Goal: Task Accomplishment & Management: Manage account settings

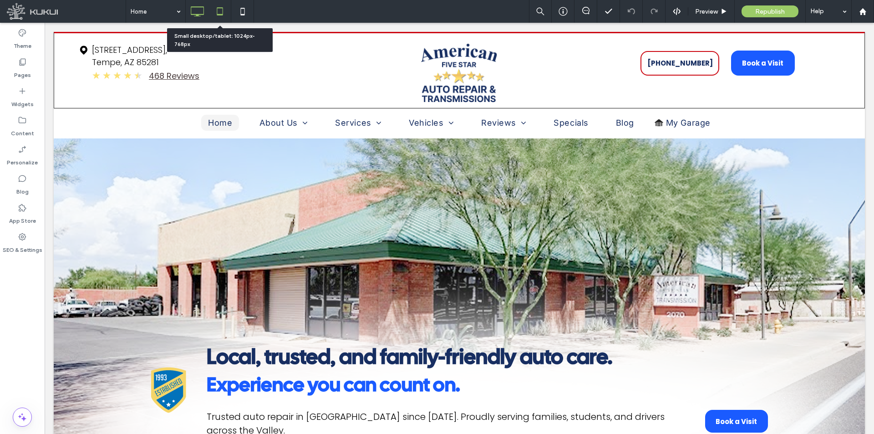
click at [223, 7] on icon at bounding box center [220, 11] width 18 height 18
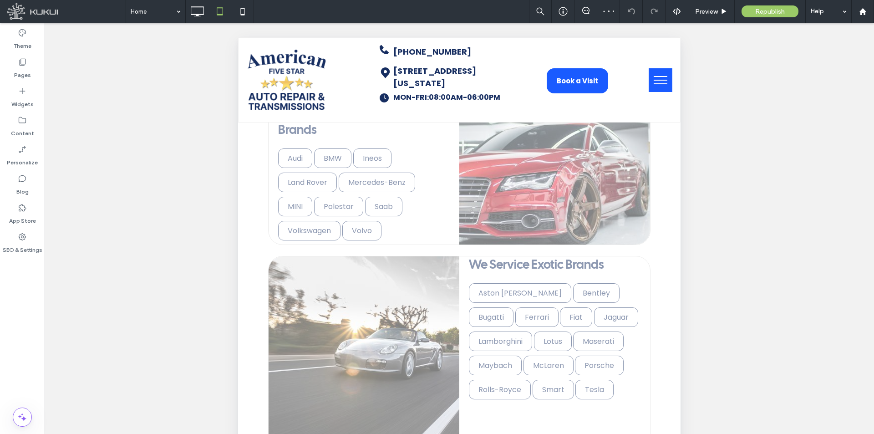
scroll to position [3646, 0]
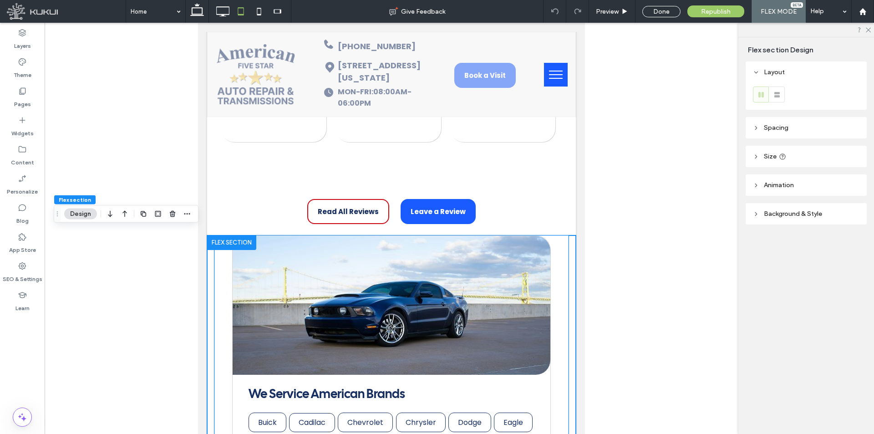
type input "****"
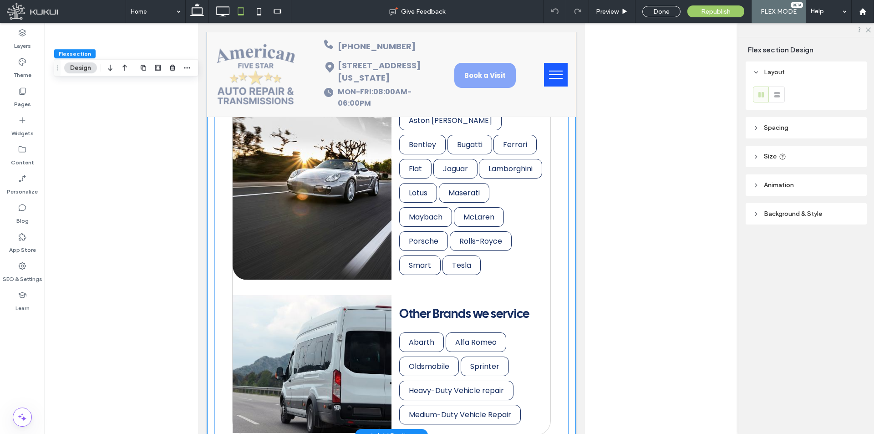
scroll to position [3590, 0]
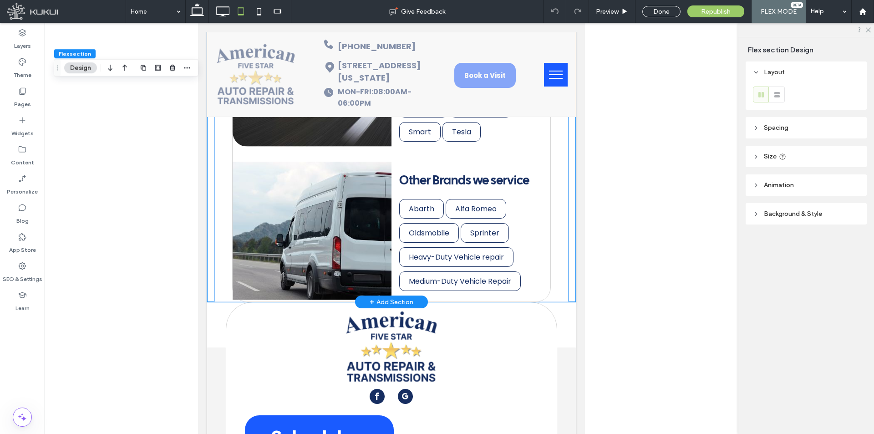
click at [325, 231] on img at bounding box center [312, 231] width 159 height 138
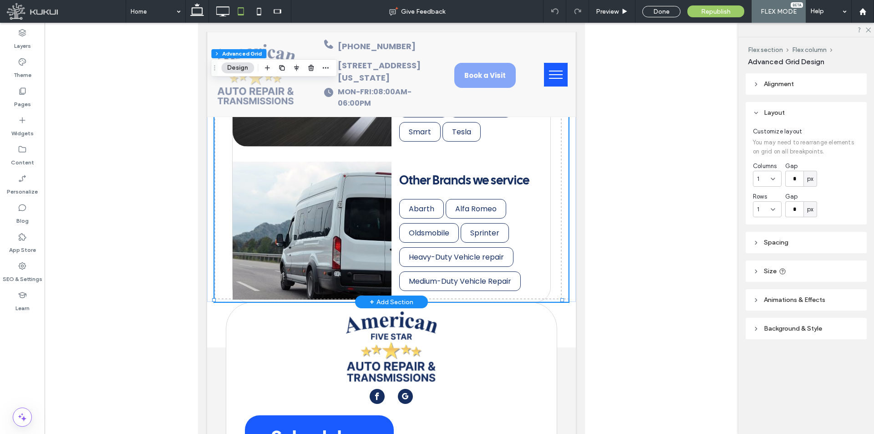
click at [325, 231] on img at bounding box center [312, 231] width 159 height 138
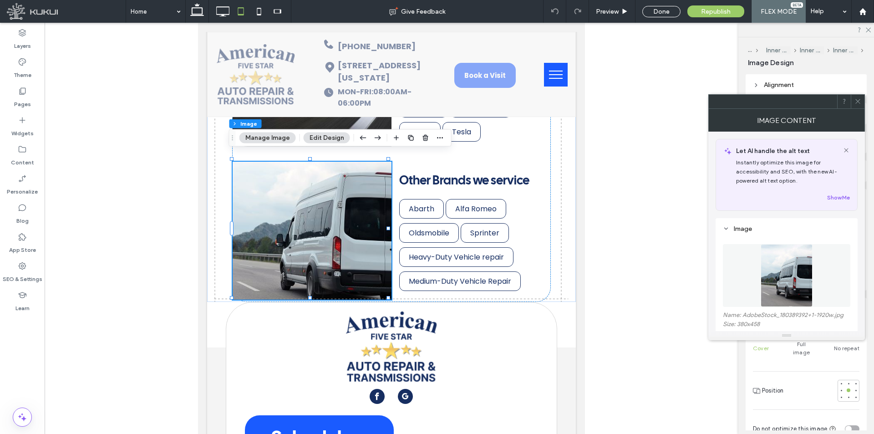
click at [855, 105] on span at bounding box center [857, 102] width 7 height 14
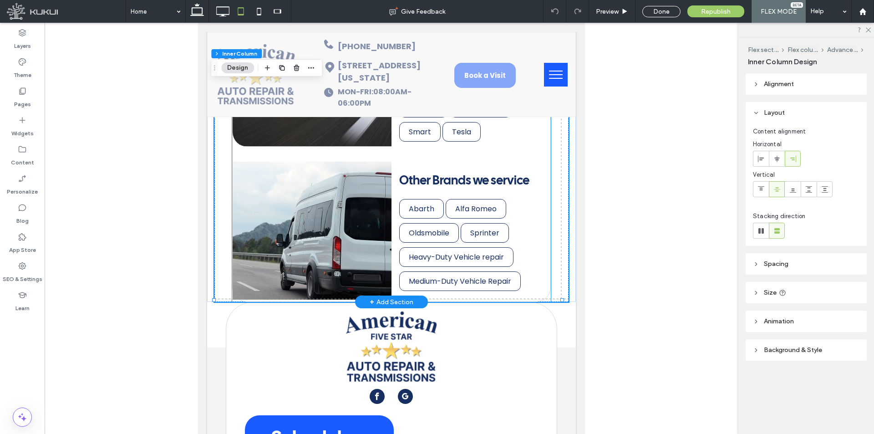
click at [249, 222] on img at bounding box center [312, 231] width 159 height 138
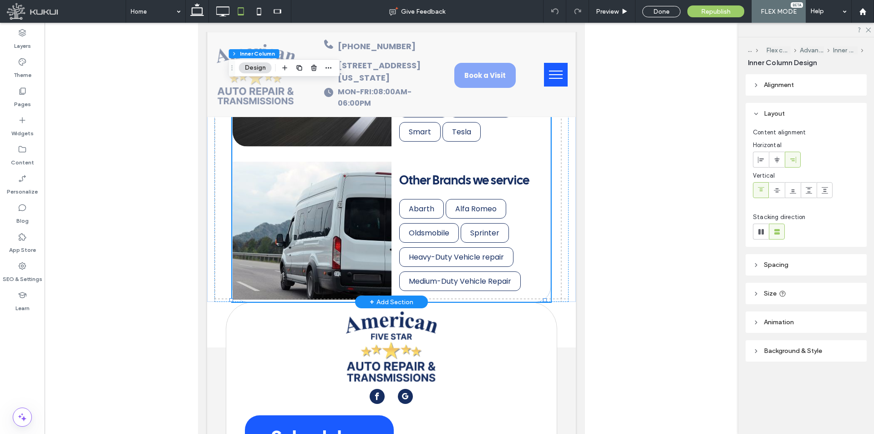
click at [249, 222] on img at bounding box center [312, 231] width 159 height 138
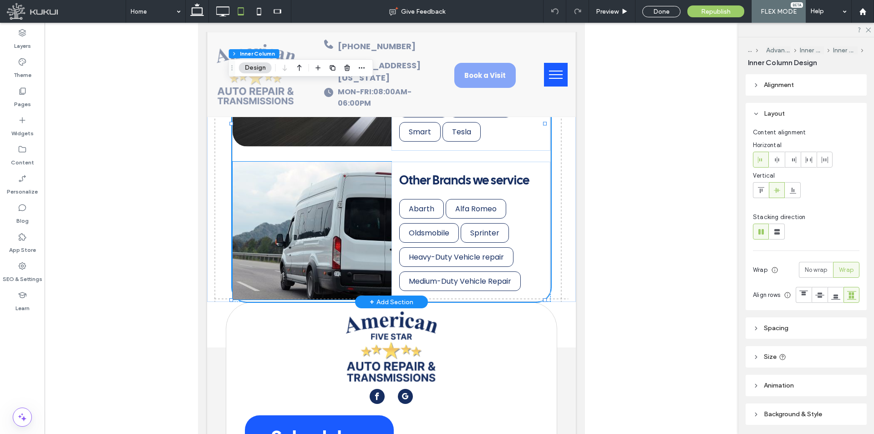
click at [291, 280] on img at bounding box center [312, 231] width 159 height 138
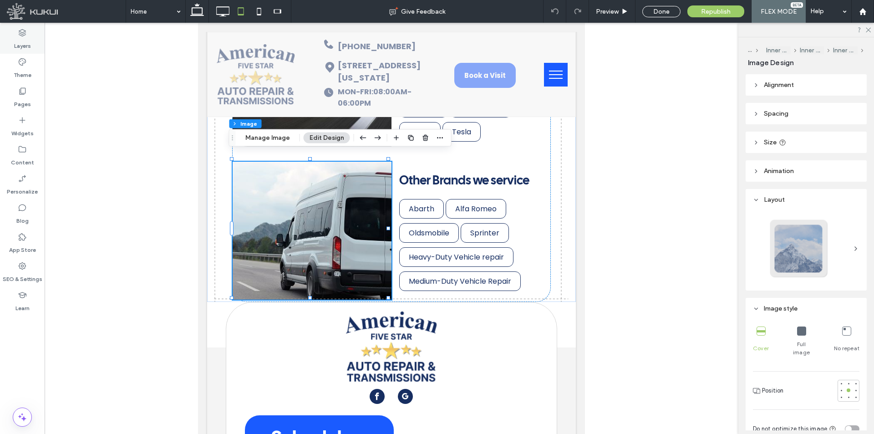
click at [30, 47] on label "Layers" at bounding box center [22, 43] width 17 height 13
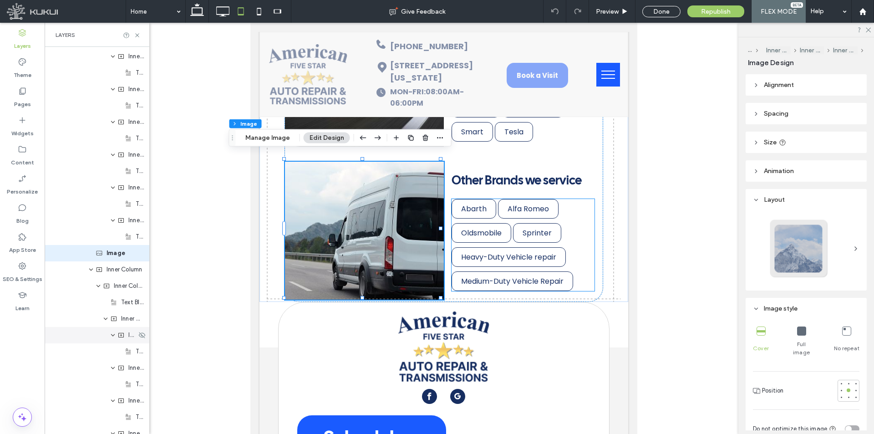
scroll to position [2405, 0]
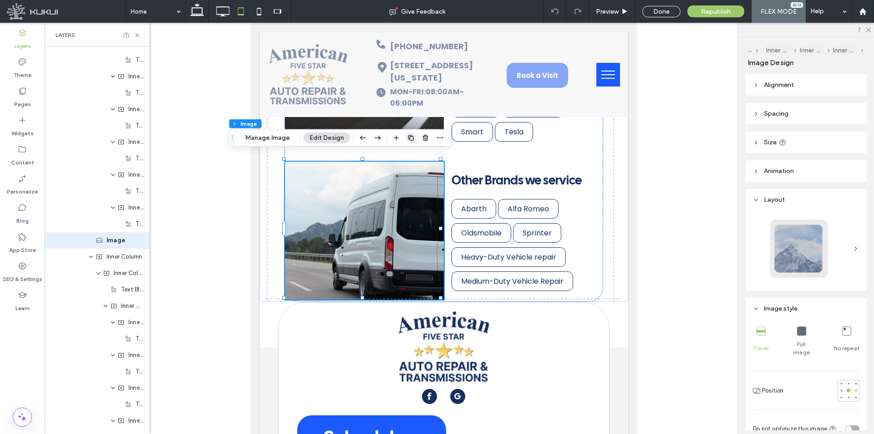
click at [407, 138] on icon "button" at bounding box center [410, 137] width 7 height 7
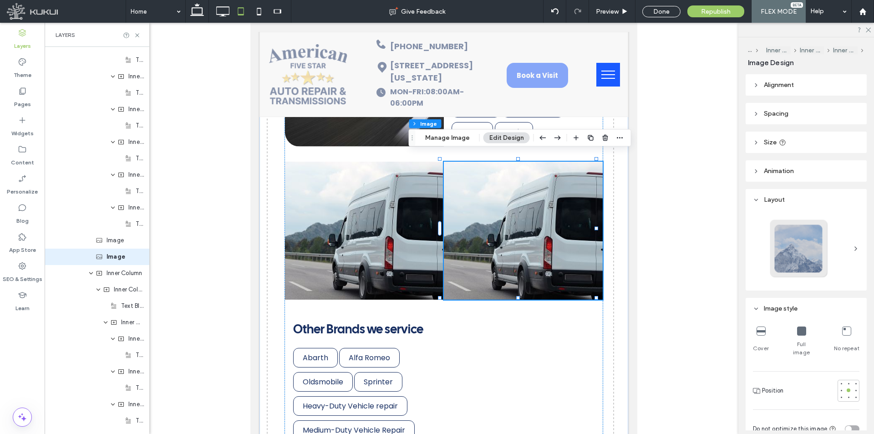
scroll to position [2421, 0]
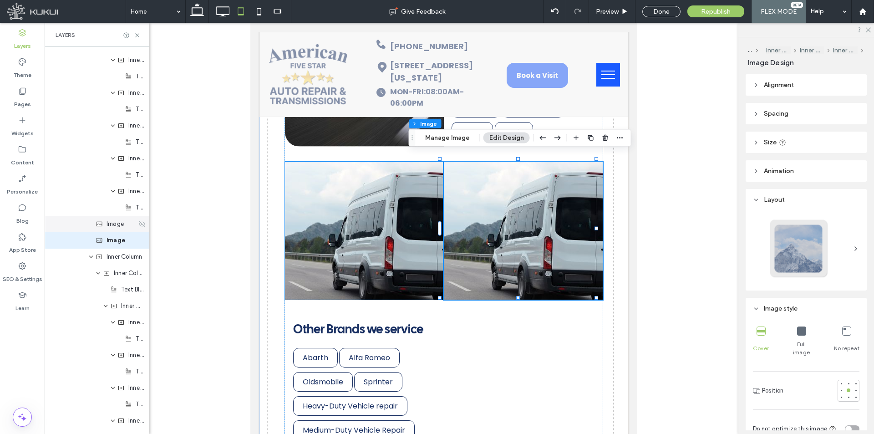
click at [139, 224] on use at bounding box center [142, 224] width 6 height 6
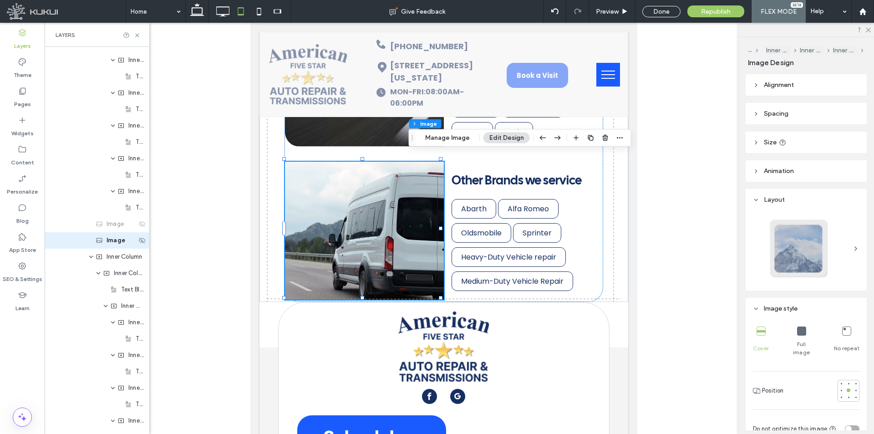
click at [114, 245] on div "Image" at bounding box center [97, 240] width 105 height 16
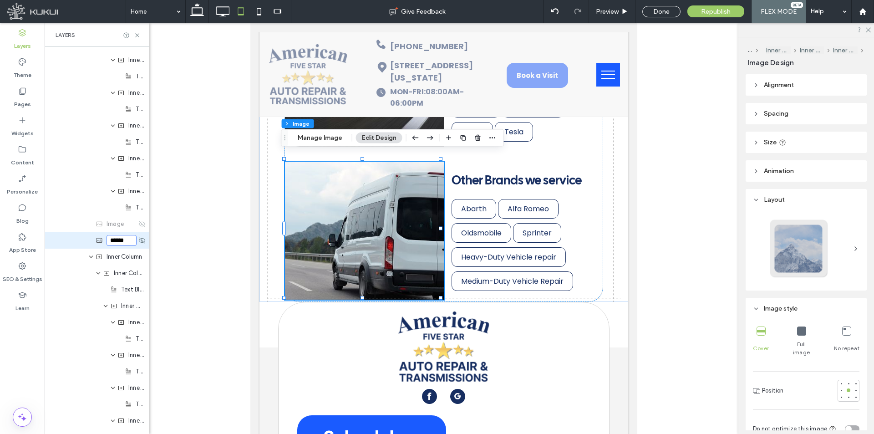
type input "******"
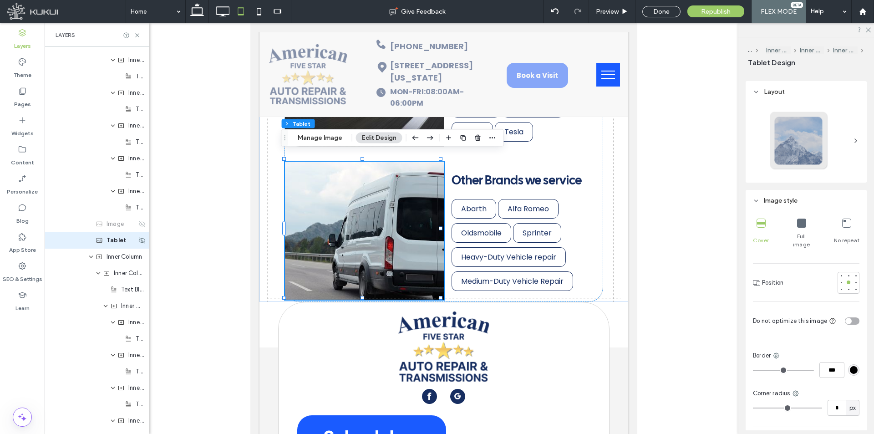
scroll to position [167, 0]
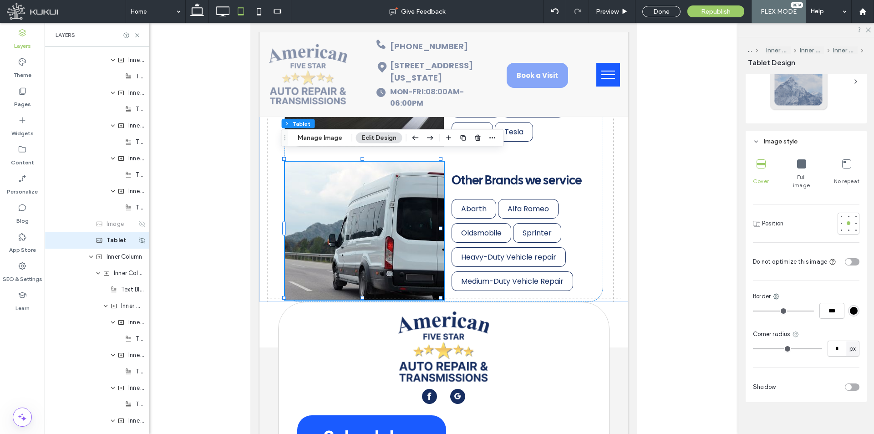
click at [794, 331] on icon at bounding box center [795, 334] width 7 height 7
click at [759, 364] on div "Top left" at bounding box center [758, 363] width 81 height 17
click at [832, 343] on input "*" at bounding box center [837, 349] width 18 height 16
type input "**"
click at [801, 331] on icon at bounding box center [799, 334] width 7 height 7
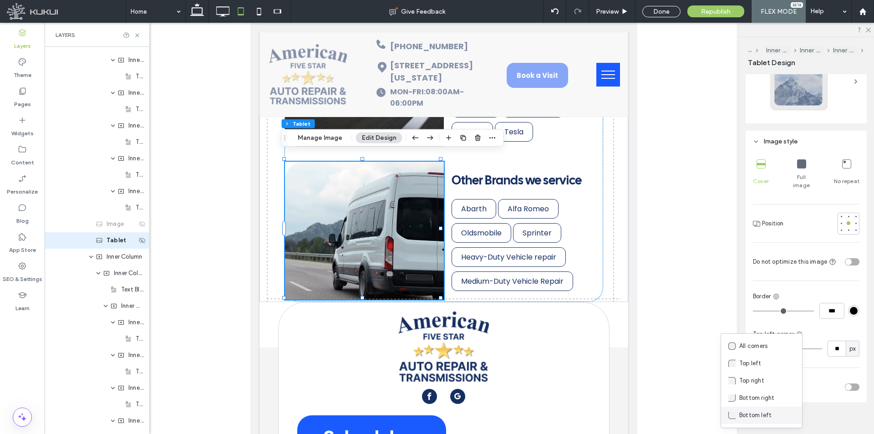
click at [761, 410] on div "Bottom left" at bounding box center [761, 415] width 81 height 17
type input "*"
click at [836, 342] on input "*" at bounding box center [837, 349] width 18 height 16
type input "**"
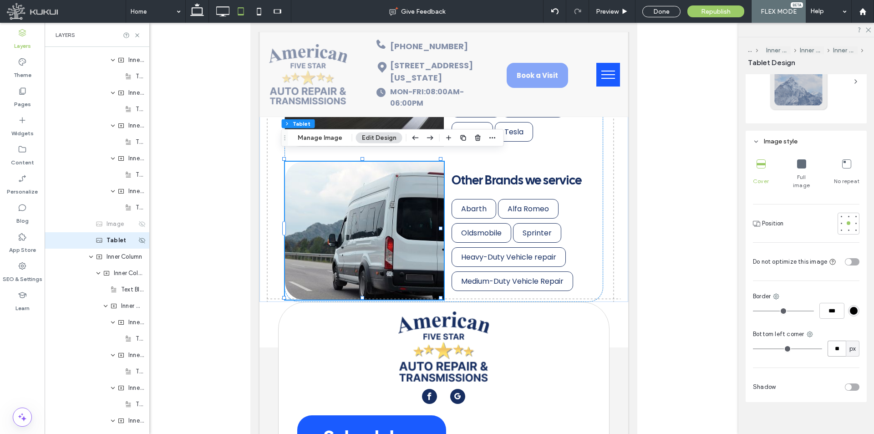
click at [830, 344] on input "**" at bounding box center [837, 349] width 18 height 16
click at [836, 341] on input "**" at bounding box center [837, 349] width 18 height 16
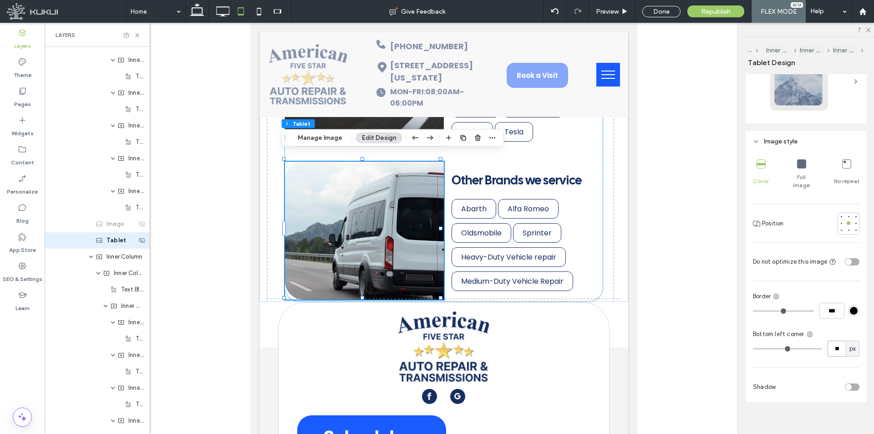
type input "**"
click at [834, 351] on div "Cover Full image No repeat Position Do not optimize this image Border *** Botto…" at bounding box center [806, 277] width 121 height 250
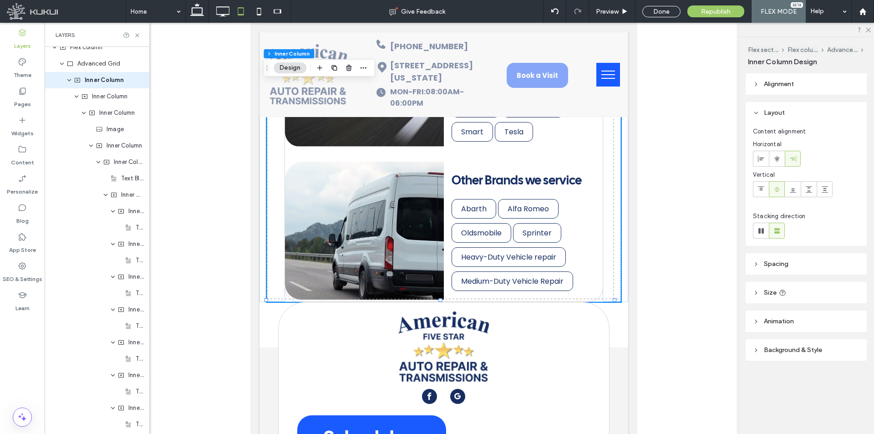
scroll to position [0, 0]
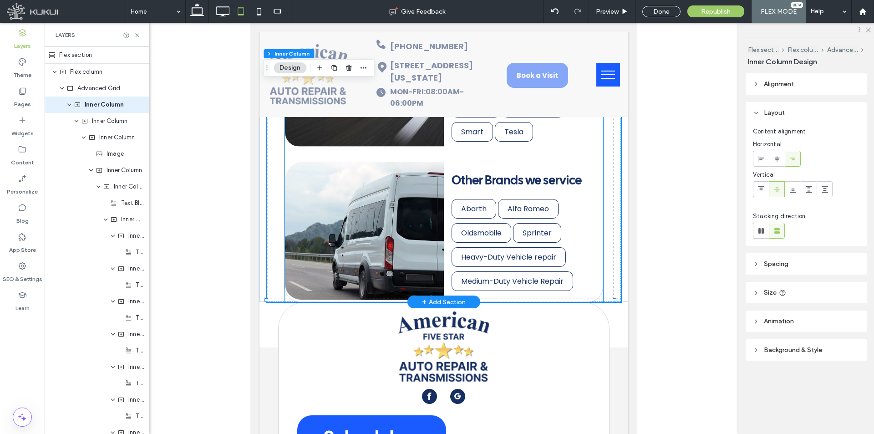
click at [376, 209] on img at bounding box center [364, 231] width 159 height 138
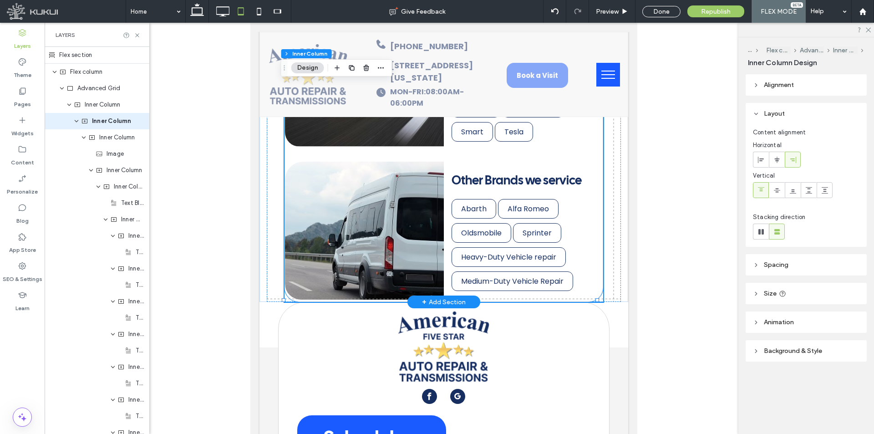
click at [355, 241] on img at bounding box center [364, 231] width 159 height 138
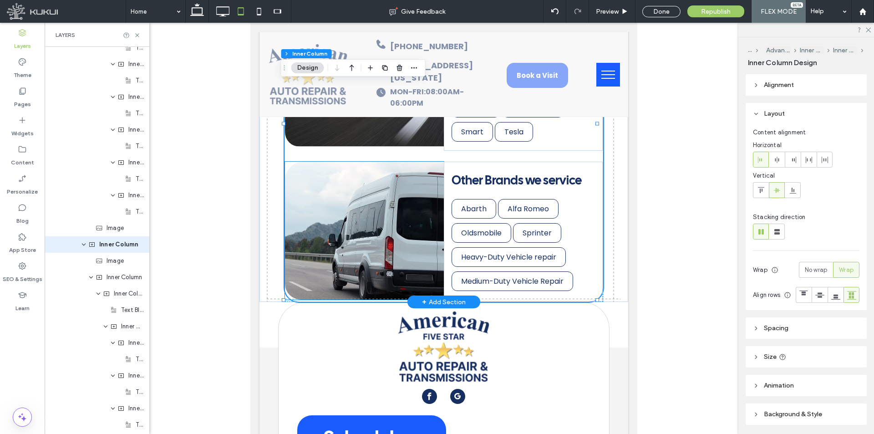
click at [391, 212] on img at bounding box center [364, 231] width 159 height 138
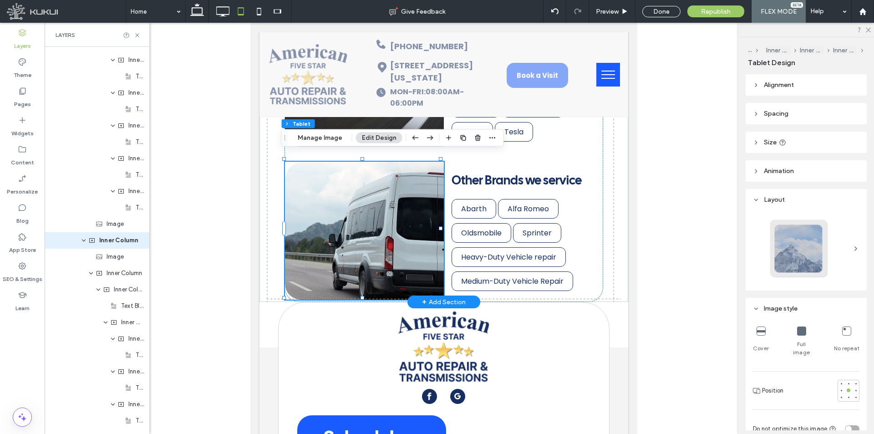
type input "**"
click at [807, 88] on header "Alignment" at bounding box center [806, 84] width 121 height 21
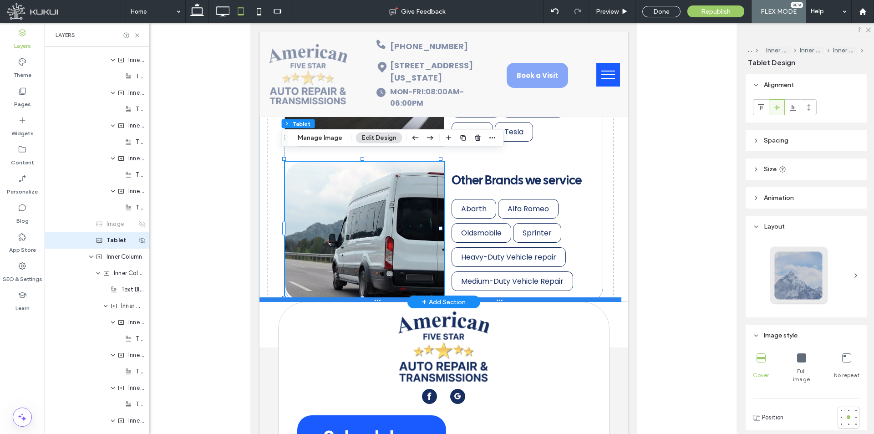
drag, startPoint x: 363, startPoint y: 291, endPoint x: 366, endPoint y: 312, distance: 20.6
click at [366, 302] on div at bounding box center [440, 299] width 362 height 5
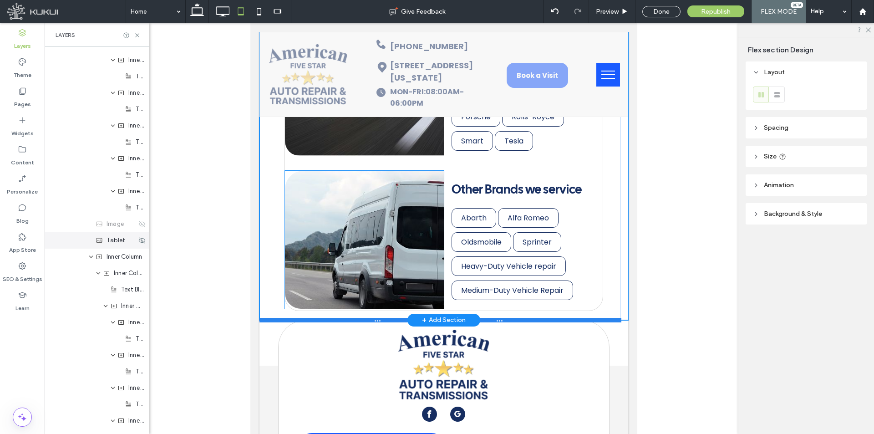
type input "****"
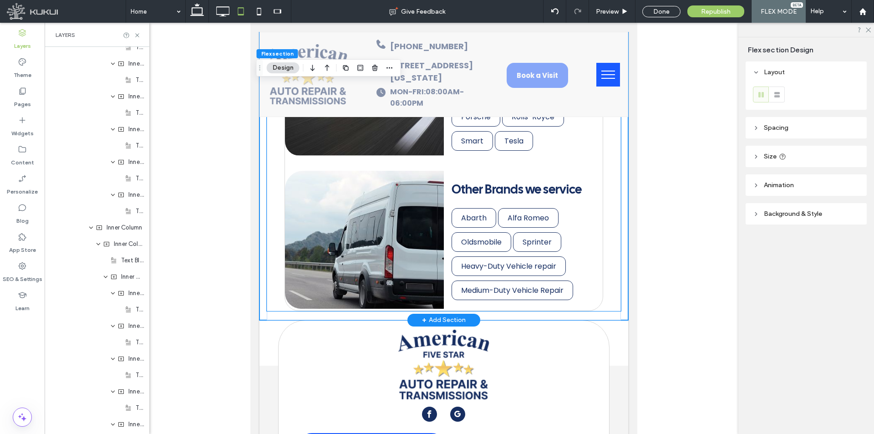
click at [381, 263] on img at bounding box center [364, 240] width 159 height 138
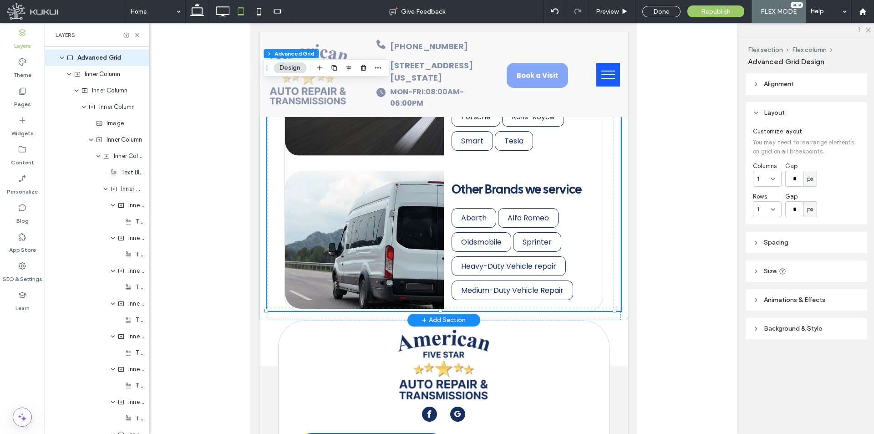
scroll to position [3, 0]
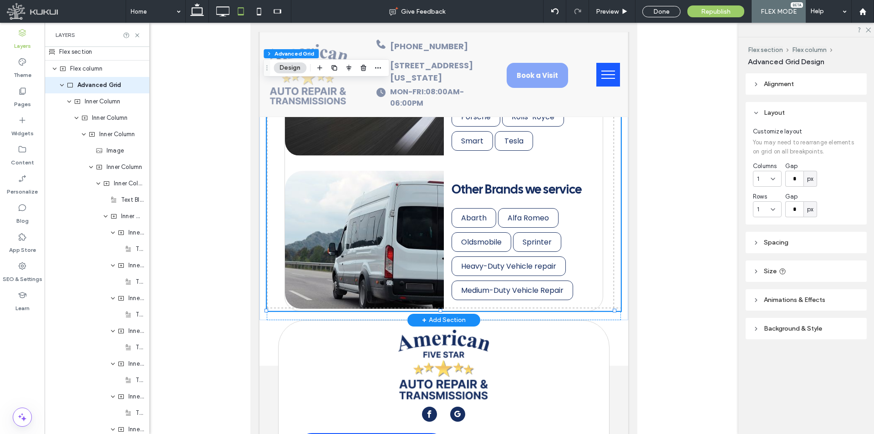
click at [361, 252] on img at bounding box center [364, 240] width 159 height 138
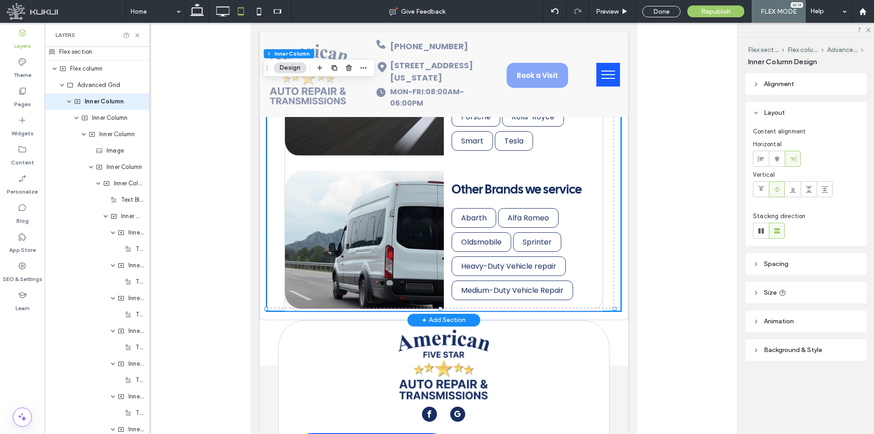
scroll to position [0, 0]
click at [370, 255] on img at bounding box center [364, 240] width 159 height 138
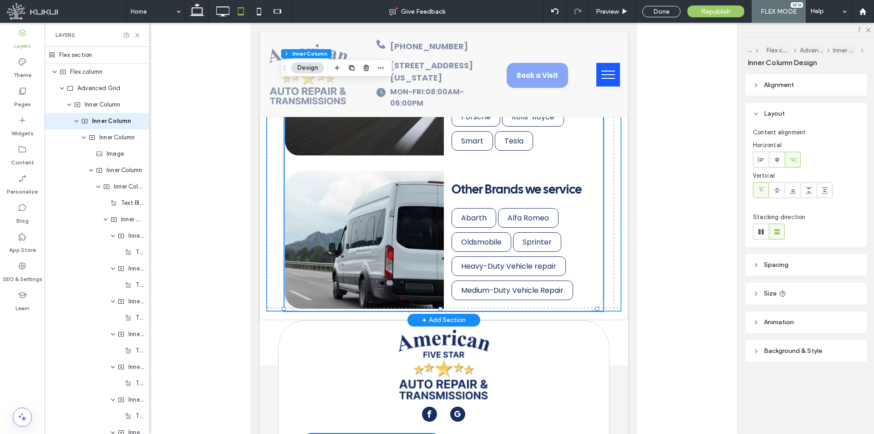
click at [365, 254] on img at bounding box center [364, 240] width 159 height 138
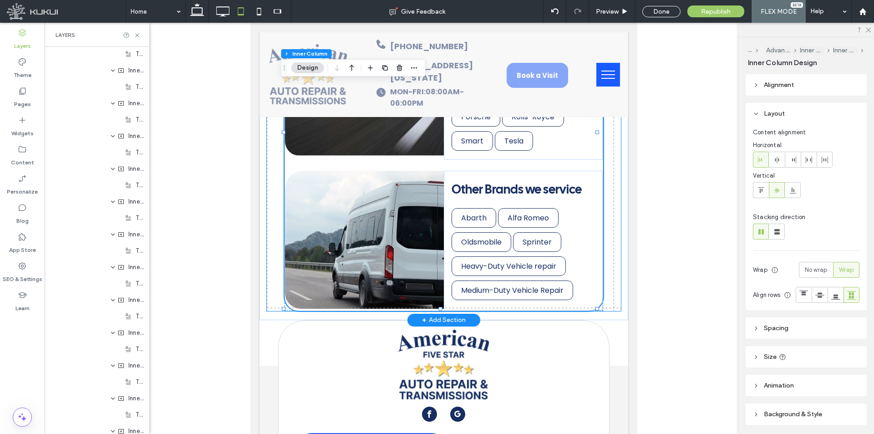
click at [373, 254] on img at bounding box center [364, 240] width 159 height 138
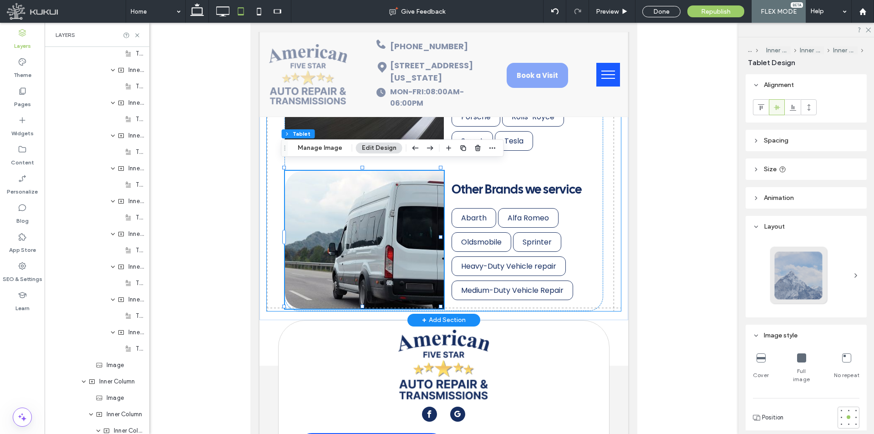
type input "**"
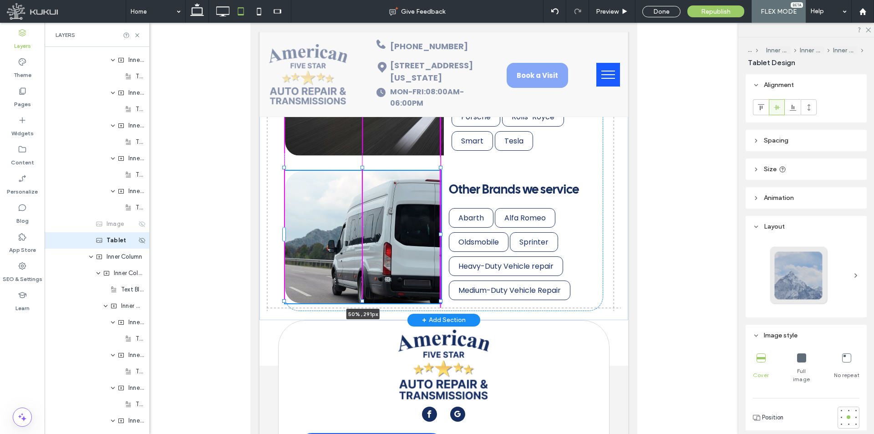
scroll to position [3589, 0]
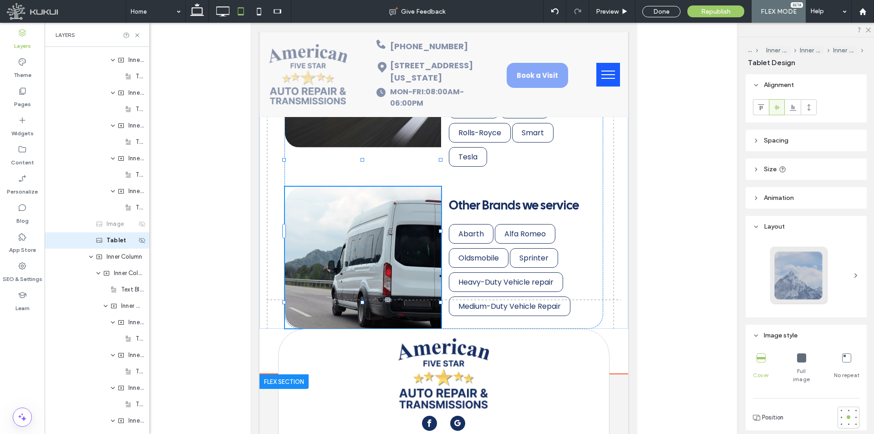
type input "***"
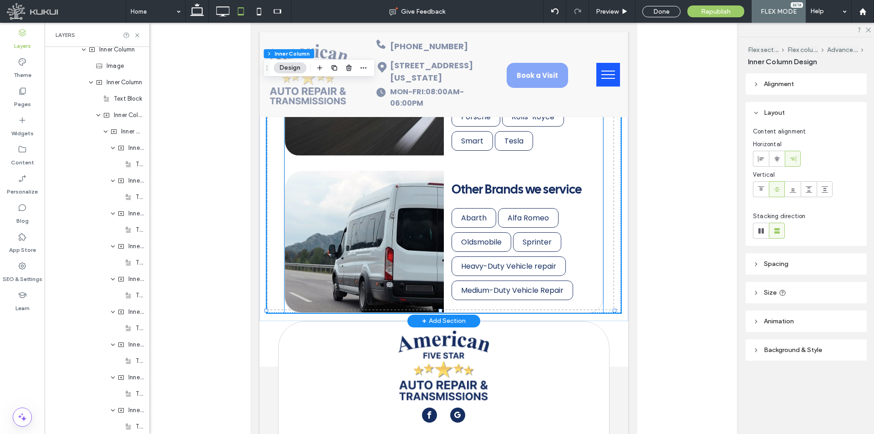
click at [352, 234] on img at bounding box center [364, 242] width 159 height 142
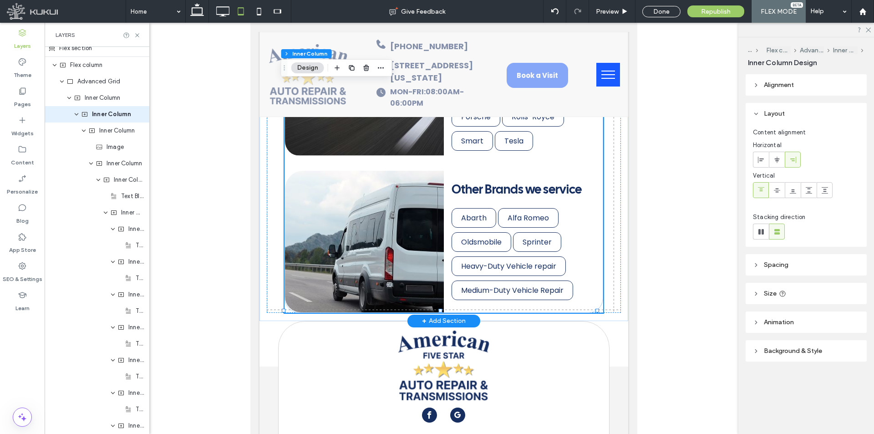
scroll to position [0, 0]
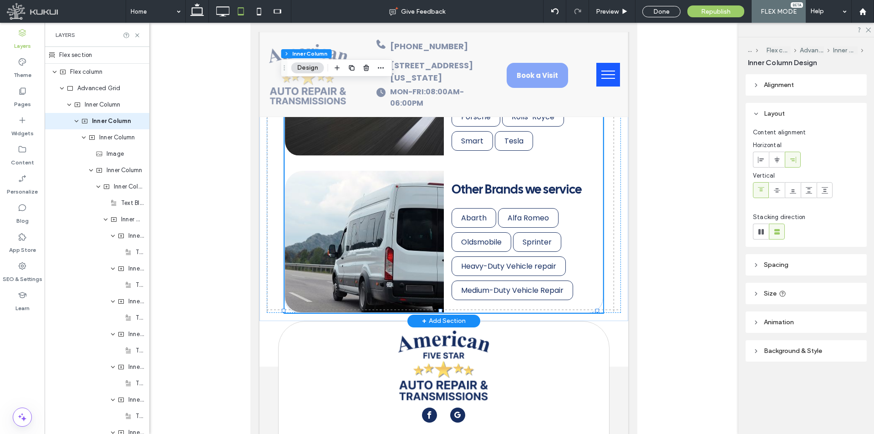
click at [364, 259] on img at bounding box center [364, 242] width 159 height 142
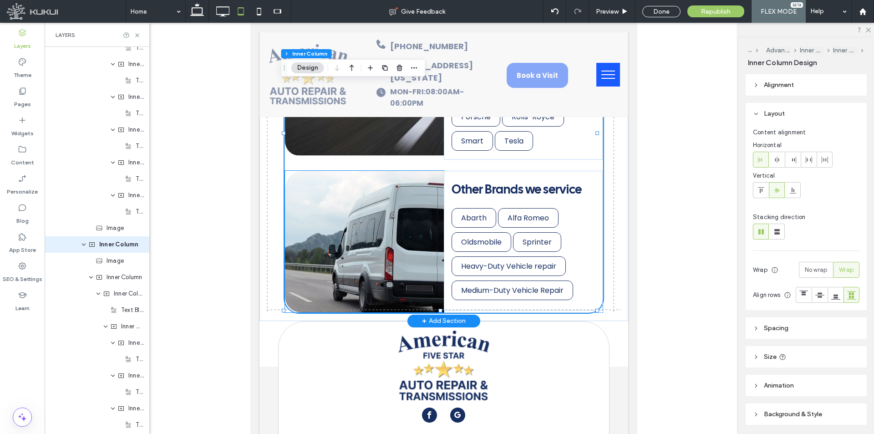
scroll to position [1815, 0]
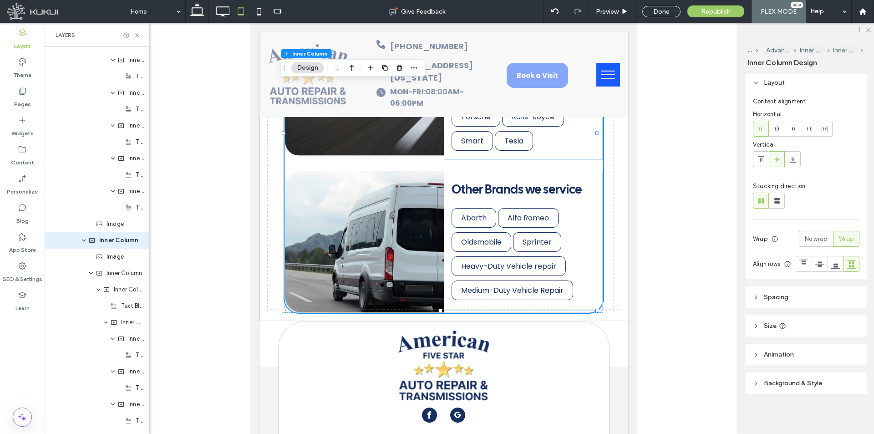
click at [815, 387] on span "Background & Style" at bounding box center [793, 383] width 58 height 8
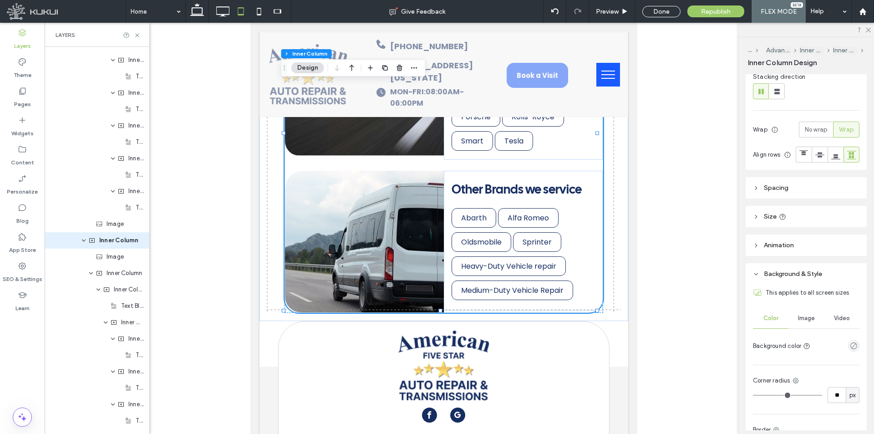
scroll to position [231, 0]
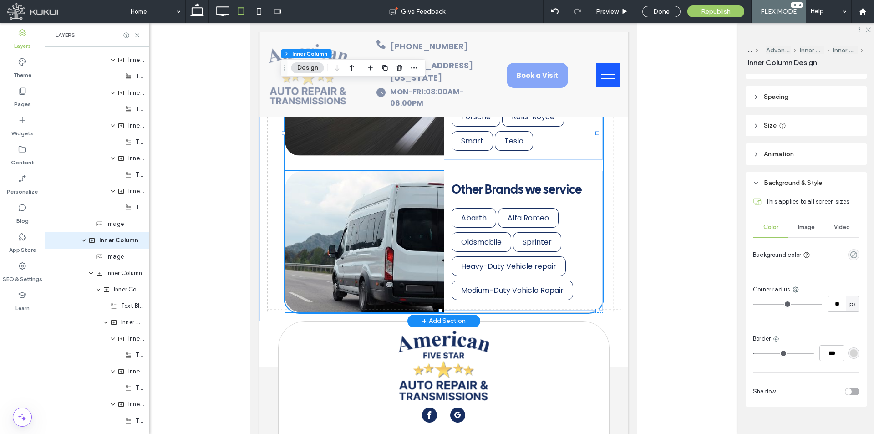
click at [367, 238] on img at bounding box center [364, 242] width 159 height 142
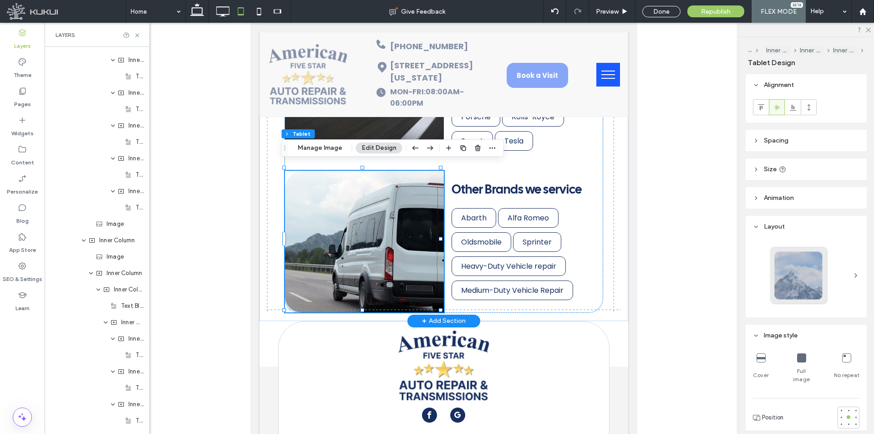
type input "**"
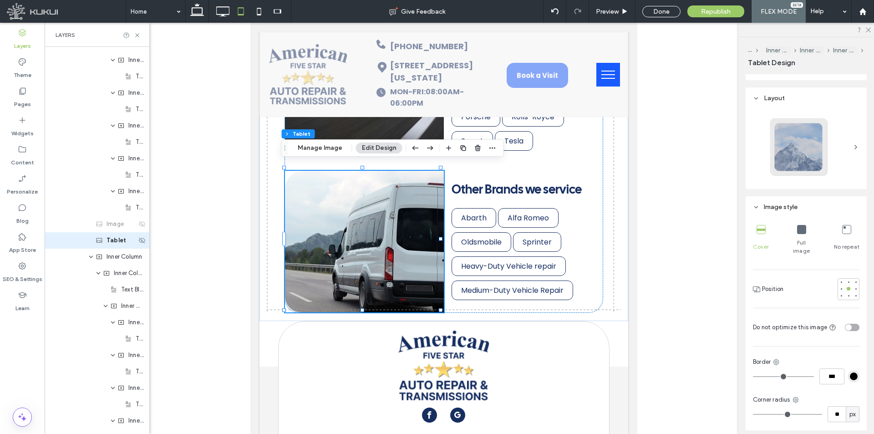
scroll to position [194, 0]
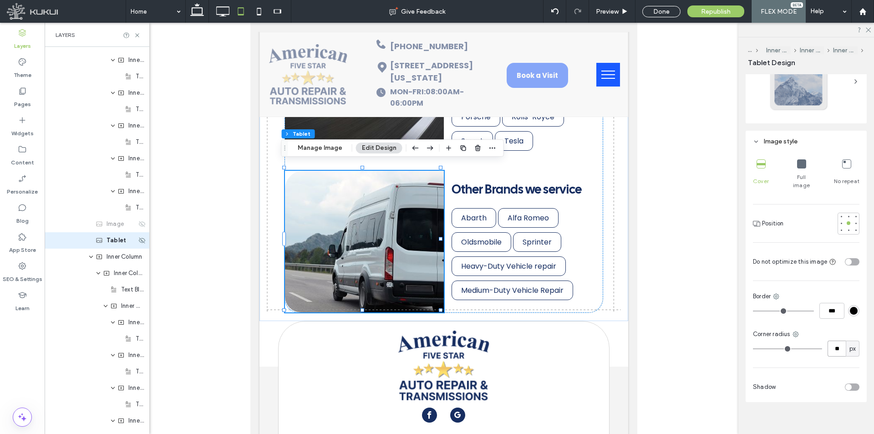
click at [833, 345] on input "**" at bounding box center [837, 349] width 18 height 16
type input "**"
click at [817, 368] on div "Cover Full image No repeat Position Do not optimize this image Border *** Corne…" at bounding box center [806, 277] width 121 height 250
click at [849, 345] on span "px" at bounding box center [852, 348] width 6 height 9
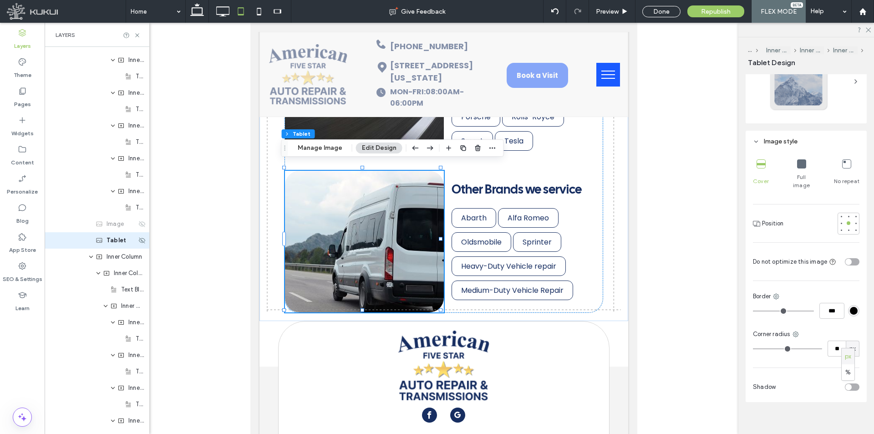
click at [816, 360] on div "Cover Full image No repeat Position Do not optimize this image Border *** Corne…" at bounding box center [806, 277] width 121 height 250
click at [796, 331] on use at bounding box center [796, 334] width 6 height 6
click at [783, 343] on div "All corners" at bounding box center [758, 345] width 81 height 17
click at [840, 341] on input "**" at bounding box center [837, 349] width 18 height 16
type input "*"
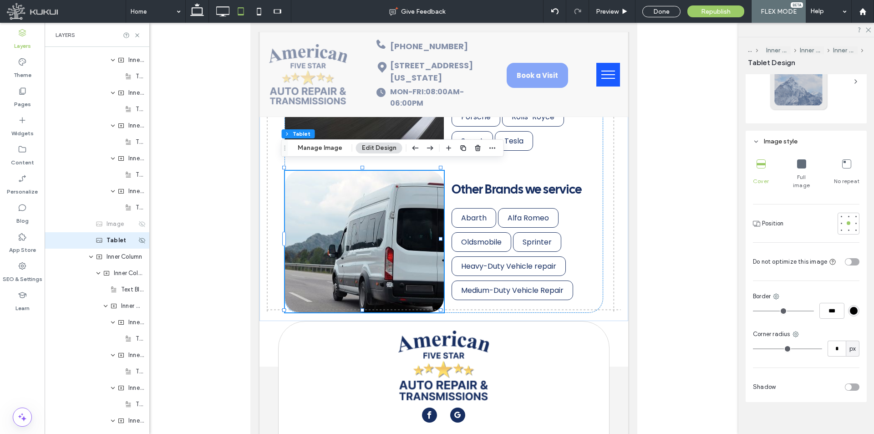
type input "*"
click at [811, 364] on div "Cover Full image No repeat Position Do not optimize this image Border *** Corne…" at bounding box center [806, 277] width 121 height 250
click at [795, 331] on icon at bounding box center [795, 334] width 7 height 7
click at [763, 362] on div "Top left" at bounding box center [758, 363] width 81 height 17
click at [829, 341] on input "*" at bounding box center [837, 349] width 18 height 16
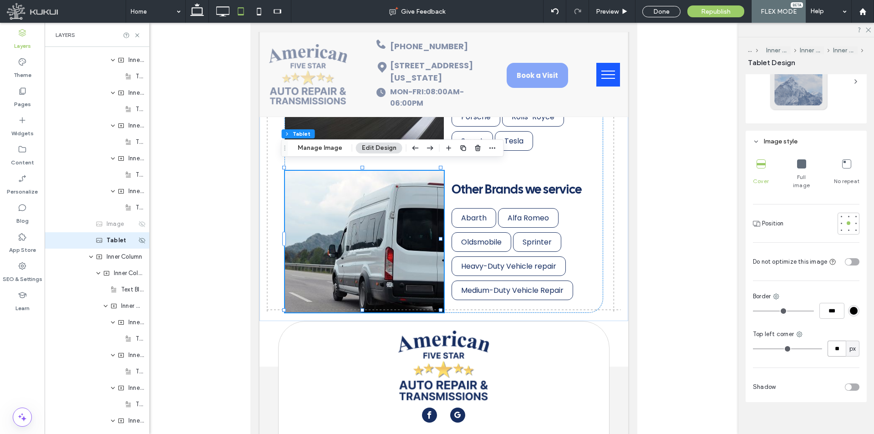
type input "**"
click at [804, 355] on div "Cover Full image No repeat Position Do not optimize this image Border *** Top l…" at bounding box center [806, 277] width 121 height 250
drag, startPoint x: 804, startPoint y: 326, endPoint x: 799, endPoint y: 326, distance: 4.6
click at [800, 330] on div "Top left corner" at bounding box center [806, 334] width 107 height 9
click at [799, 331] on icon at bounding box center [799, 334] width 7 height 7
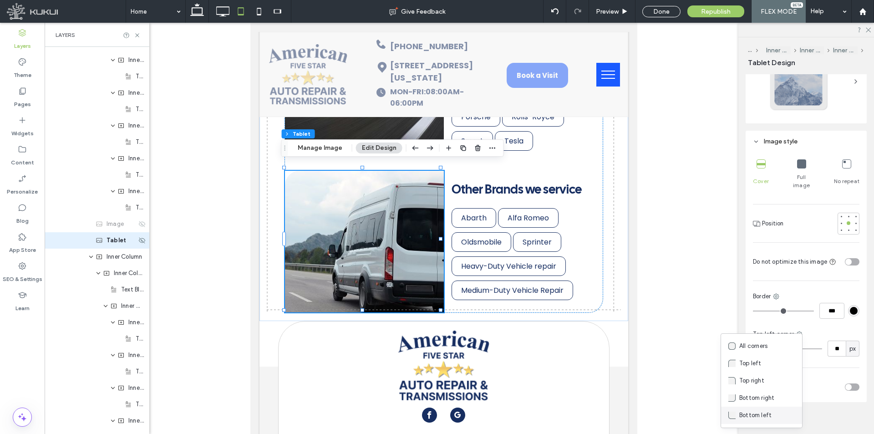
click at [760, 412] on span "Bottom left" at bounding box center [755, 415] width 32 height 9
type input "*"
click at [834, 346] on input "*" at bounding box center [837, 349] width 18 height 16
type input "**"
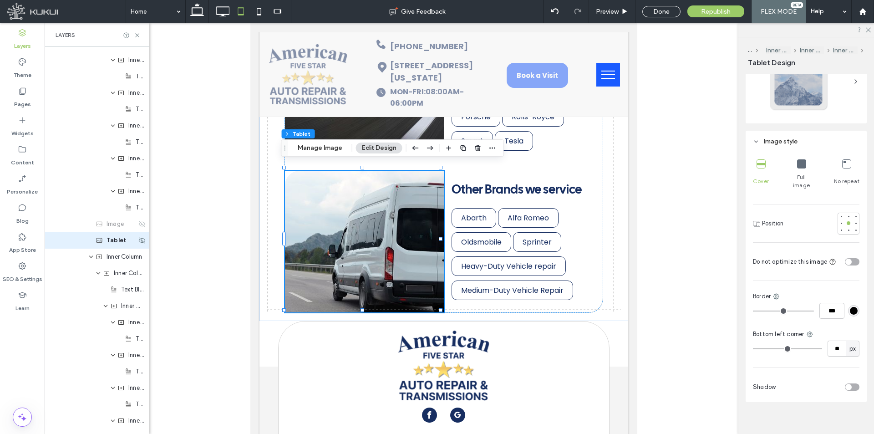
click at [824, 360] on div "Cover Full image No repeat Position Do not optimize this image Border *** Botto…" at bounding box center [806, 277] width 121 height 250
click at [773, 360] on div "Cover Full image No repeat Position Do not optimize this image Border *** Botto…" at bounding box center [806, 277] width 121 height 250
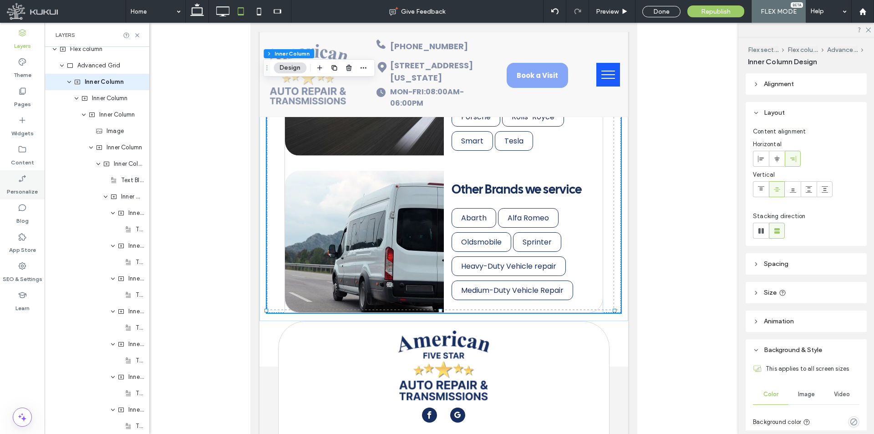
scroll to position [0, 0]
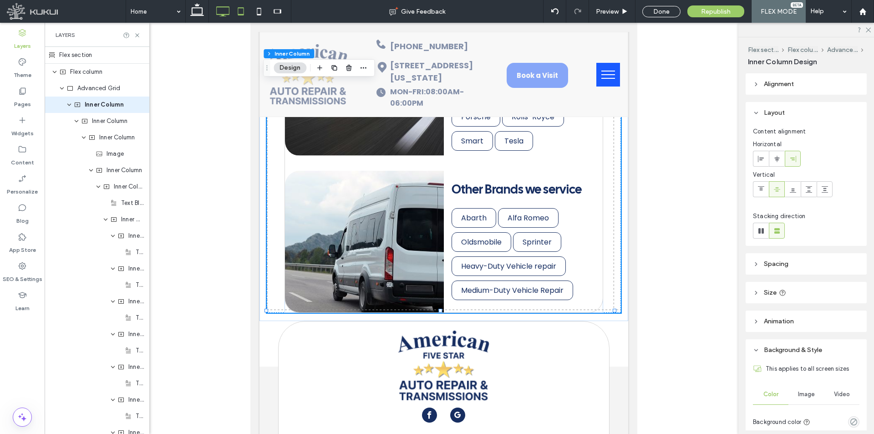
click at [222, 7] on icon at bounding box center [223, 11] width 18 height 18
type input "***"
type input "*****"
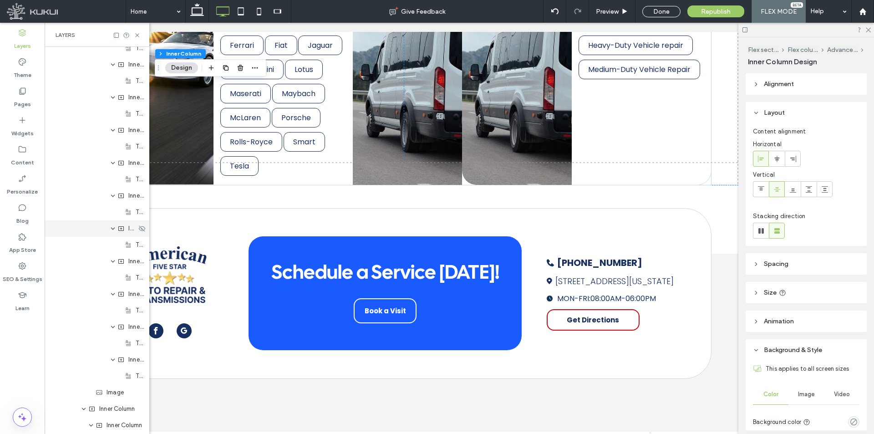
scroll to position [637, 0]
click at [112, 371] on span "Image" at bounding box center [115, 368] width 17 height 9
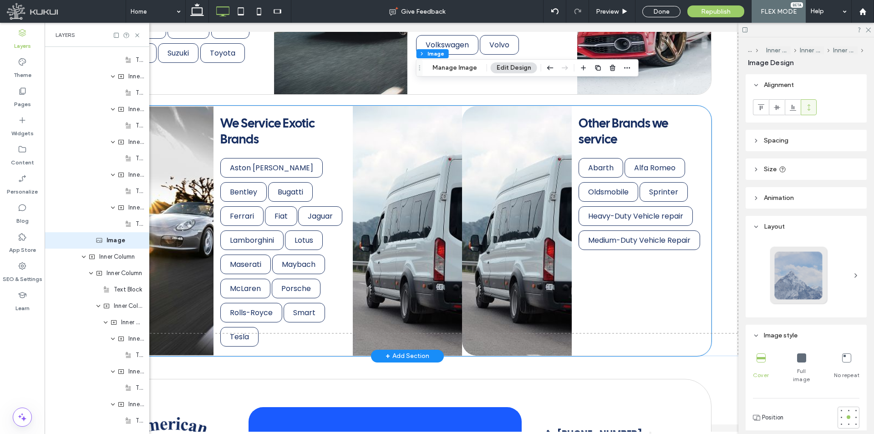
scroll to position [2828, 0]
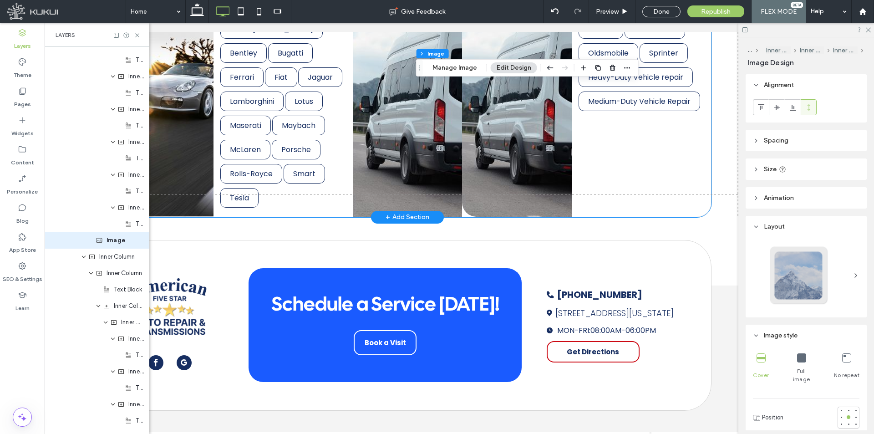
click at [494, 153] on img at bounding box center [516, 91] width 109 height 249
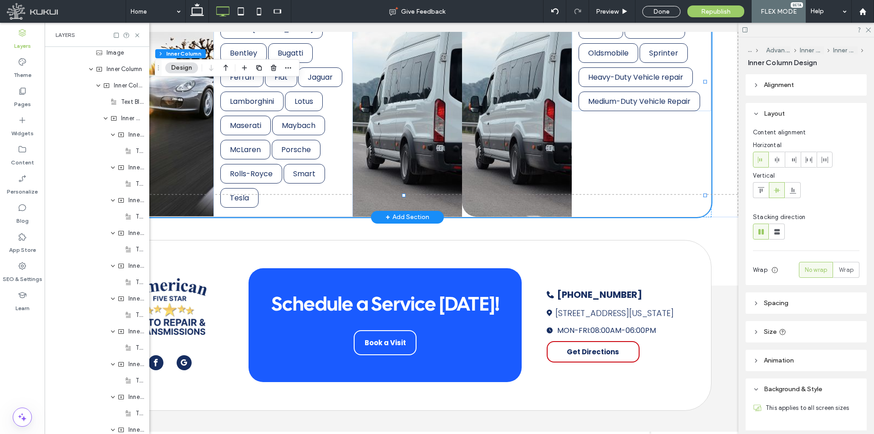
click at [489, 167] on img at bounding box center [516, 91] width 109 height 249
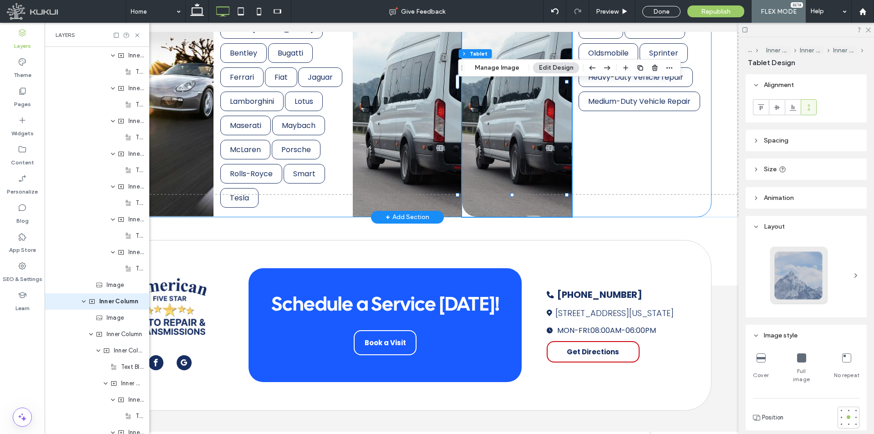
type input "**"
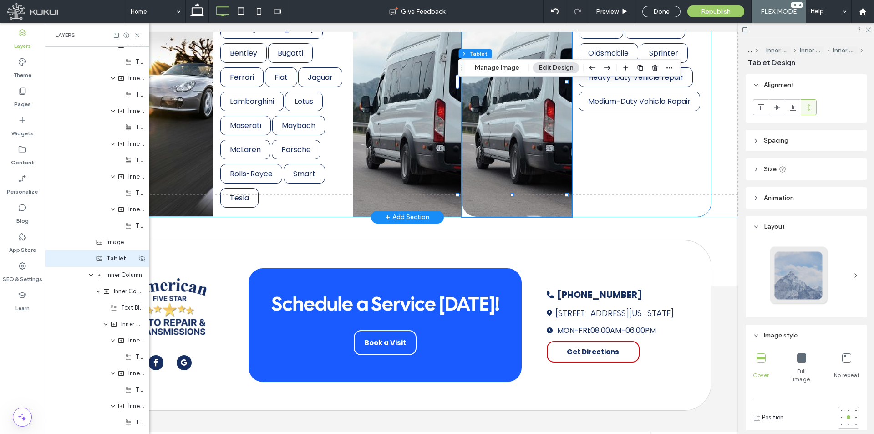
scroll to position [2421, 0]
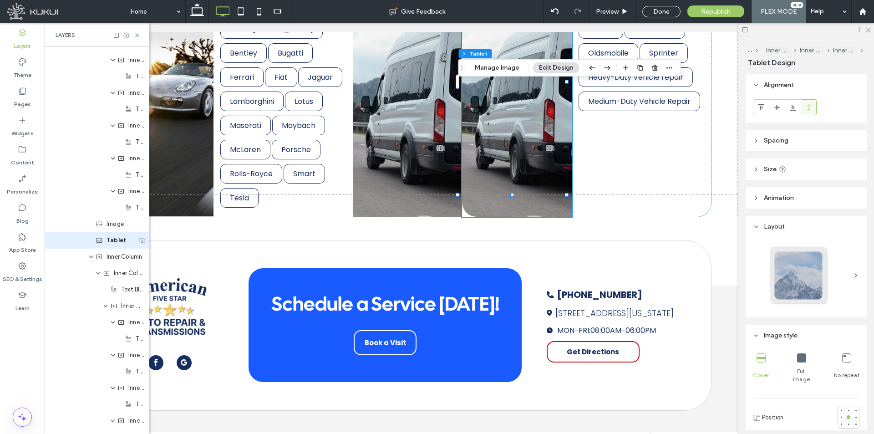
click at [138, 240] on icon at bounding box center [141, 240] width 7 height 7
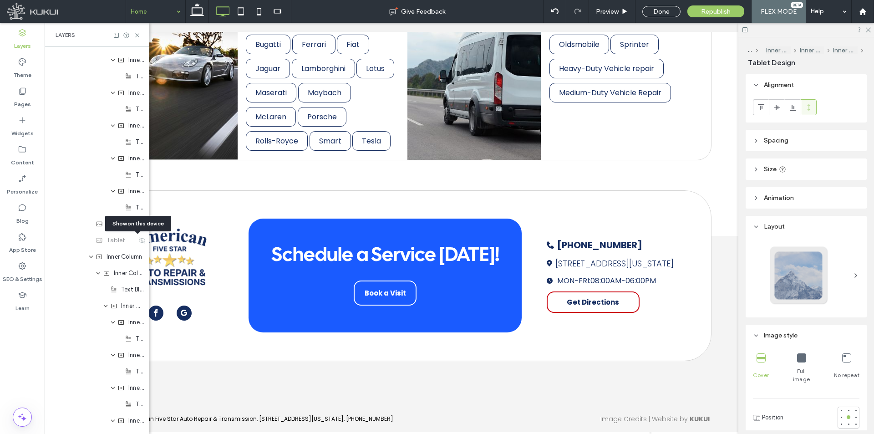
scroll to position [2833, 0]
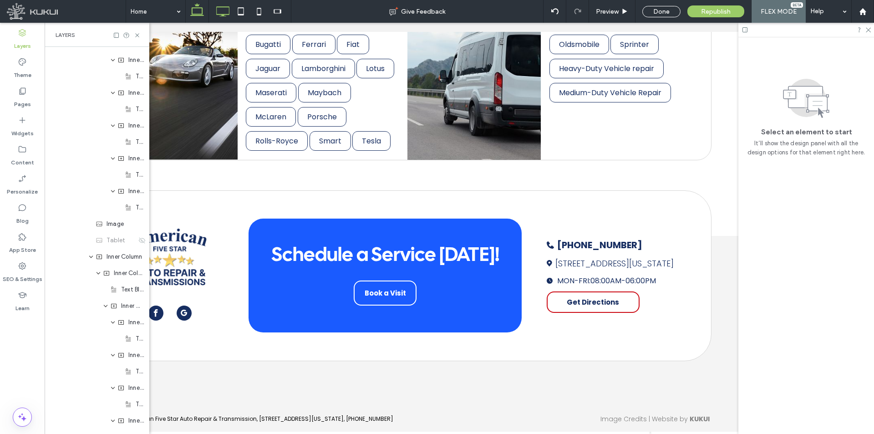
click at [192, 13] on use at bounding box center [197, 9] width 14 height 13
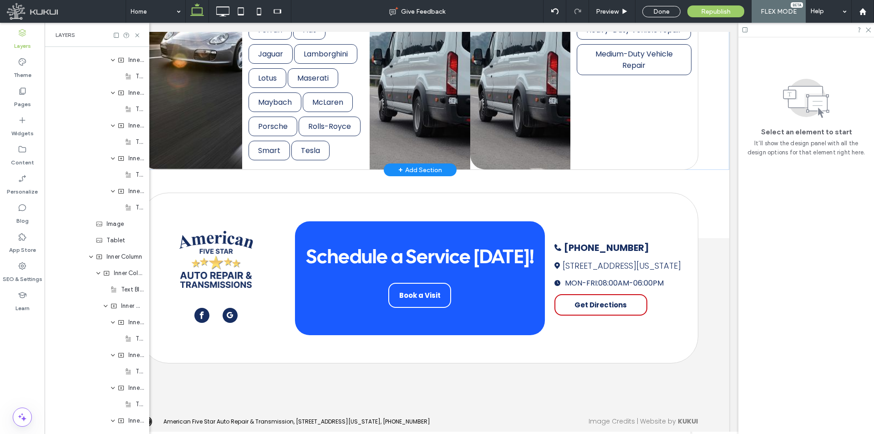
scroll to position [0, 48]
click at [138, 239] on icon at bounding box center [141, 240] width 7 height 7
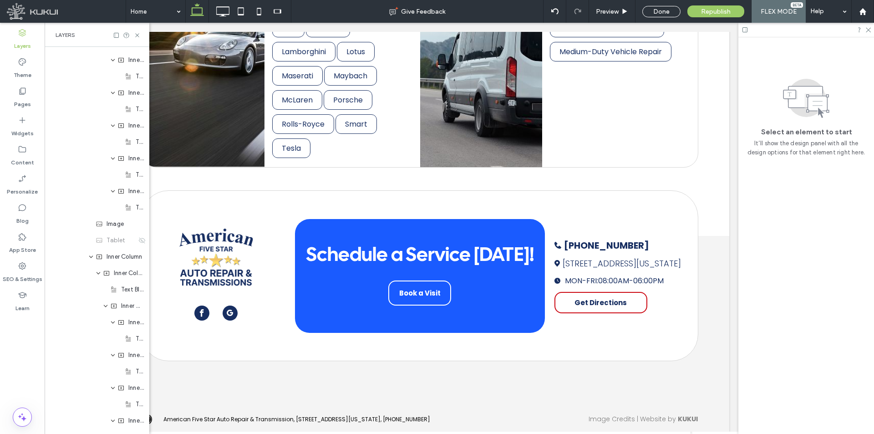
scroll to position [2824, 0]
click at [259, 10] on icon at bounding box center [259, 11] width 18 height 18
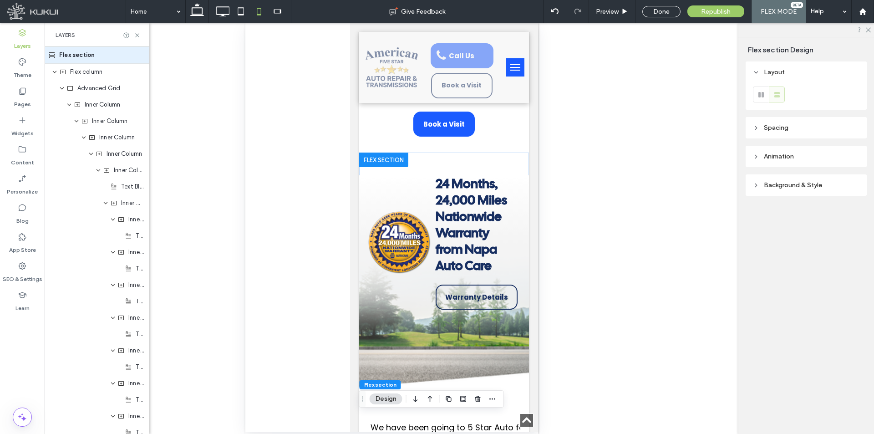
scroll to position [2469, 0]
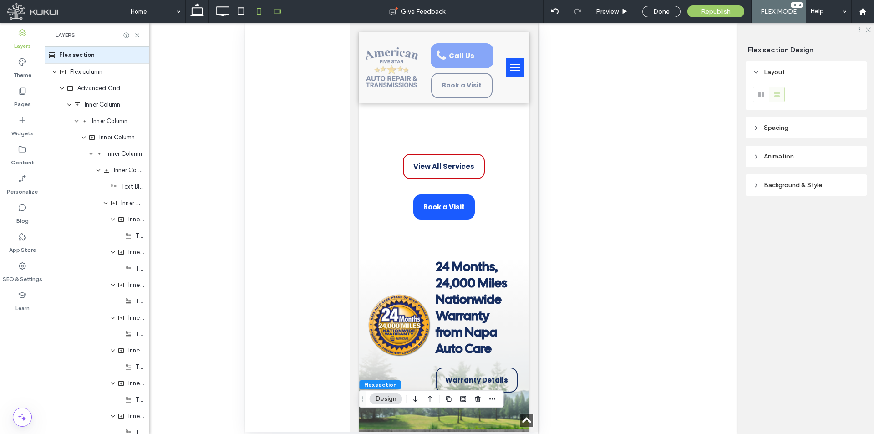
click at [281, 15] on icon at bounding box center [277, 11] width 18 height 18
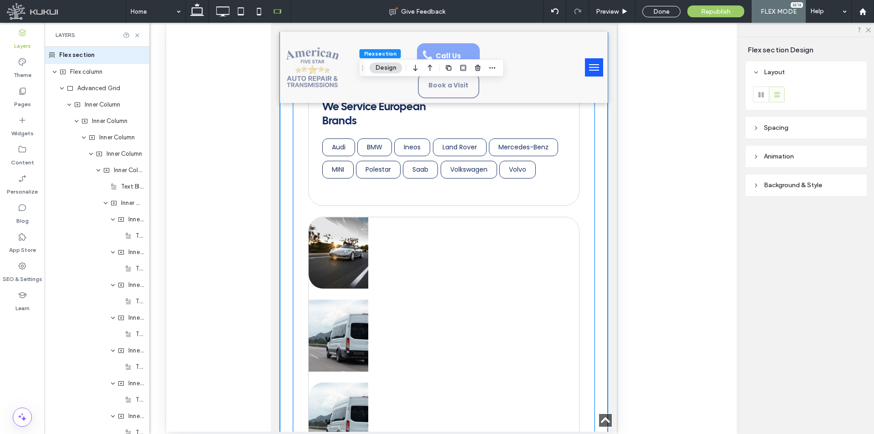
scroll to position [3373, 0]
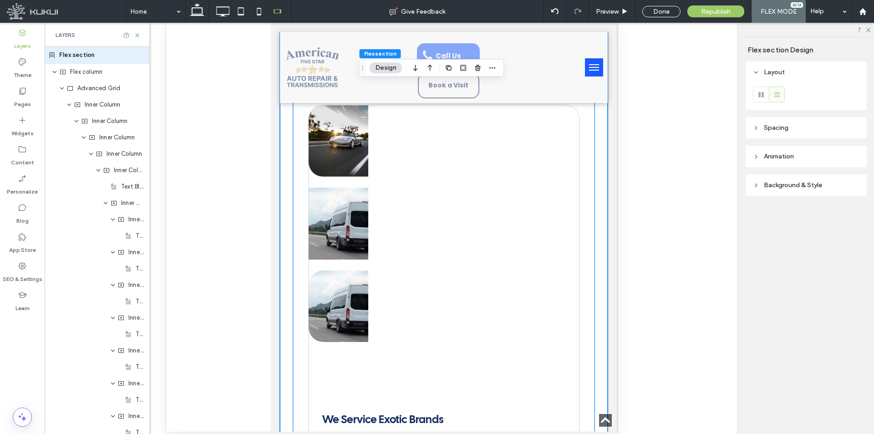
click at [338, 276] on img at bounding box center [339, 306] width 60 height 72
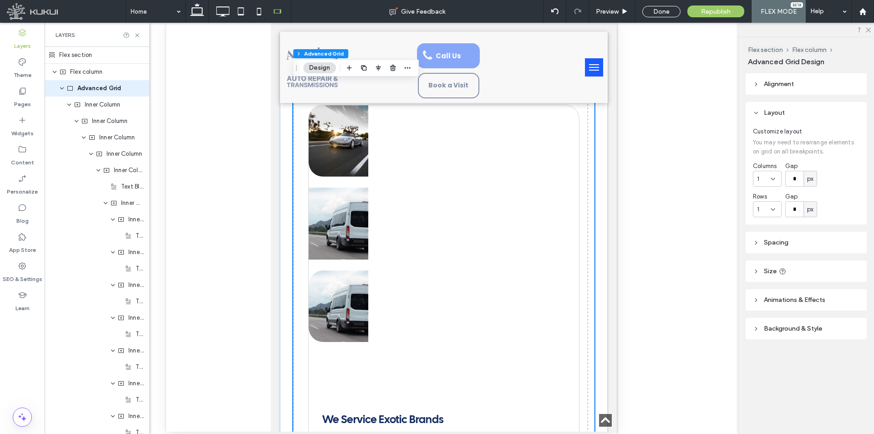
click at [338, 276] on img at bounding box center [339, 306] width 60 height 72
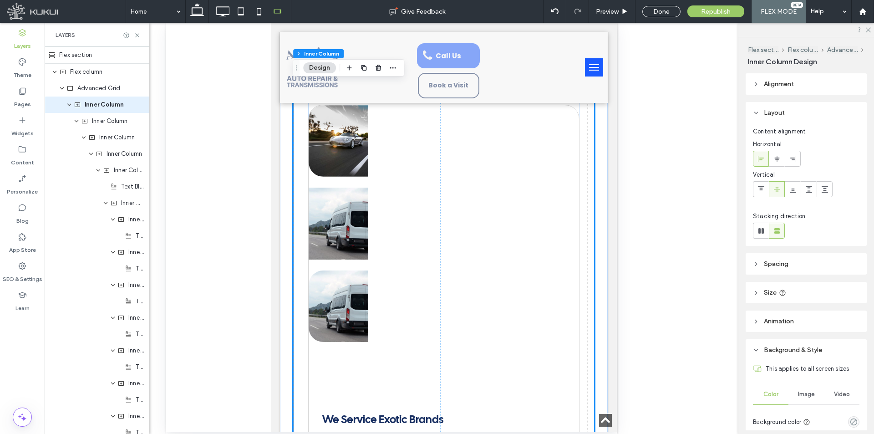
click at [333, 292] on img at bounding box center [339, 306] width 60 height 72
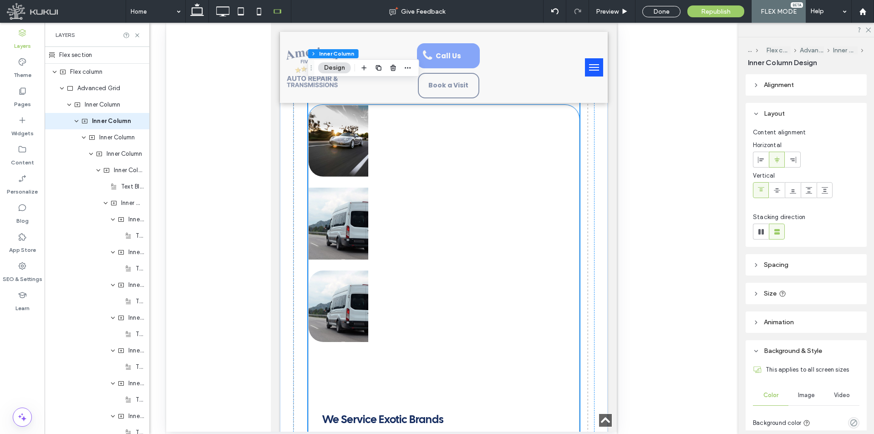
click at [357, 294] on img at bounding box center [339, 306] width 60 height 72
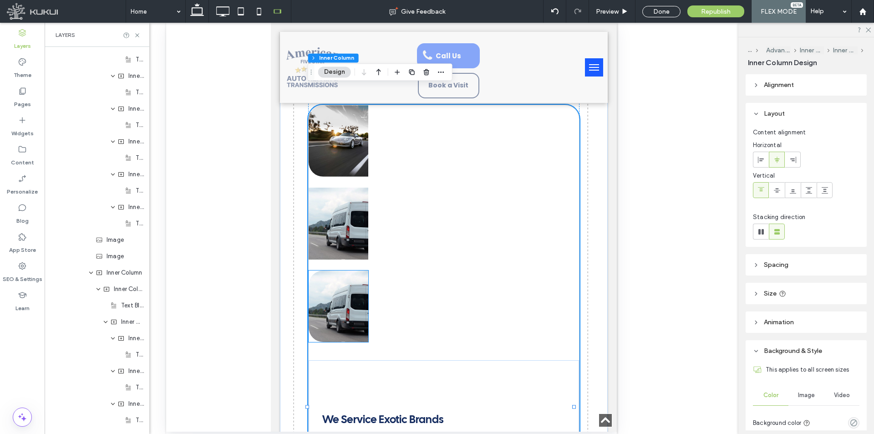
click at [349, 283] on img at bounding box center [339, 306] width 60 height 72
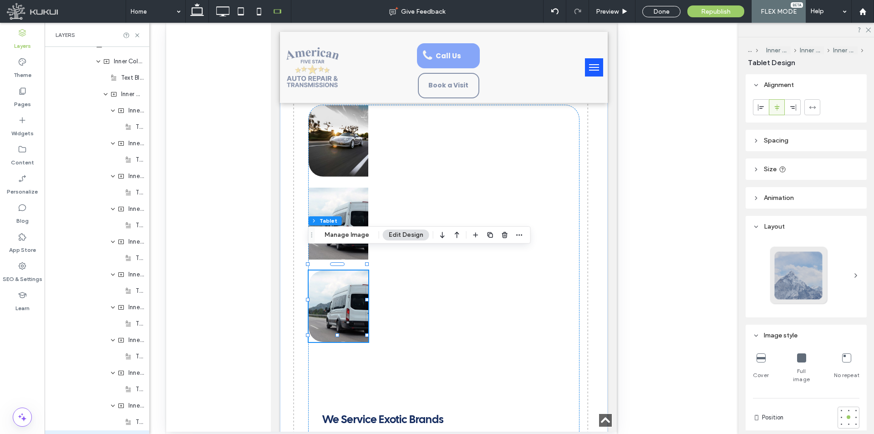
type input "**"
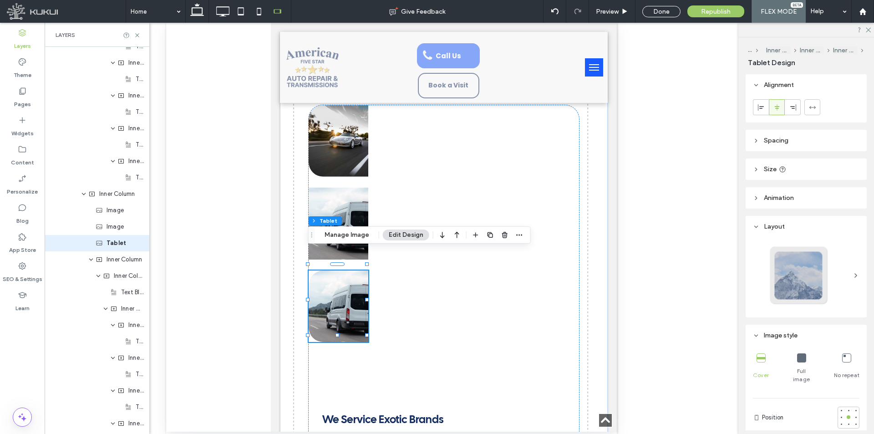
scroll to position [1864, 0]
click at [140, 241] on icon at bounding box center [141, 240] width 7 height 7
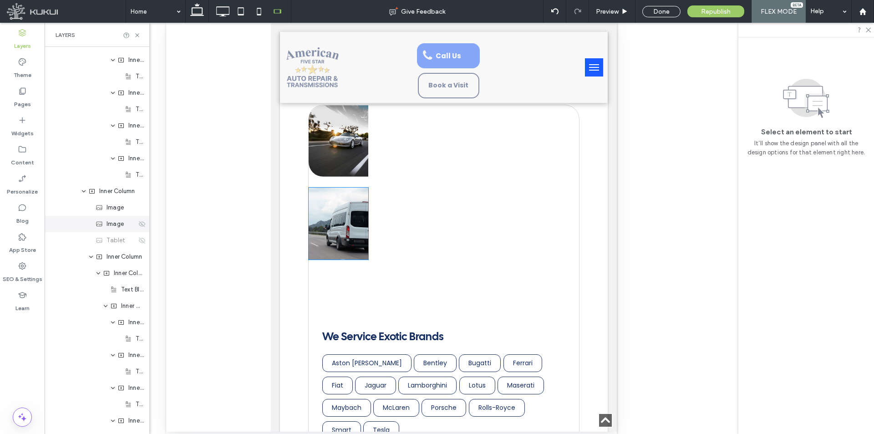
click at [138, 224] on icon at bounding box center [141, 223] width 7 height 7
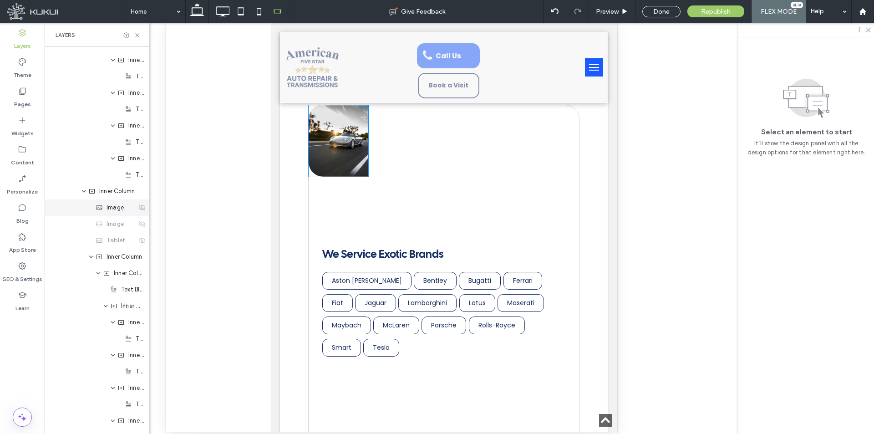
click at [138, 207] on icon at bounding box center [141, 207] width 7 height 7
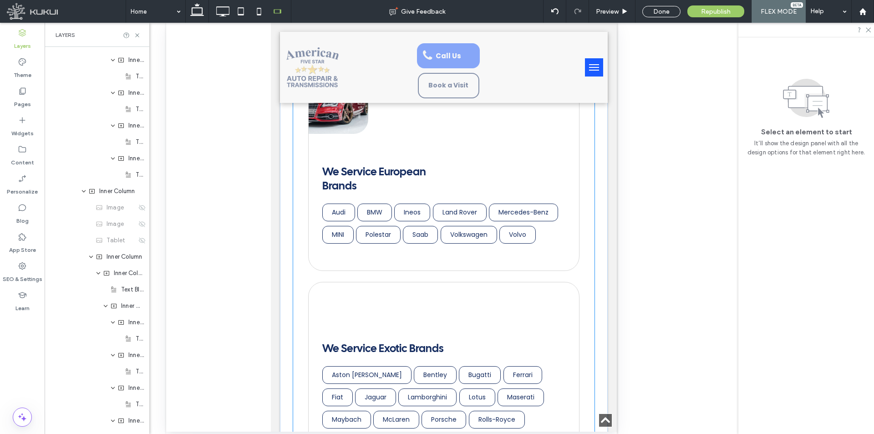
scroll to position [3191, 0]
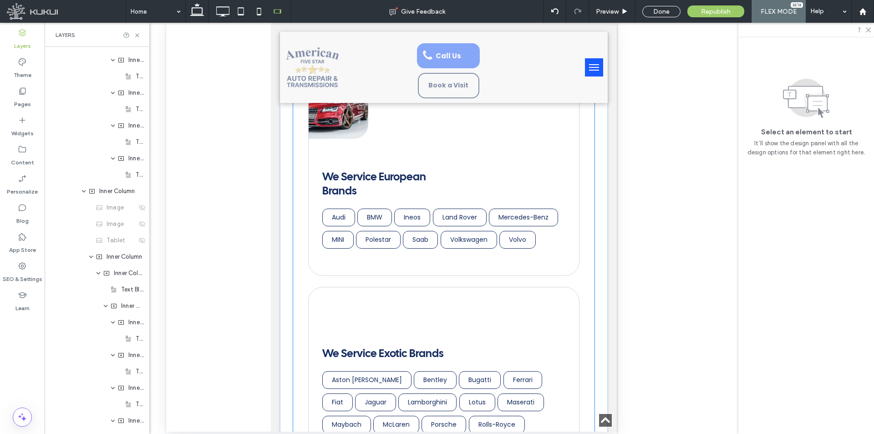
click at [432, 295] on div "We Service Exotic Brands Aston Martin Bentley Bugatti Ferrari Fiat Jaguar Lambo…" at bounding box center [444, 406] width 270 height 222
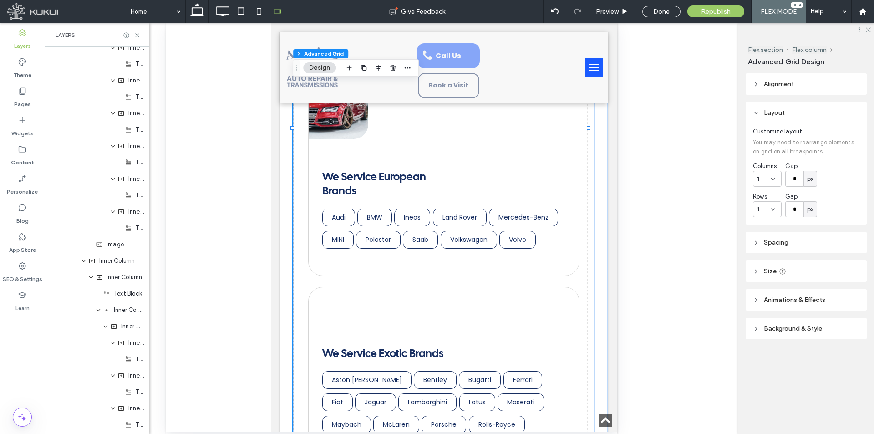
click at [416, 295] on div "We Service Exotic Brands Aston Martin Bentley Bugatti Ferrari Fiat Jaguar Lambo…" at bounding box center [444, 406] width 270 height 222
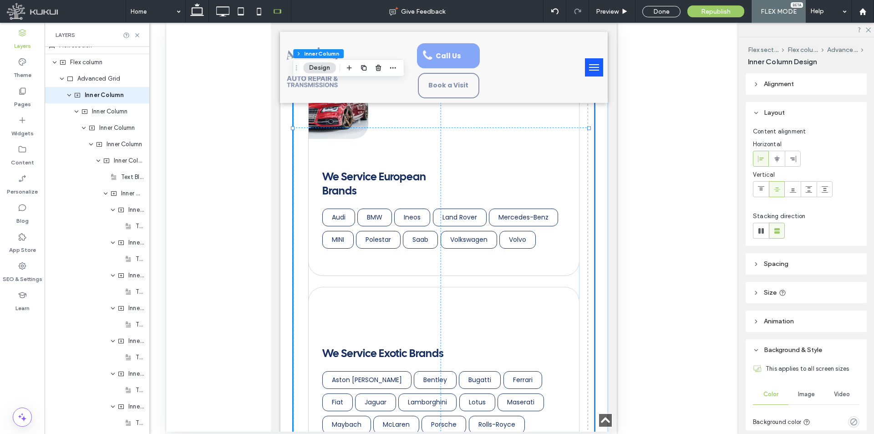
click at [416, 295] on div "We Service Exotic Brands Aston Martin Bentley Bugatti Ferrari Fiat Jaguar Lambo…" at bounding box center [444, 406] width 270 height 222
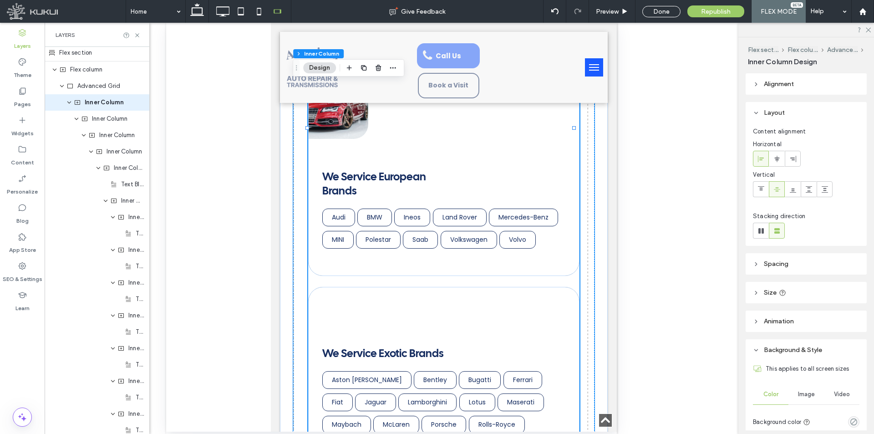
scroll to position [0, 0]
click at [416, 295] on div "We Service Exotic Brands Aston Martin Bentley Bugatti Ferrari Fiat Jaguar Lambo…" at bounding box center [444, 406] width 270 height 222
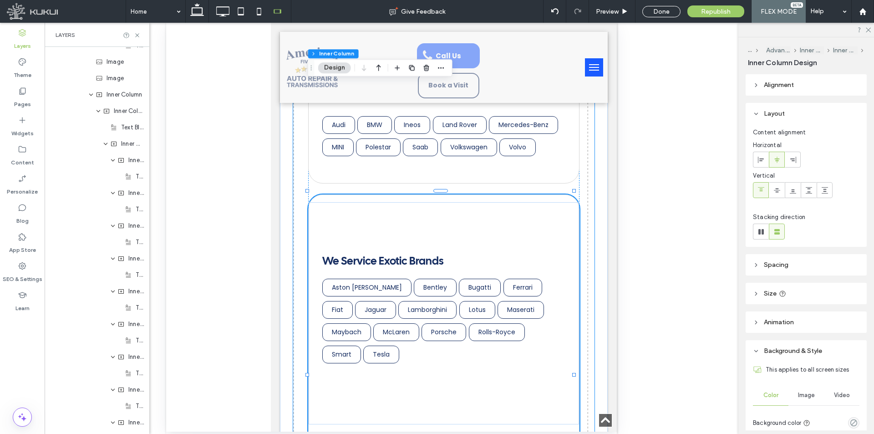
scroll to position [3494, 0]
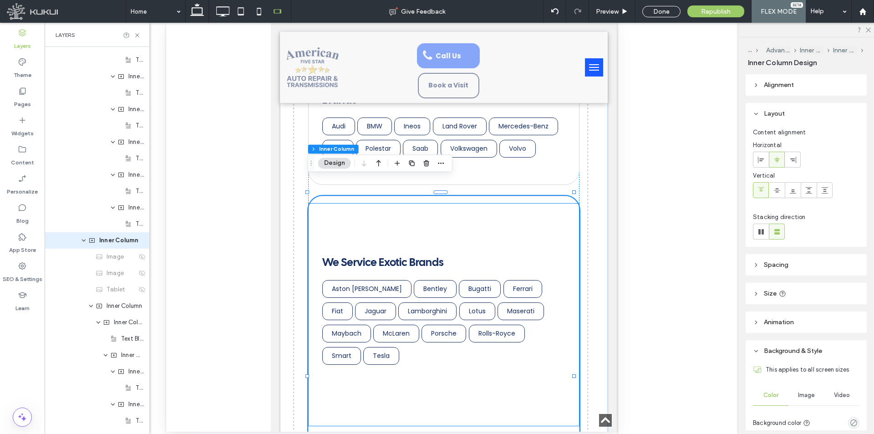
click at [448, 350] on div "We Service Exotic Brands Aston Martin Bentley Bugatti Ferrari Fiat Jaguar Lambo…" at bounding box center [444, 314] width 244 height 119
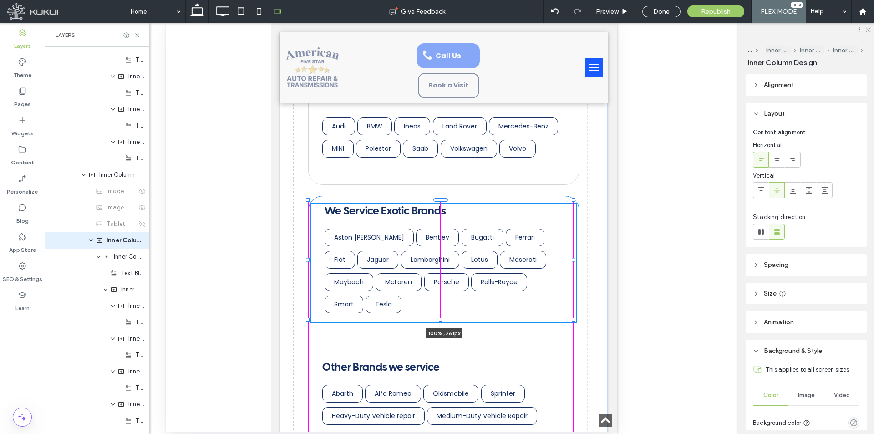
drag, startPoint x: 439, startPoint y: 409, endPoint x: 452, endPoint y: 292, distance: 117.6
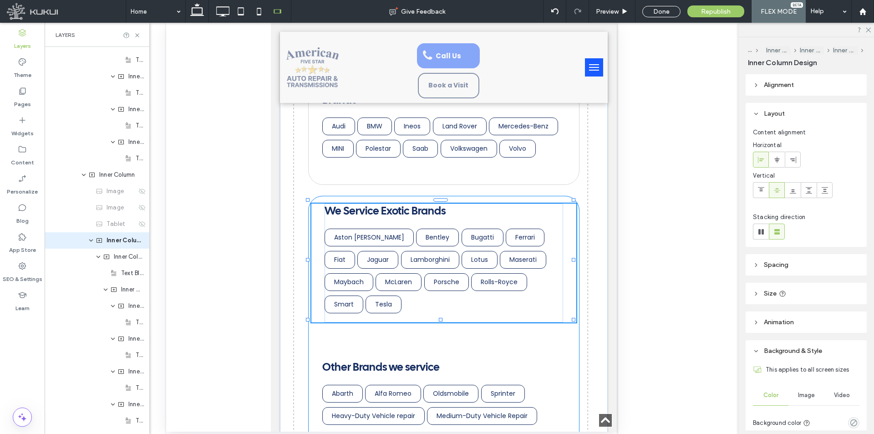
type input "***"
click at [443, 340] on div "Other Brands we service Abarth Alfa Romeo Oldsmobile Sprinter Heavy-Duty Vehicl…" at bounding box center [444, 392] width 244 height 118
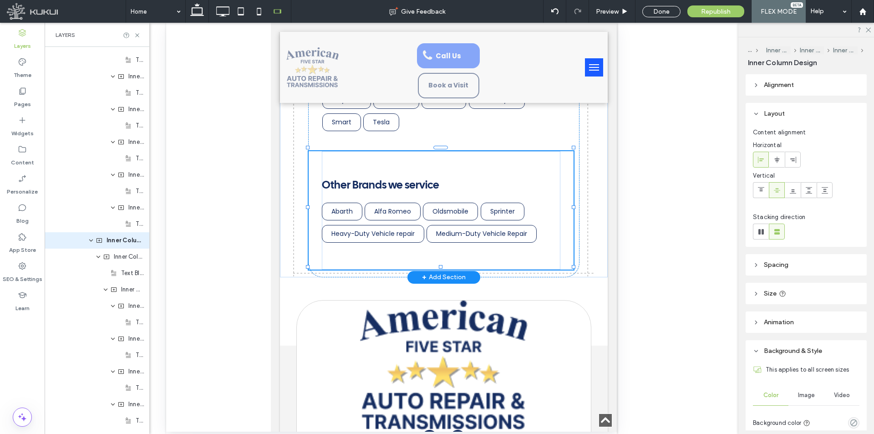
drag, startPoint x: 440, startPoint y: 250, endPoint x: 454, endPoint y: 169, distance: 82.7
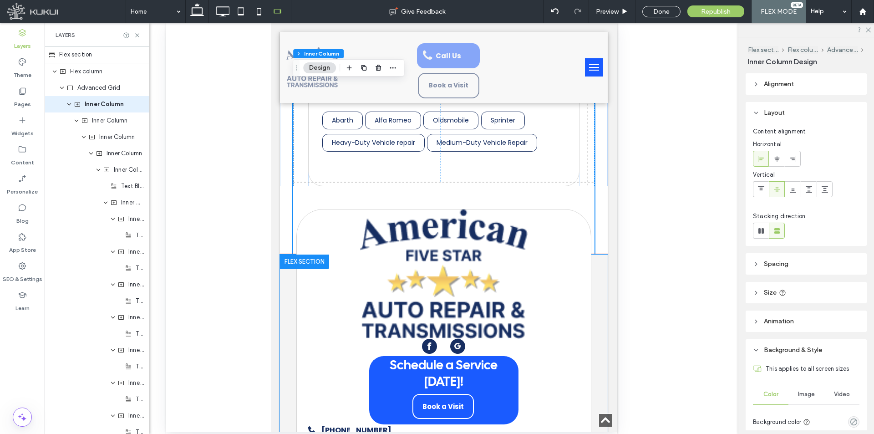
click at [449, 291] on img at bounding box center [443, 273] width 167 height 129
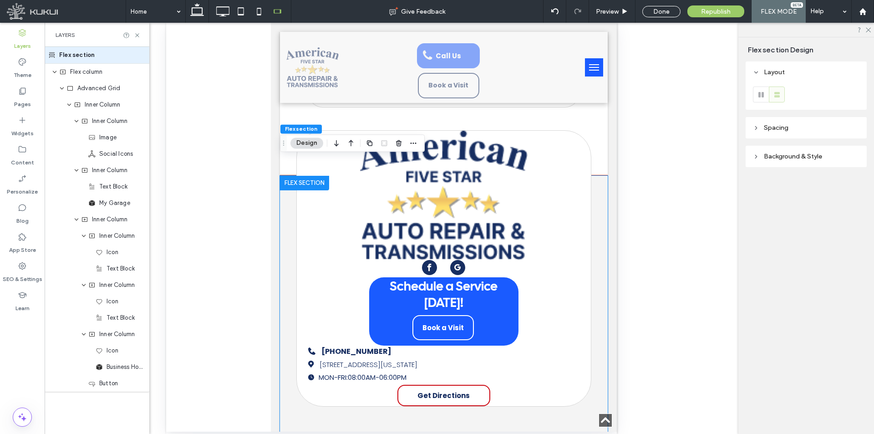
click at [460, 214] on img at bounding box center [443, 195] width 167 height 129
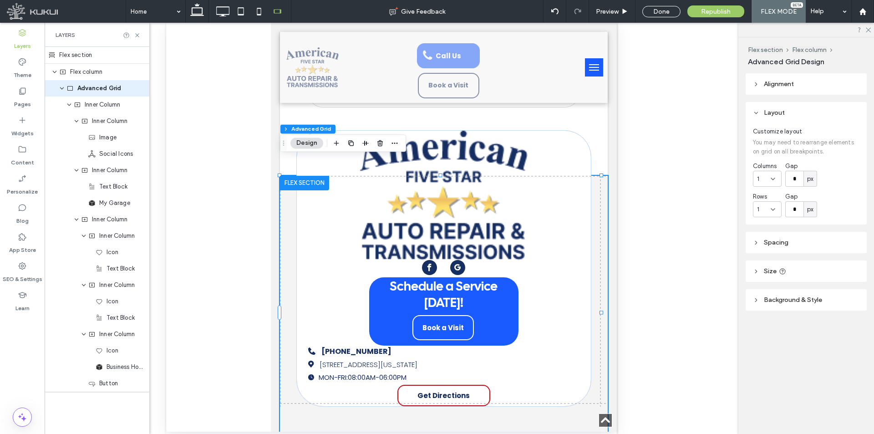
click at [450, 213] on img at bounding box center [443, 195] width 167 height 129
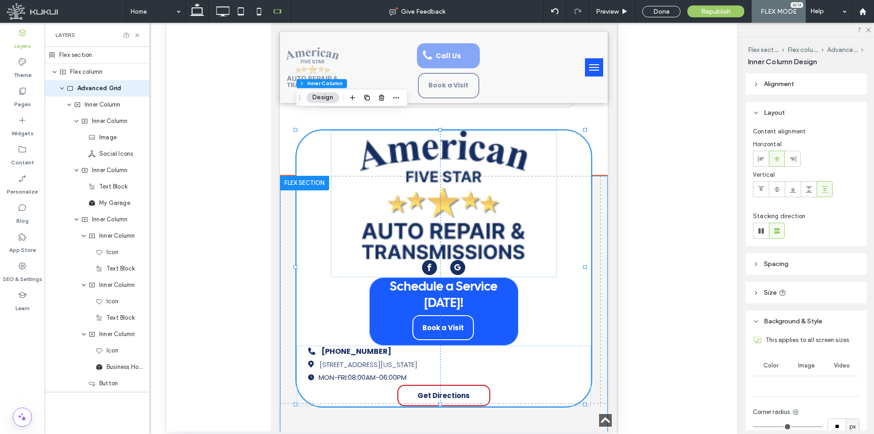
type input "**"
click at [437, 219] on img at bounding box center [443, 195] width 167 height 129
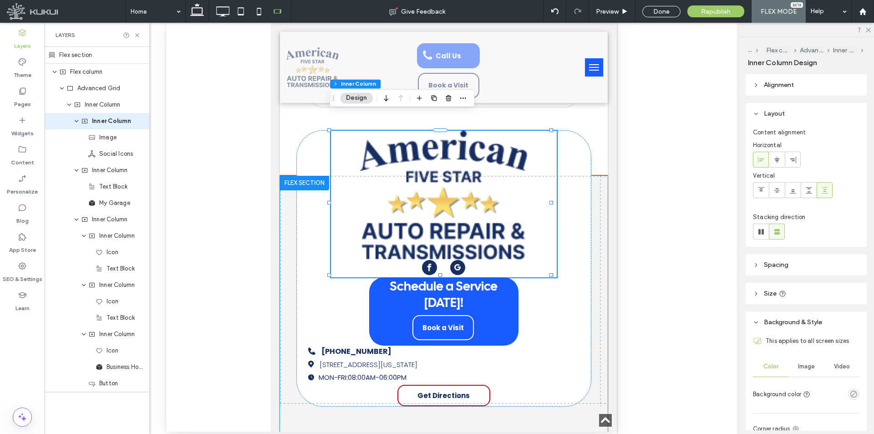
type input "**"
click at [439, 224] on img at bounding box center [443, 195] width 167 height 129
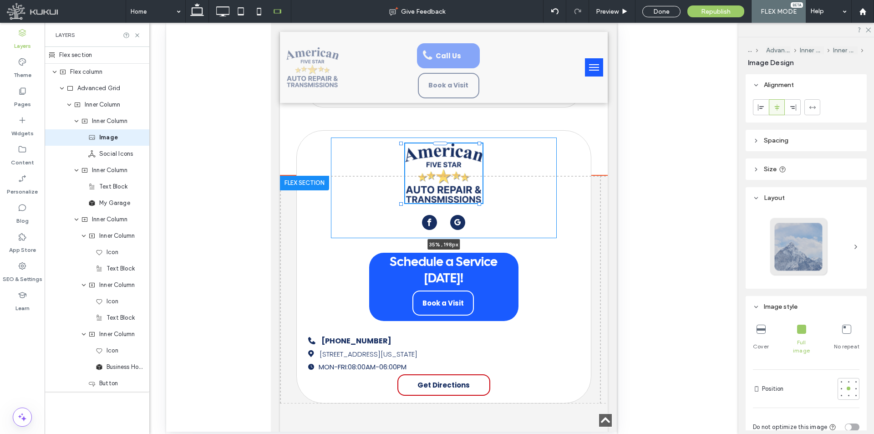
drag, startPoint x: 522, startPoint y: 239, endPoint x: 508, endPoint y: 175, distance: 65.7
click at [508, 176] on div "35% , 198px Schedule a Service Today! Book a Visit You do not have My Garage en…" at bounding box center [444, 312] width 328 height 273
type input "**"
type input "****"
click at [488, 211] on div "35% , 198px" at bounding box center [444, 187] width 226 height 101
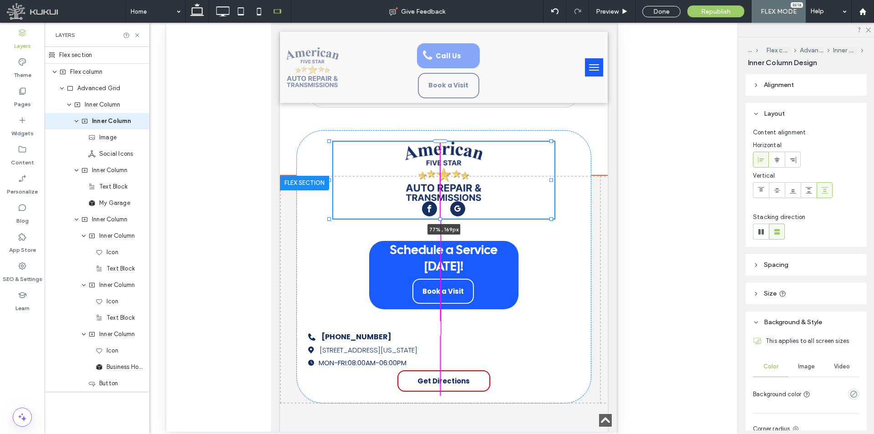
drag, startPoint x: 440, startPoint y: 222, endPoint x: 445, endPoint y: 132, distance: 90.3
click at [445, 176] on div "77% , 169px Schedule a Service Today! Book a Visit You do not have My Garage en…" at bounding box center [444, 312] width 328 height 273
type input "**"
type input "***"
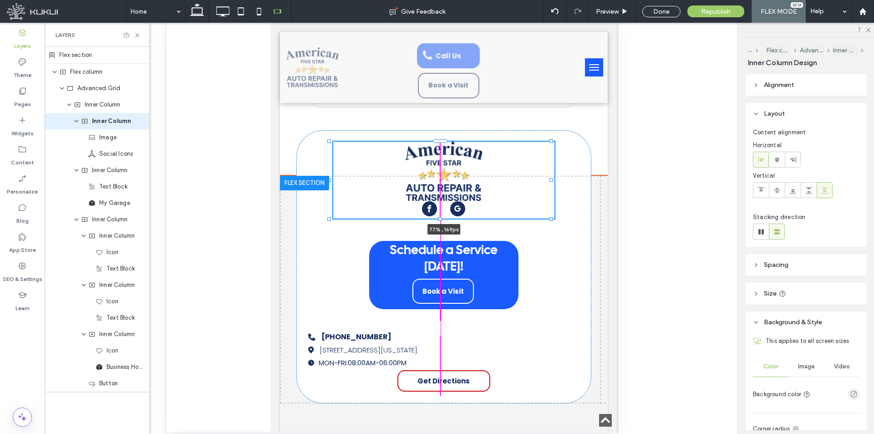
type input "**"
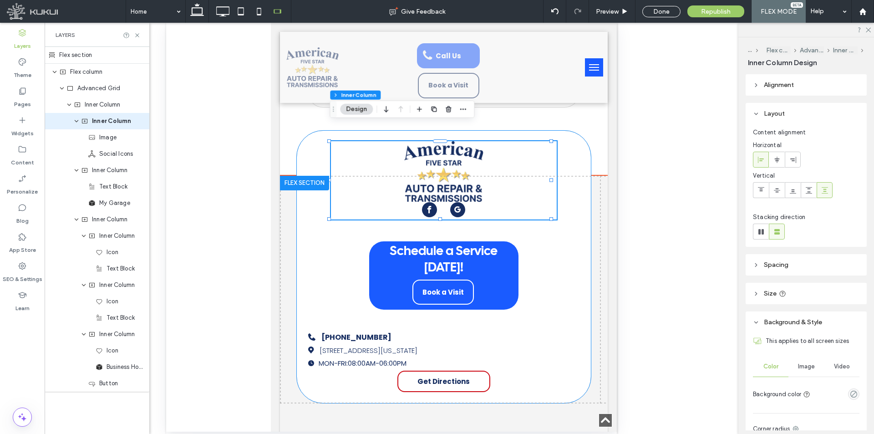
click at [436, 215] on div "77% , 169px Schedule a Service Today! Book a Visit You do not have My Garage en…" at bounding box center [443, 266] width 295 height 273
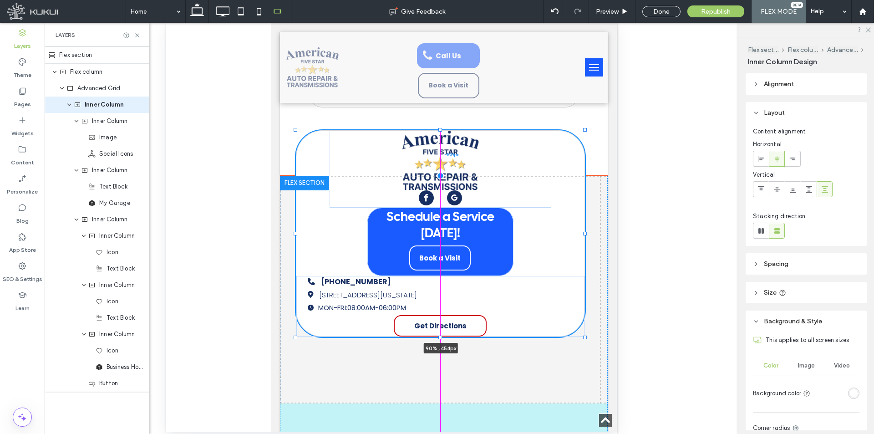
drag, startPoint x: 440, startPoint y: 385, endPoint x: 454, endPoint y: 301, distance: 85.4
click at [446, 258] on div "Schedule a Service Today! Book a Visit You do not have My Garage enabled. Secti…" at bounding box center [444, 312] width 328 height 273
type input "**"
type input "***"
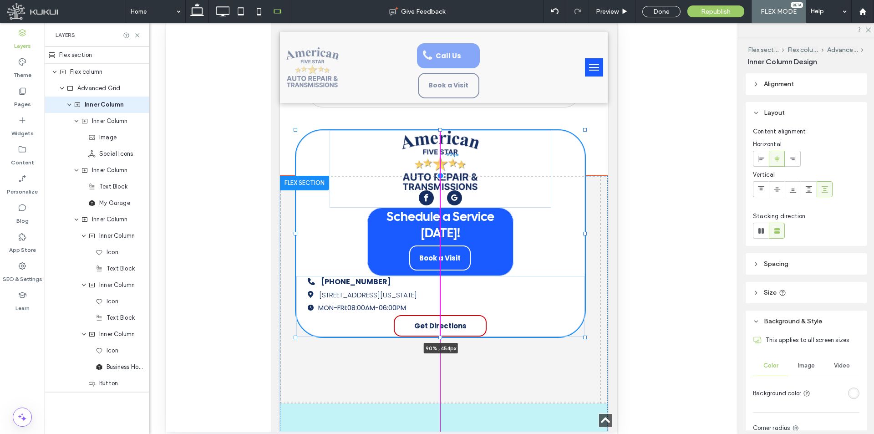
type input "**"
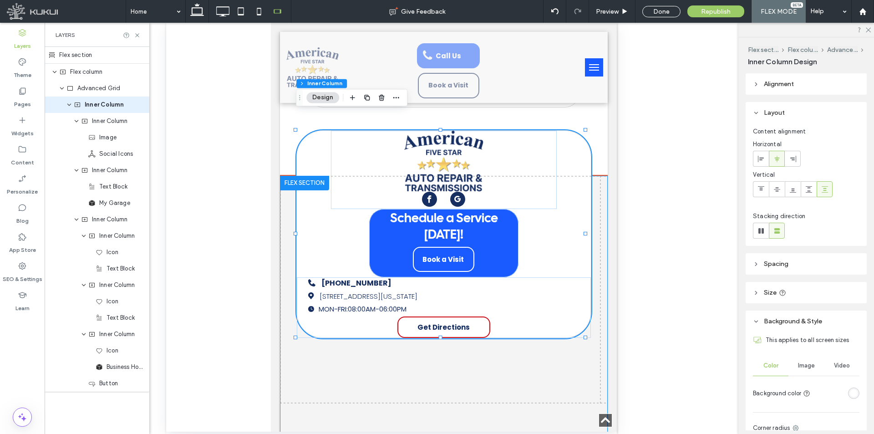
click at [455, 372] on div "Schedule a Service Today! Book a Visit You do not have My Garage enabled. Secti…" at bounding box center [444, 312] width 328 height 273
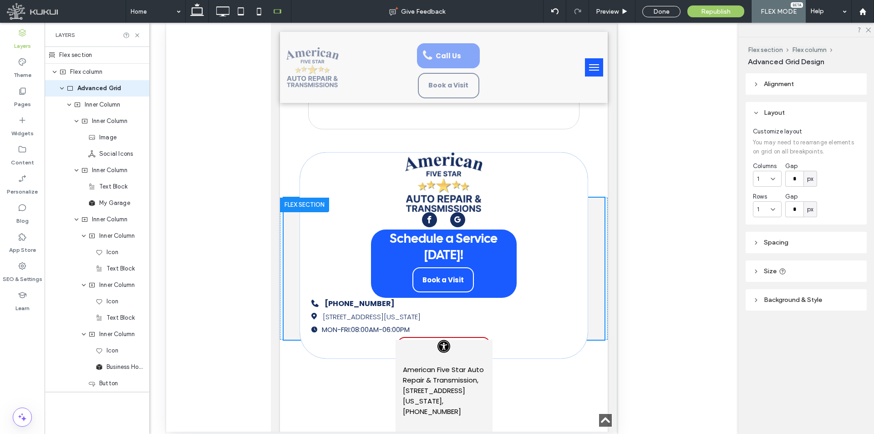
drag, startPoint x: 600, startPoint y: 341, endPoint x: 643, endPoint y: 274, distance: 80.1
type input "***"
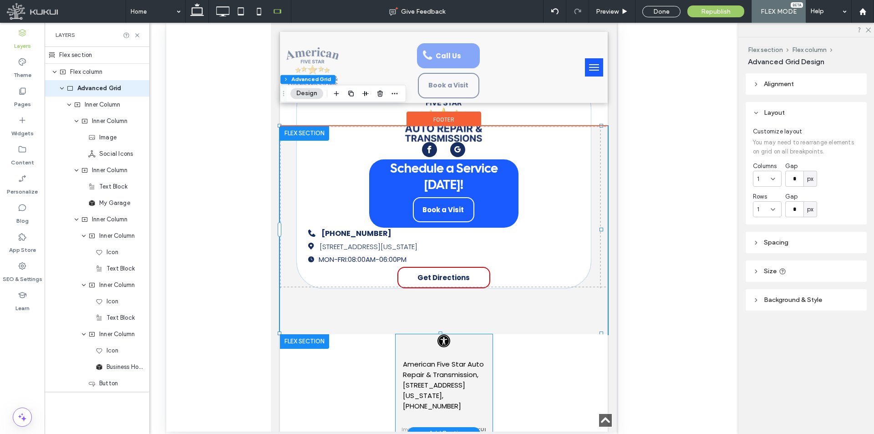
click at [481, 359] on address "American Five Star Auto Repair & Transmission, 2070 East Apache Boulevard, Temp…" at bounding box center [444, 385] width 82 height 52
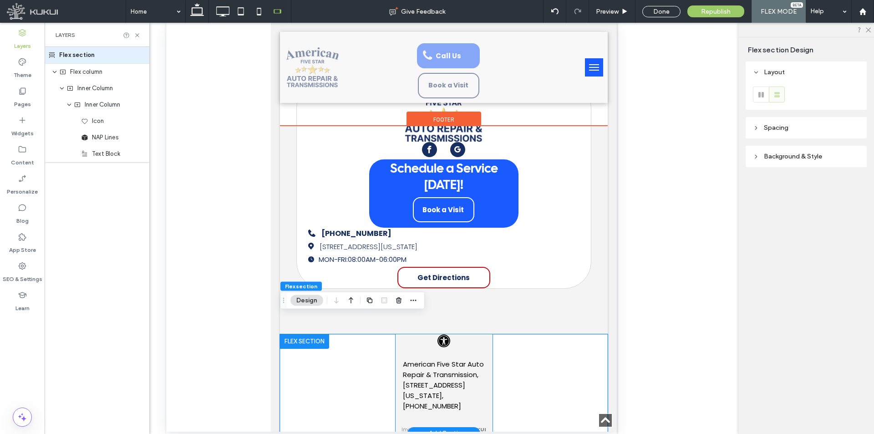
click at [488, 385] on div "Loading ... Missing nap lines data / Error occured while getting the data. Amer…" at bounding box center [444, 383] width 97 height 99
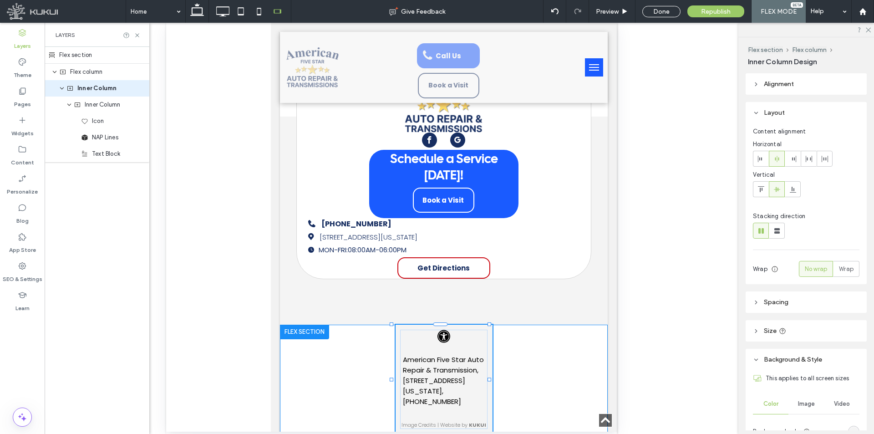
drag, startPoint x: 489, startPoint y: 370, endPoint x: 889, endPoint y: 395, distance: 400.0
type input "**"
type input "***"
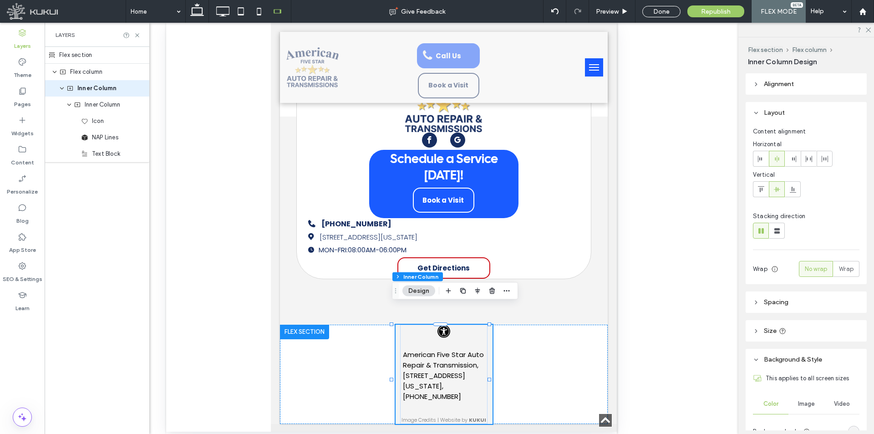
drag, startPoint x: 804, startPoint y: 331, endPoint x: 808, endPoint y: 328, distance: 4.7
click at [804, 331] on header "Size" at bounding box center [806, 330] width 121 height 21
drag, startPoint x: 836, startPoint y: 397, endPoint x: 839, endPoint y: 407, distance: 11.1
click at [836, 397] on div "Width *** px Height ** px More Size Options" at bounding box center [806, 377] width 107 height 65
click at [839, 408] on button "More Size Options" at bounding box center [834, 404] width 49 height 11
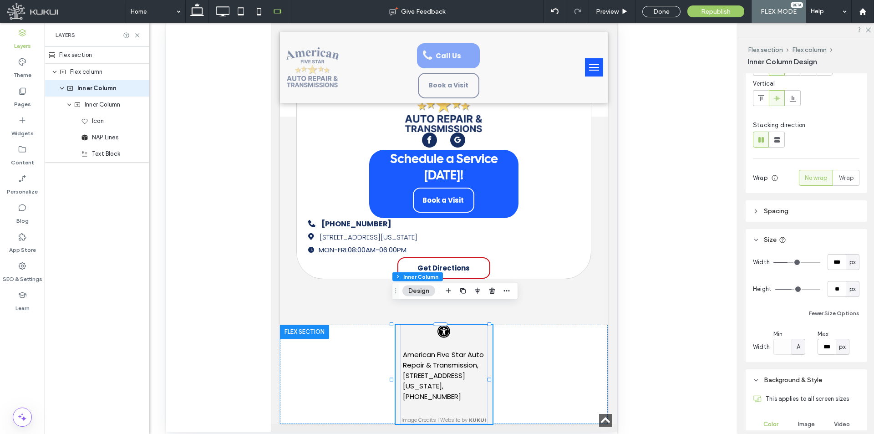
click at [839, 348] on span "px" at bounding box center [842, 346] width 6 height 9
click at [844, 323] on div "A" at bounding box center [840, 331] width 13 height 16
type input "**"
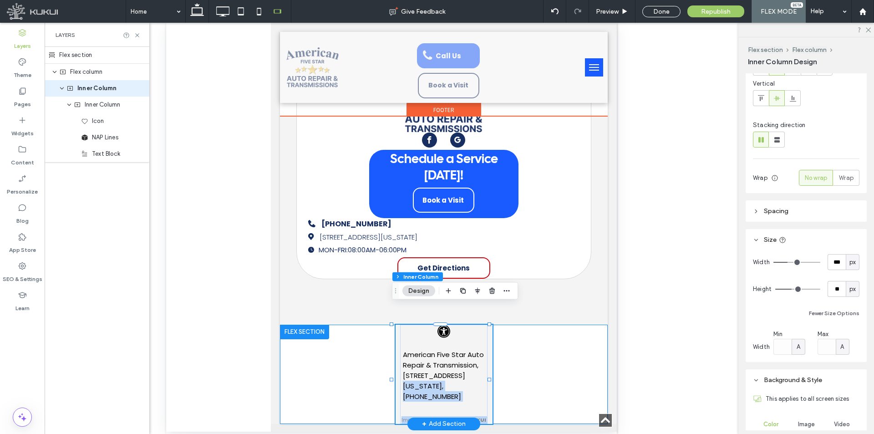
click at [491, 361] on div "Loading ... Missing nap lines data / Error occured while getting the data. Amer…" at bounding box center [444, 374] width 328 height 99
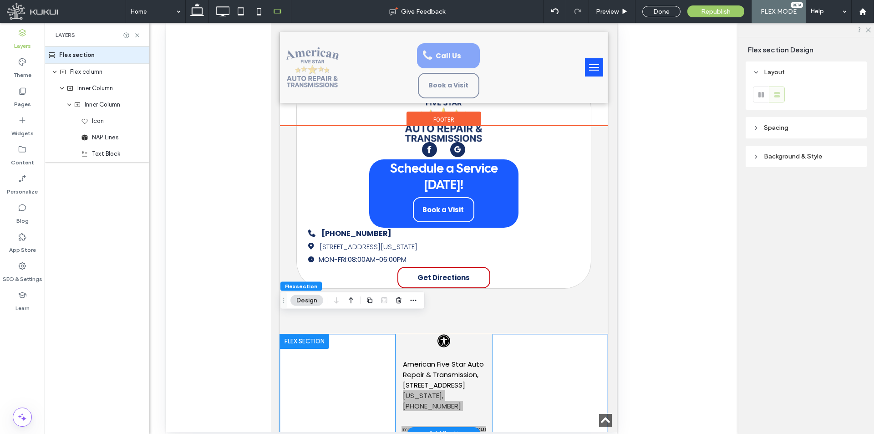
click at [483, 362] on div "Loading ... Missing nap lines data / Error occured while getting the data. Amer…" at bounding box center [443, 383] width 87 height 99
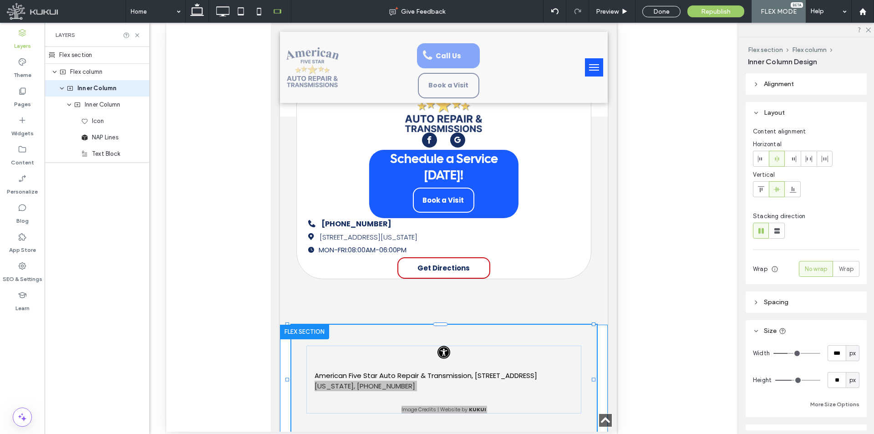
drag, startPoint x: 490, startPoint y: 369, endPoint x: 718, endPoint y: 397, distance: 229.9
type input "**"
type input "***"
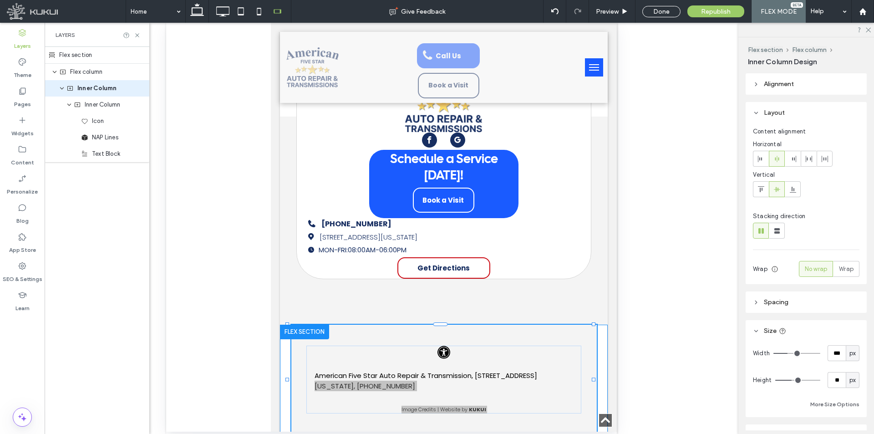
type input "**"
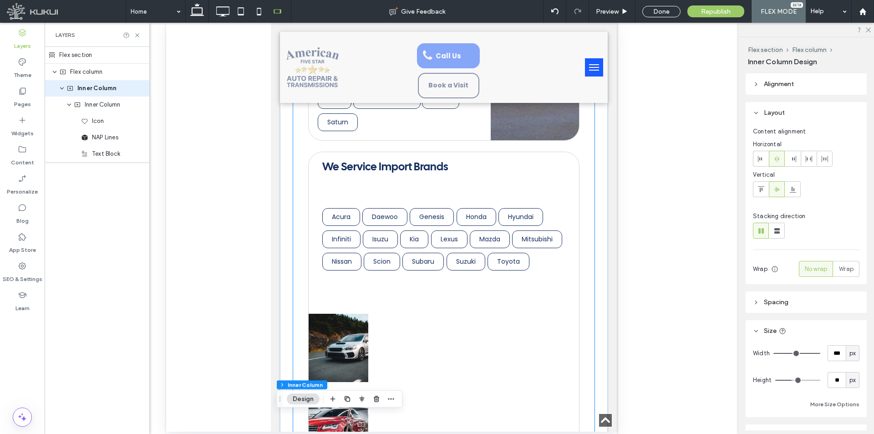
click at [299, 319] on div "We Service American Brands Buick Cadilac Chevrolet Chrysler Dodge Eagle Fisker …" at bounding box center [443, 395] width 301 height 1249
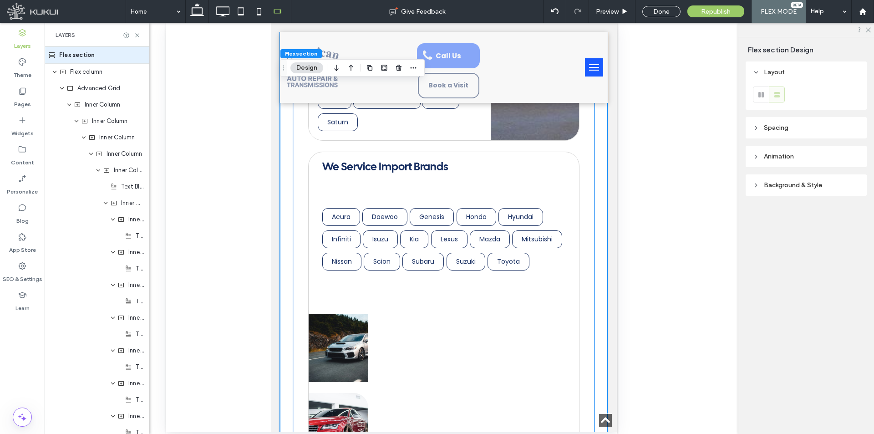
click at [398, 310] on div "We Service Import Brands Acura Daewoo Genesis Honda Hyundai Infiniti Isuzu Kia …" at bounding box center [443, 372] width 271 height 441
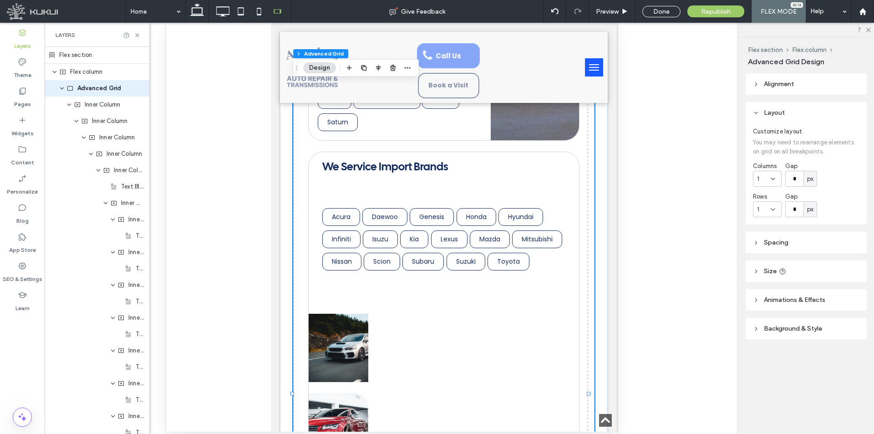
click at [398, 310] on div "We Service Import Brands Acura Daewoo Genesis Honda Hyundai Infiniti Isuzu Kia …" at bounding box center [443, 372] width 271 height 441
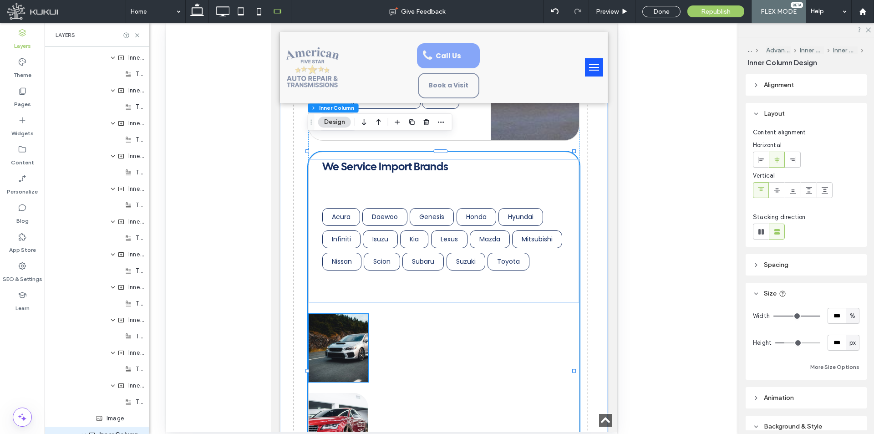
click at [353, 326] on img at bounding box center [339, 348] width 60 height 68
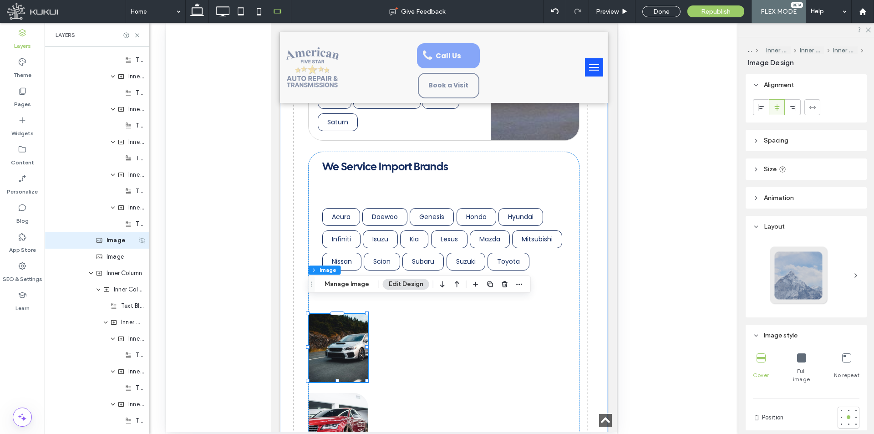
click at [138, 238] on icon at bounding box center [141, 240] width 7 height 7
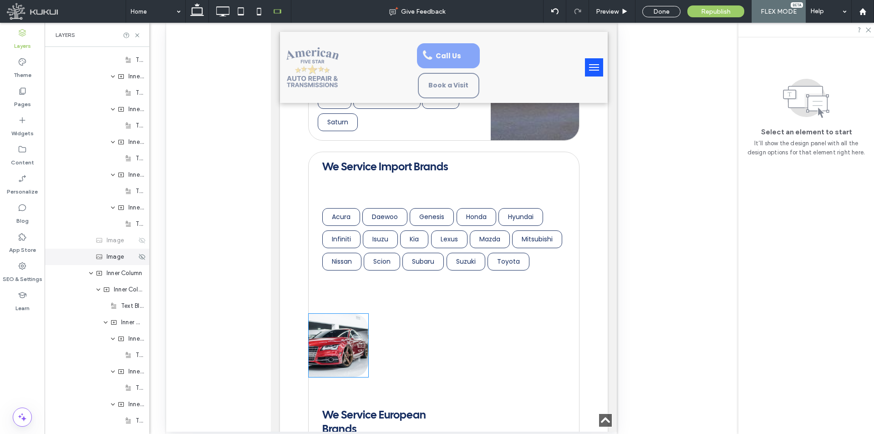
click at [138, 257] on icon at bounding box center [141, 256] width 7 height 7
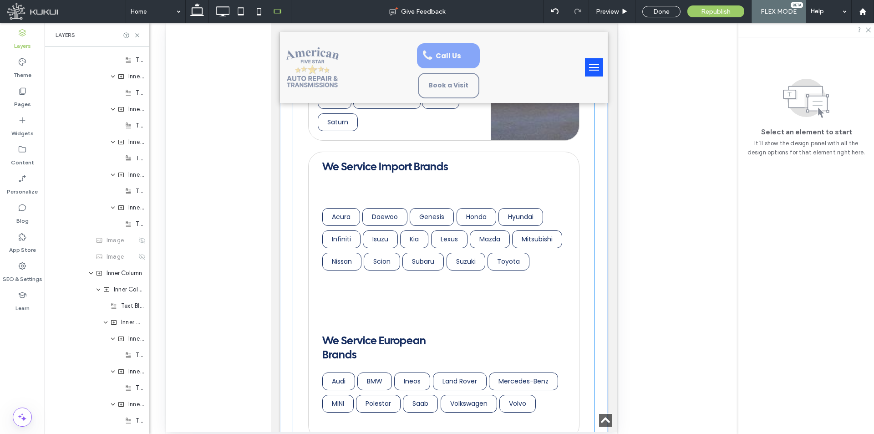
click at [400, 298] on div "We Service Import Brands Acura Daewoo Genesis Honda Hyundai Infiniti Isuzu Kia …" at bounding box center [443, 296] width 271 height 288
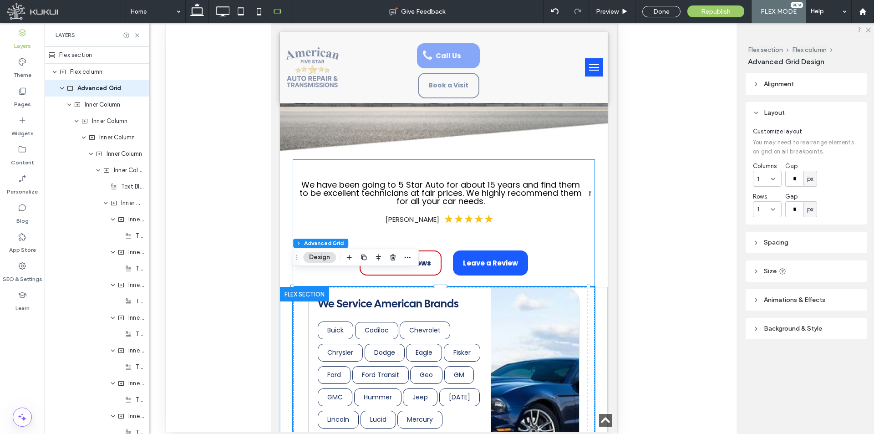
click at [535, 371] on img at bounding box center [535, 395] width 88 height 217
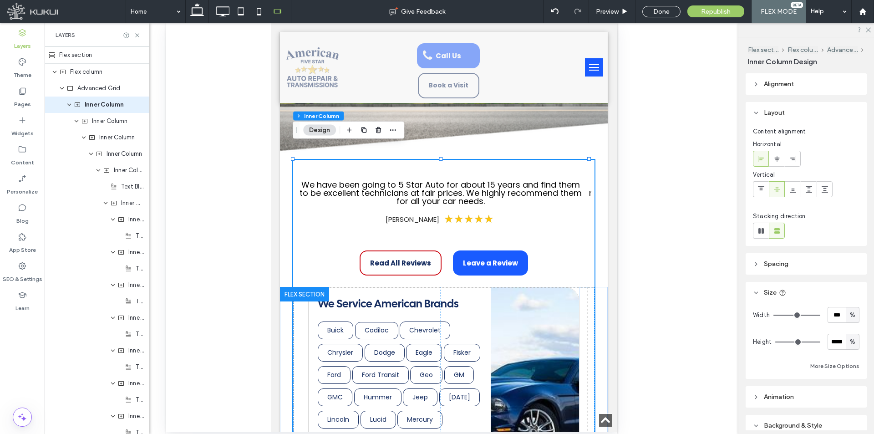
click at [535, 371] on img at bounding box center [535, 395] width 88 height 217
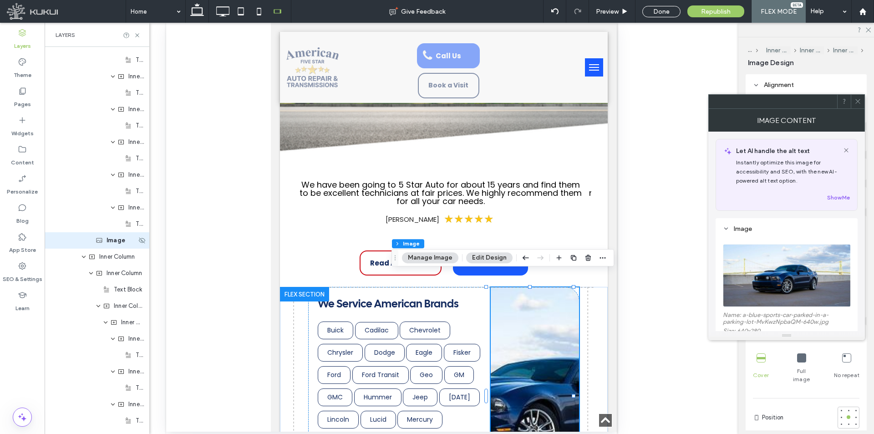
click at [137, 244] on div "Image" at bounding box center [97, 240] width 105 height 16
click at [138, 241] on icon at bounding box center [141, 240] width 7 height 7
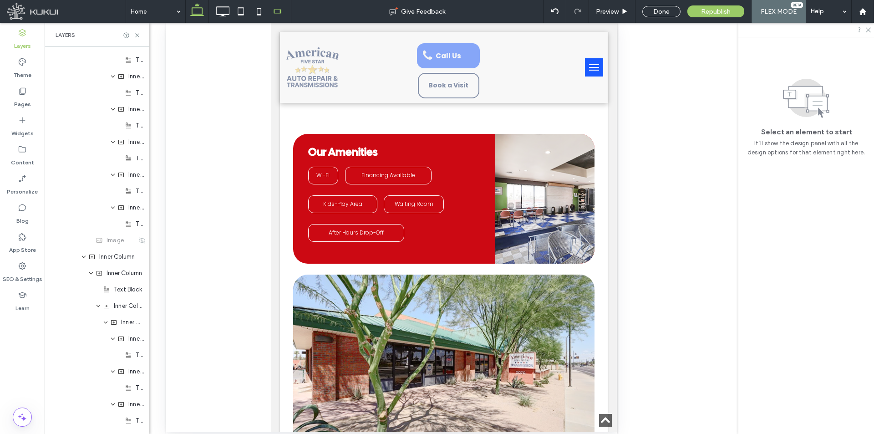
click at [198, 4] on icon at bounding box center [197, 11] width 18 height 18
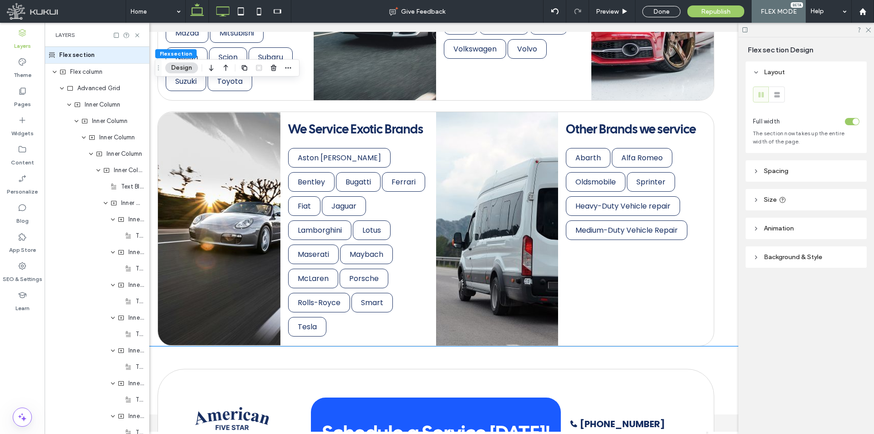
click at [223, 15] on use at bounding box center [223, 11] width 13 height 10
type input "****"
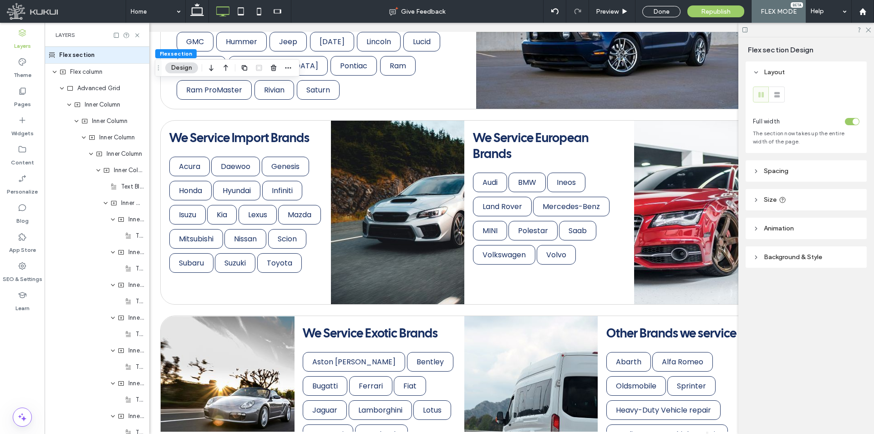
scroll to position [0, 0]
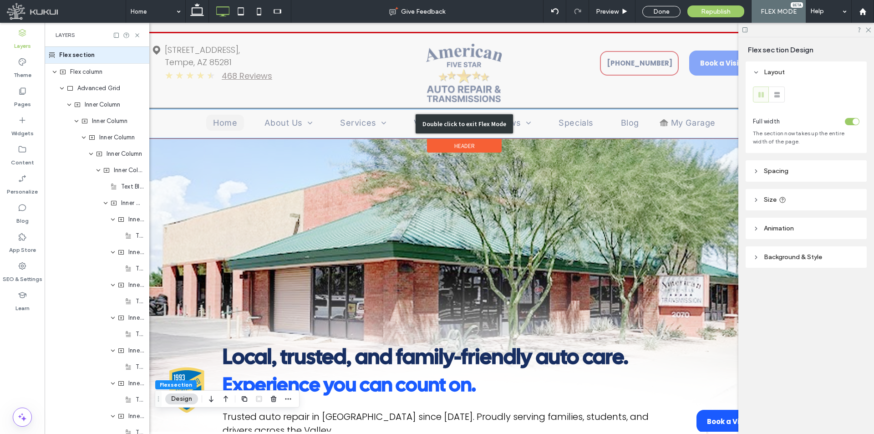
click at [677, 112] on div "Double click to exit Flex Mode" at bounding box center [465, 124] width 676 height 30
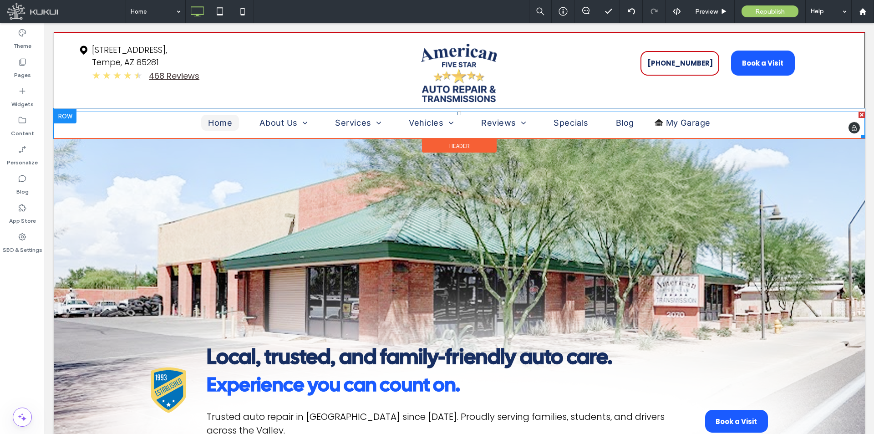
click at [648, 120] on li "My Garage" at bounding box center [686, 125] width 76 height 20
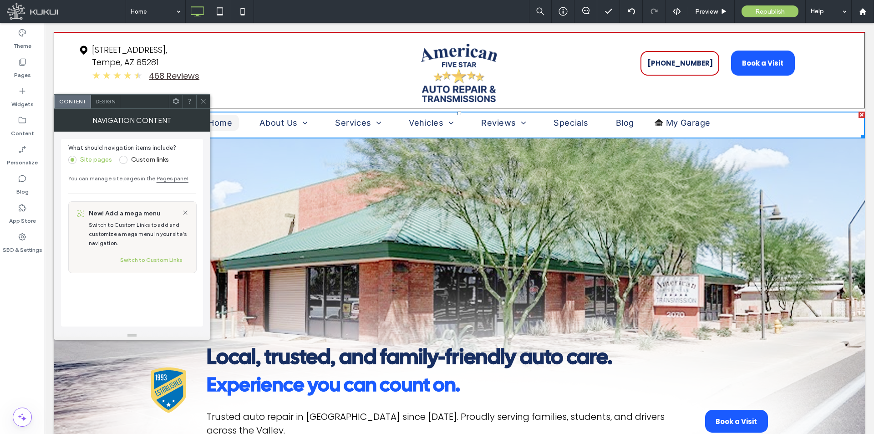
click at [198, 102] on div at bounding box center [203, 102] width 14 height 14
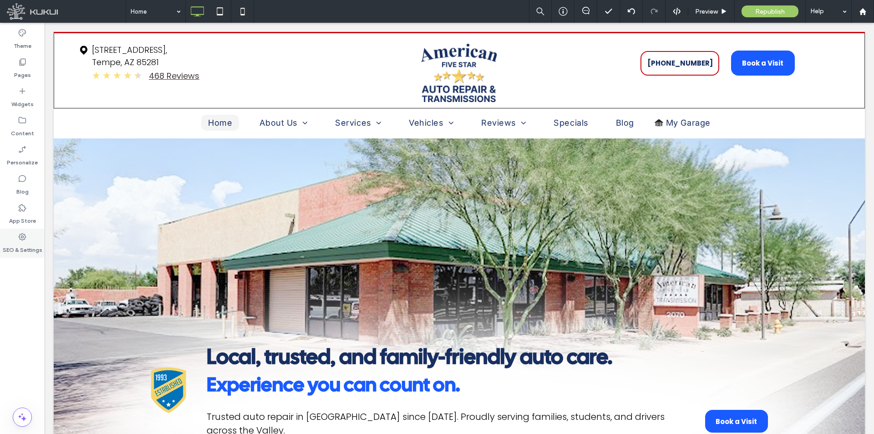
click at [36, 233] on div "SEO & Settings" at bounding box center [22, 243] width 45 height 29
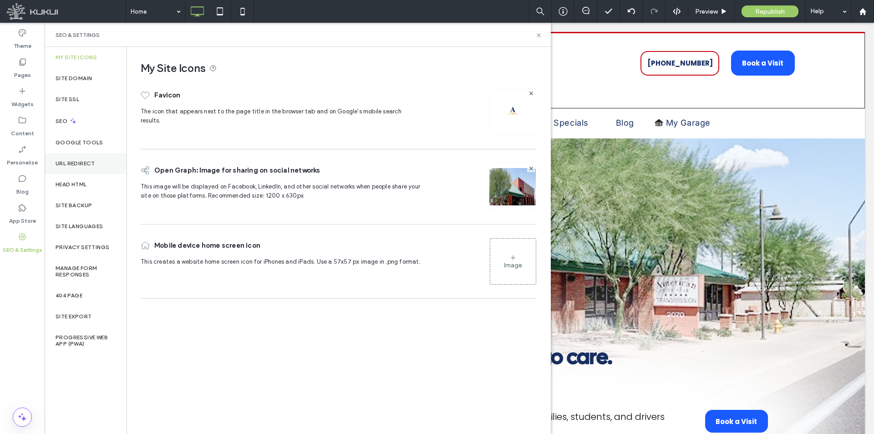
click at [82, 157] on div "URL Redirect" at bounding box center [86, 163] width 82 height 21
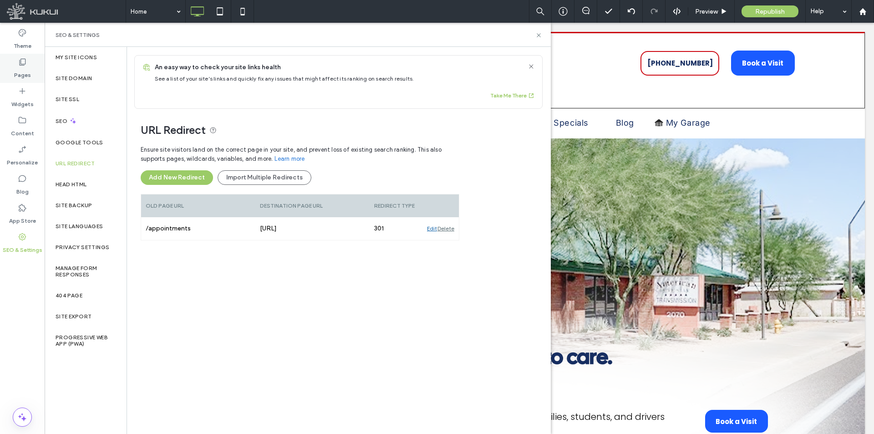
click at [25, 75] on label "Pages" at bounding box center [22, 72] width 17 height 13
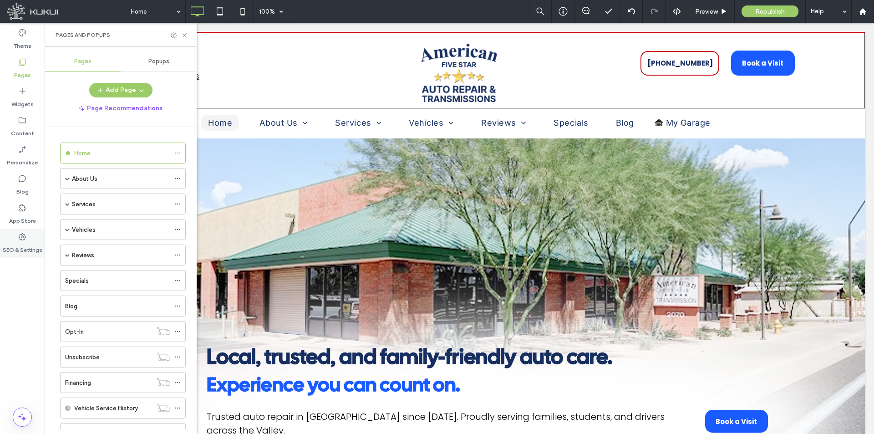
click at [24, 246] on label "SEO & Settings" at bounding box center [23, 247] width 40 height 13
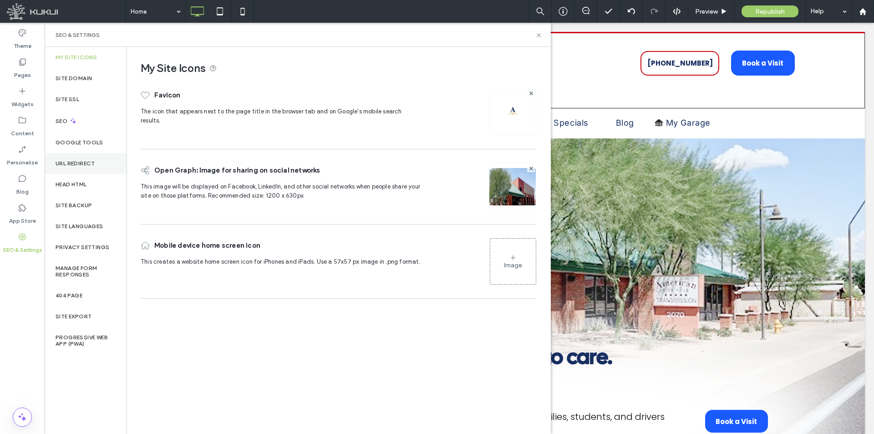
click at [81, 165] on label "URL Redirect" at bounding box center [76, 163] width 40 height 6
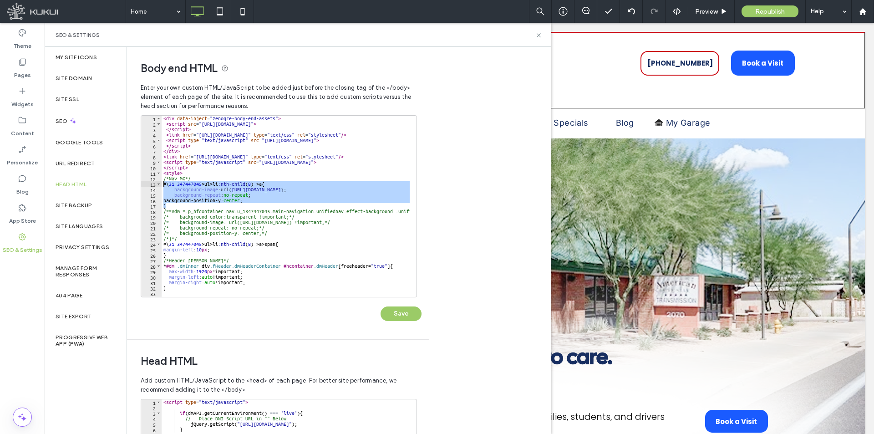
drag, startPoint x: 184, startPoint y: 207, endPoint x: 155, endPoint y: 182, distance: 38.4
click at [155, 182] on div "* 1 2 3 4 5 6 7 8 9 10 11 12 13 14 15 16 17 18 19 20 21 22 23 24 25 26 27 28 29…" at bounding box center [279, 206] width 276 height 182
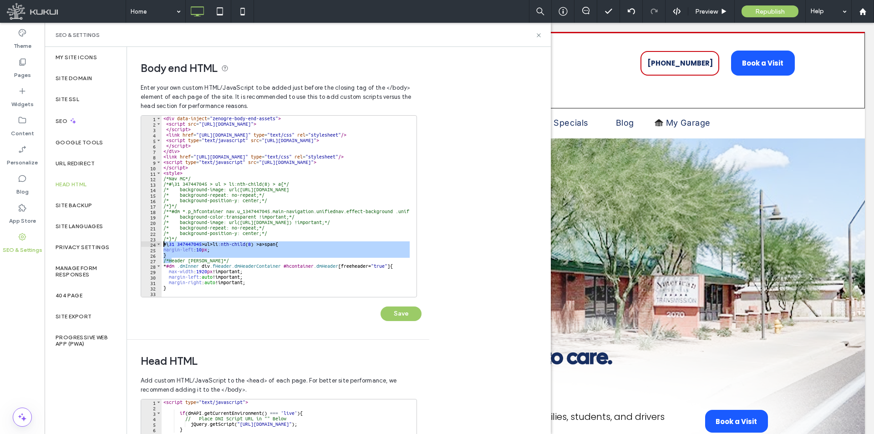
drag, startPoint x: 165, startPoint y: 255, endPoint x: 155, endPoint y: 245, distance: 13.8
click at [155, 245] on div "**********" at bounding box center [279, 206] width 276 height 182
click at [176, 252] on div "< div data-inject = "zenogre-body-end-assets" > < script src = "https://zapi.ku…" at bounding box center [286, 206] width 248 height 181
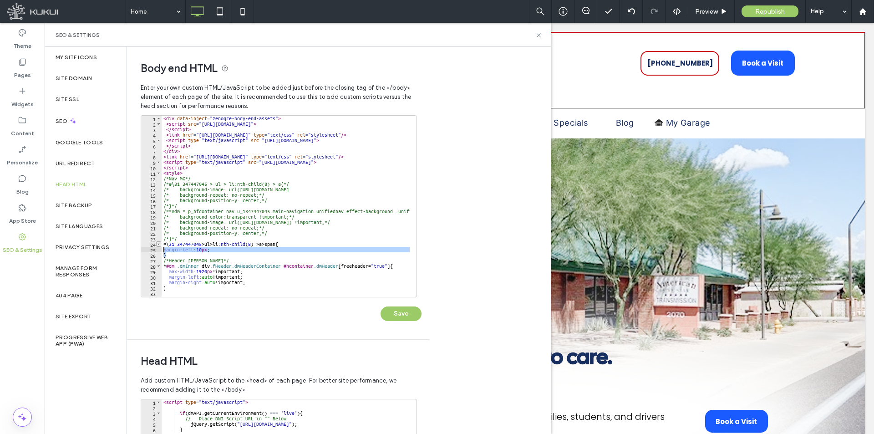
drag, startPoint x: 170, startPoint y: 253, endPoint x: 158, endPoint y: 244, distance: 15.0
click at [158, 244] on div "* 1 2 3 4 5 6 7 8 9 10 11 12 13 14 15 16 17 18 19 20 21 22 23 24 25 26 27 28 29…" at bounding box center [279, 206] width 276 height 182
type textarea "**********"
click at [409, 314] on button "Save" at bounding box center [401, 313] width 41 height 15
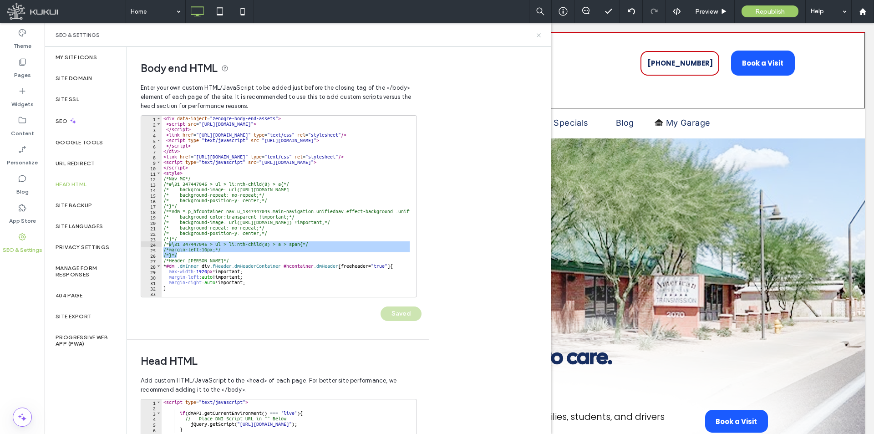
click at [538, 36] on use at bounding box center [539, 35] width 4 height 4
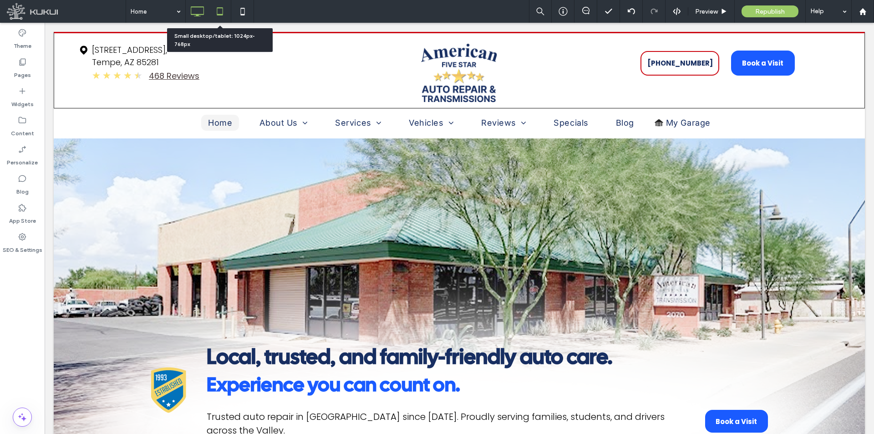
click at [219, 20] on icon at bounding box center [220, 11] width 18 height 18
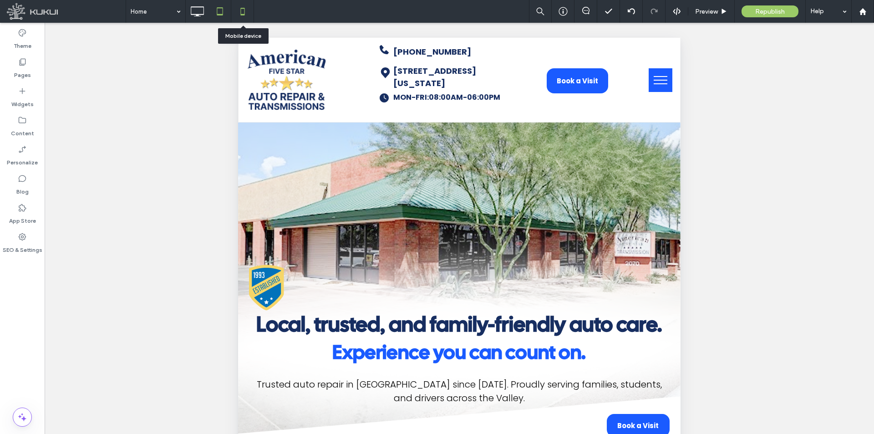
click at [254, 20] on div at bounding box center [242, 11] width 23 height 23
click at [201, 15] on icon at bounding box center [197, 11] width 18 height 18
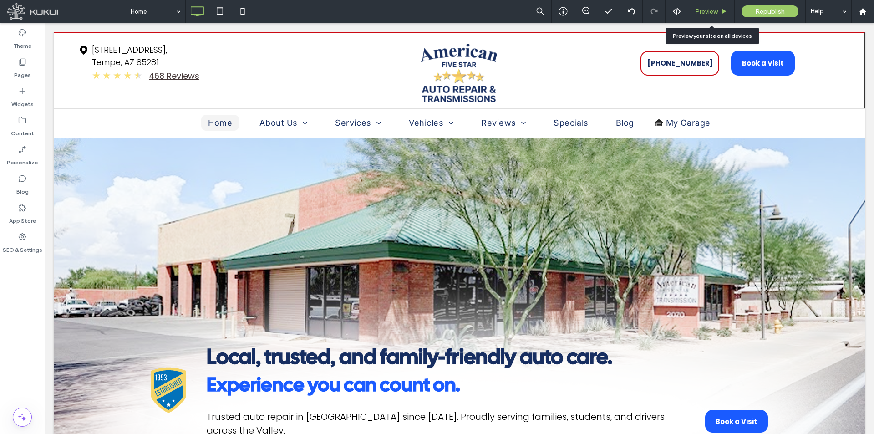
click at [711, 8] on span "Preview" at bounding box center [706, 12] width 23 height 8
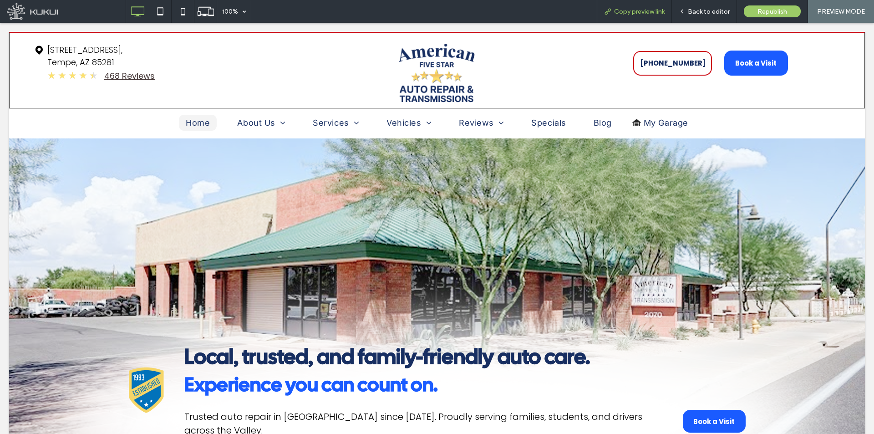
click at [650, 13] on span "Copy preview link" at bounding box center [639, 12] width 51 height 8
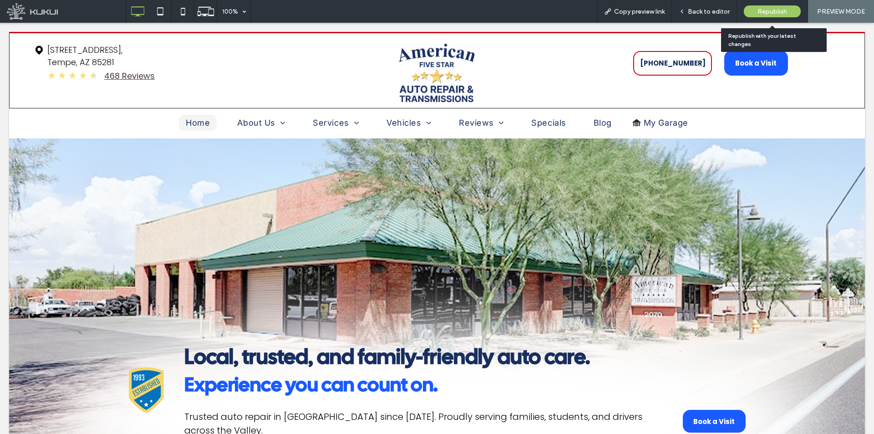
click at [768, 12] on span "Republish" at bounding box center [773, 12] width 30 height 8
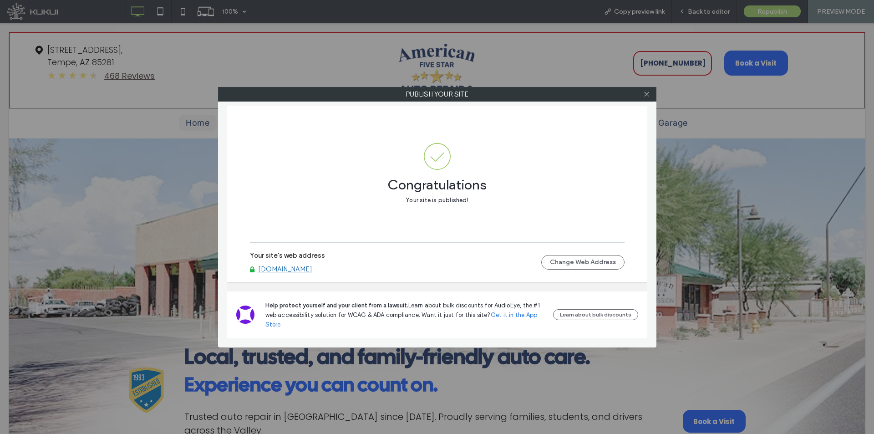
click at [644, 96] on icon at bounding box center [646, 94] width 7 height 7
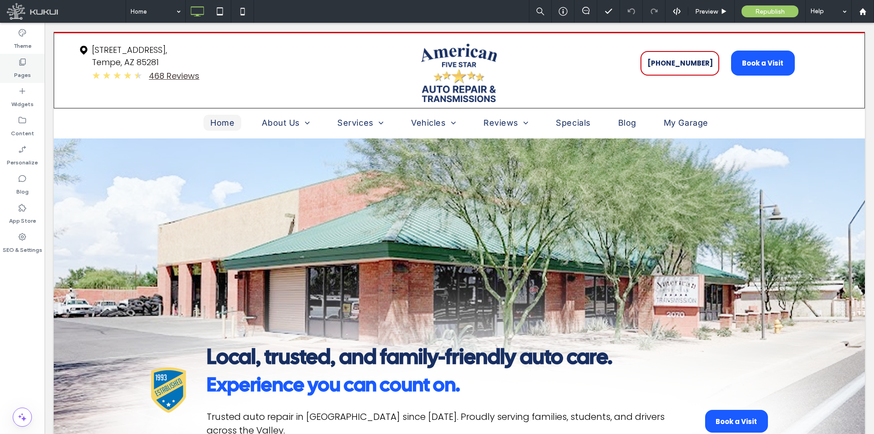
click at [25, 72] on label "Pages" at bounding box center [22, 72] width 17 height 13
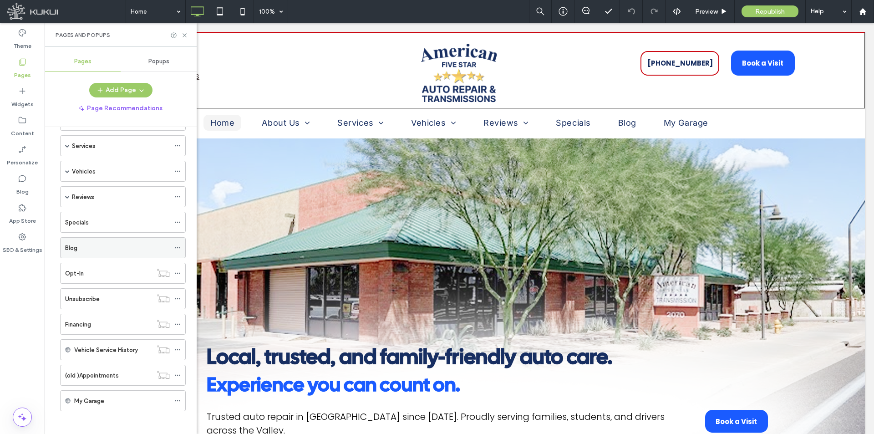
scroll to position [63, 0]
drag, startPoint x: 184, startPoint y: 37, endPoint x: 541, endPoint y: 122, distance: 366.4
click at [184, 37] on icon at bounding box center [184, 35] width 7 height 7
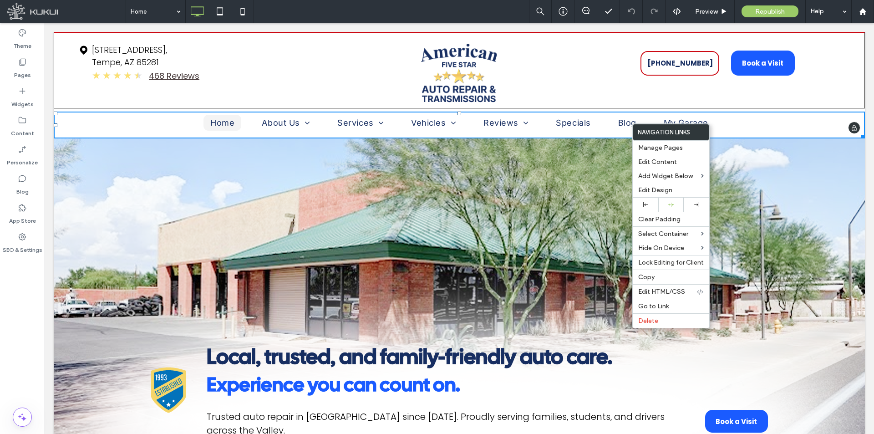
click at [831, 99] on div "(480) 966-8181 Click To Paste Book a Visit You do not have My Garage enabled. S…" at bounding box center [717, 70] width 258 height 63
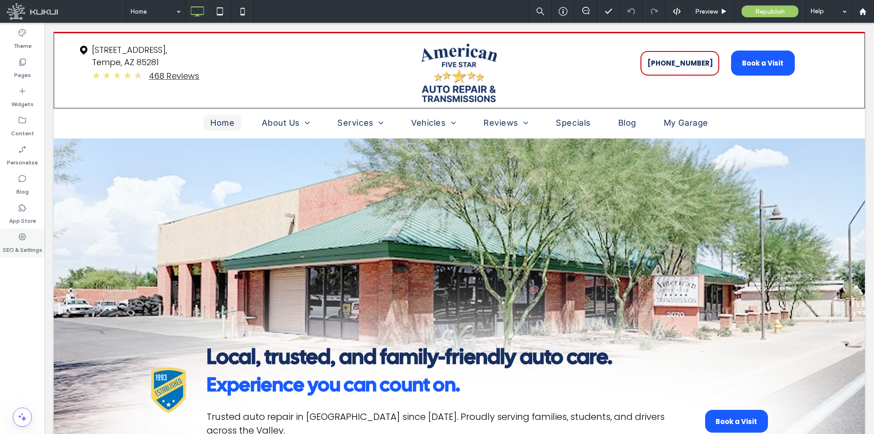
click at [23, 234] on icon at bounding box center [22, 236] width 9 height 9
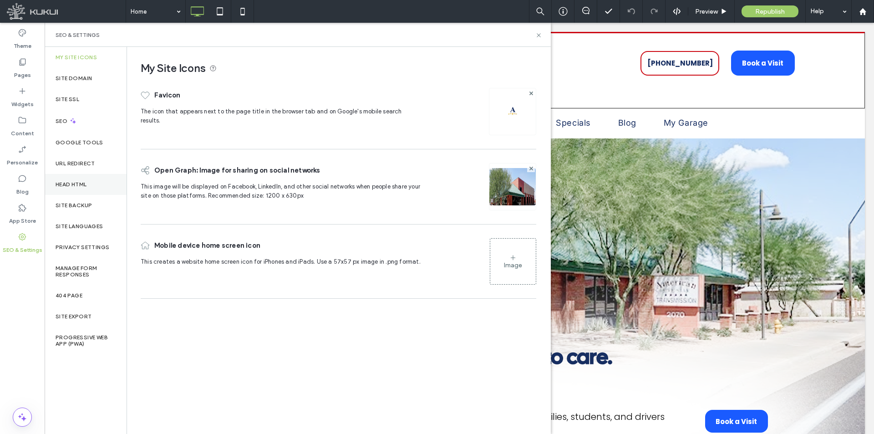
click at [76, 179] on div "Head HTML" at bounding box center [86, 184] width 82 height 21
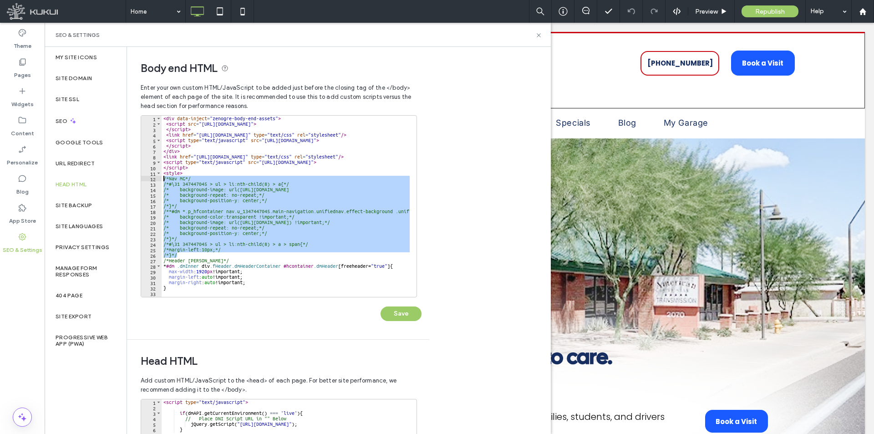
drag, startPoint x: 192, startPoint y: 257, endPoint x: 164, endPoint y: 180, distance: 81.4
click at [164, 180] on div "< div data-inject = "zenogre-body-end-assets" > < script src = "https://zapi.ku…" at bounding box center [418, 208] width 512 height 185
click at [176, 186] on div "< div data-inject = "zenogre-body-end-assets" > < script src = "https://zapi.ku…" at bounding box center [286, 206] width 248 height 181
drag, startPoint x: 177, startPoint y: 255, endPoint x: 163, endPoint y: 183, distance: 73.3
click at [163, 183] on div "< div data-inject = "zenogre-body-end-assets" > < script src = "https://zapi.ku…" at bounding box center [418, 208] width 512 height 185
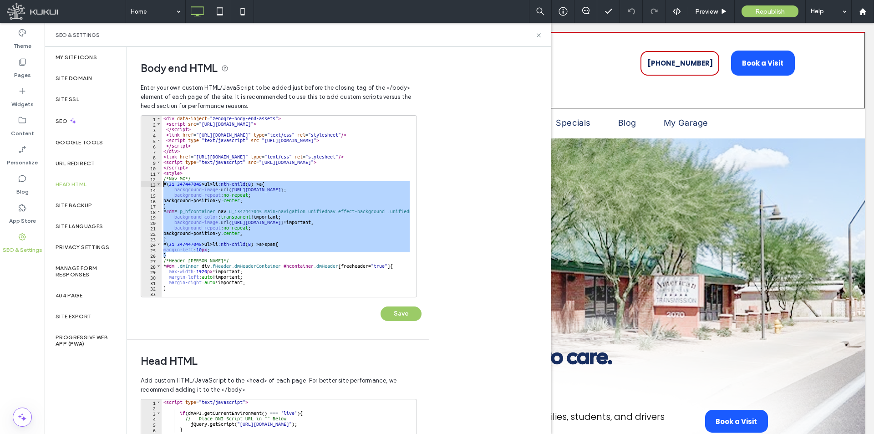
click at [315, 264] on div "< div data-inject = "zenogre-body-end-assets" > < script src = "https://zapi.ku…" at bounding box center [412, 208] width 501 height 185
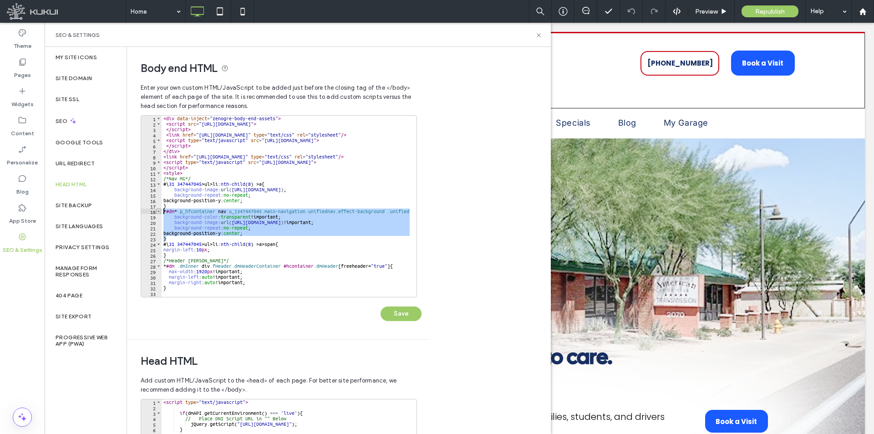
drag, startPoint x: 170, startPoint y: 238, endPoint x: 158, endPoint y: 211, distance: 29.2
click at [158, 211] on div "**********" at bounding box center [279, 206] width 276 height 182
click at [342, 244] on div "< div data-inject = "zenogre-body-end-assets" > < script src = "https://zapi.ku…" at bounding box center [412, 208] width 501 height 185
type textarea "**********"
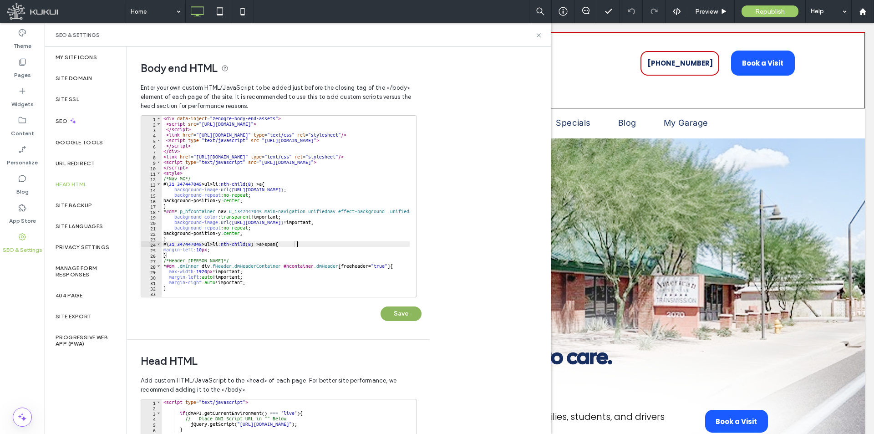
click at [401, 319] on button "Save" at bounding box center [401, 313] width 41 height 15
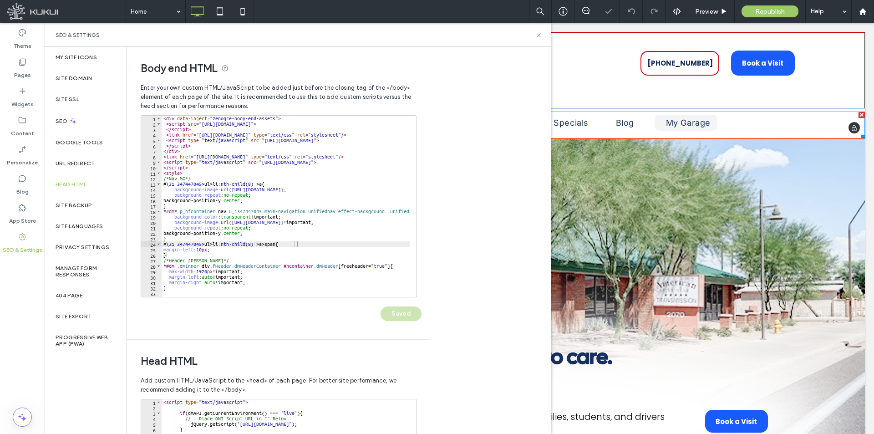
scroll to position [0, 0]
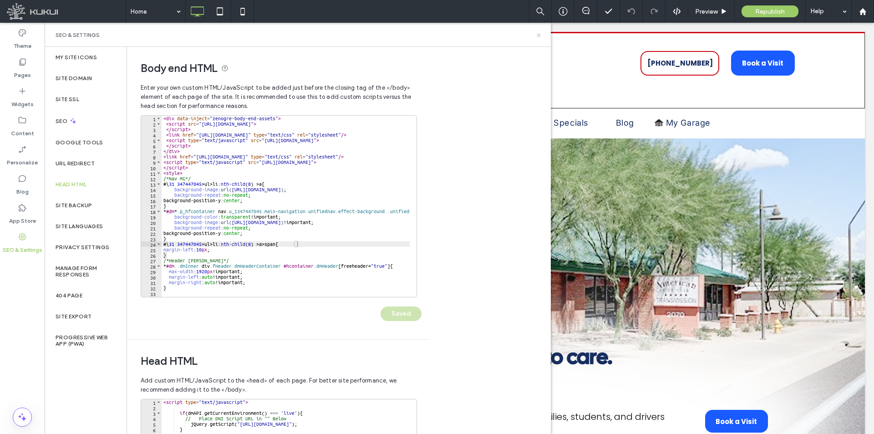
click at [539, 33] on icon at bounding box center [538, 35] width 7 height 7
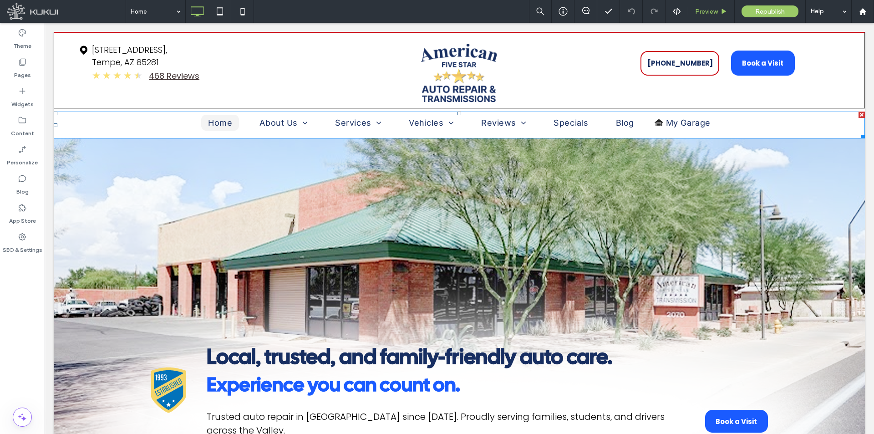
drag, startPoint x: 612, startPoint y: 102, endPoint x: 716, endPoint y: 16, distance: 134.9
click at [716, 16] on div "Preview" at bounding box center [711, 11] width 46 height 23
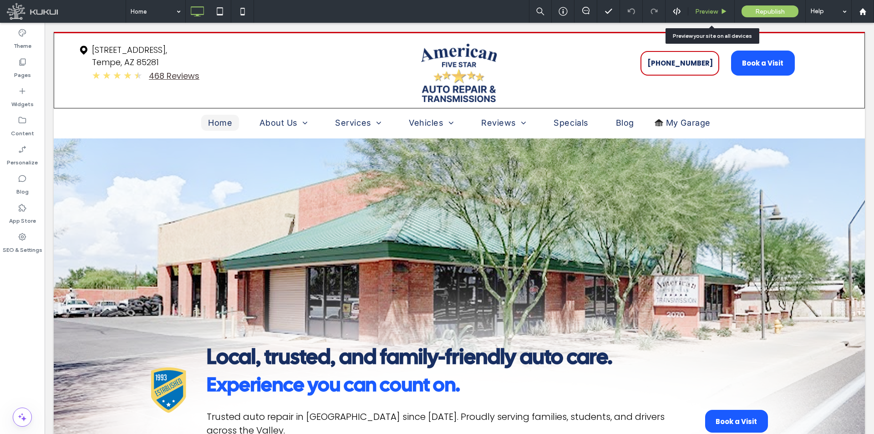
click at [712, 13] on span "Preview" at bounding box center [706, 12] width 23 height 8
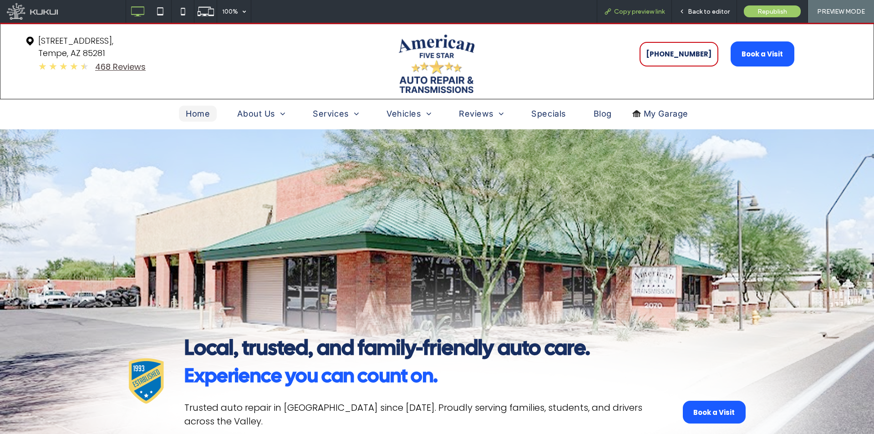
click at [653, 14] on span "Copy preview link" at bounding box center [639, 12] width 51 height 8
click at [714, 9] on span "Back to editor" at bounding box center [709, 12] width 42 height 8
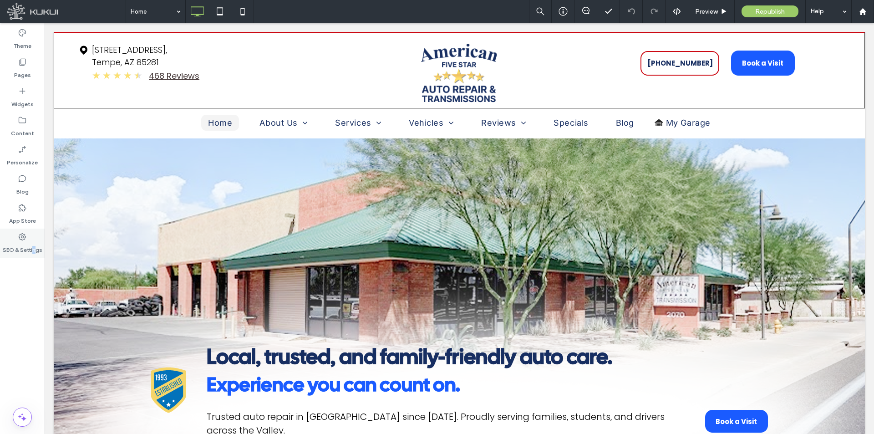
click at [33, 243] on label "SEO & Settings" at bounding box center [23, 247] width 40 height 13
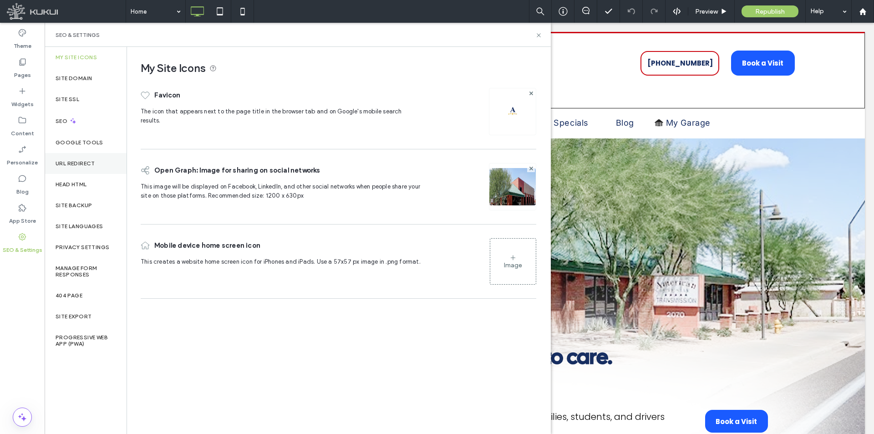
click at [87, 164] on label "URL Redirect" at bounding box center [76, 163] width 40 height 6
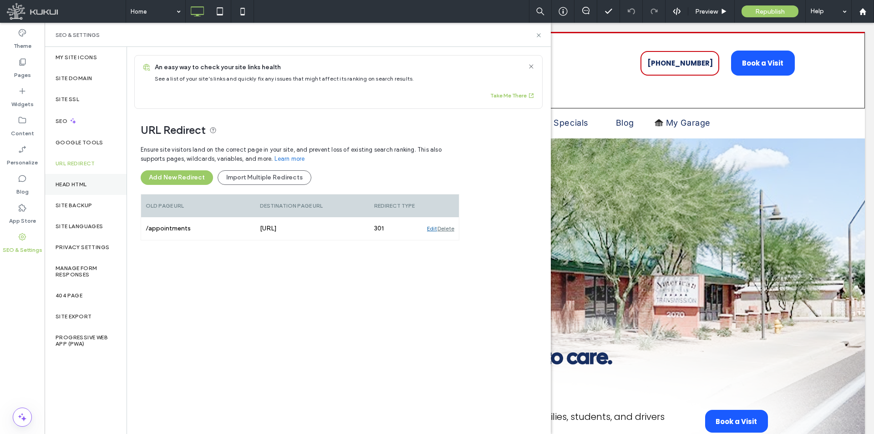
click at [71, 183] on label "Head HTML" at bounding box center [71, 184] width 31 height 6
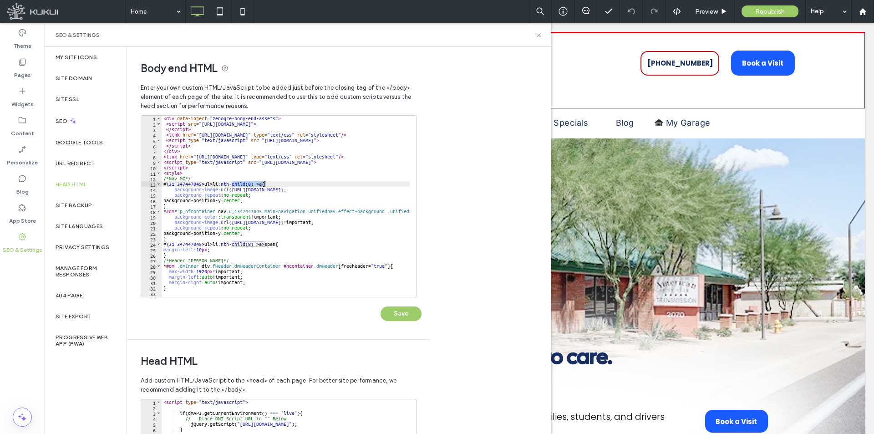
drag, startPoint x: 231, startPoint y: 183, endPoint x: 265, endPoint y: 183, distance: 34.2
click at [265, 183] on div "< div data-inject = "zenogre-body-end-assets" > < script src = "[URL][DOMAIN_NA…" at bounding box center [412, 208] width 501 height 185
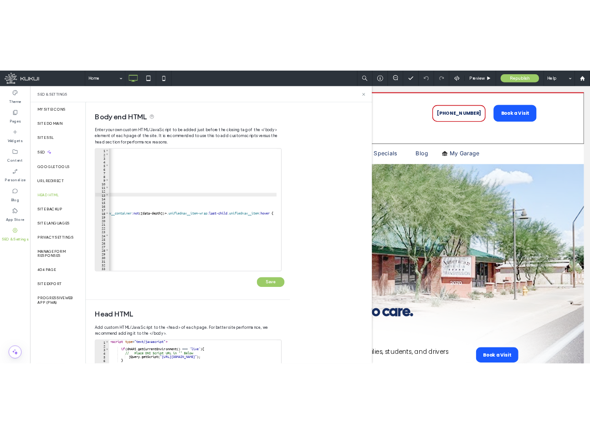
scroll to position [0, 253]
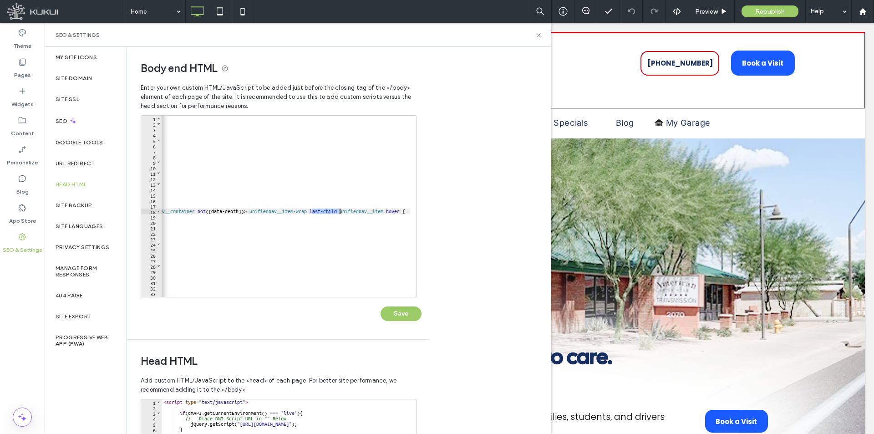
drag, startPoint x: 313, startPoint y: 211, endPoint x: 340, endPoint y: 212, distance: 27.3
click at [340, 212] on div "< div data-inject = "zenogre-body-end-assets" > < script src = "[URL][DOMAIN_NA…" at bounding box center [159, 208] width 501 height 185
type textarea "**********"
click at [536, 33] on icon at bounding box center [538, 35] width 7 height 7
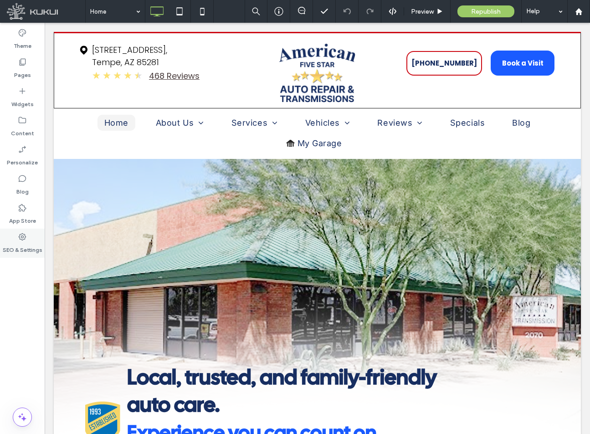
click at [23, 244] on label "SEO & Settings" at bounding box center [23, 247] width 40 height 13
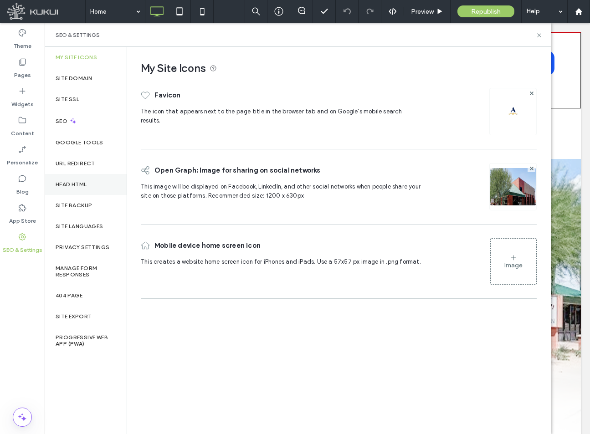
click at [81, 187] on label "Head HTML" at bounding box center [71, 184] width 31 height 6
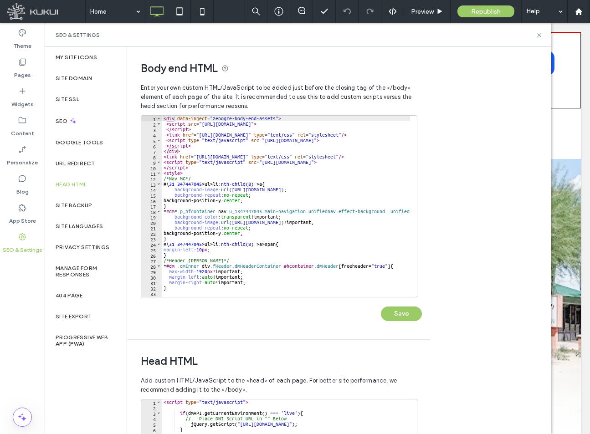
click at [175, 214] on div "< div data-inject = "zenogre-body-end-assets" > < script src = "[URL][DOMAIN_NA…" at bounding box center [412, 208] width 501 height 185
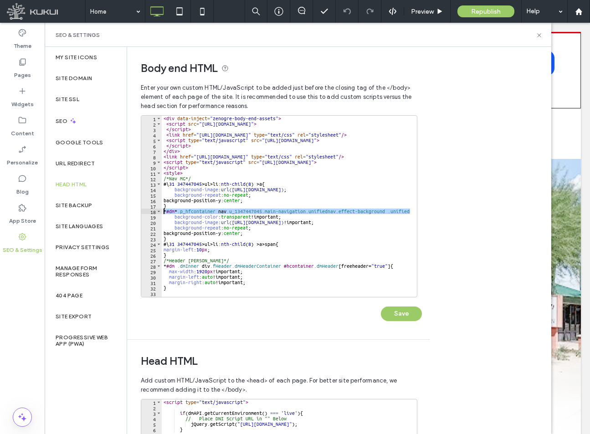
scroll to position [0, 0]
paste textarea "Cursor at row 18"
type textarea "**********"
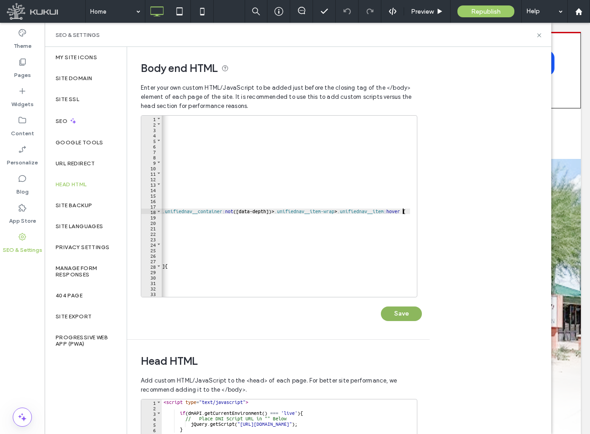
click at [392, 314] on button "Save" at bounding box center [401, 313] width 41 height 15
click at [539, 36] on use at bounding box center [539, 35] width 4 height 4
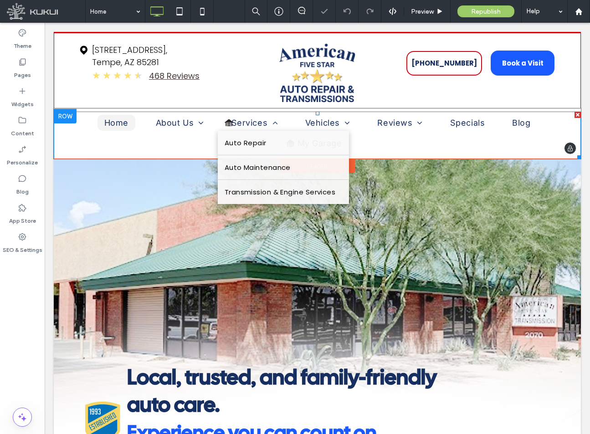
scroll to position [0, 0]
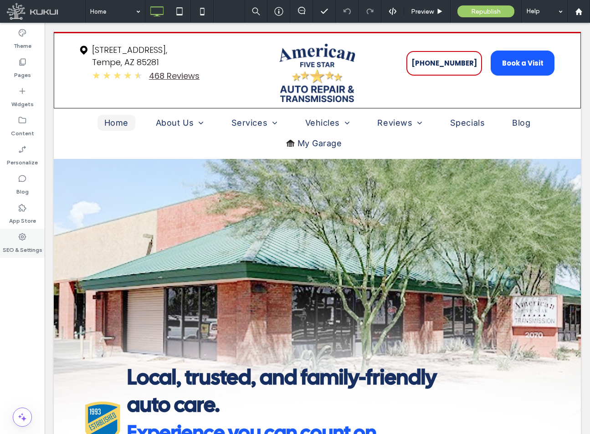
click at [25, 244] on label "SEO & Settings" at bounding box center [23, 247] width 40 height 13
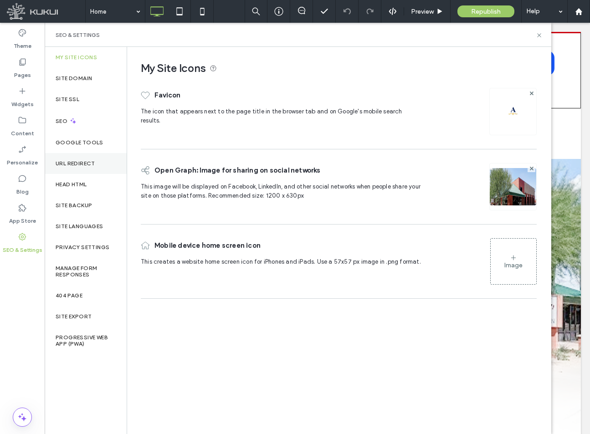
click at [84, 162] on label "URL Redirect" at bounding box center [76, 163] width 40 height 6
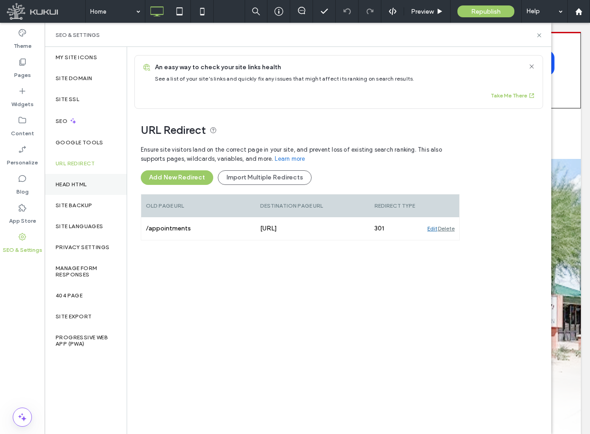
click at [76, 183] on label "Head HTML" at bounding box center [71, 184] width 31 height 6
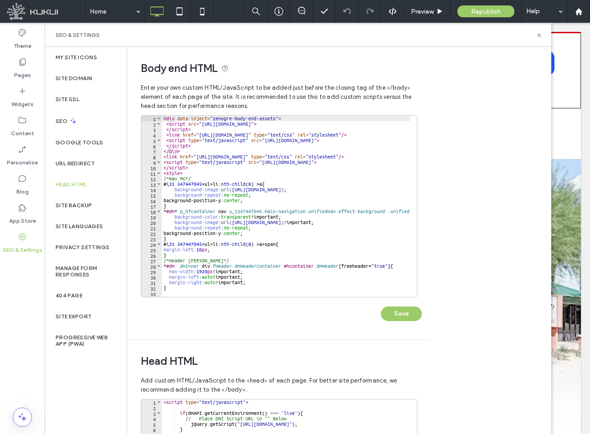
click at [162, 212] on div "< div data-inject = "zenogre-body-end-assets" > < script src = "[URL][DOMAIN_NA…" at bounding box center [398, 208] width 473 height 185
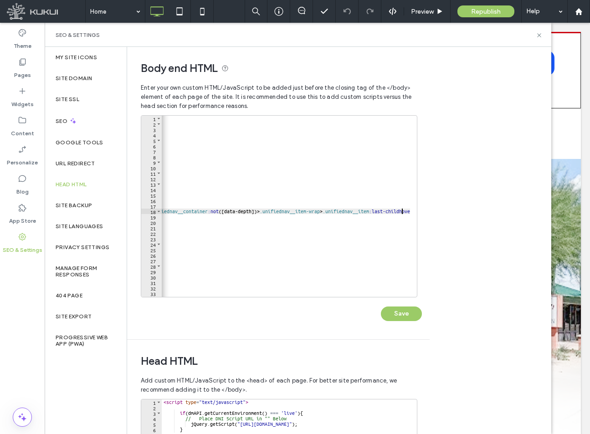
scroll to position [0, 243]
type textarea "**********"
click at [398, 313] on button "Save" at bounding box center [401, 313] width 41 height 15
click at [538, 35] on use at bounding box center [539, 35] width 4 height 4
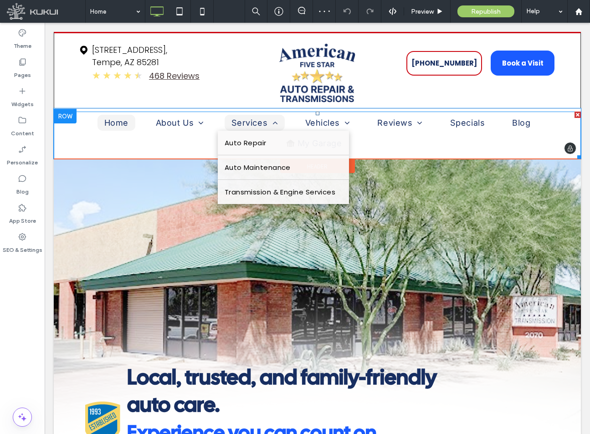
scroll to position [0, 0]
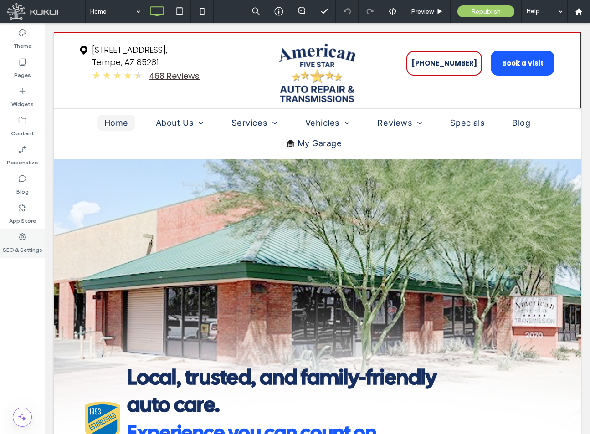
click at [39, 236] on div "SEO & Settings" at bounding box center [22, 243] width 45 height 29
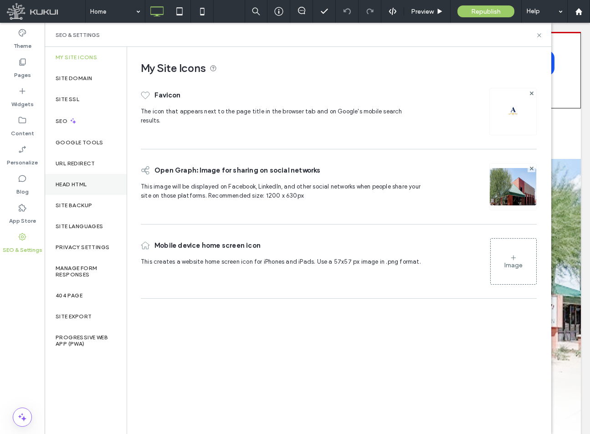
click at [75, 185] on label "Head HTML" at bounding box center [71, 184] width 31 height 6
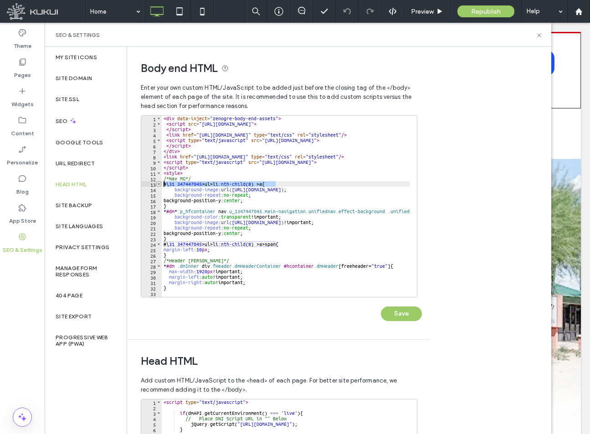
drag, startPoint x: 276, startPoint y: 183, endPoint x: 161, endPoint y: 185, distance: 115.2
click at [161, 185] on div "**********" at bounding box center [279, 206] width 276 height 182
paste textarea "**********"
click at [275, 184] on div "< div data-inject = "zenogre-body-end-assets" > < script src = "[URL][DOMAIN_NA…" at bounding box center [414, 208] width 504 height 185
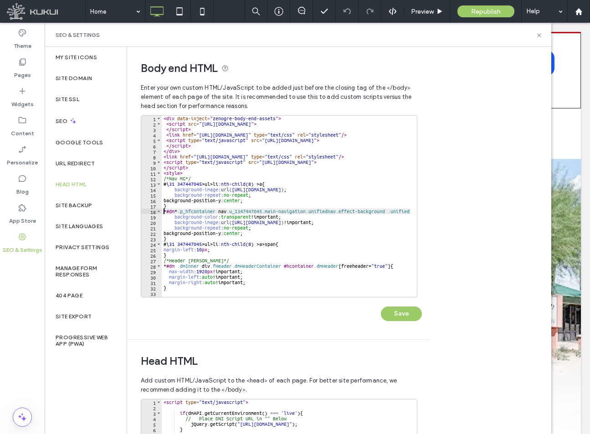
scroll to position [0, 255]
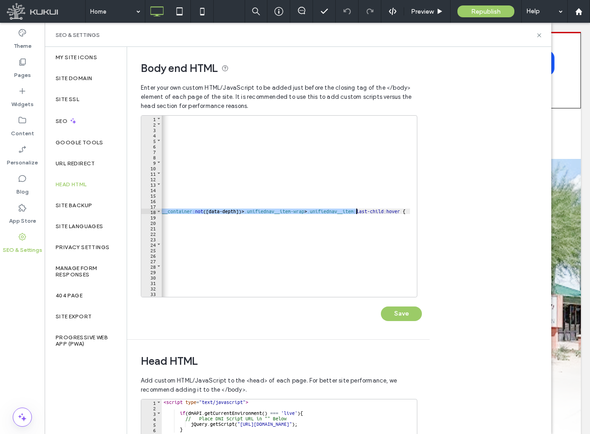
paste textarea "Cursor at row 18"
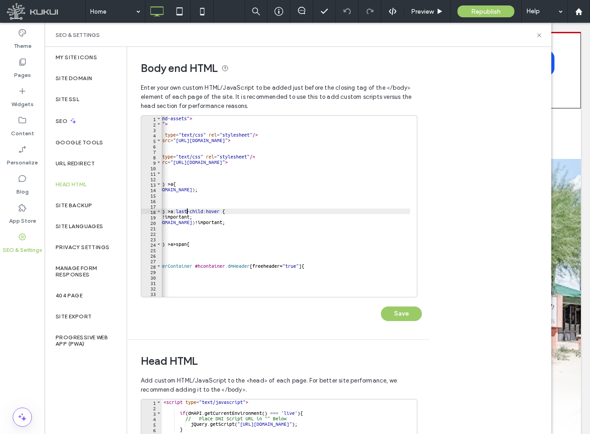
scroll to position [0, 0]
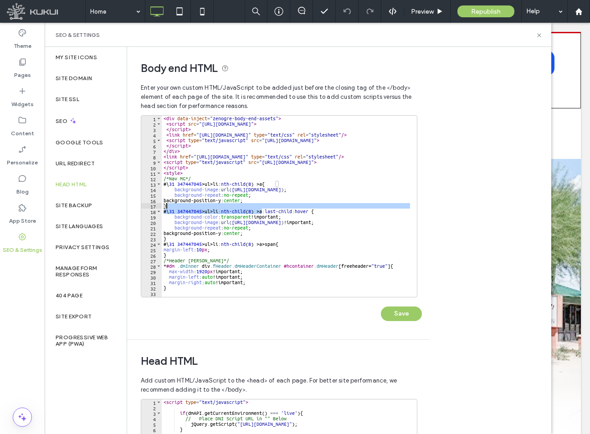
drag, startPoint x: 263, startPoint y: 212, endPoint x: 230, endPoint y: 208, distance: 33.0
click at [230, 208] on div "< div data-inject = "zenogre-body-end-assets" > < script src = "https://zapi.ku…" at bounding box center [330, 208] width 337 height 185
click at [241, 211] on div "< div data-inject = "zenogre-body-end-assets" > < script src = "https://zapi.ku…" at bounding box center [286, 206] width 248 height 181
drag, startPoint x: 231, startPoint y: 211, endPoint x: 264, endPoint y: 209, distance: 33.7
click at [264, 209] on div "< div data-inject = "zenogre-body-end-assets" > < script src = "https://zapi.ku…" at bounding box center [330, 208] width 337 height 185
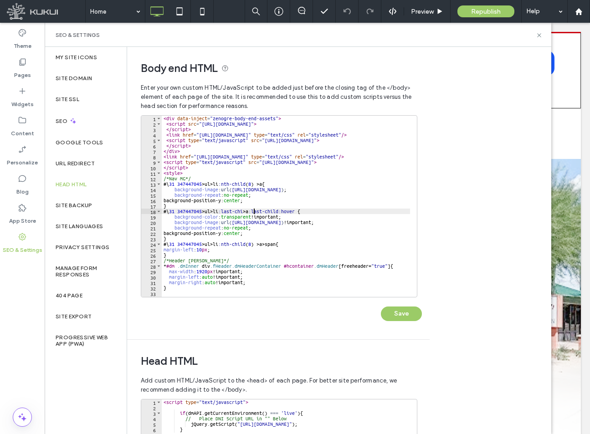
scroll to position [0, 8]
click at [346, 246] on div "< div data-inject = "zenogre-body-end-assets" > < script src = "https://zapi.ku…" at bounding box center [330, 208] width 337 height 185
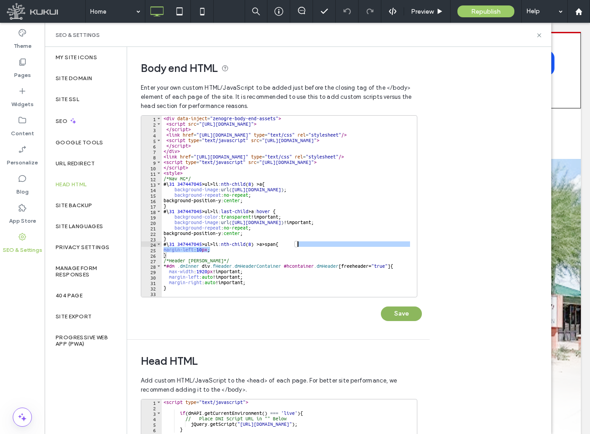
type textarea "**********"
click at [402, 309] on button "Save" at bounding box center [401, 313] width 41 height 15
click at [539, 32] on icon at bounding box center [538, 35] width 7 height 7
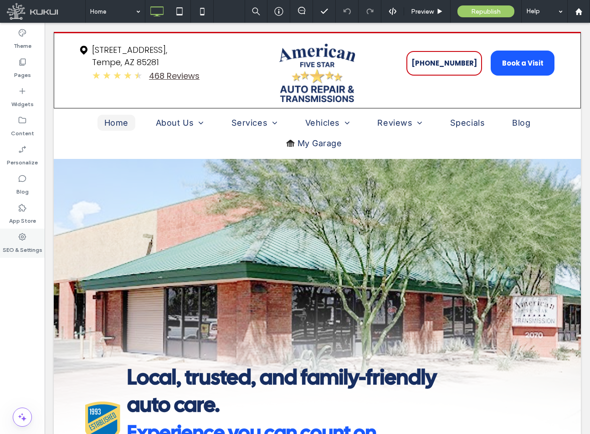
click at [27, 246] on label "SEO & Settings" at bounding box center [23, 247] width 40 height 13
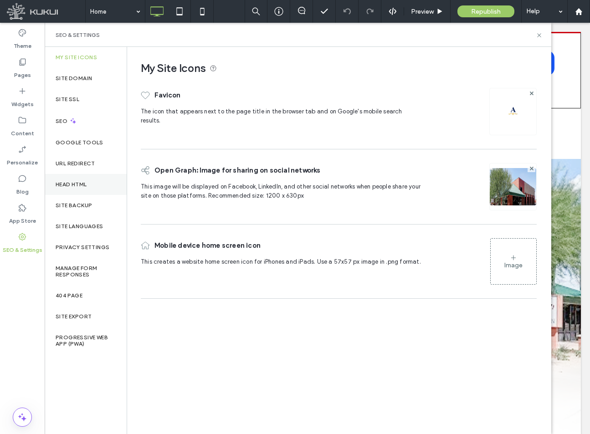
click at [82, 178] on div "Head HTML" at bounding box center [86, 184] width 82 height 21
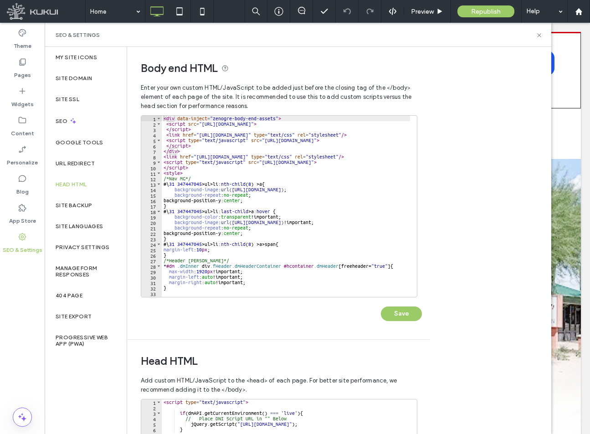
click at [270, 210] on div "< div data-inject = "zenogre-body-end-assets" > < script src = "https://zapi.ku…" at bounding box center [330, 208] width 337 height 185
paste textarea "**********"
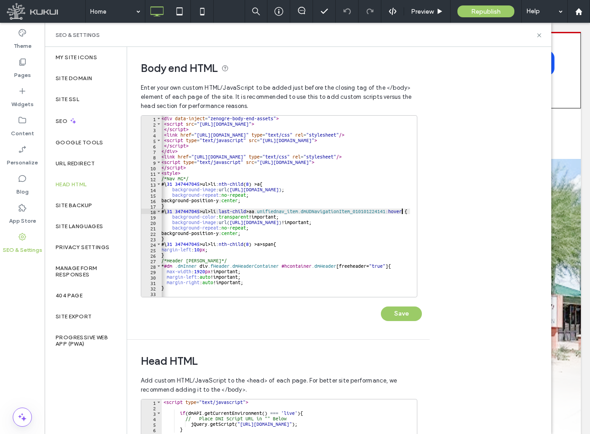
scroll to position [0, 2]
click at [266, 209] on div "< div data-inject = "zenogre-body-end-assets" > < script src = "https://zapi.ku…" at bounding box center [327, 208] width 337 height 185
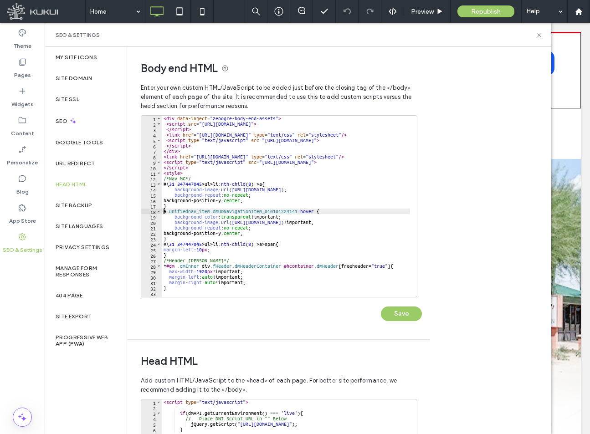
click at [163, 210] on div "< div data-inject = "zenogre-body-end-assets" > < script src = "https://zapi.ku…" at bounding box center [330, 208] width 337 height 185
paste textarea "**********"
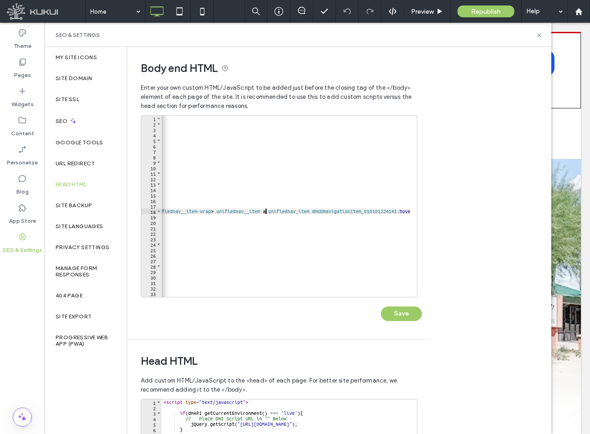
scroll to position [0, 362]
type textarea "**********"
click at [418, 316] on button "Save" at bounding box center [401, 313] width 41 height 15
click at [539, 35] on use at bounding box center [539, 35] width 4 height 4
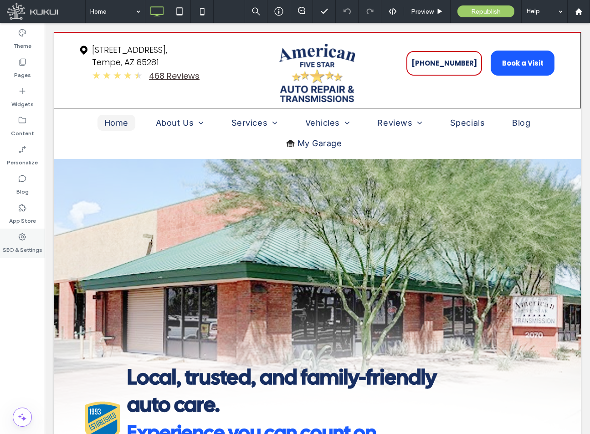
click at [30, 246] on label "SEO & Settings" at bounding box center [23, 247] width 40 height 13
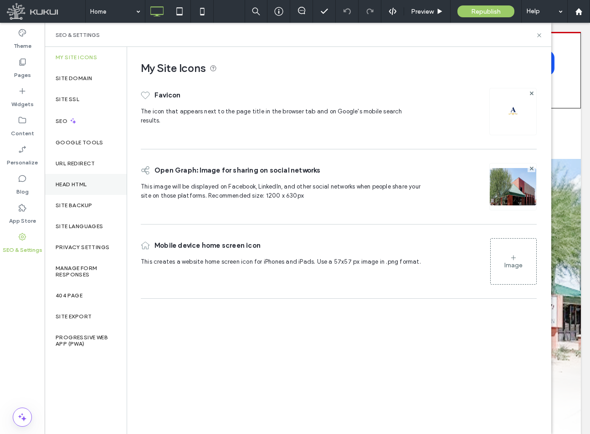
click at [81, 191] on div "Head HTML" at bounding box center [86, 184] width 82 height 21
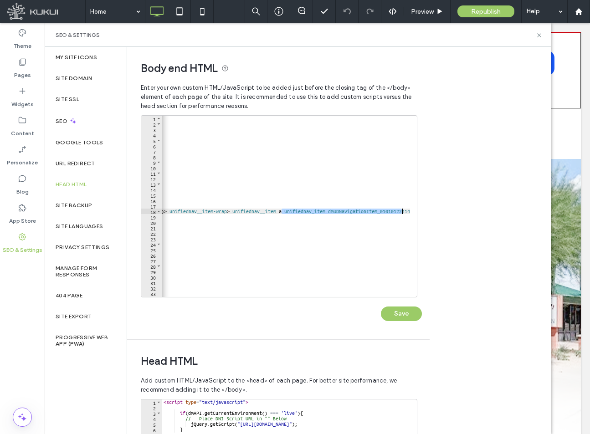
scroll to position [0, 362]
drag, startPoint x: 251, startPoint y: 210, endPoint x: 460, endPoint y: 212, distance: 209.0
click at [460, 212] on div "**********" at bounding box center [339, 240] width 424 height 387
click at [251, 212] on div "< div data-inject = "zenogre-body-end-assets" > < script src = "https://zapi.ku…" at bounding box center [286, 206] width 248 height 181
click at [254, 214] on div "< div data-inject = "zenogre-body-end-assets" > < script src = "https://zapi.ku…" at bounding box center [105, 208] width 610 height 185
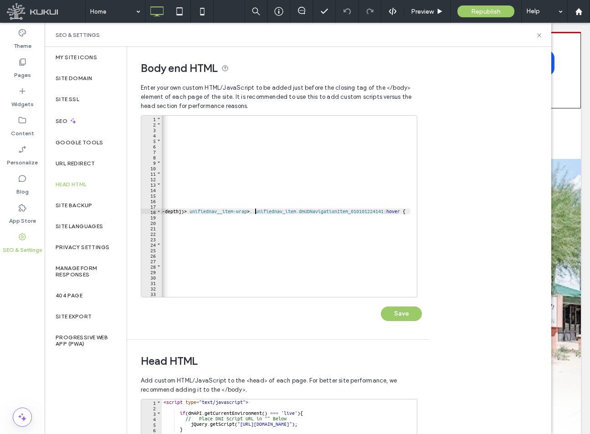
scroll to position [0, 310]
type textarea "**********"
drag, startPoint x: 258, startPoint y: 210, endPoint x: 299, endPoint y: 211, distance: 40.5
click at [299, 211] on div "< div data-inject = "zenogre-body-end-assets" > < script src = "https://zapi.ku…" at bounding box center [107, 208] width 605 height 185
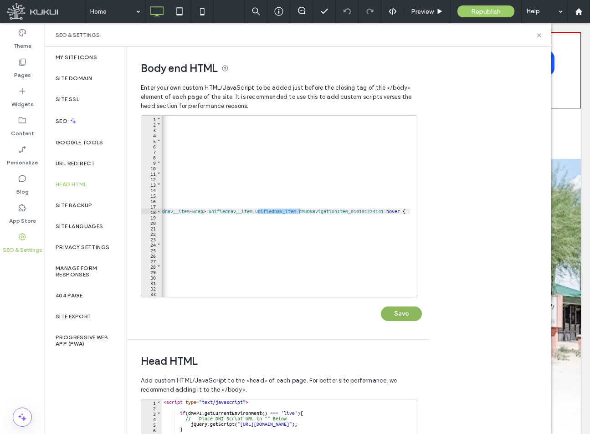
click at [401, 318] on button "Save" at bounding box center [401, 313] width 41 height 15
click at [540, 33] on icon at bounding box center [538, 35] width 7 height 7
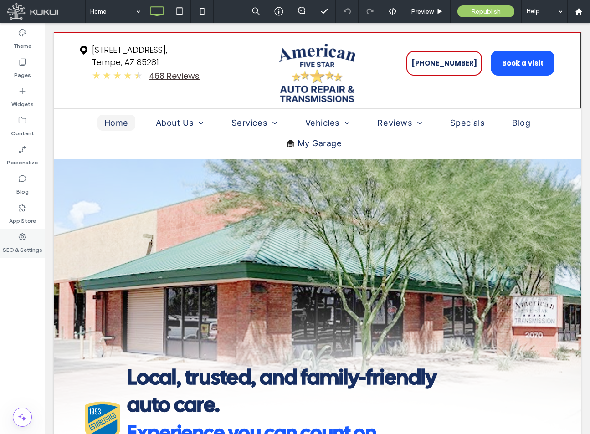
click at [28, 244] on label "SEO & Settings" at bounding box center [23, 247] width 40 height 13
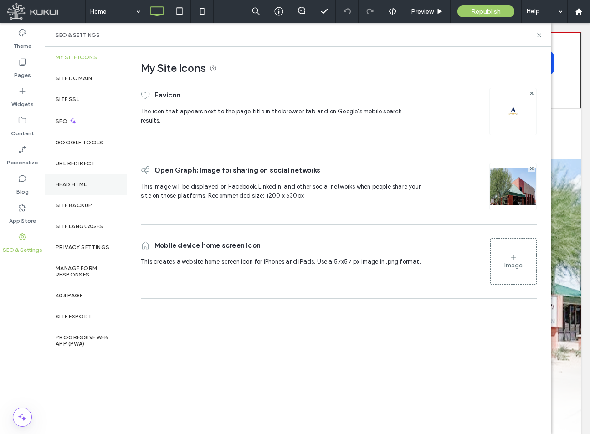
click at [79, 179] on div "Head HTML" at bounding box center [86, 184] width 82 height 21
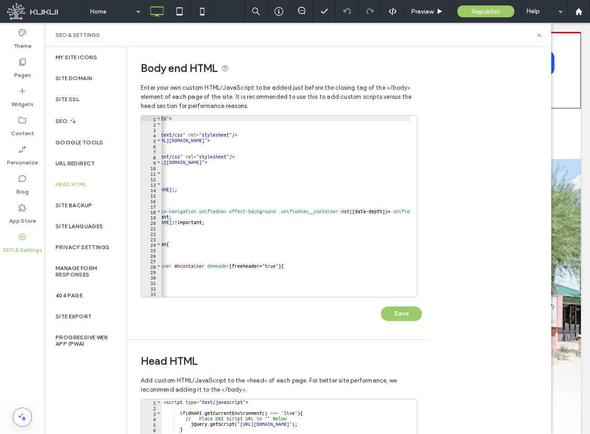
scroll to position [0, 328]
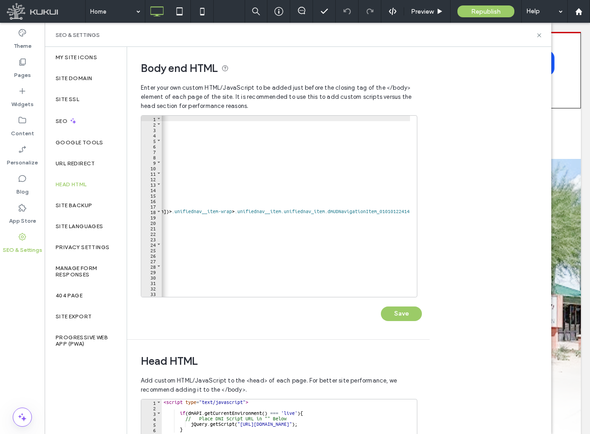
drag, startPoint x: 277, startPoint y: 213, endPoint x: 388, endPoint y: 217, distance: 111.2
click at [378, 213] on div "< div data-inject = "zenogre-body-end-assets" > < script src = "https://zapi.ku…" at bounding box center [136, 208] width 605 height 185
drag, startPoint x: 267, startPoint y: 212, endPoint x: 220, endPoint y: 213, distance: 47.4
click at [220, 213] on div "< div data-inject = "zenogre-body-end-assets" > < script src = "https://zapi.ku…" at bounding box center [117, 208] width 605 height 185
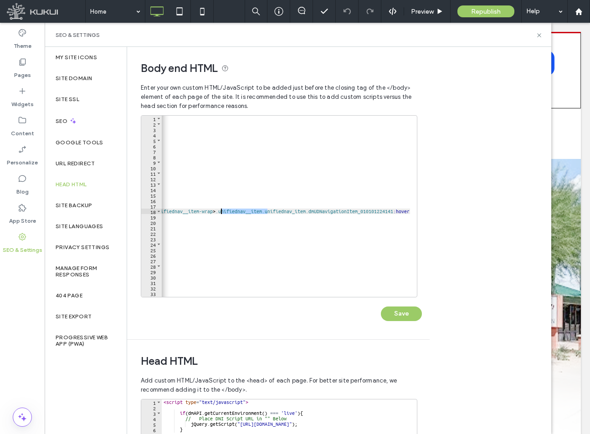
type textarea "**********"
click at [410, 320] on button "Save" at bounding box center [401, 313] width 41 height 15
click at [536, 32] on icon at bounding box center [538, 35] width 7 height 7
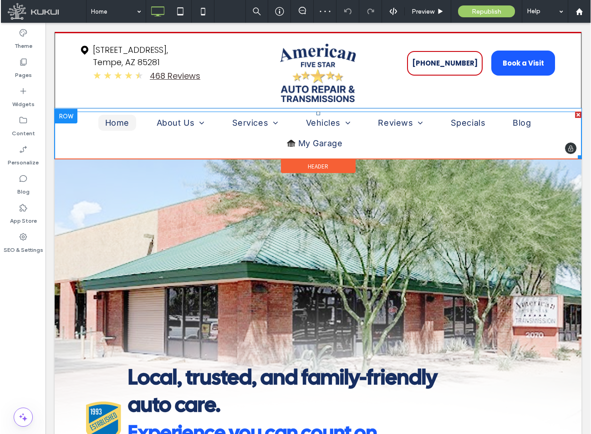
scroll to position [0, 0]
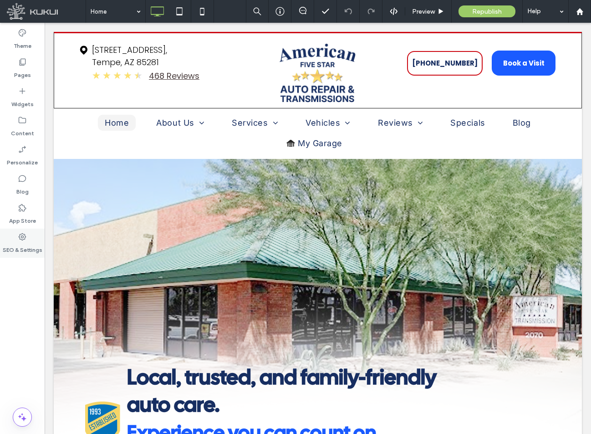
click at [10, 236] on div "SEO & Settings" at bounding box center [22, 243] width 45 height 29
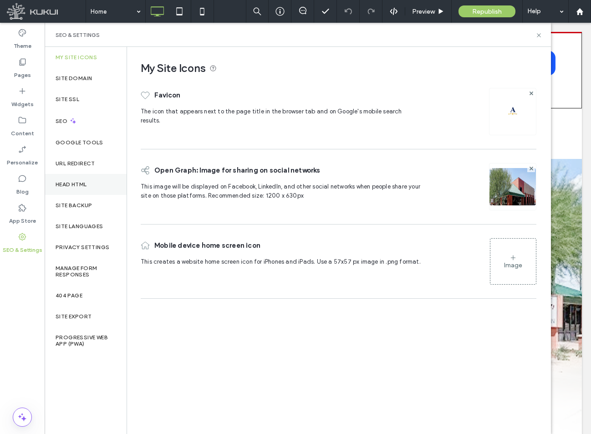
click at [99, 185] on div "Head HTML" at bounding box center [86, 184] width 82 height 21
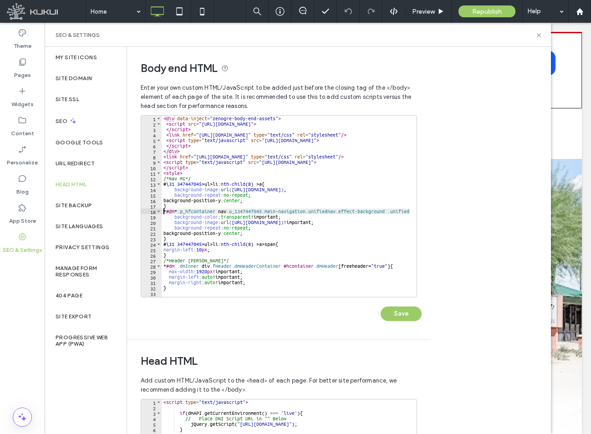
click at [163, 209] on div "< div data-inject = "zenogre-body-end-assets" > < script src = "https://zapi.ku…" at bounding box center [441, 208] width 558 height 185
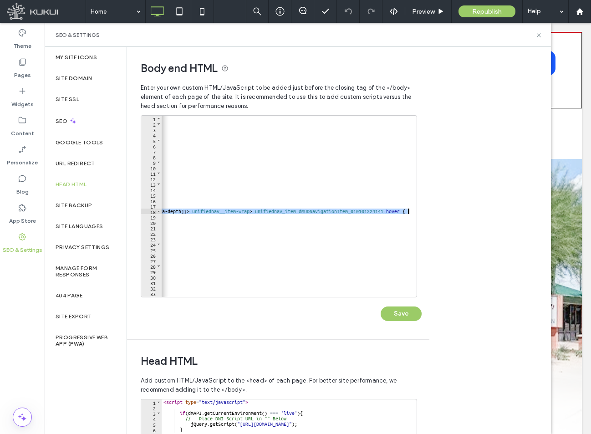
scroll to position [0, 310]
paste textarea "*"
type textarea "**********"
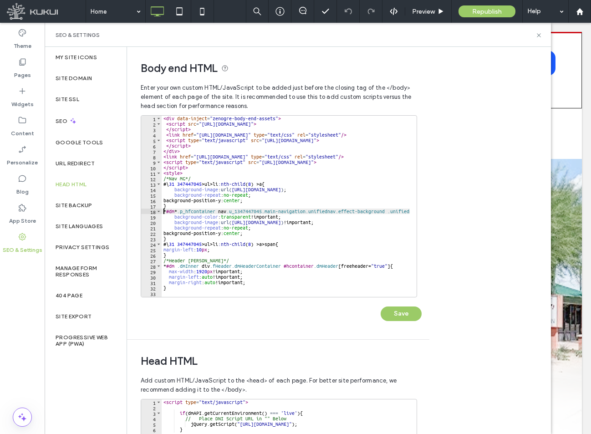
scroll to position [0, 0]
click at [416, 315] on button "Save" at bounding box center [401, 313] width 41 height 15
click at [536, 35] on icon at bounding box center [538, 35] width 7 height 7
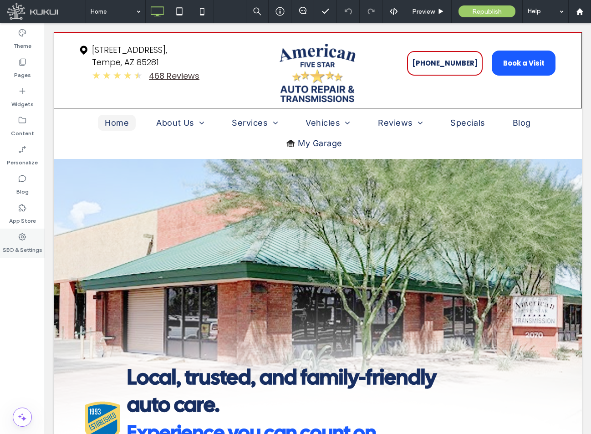
click at [18, 244] on label "SEO & Settings" at bounding box center [23, 247] width 40 height 13
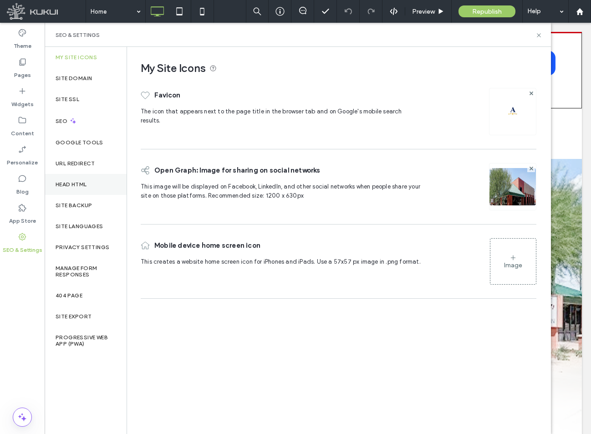
click at [75, 181] on label "Head HTML" at bounding box center [71, 184] width 31 height 6
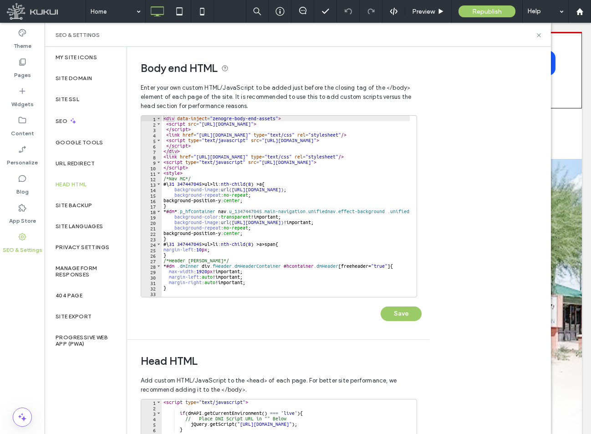
type textarea "**********"
click at [264, 232] on div "< div data-inject = "zenogre-body-end-assets" > < script src = "https://zapi.ku…" at bounding box center [442, 208] width 561 height 185
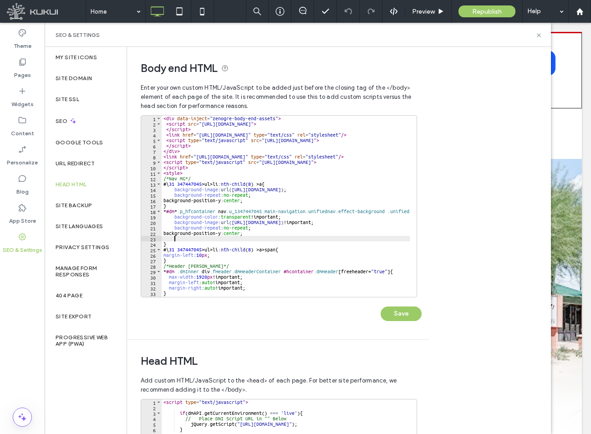
paste textarea "**********"
type textarea "**********"
click at [397, 316] on button "Save" at bounding box center [401, 313] width 41 height 15
click at [543, 37] on div "SEO & Settings" at bounding box center [298, 35] width 506 height 24
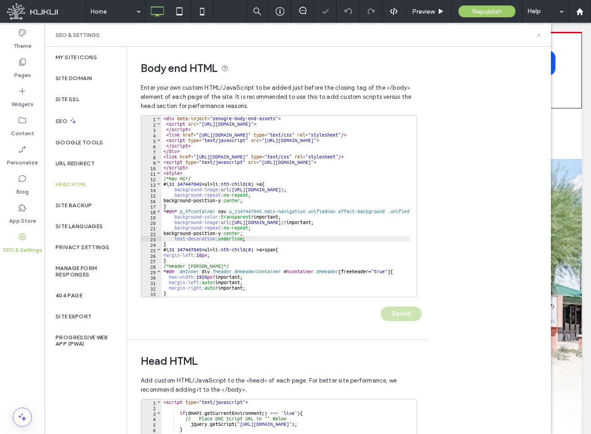
click at [539, 36] on icon at bounding box center [538, 35] width 7 height 7
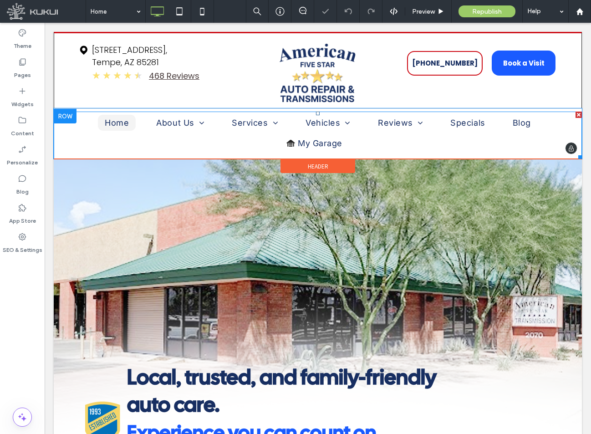
scroll to position [0, 0]
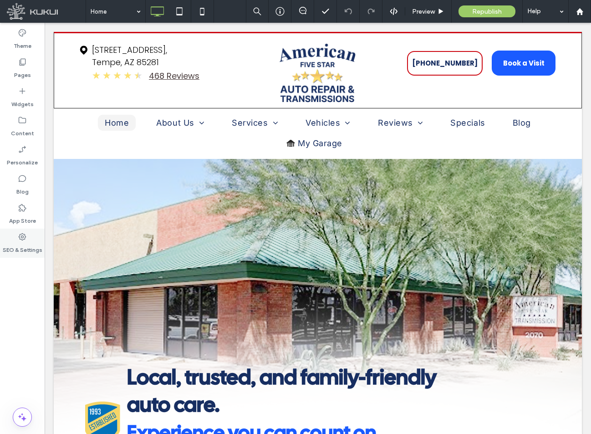
click at [31, 245] on label "SEO & Settings" at bounding box center [23, 247] width 40 height 13
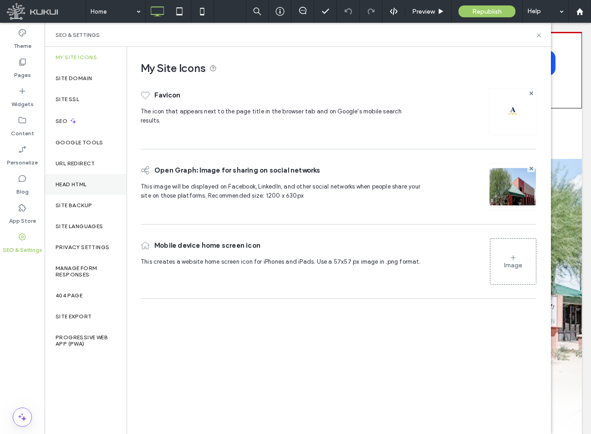
click at [72, 180] on div "Head HTML" at bounding box center [86, 184] width 82 height 21
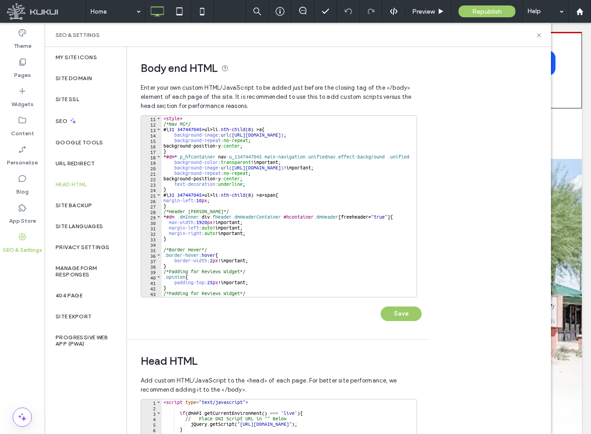
scroll to position [55, 0]
click at [541, 32] on icon at bounding box center [538, 35] width 7 height 7
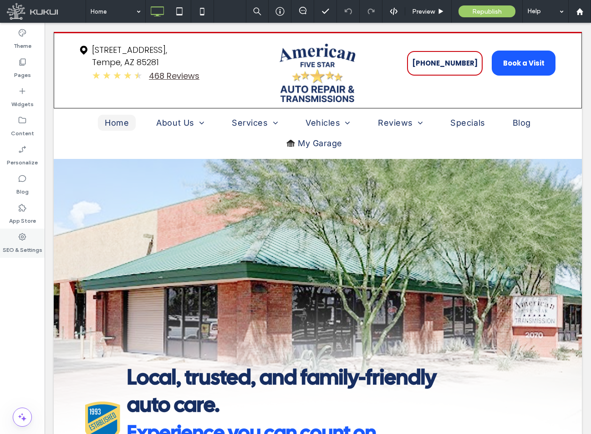
click at [17, 238] on div "SEO & Settings" at bounding box center [22, 243] width 45 height 29
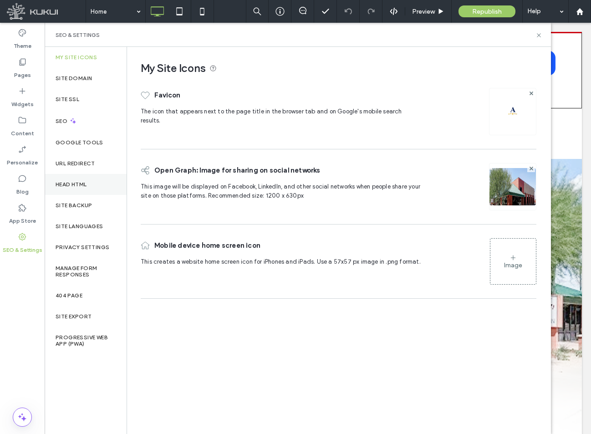
click at [81, 182] on label "Head HTML" at bounding box center [71, 184] width 31 height 6
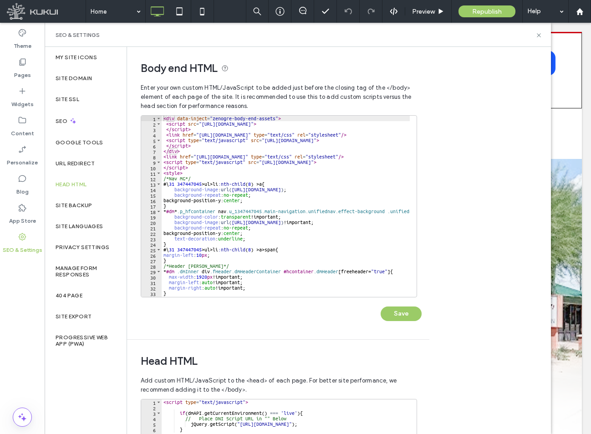
type textarea "**********"
click at [277, 230] on div "< div data-inject = "zenogre-body-end-assets" > < script src = "https://zapi.ku…" at bounding box center [442, 208] width 561 height 185
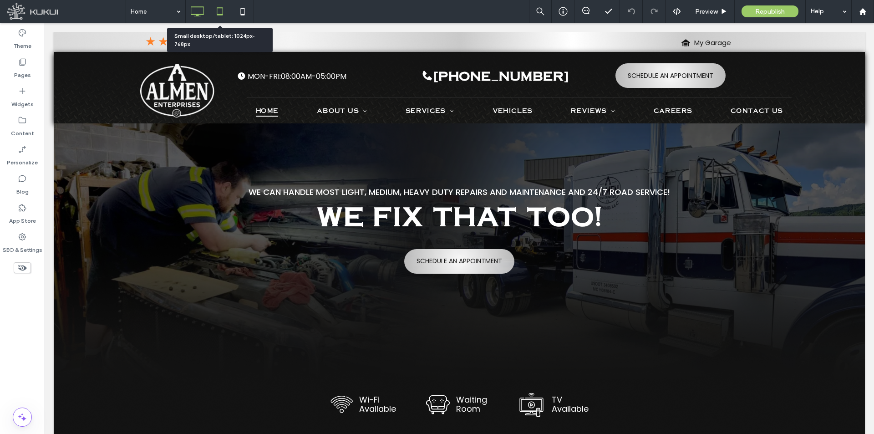
click at [224, 13] on icon at bounding box center [220, 11] width 18 height 18
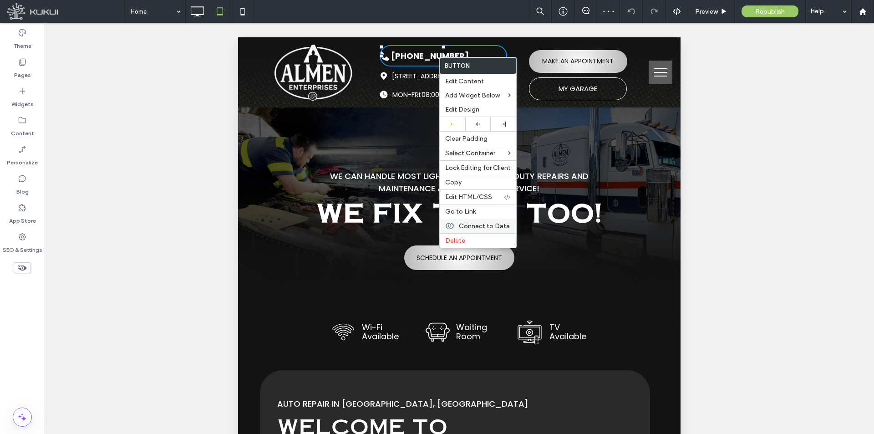
click at [496, 224] on span "Connect to Data" at bounding box center [484, 226] width 51 height 8
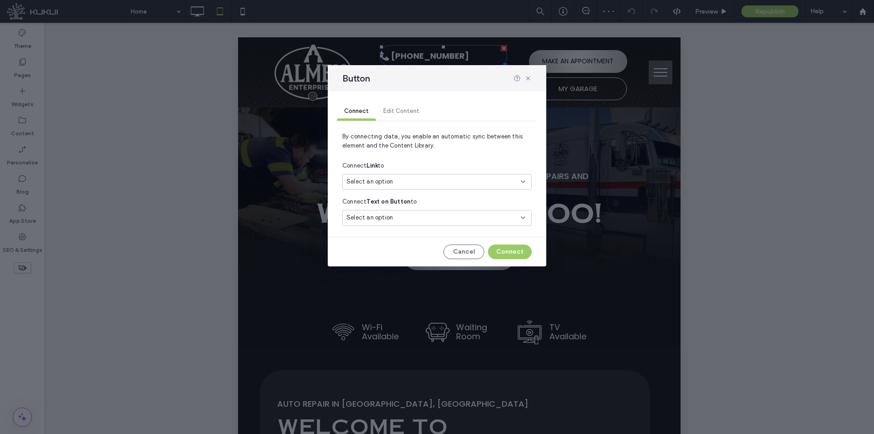
click at [466, 179] on div "Select an option" at bounding box center [431, 181] width 170 height 9
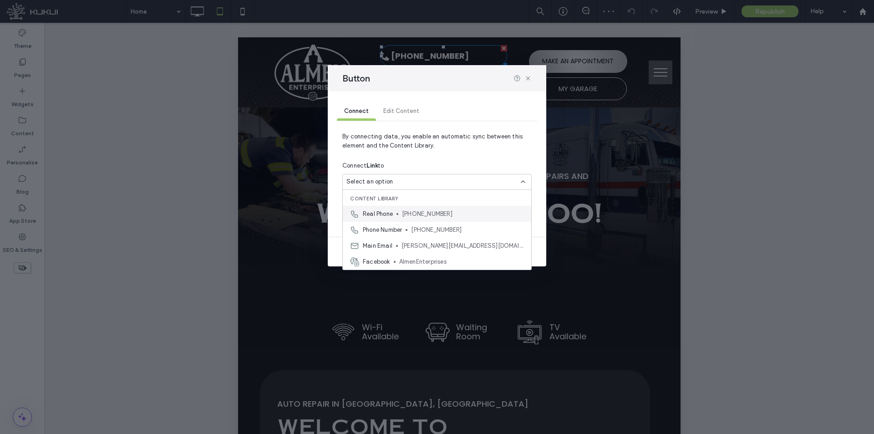
click at [463, 217] on span "[PHONE_NUMBER]" at bounding box center [463, 213] width 122 height 9
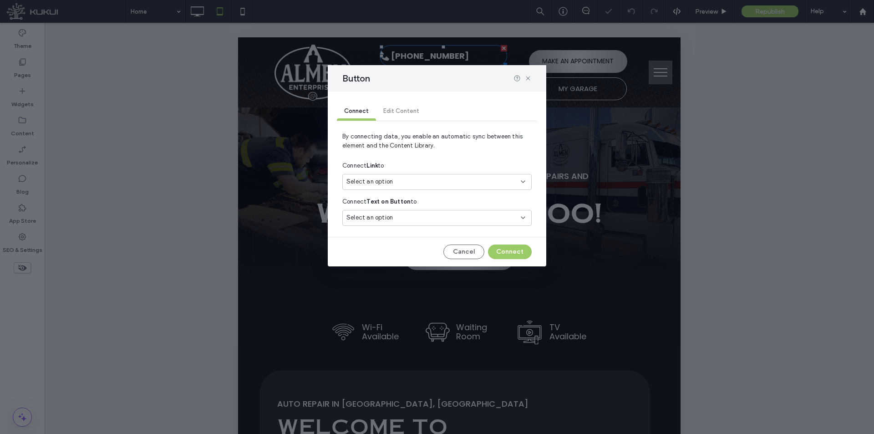
click at [463, 214] on div "Select an option" at bounding box center [431, 217] width 170 height 9
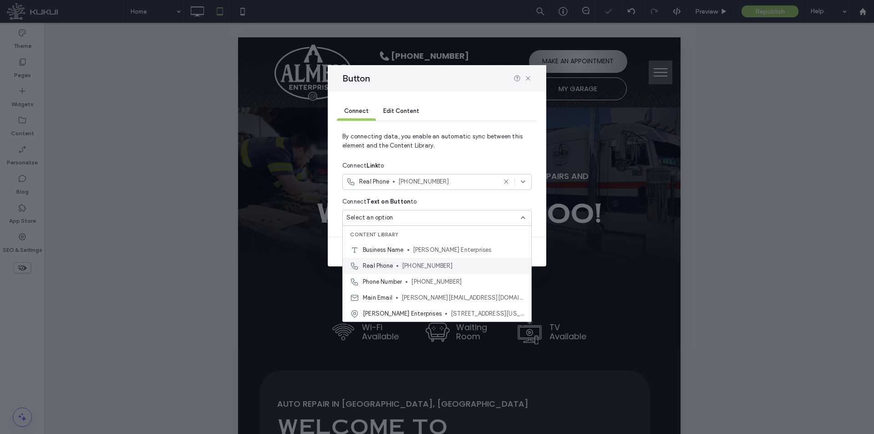
click at [453, 270] on span "[PHONE_NUMBER]" at bounding box center [463, 265] width 122 height 9
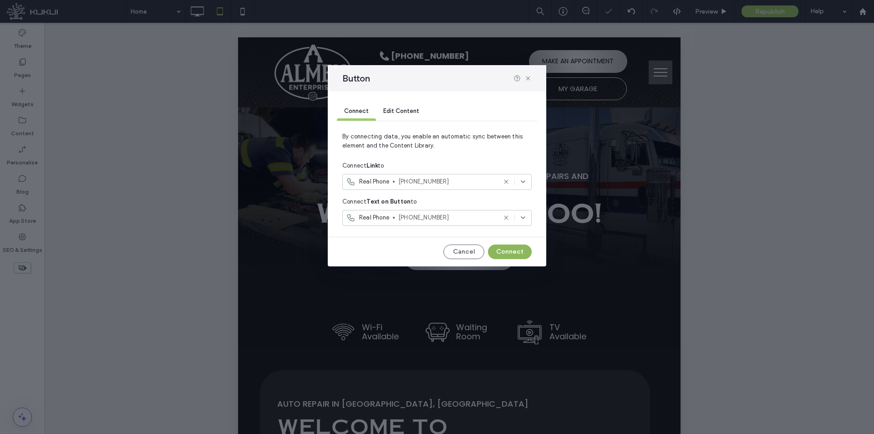
click at [522, 249] on button "Connect" at bounding box center [510, 251] width 44 height 15
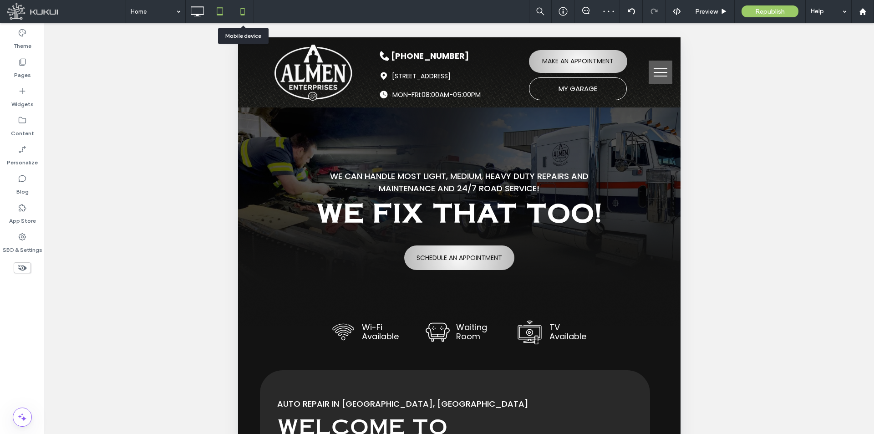
click at [245, 15] on icon at bounding box center [243, 11] width 18 height 18
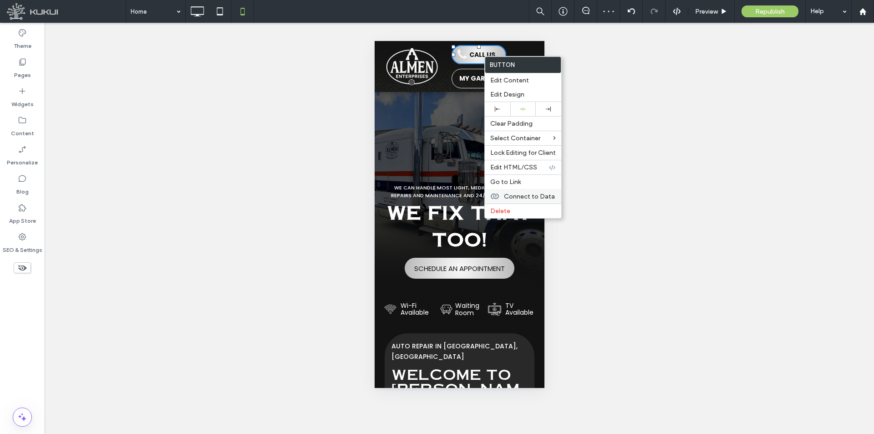
click at [537, 196] on span "Connect to Data" at bounding box center [529, 197] width 51 height 8
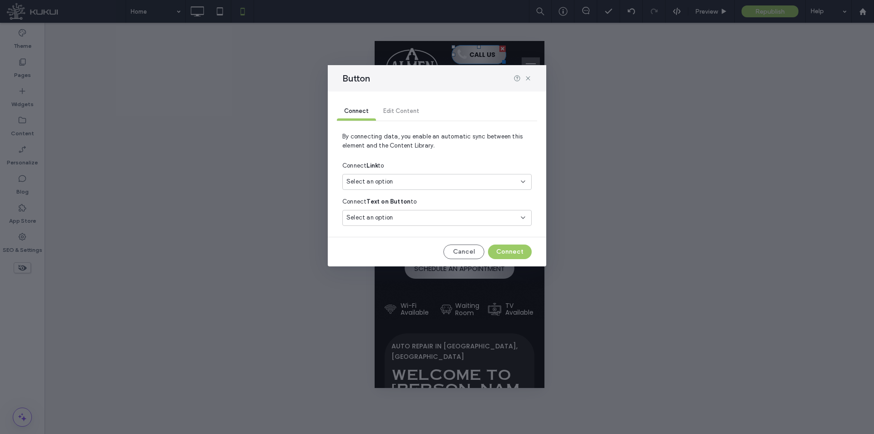
click at [460, 177] on div "Select an option" at bounding box center [436, 182] width 189 height 16
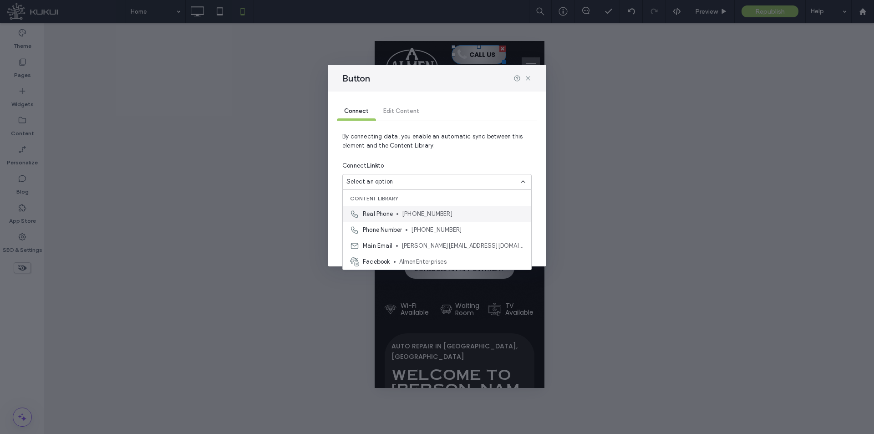
click at [437, 211] on span "[PHONE_NUMBER]" at bounding box center [463, 213] width 122 height 9
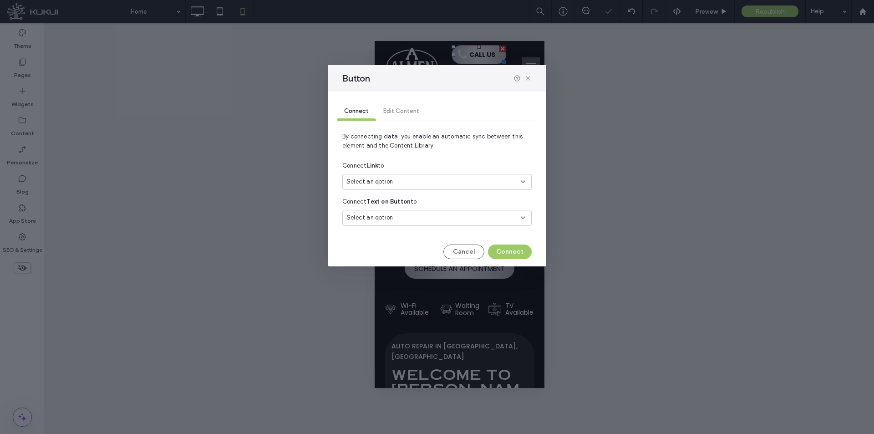
click at [438, 210] on div "Select an option" at bounding box center [436, 218] width 189 height 16
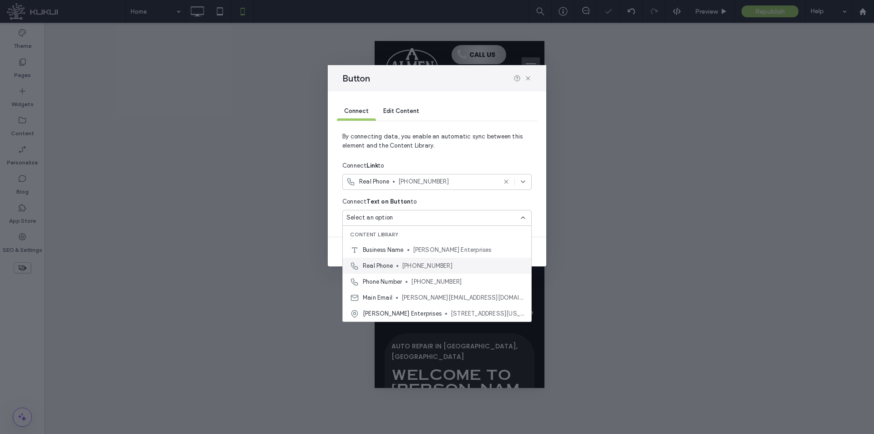
click at [435, 264] on span "(423) 458-2012" at bounding box center [463, 265] width 122 height 9
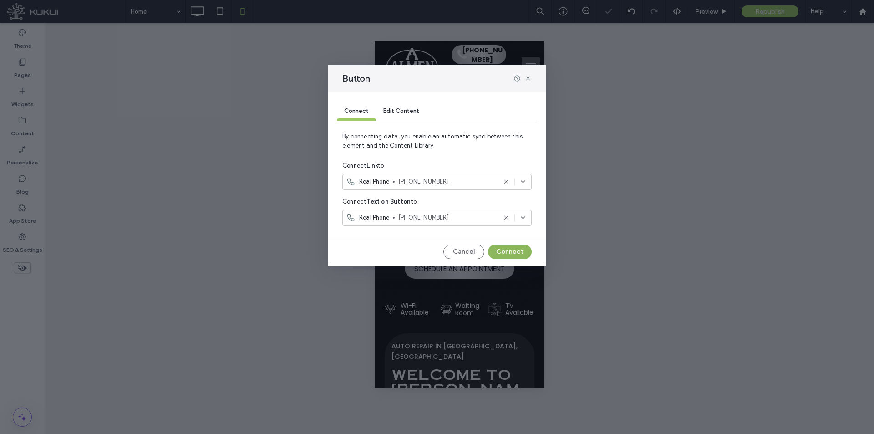
click at [512, 250] on button "Connect" at bounding box center [510, 251] width 44 height 15
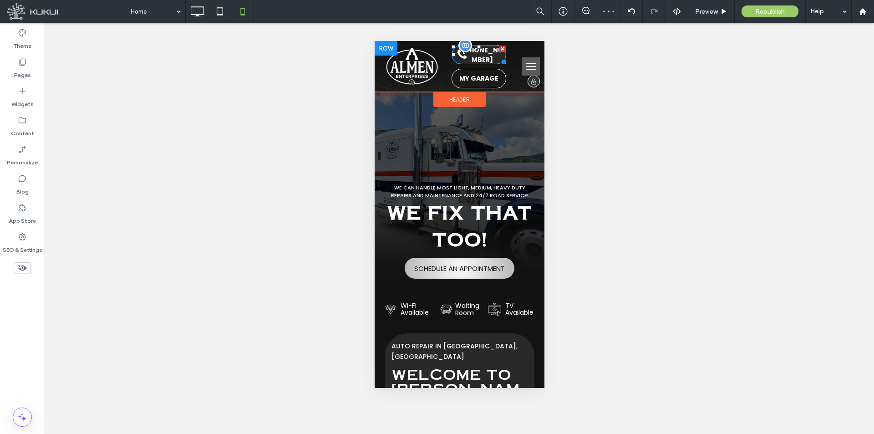
click at [480, 56] on span "(423) 458-2012" at bounding box center [482, 55] width 46 height 19
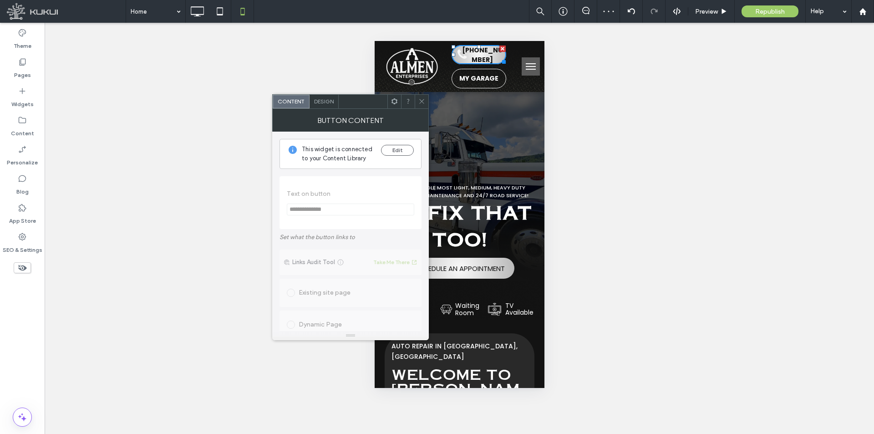
click at [425, 102] on icon at bounding box center [421, 101] width 7 height 7
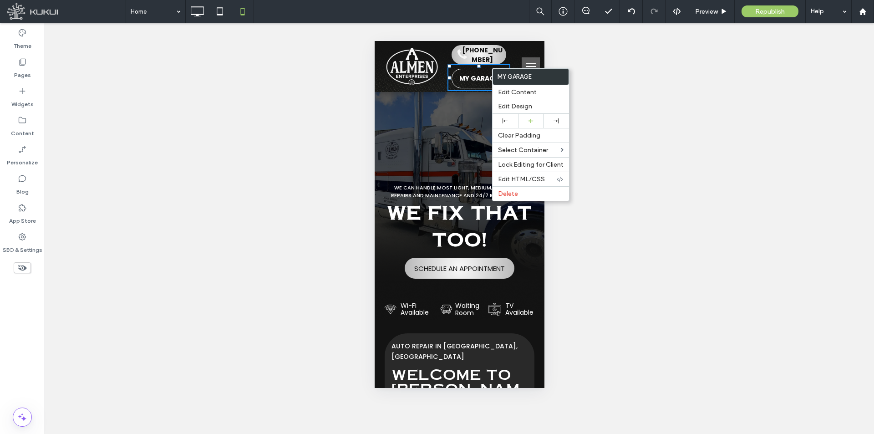
click at [501, 42] on div "(423) 458-2012 MY GARAGE You do not have My Garage enabled. Section under maint…" at bounding box center [480, 66] width 68 height 50
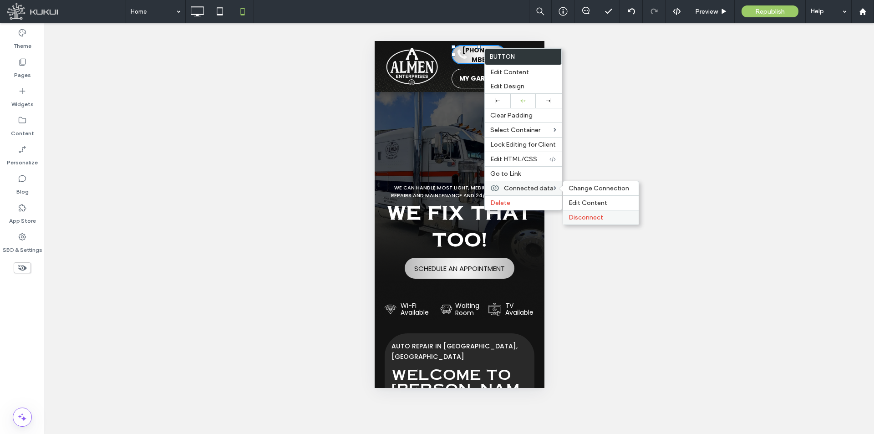
click at [598, 223] on div "Disconnect" at bounding box center [601, 217] width 76 height 15
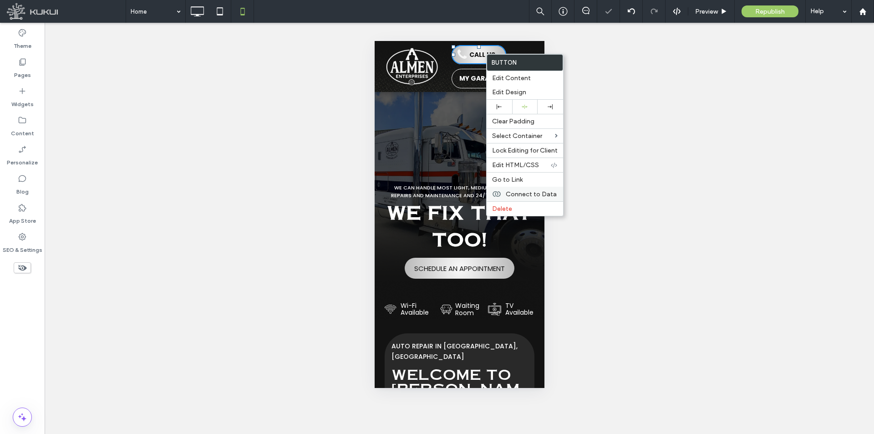
click at [528, 193] on span "Connect to Data" at bounding box center [531, 194] width 51 height 8
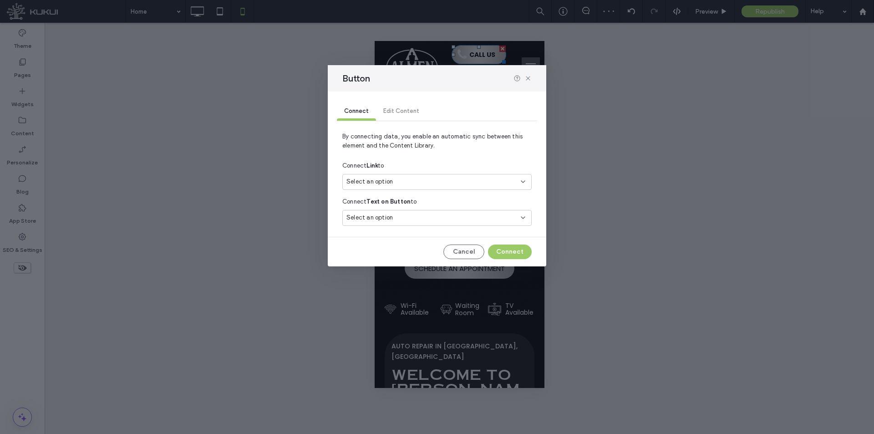
click at [445, 185] on div "Select an option" at bounding box center [431, 181] width 170 height 9
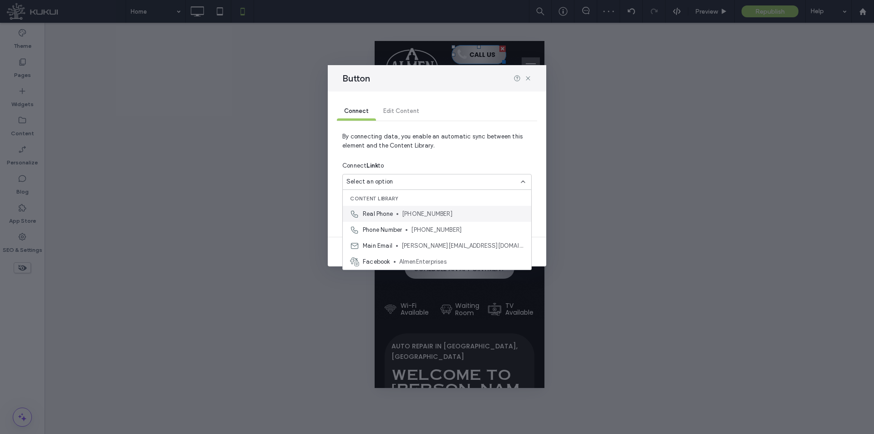
click at [442, 219] on div "Real Phone (423) 458-2012" at bounding box center [437, 214] width 188 height 16
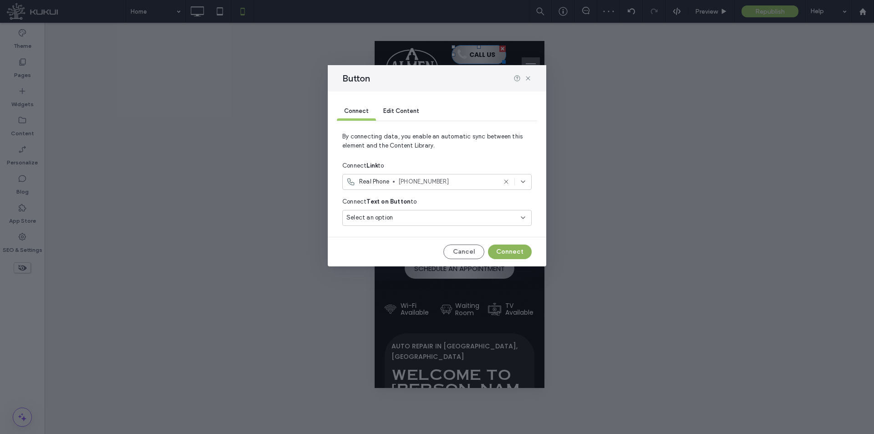
click at [502, 245] on button "Connect" at bounding box center [510, 251] width 44 height 15
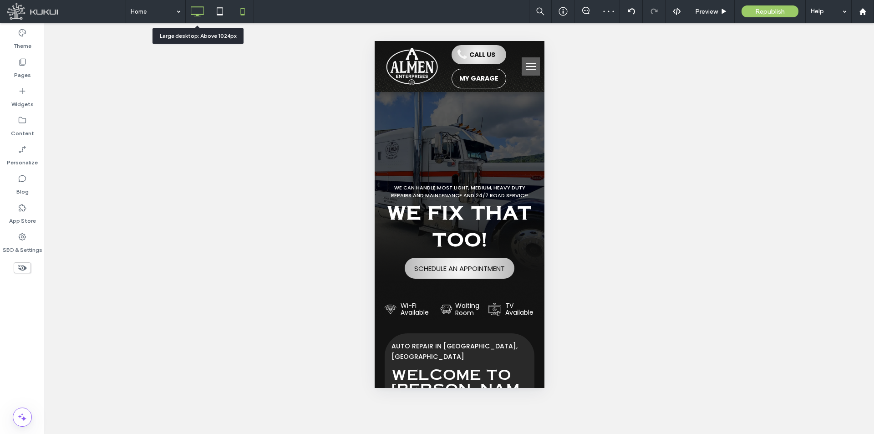
click at [193, 16] on icon at bounding box center [197, 11] width 18 height 18
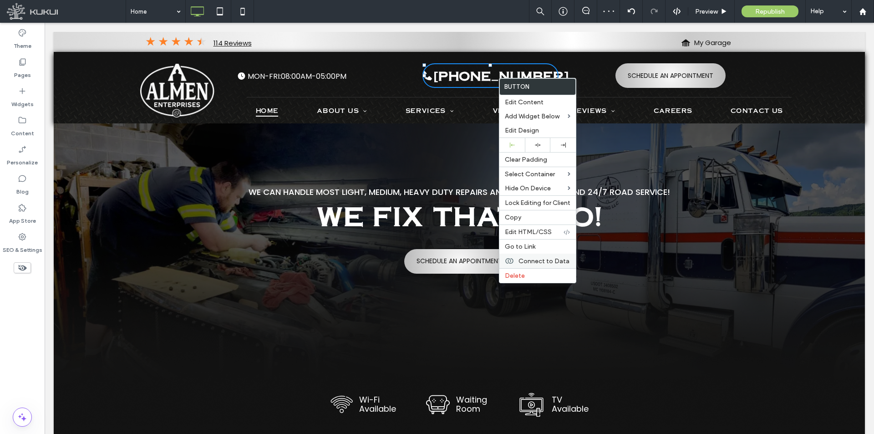
click at [536, 259] on span "Connect to Data" at bounding box center [544, 261] width 51 height 8
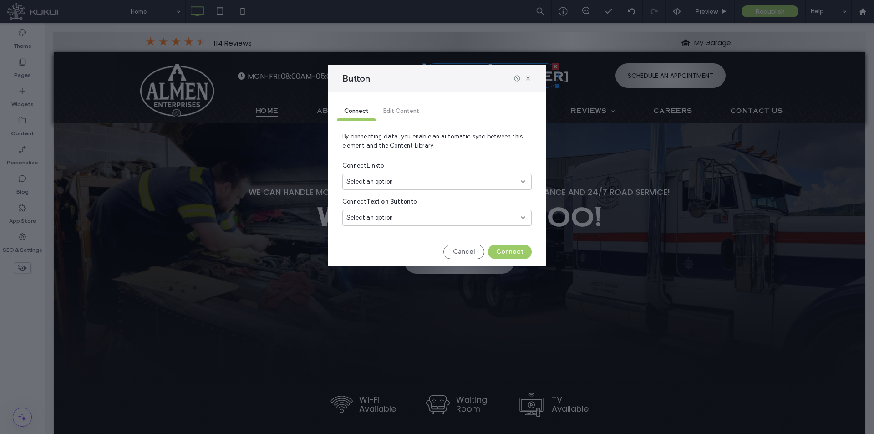
click at [432, 183] on div "Select an option" at bounding box center [431, 181] width 170 height 9
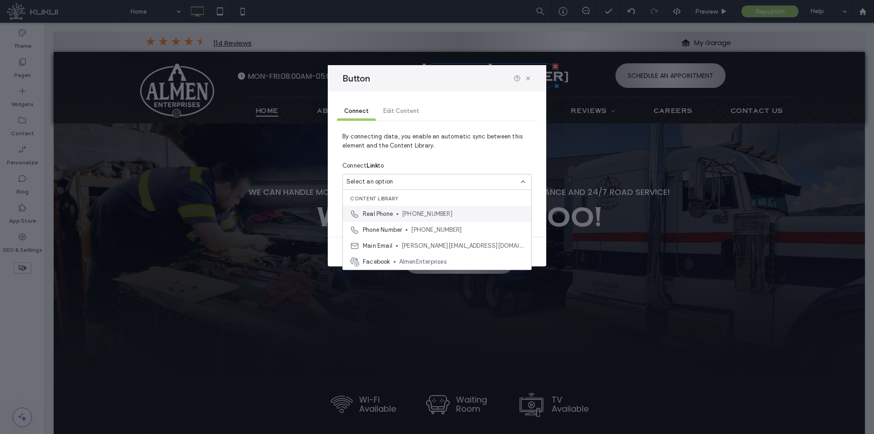
click at [424, 214] on span "(423) 458-2012" at bounding box center [463, 213] width 122 height 9
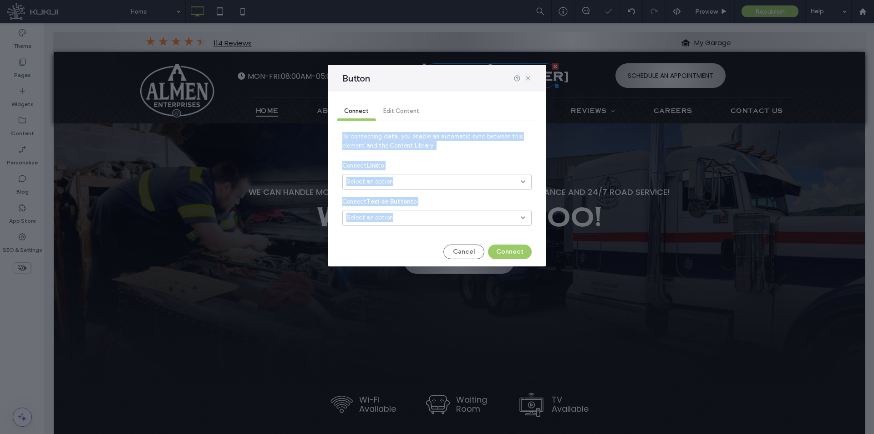
click at [424, 214] on div "Select an option" at bounding box center [431, 217] width 170 height 9
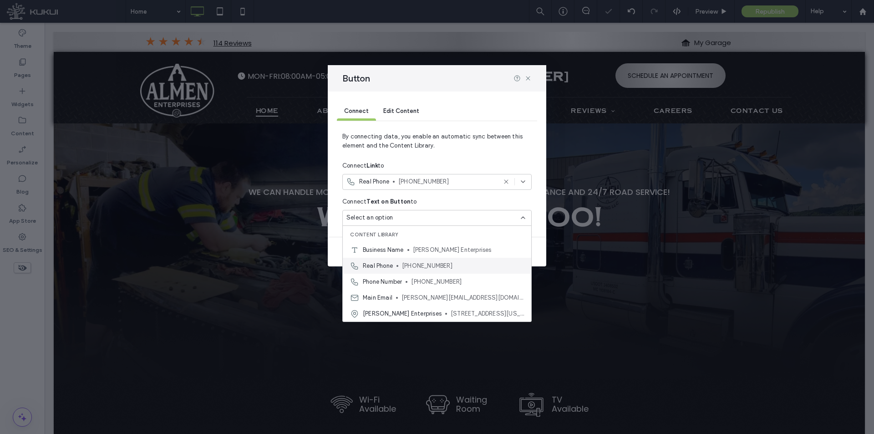
click at [422, 267] on span "(423) 458-2012" at bounding box center [463, 265] width 122 height 9
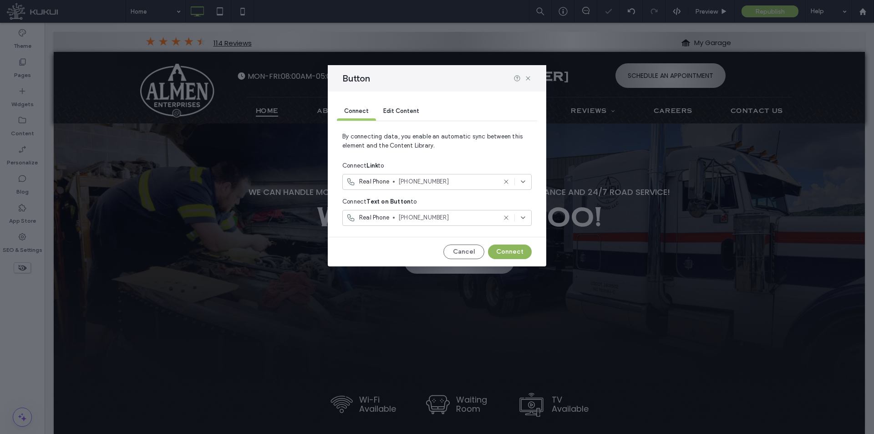
click at [517, 255] on button "Connect" at bounding box center [510, 251] width 44 height 15
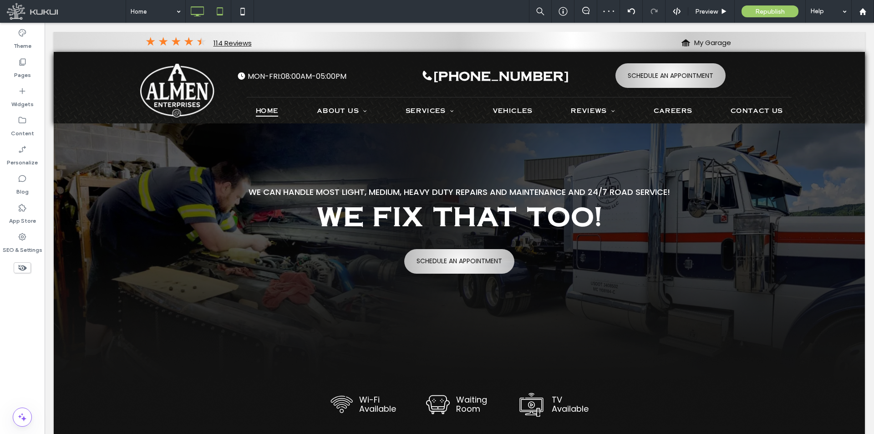
click at [219, 2] on div at bounding box center [220, 11] width 23 height 23
click at [33, 123] on div "Content" at bounding box center [22, 126] width 45 height 29
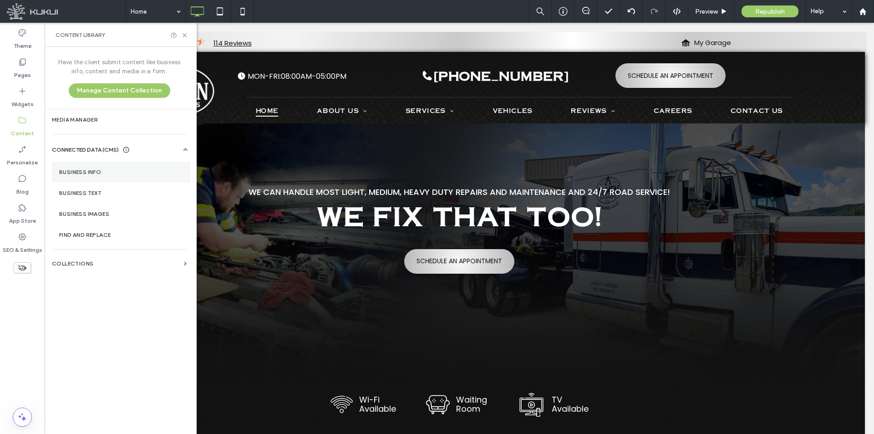
click at [106, 170] on label "Business Info" at bounding box center [121, 172] width 124 height 6
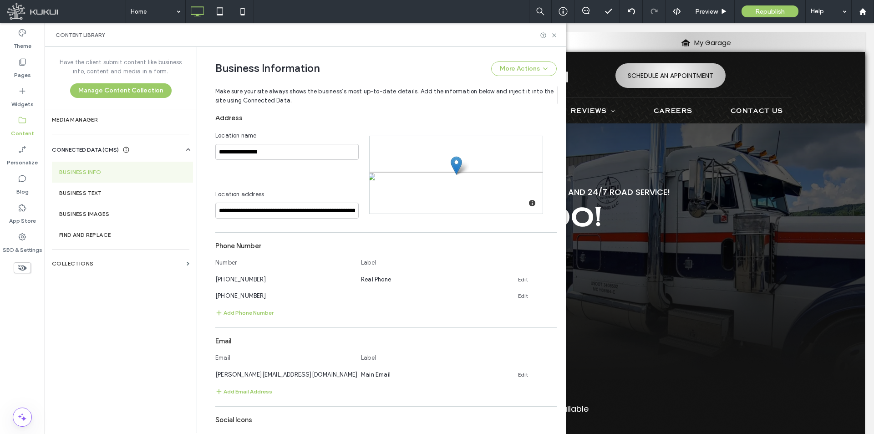
scroll to position [174, 0]
click at [549, 295] on icon at bounding box center [552, 292] width 7 height 7
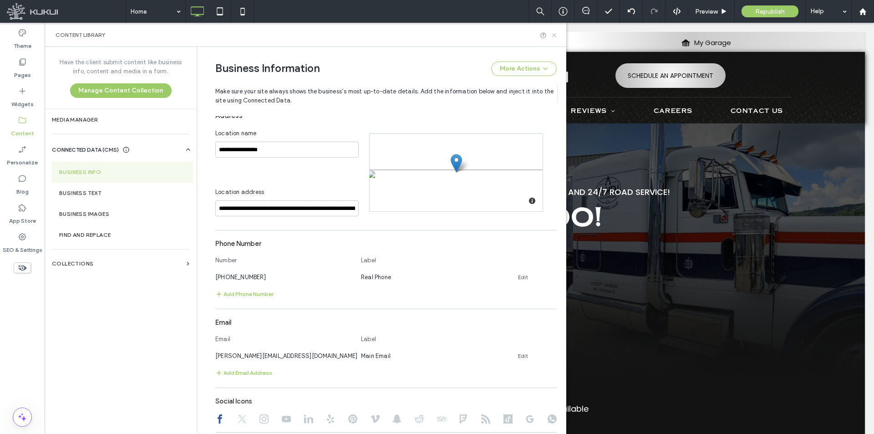
click at [557, 37] on icon at bounding box center [554, 35] width 7 height 7
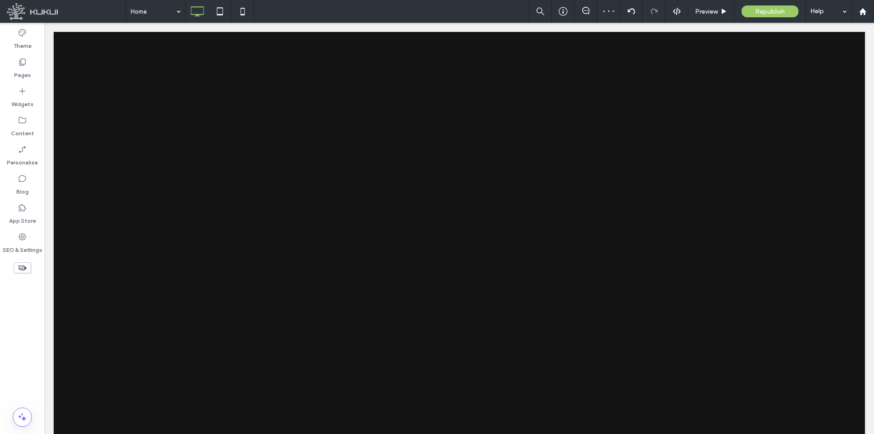
scroll to position [2780, 0]
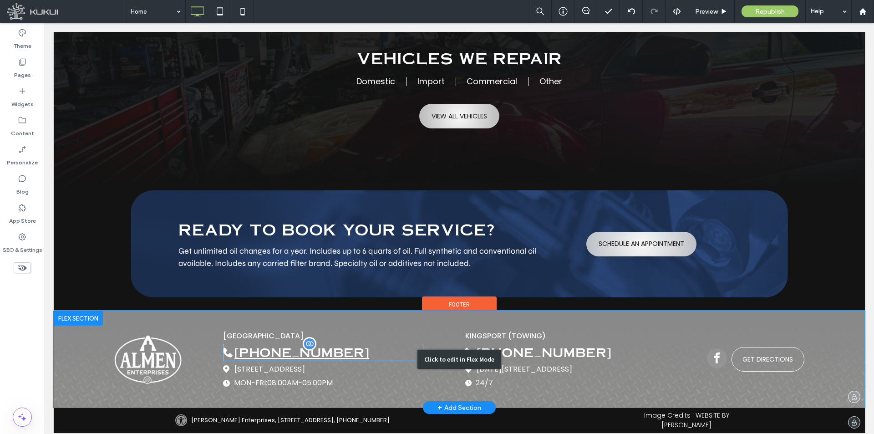
click at [349, 346] on div "Click to edit in Flex Mode" at bounding box center [459, 359] width 811 height 97
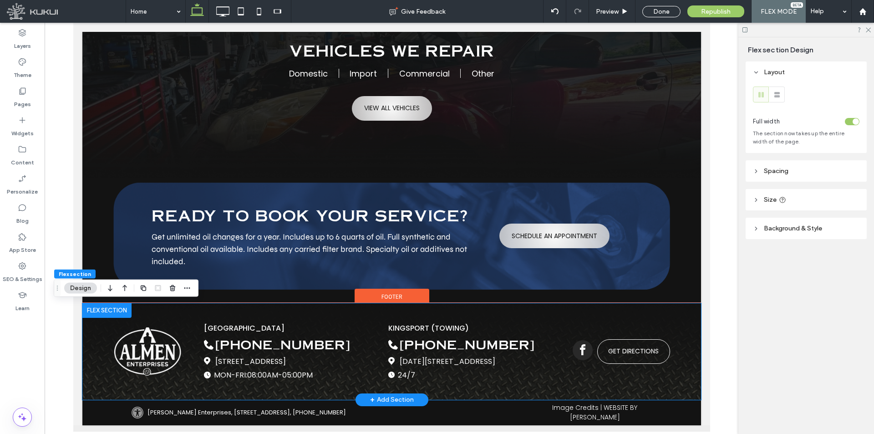
scroll to position [2572, 0]
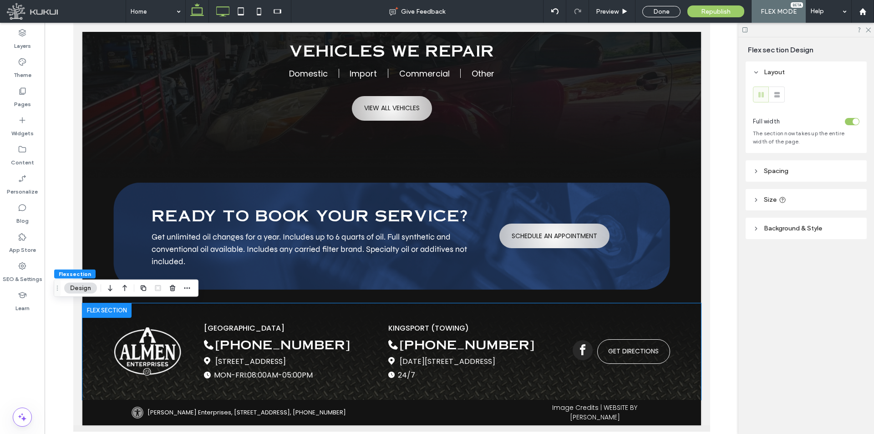
click at [224, 7] on use at bounding box center [223, 11] width 13 height 10
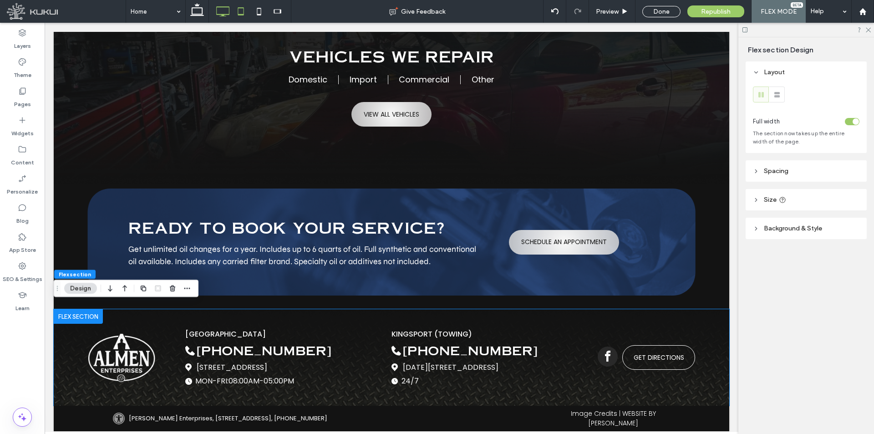
click at [235, 14] on icon at bounding box center [241, 11] width 18 height 18
type input "***"
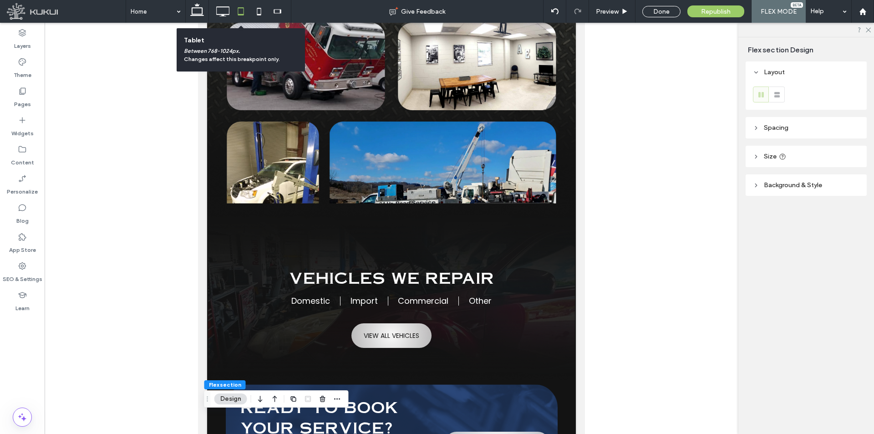
scroll to position [173, 0]
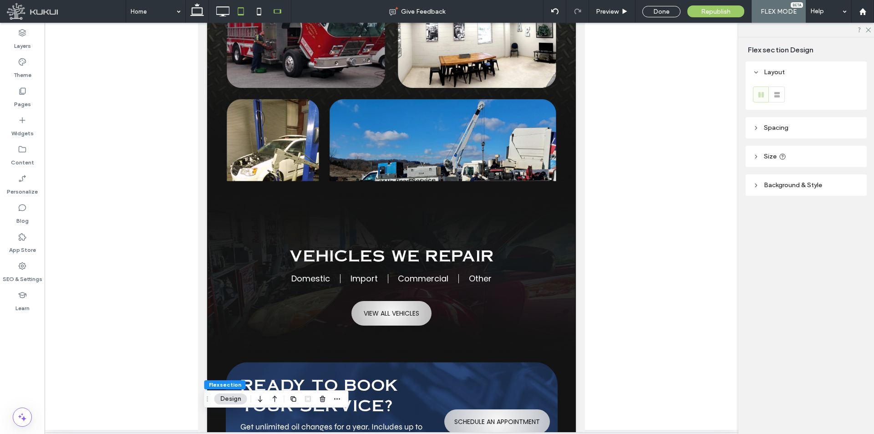
click at [268, 5] on span at bounding box center [277, 11] width 23 height 18
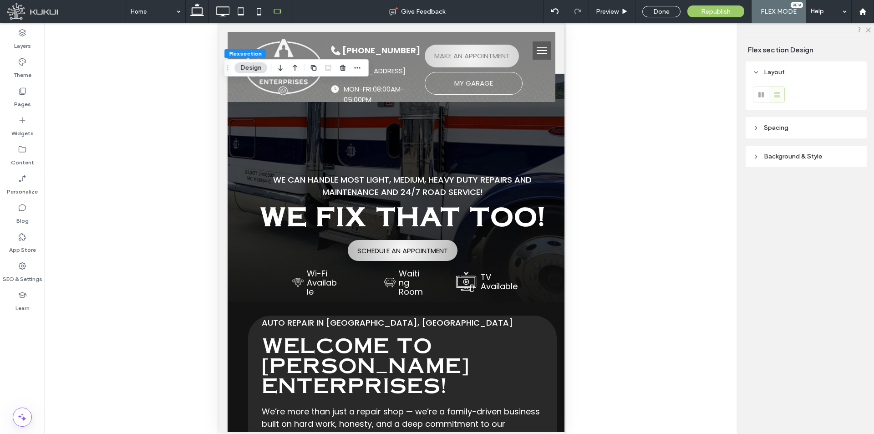
scroll to position [0, 0]
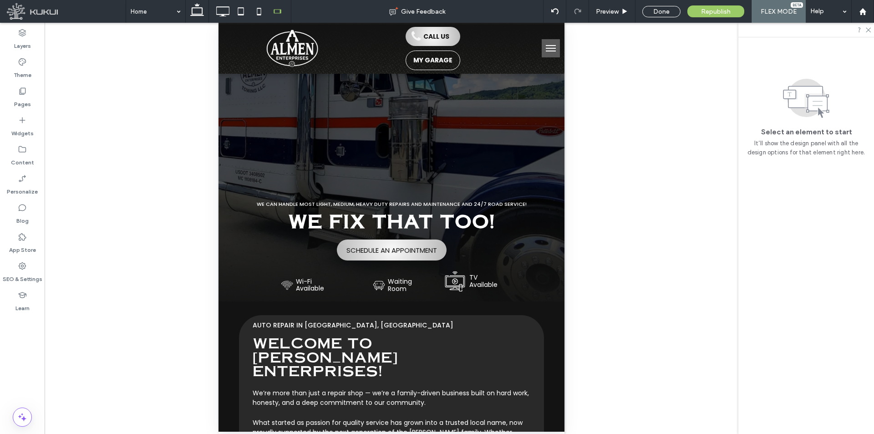
click at [259, 15] on use at bounding box center [259, 11] width 4 height 7
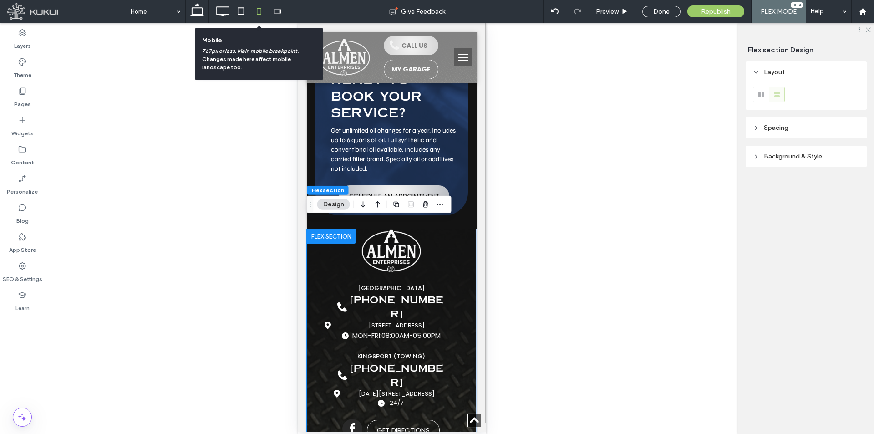
scroll to position [3074, 0]
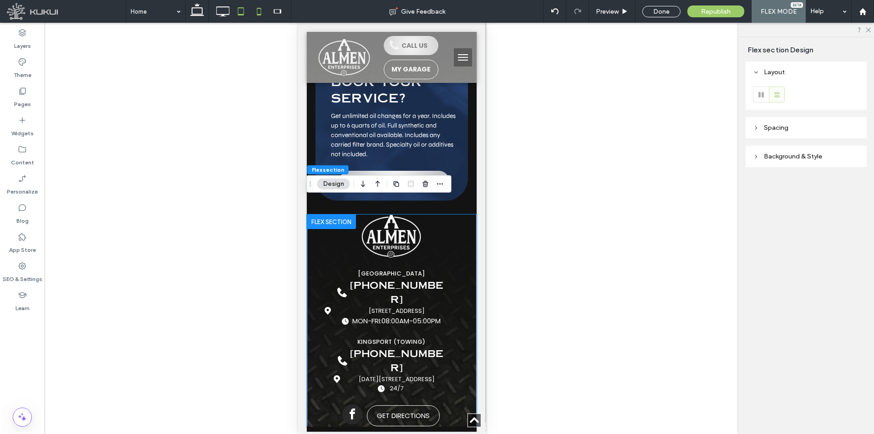
click at [243, 12] on icon at bounding box center [241, 11] width 18 height 18
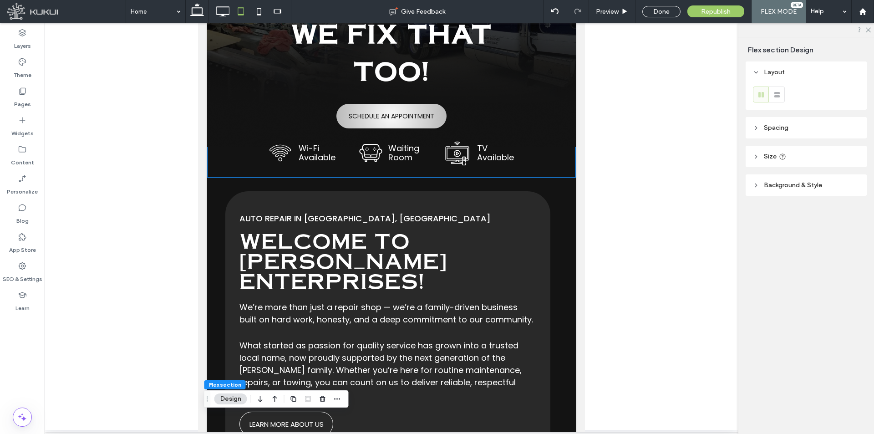
scroll to position [0, 0]
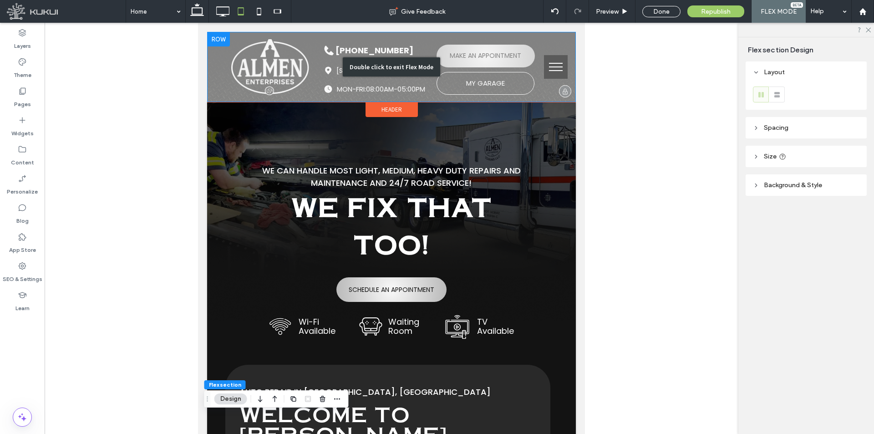
click at [431, 91] on div "Double click to exit Flex Mode" at bounding box center [391, 67] width 369 height 70
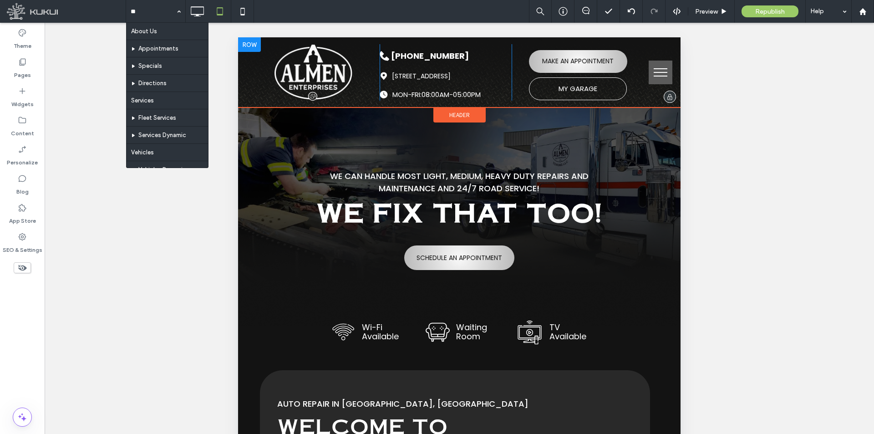
type input "***"
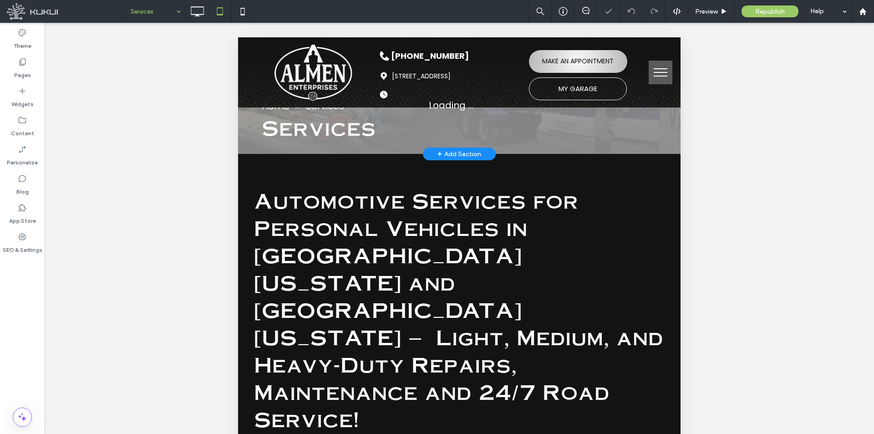
scroll to position [273, 0]
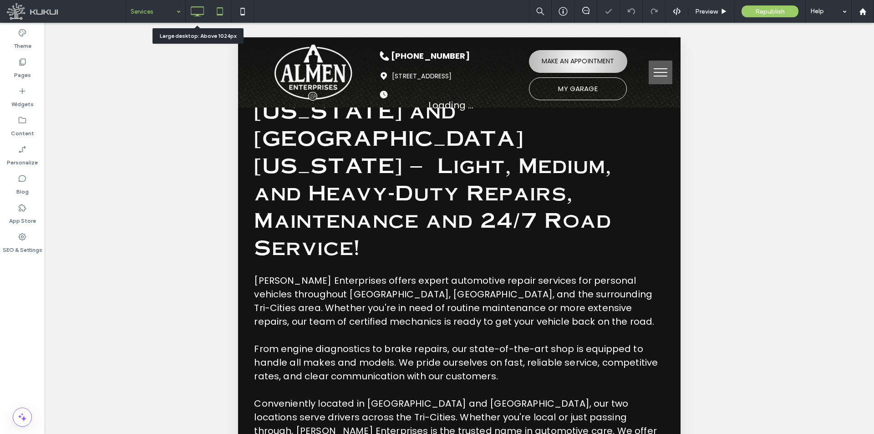
click at [197, 13] on icon at bounding box center [197, 11] width 18 height 18
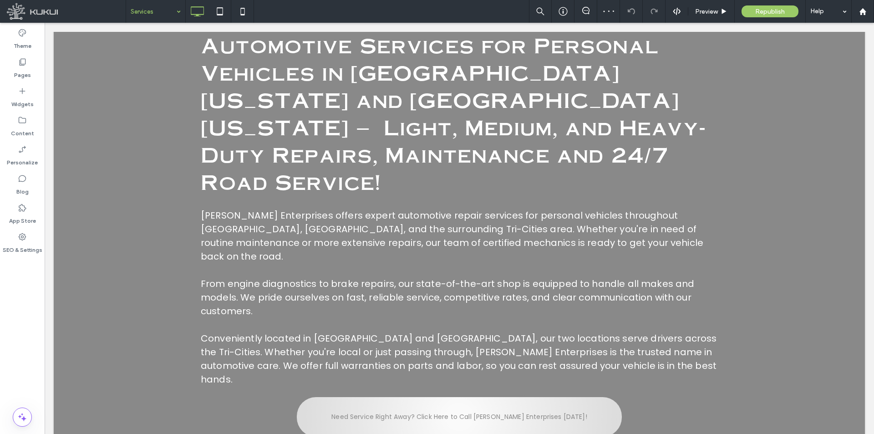
scroll to position [364, 0]
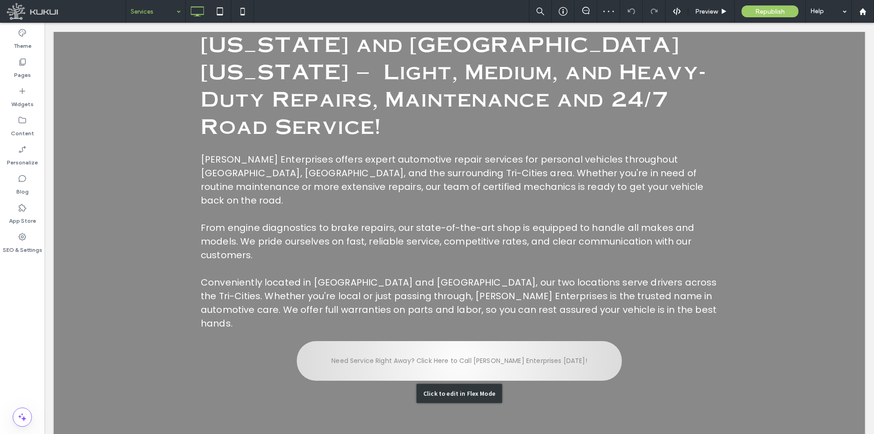
click at [473, 261] on div "Click to edit in Flex Mode" at bounding box center [459, 393] width 811 height 931
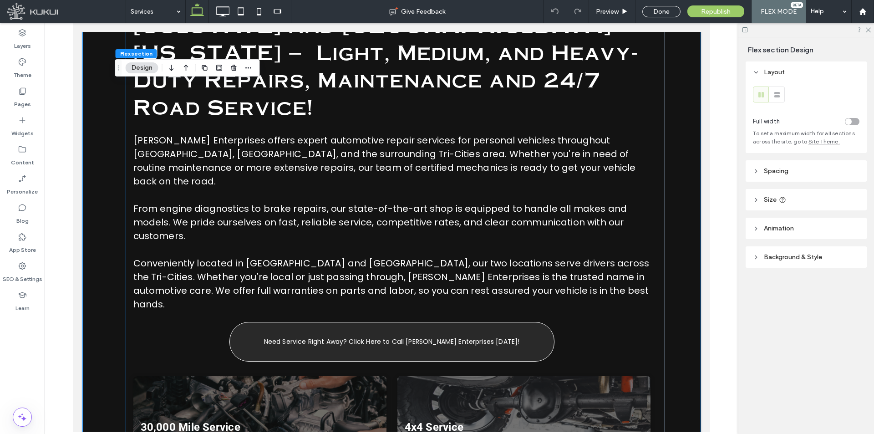
click at [455, 337] on span "Need Service Right Away? Click Here to Call Almen Enterprises Today!" at bounding box center [392, 342] width 256 height 10
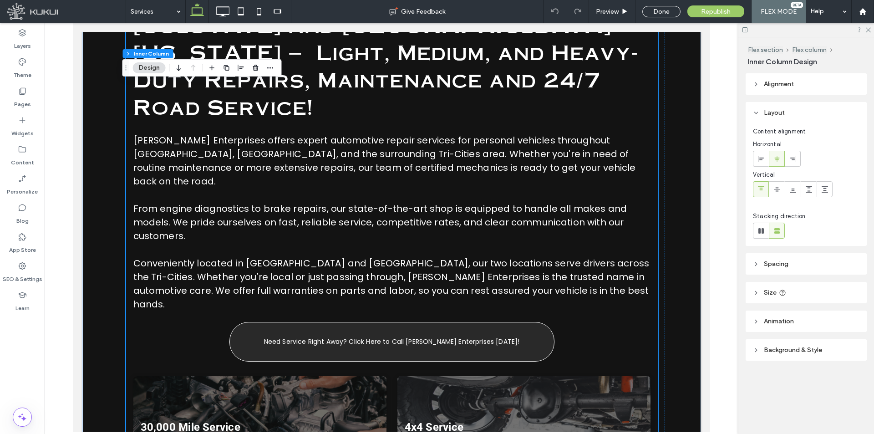
click at [455, 337] on span "Need Service Right Away? Click Here to Call Almen Enterprises Today!" at bounding box center [392, 342] width 256 height 10
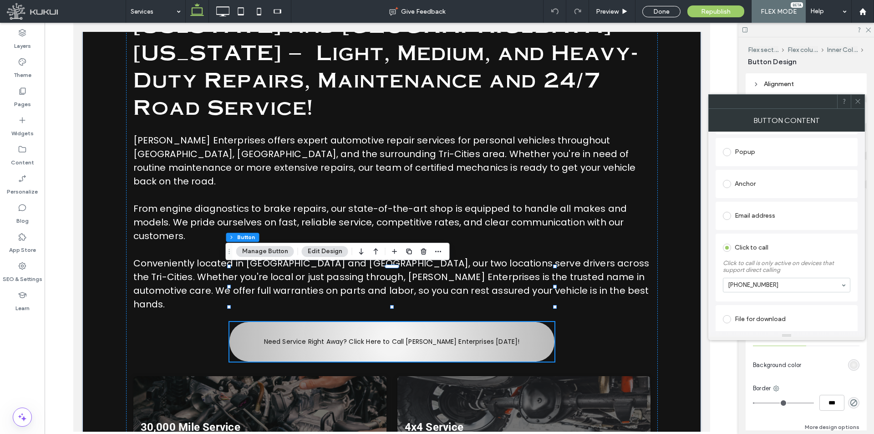
scroll to position [188, 0]
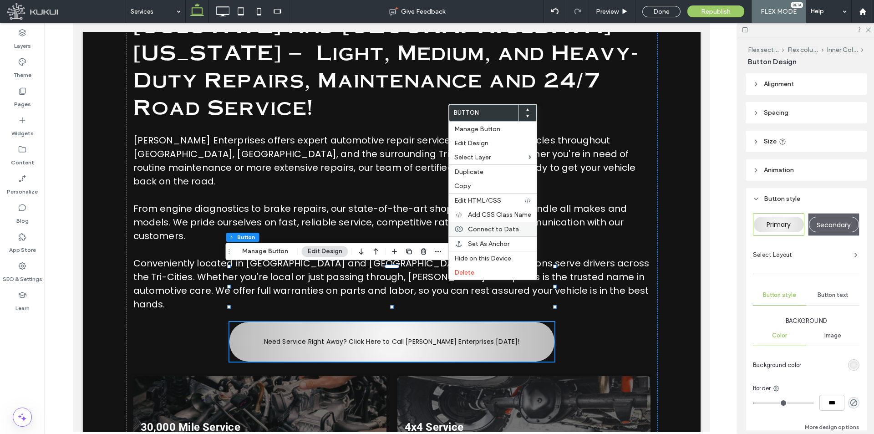
click at [510, 230] on span "Connect to Data" at bounding box center [493, 229] width 51 height 8
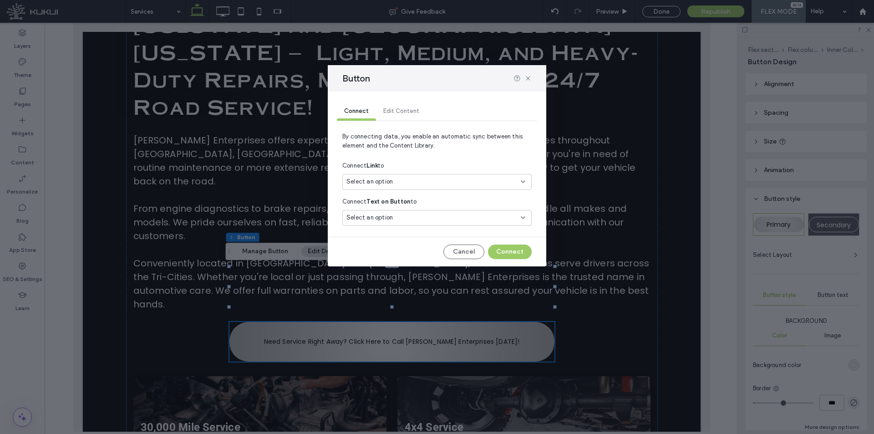
click at [451, 182] on div "Select an option" at bounding box center [431, 181] width 170 height 9
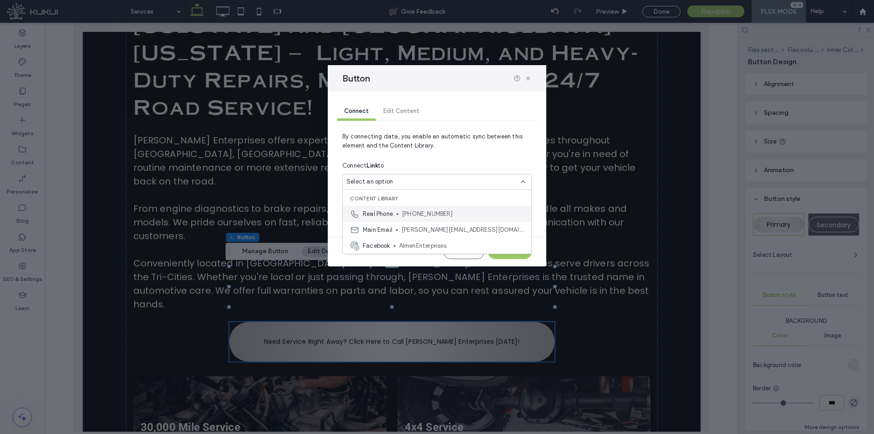
click at [434, 210] on span "(423) 458-2012" at bounding box center [463, 213] width 122 height 9
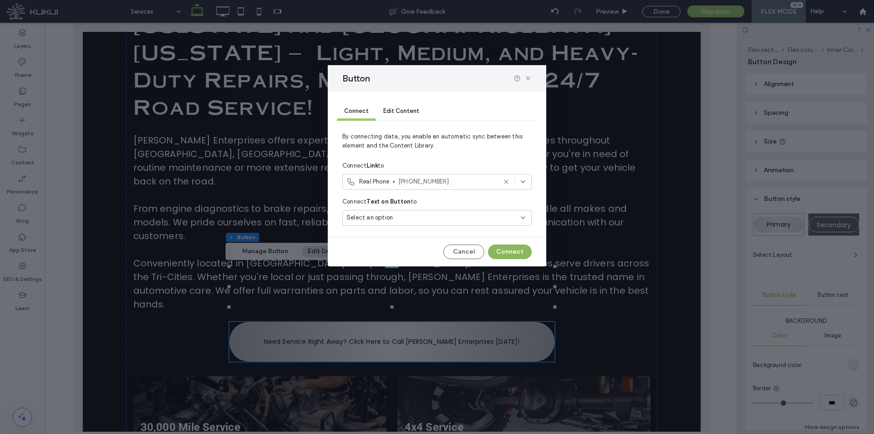
click at [514, 250] on button "Connect" at bounding box center [510, 251] width 44 height 15
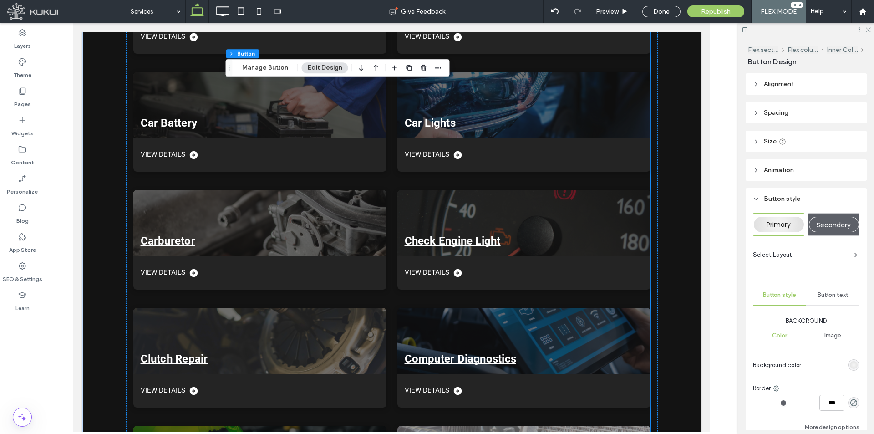
scroll to position [1639, 0]
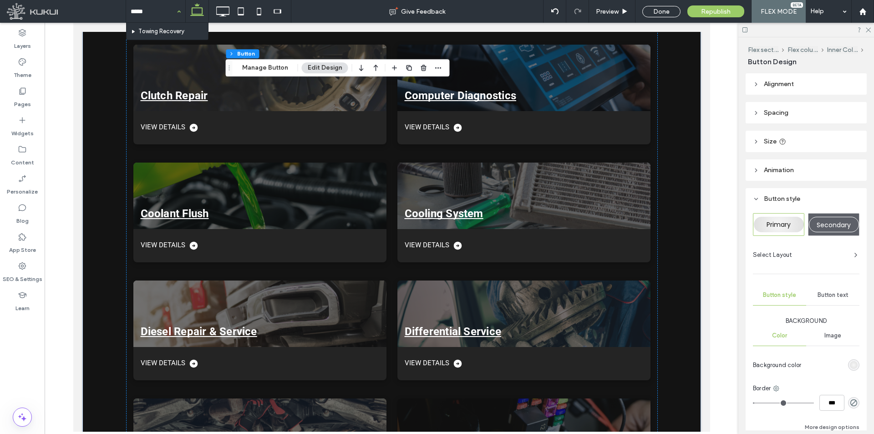
type input "******"
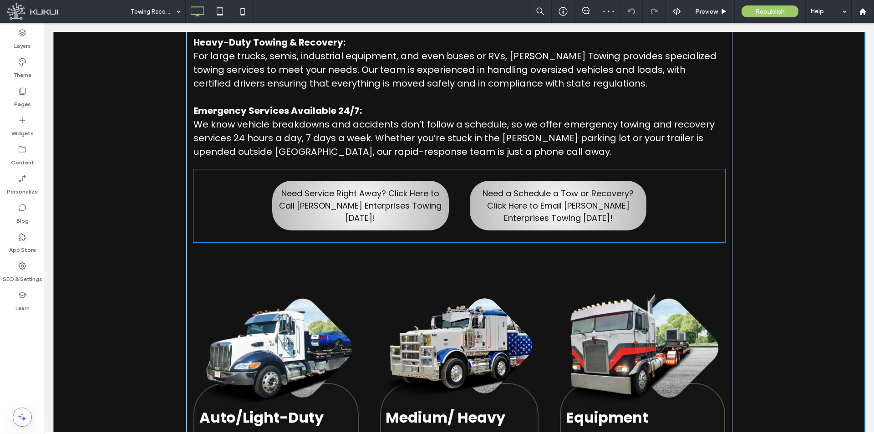
scroll to position [534, 0]
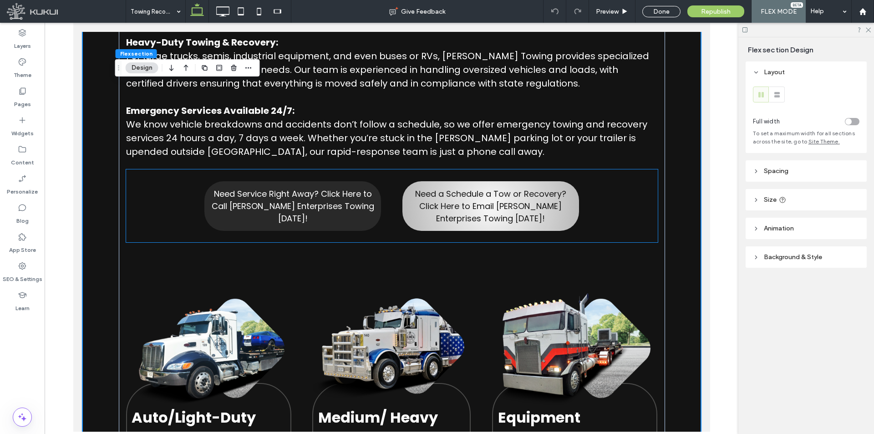
click at [323, 188] on span "Need Service Right Away? Click Here to Call Almen Enterprises Towing Today!" at bounding box center [293, 206] width 168 height 37
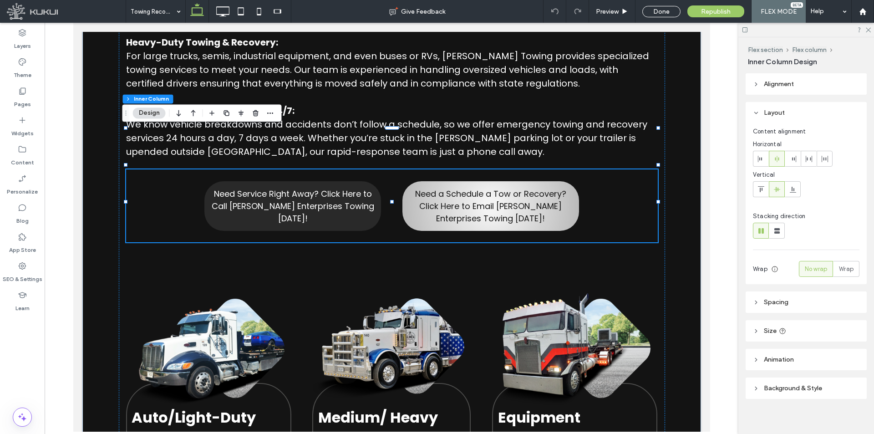
click at [323, 188] on span "Need Service Right Away? Click Here to Call Almen Enterprises Towing Today!" at bounding box center [293, 206] width 168 height 37
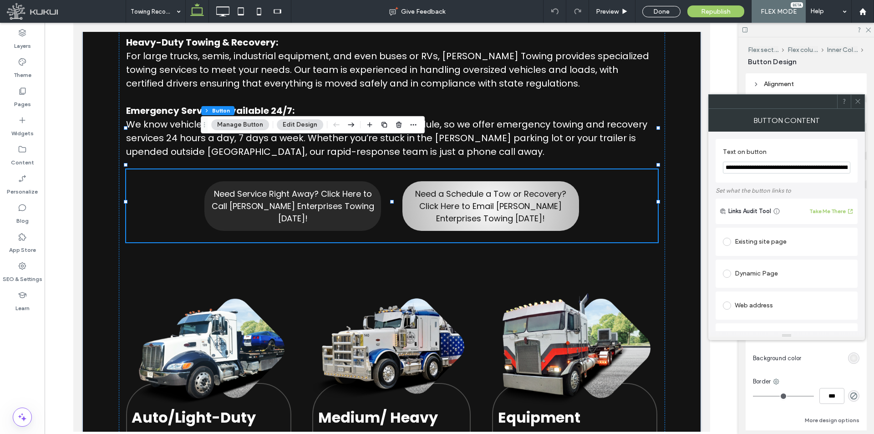
type input "**"
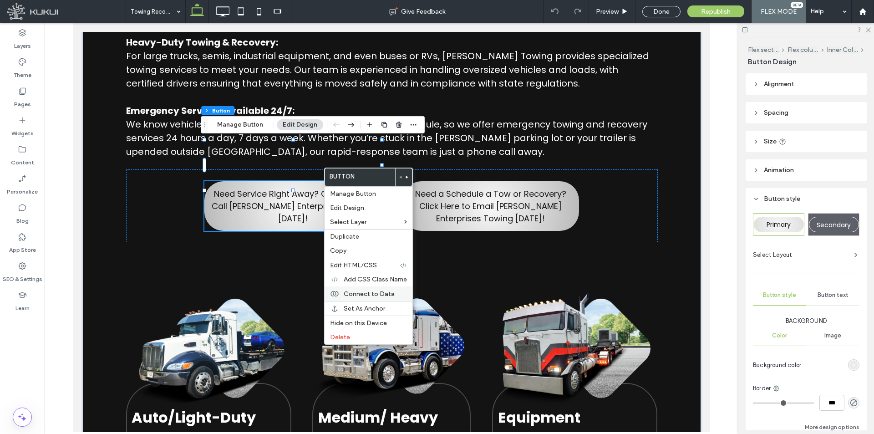
click at [380, 296] on span "Connect to Data" at bounding box center [369, 294] width 51 height 8
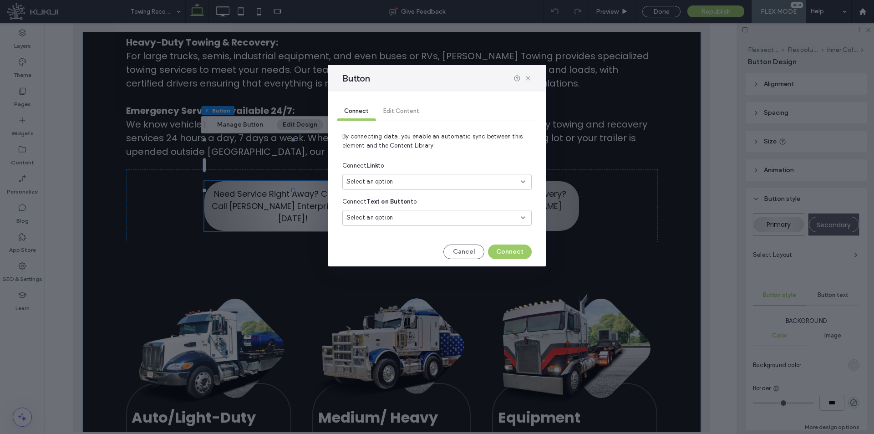
click at [441, 177] on div "Select an option" at bounding box center [436, 182] width 189 height 16
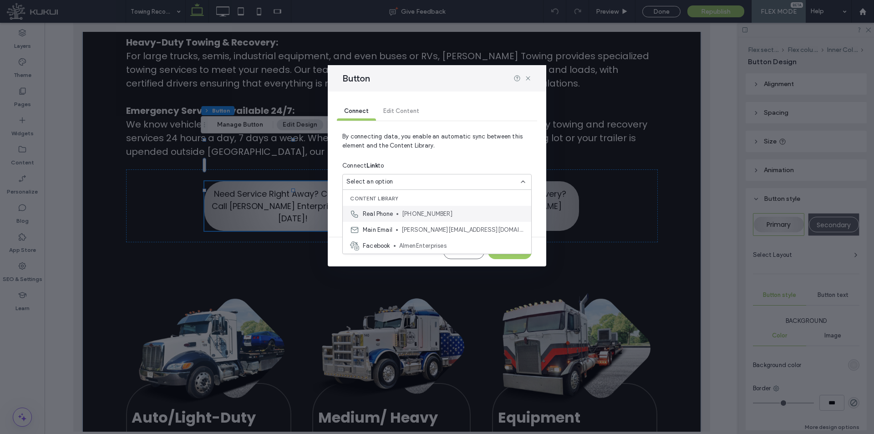
click at [436, 213] on span "(423) 458-2012" at bounding box center [463, 213] width 122 height 9
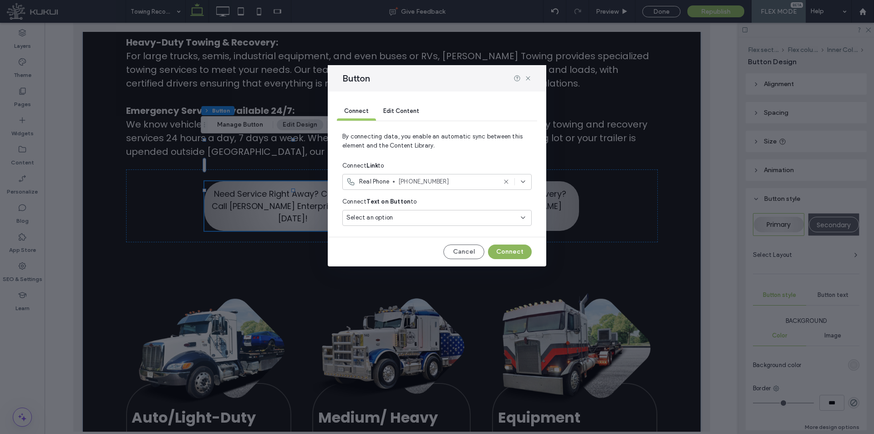
click at [506, 256] on button "Connect" at bounding box center [510, 251] width 44 height 15
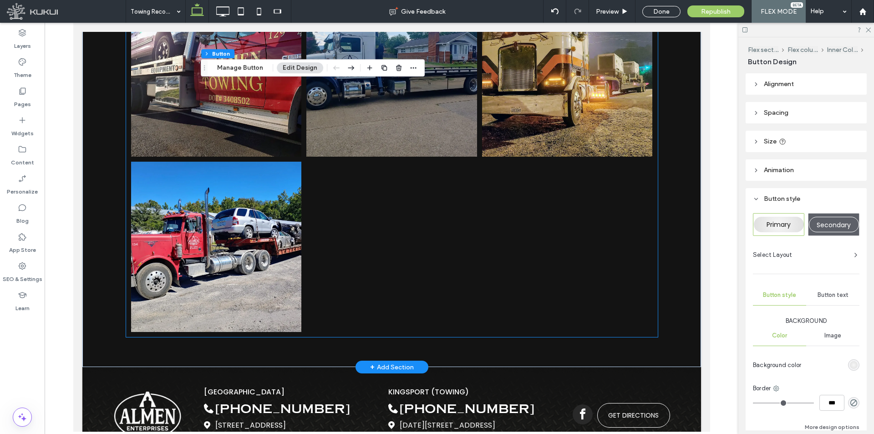
scroll to position [1405, 0]
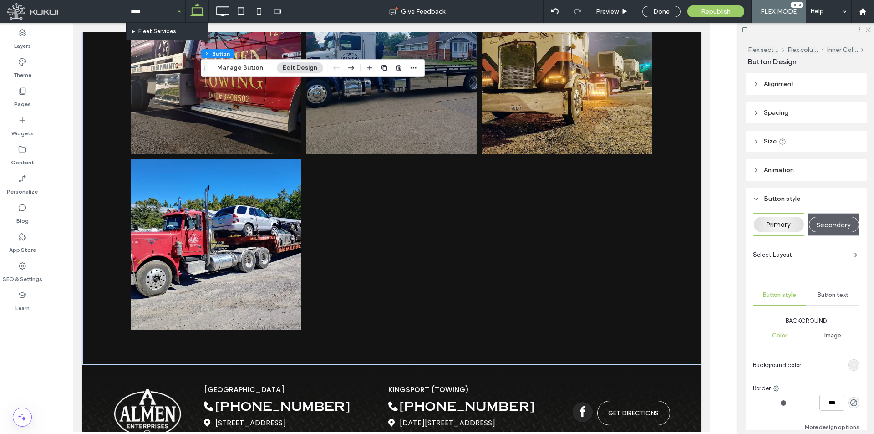
type input "*****"
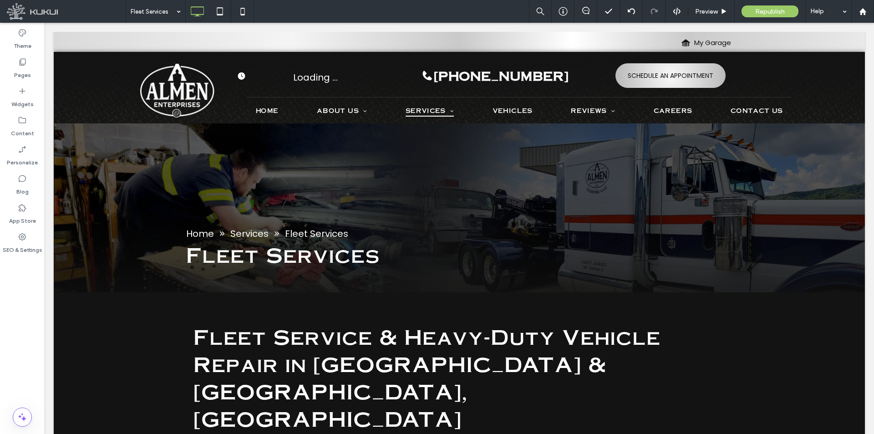
scroll to position [0, 0]
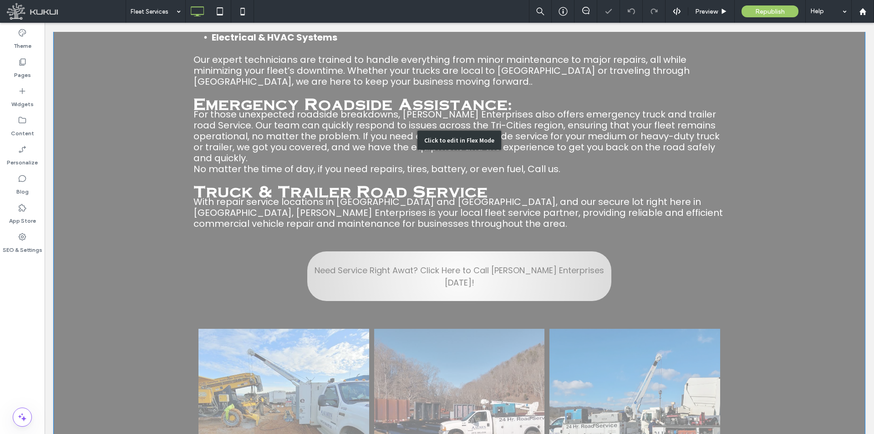
click at [419, 219] on div "Click to edit in Flex Mode" at bounding box center [459, 140] width 811 height 788
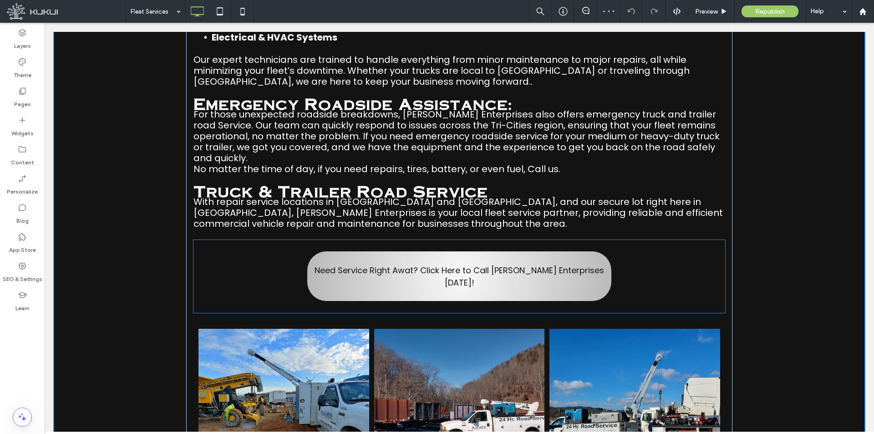
scroll to position [534, 0]
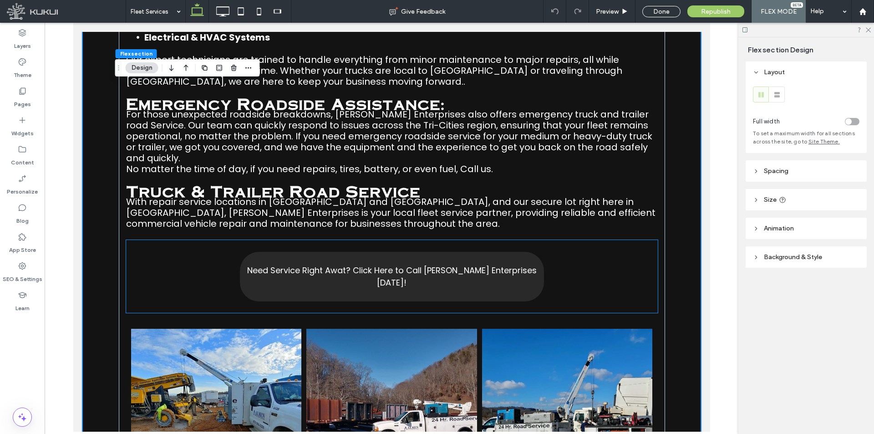
click at [425, 252] on link "Need Service Right Awat? Click Here to Call Almen Enterprises Today!" at bounding box center [391, 277] width 304 height 50
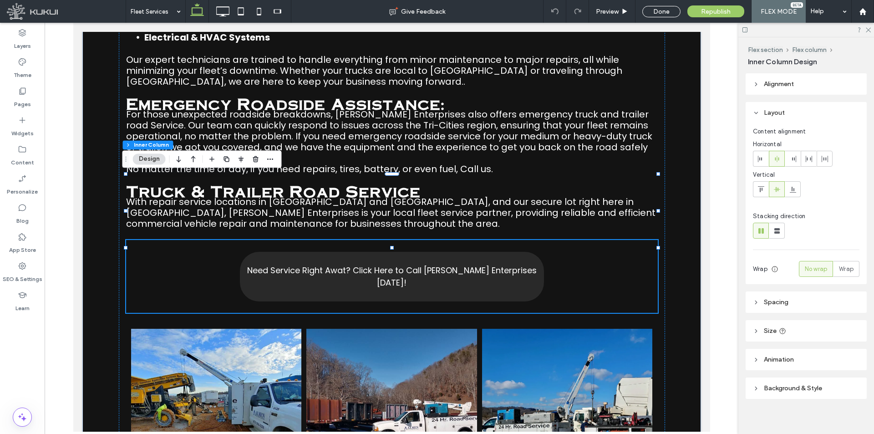
click at [425, 252] on link "Need Service Right Awat? Click Here to Call Almen Enterprises Today!" at bounding box center [391, 277] width 304 height 50
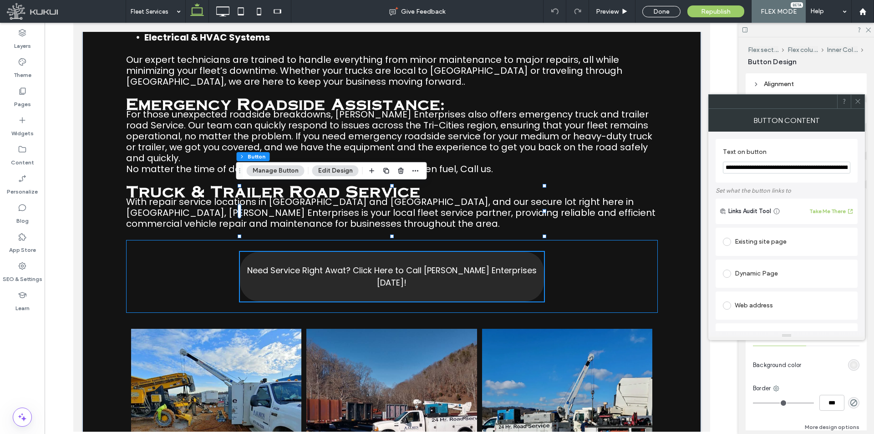
type input "**"
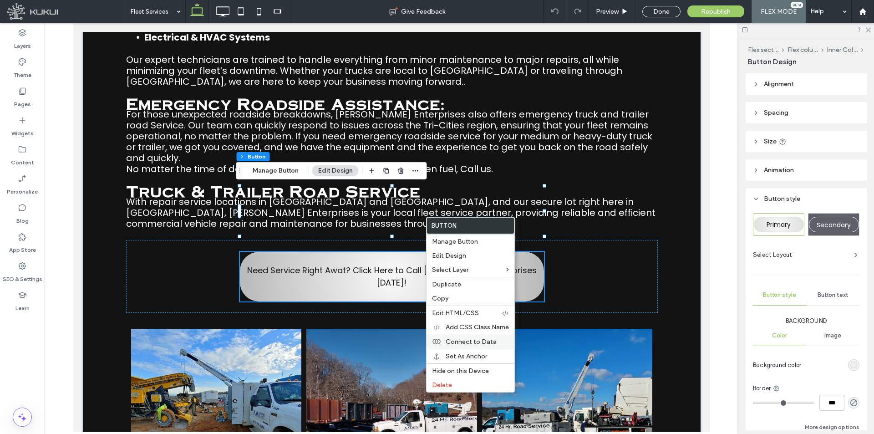
click at [478, 347] on div "Connect to Data" at bounding box center [471, 341] width 88 height 15
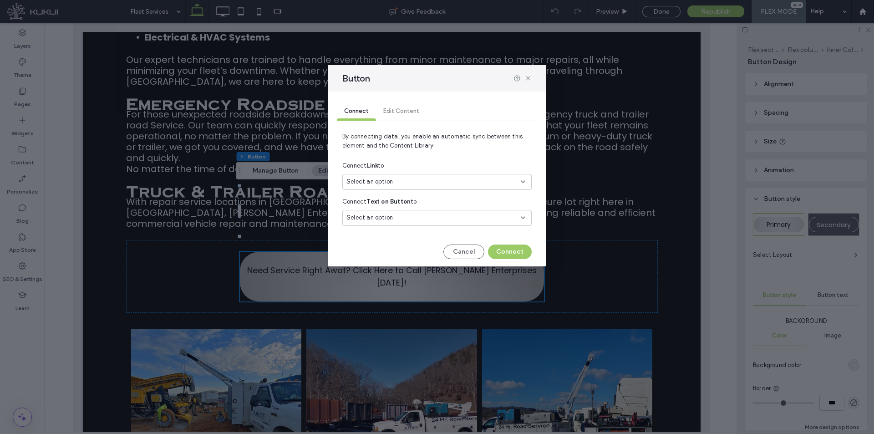
click at [469, 188] on div "Select an option" at bounding box center [436, 182] width 189 height 16
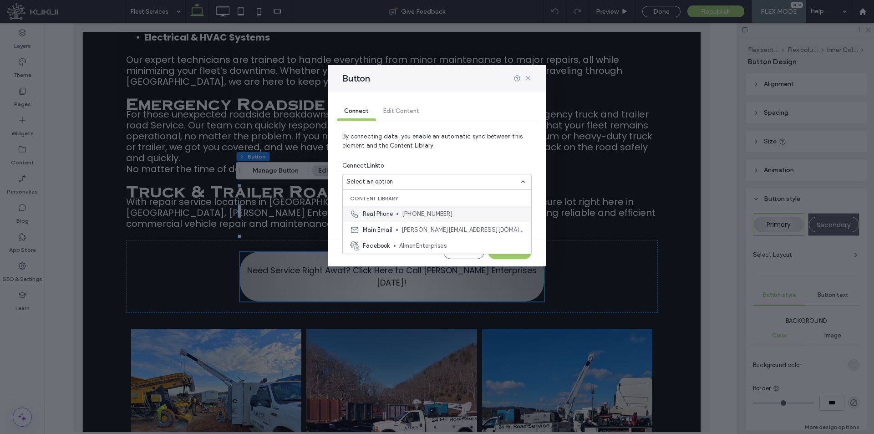
click at [460, 213] on span "(423) 458-2012" at bounding box center [463, 213] width 122 height 9
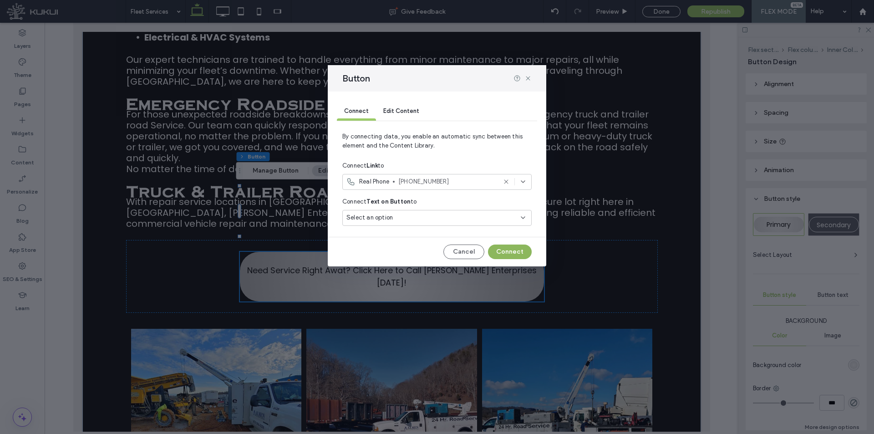
click at [518, 250] on button "Connect" at bounding box center [510, 251] width 44 height 15
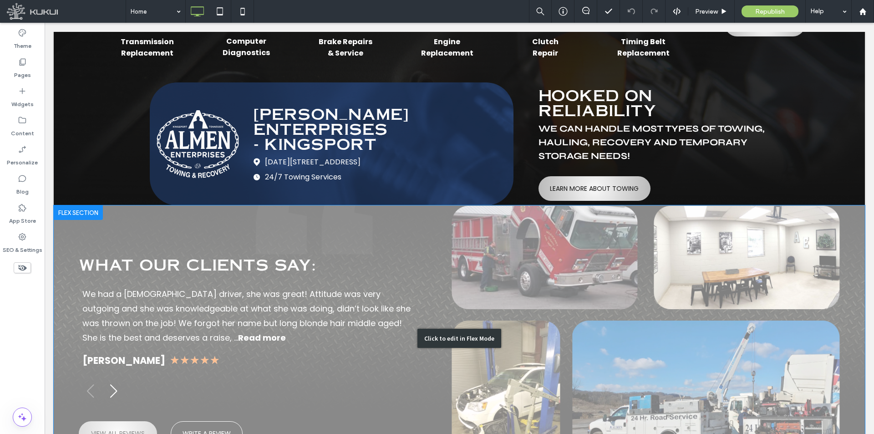
scroll to position [2143, 0]
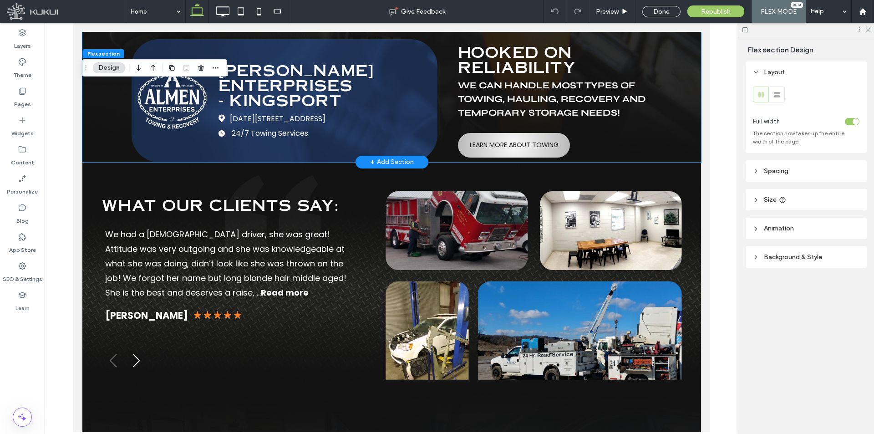
click at [286, 113] on span "1280 Jan Way Kingsport, TN 37660 United States" at bounding box center [277, 118] width 96 height 11
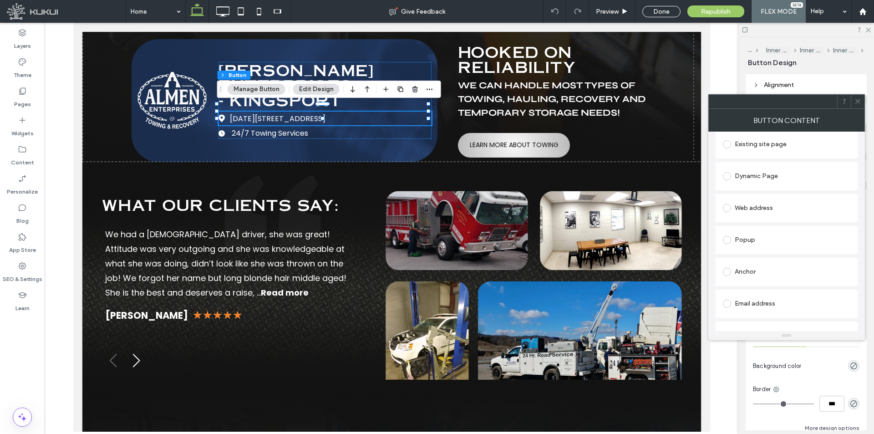
scroll to position [188, 0]
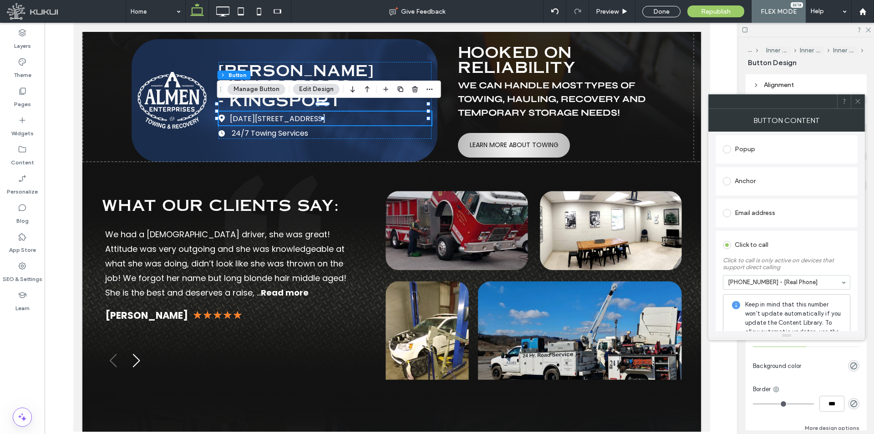
click at [854, 102] on div at bounding box center [858, 102] width 14 height 14
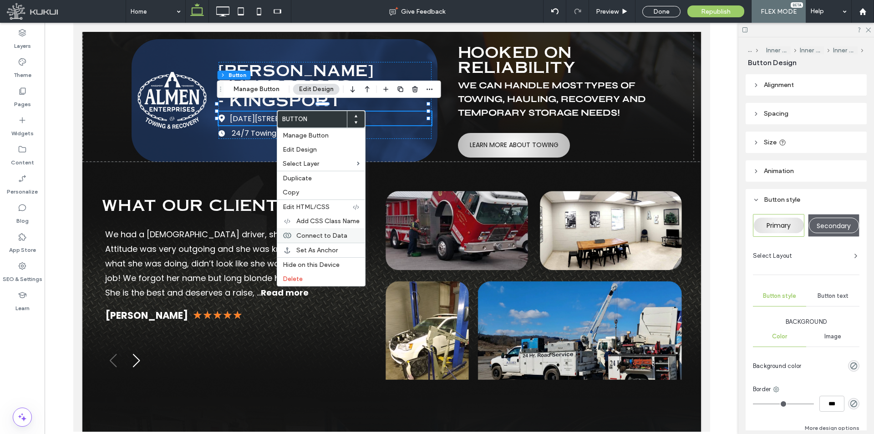
click at [333, 239] on span "Connect to Data" at bounding box center [321, 236] width 51 height 8
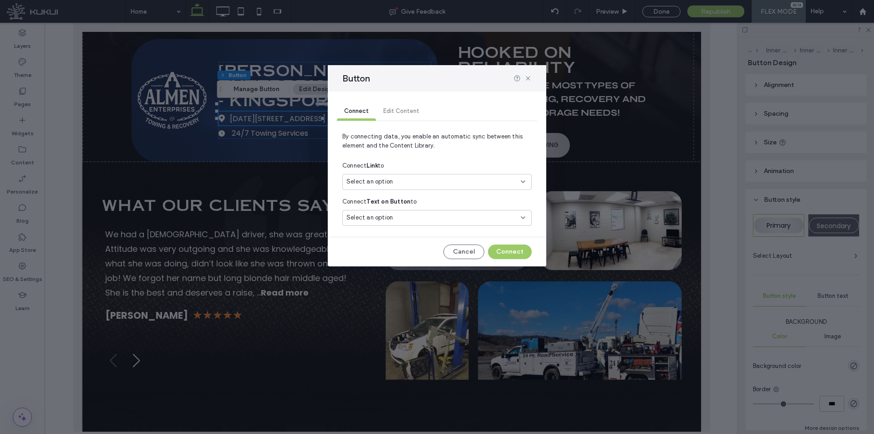
click at [412, 185] on div "Select an option" at bounding box center [431, 181] width 170 height 9
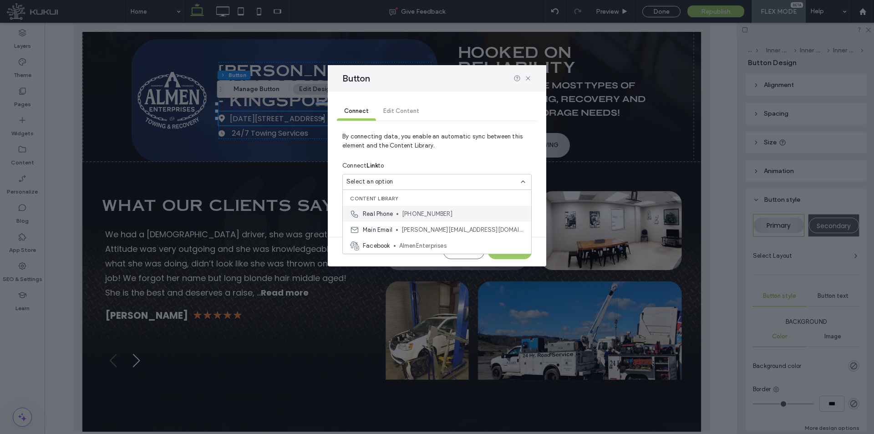
click at [418, 216] on span "(423) 458-2012" at bounding box center [463, 213] width 122 height 9
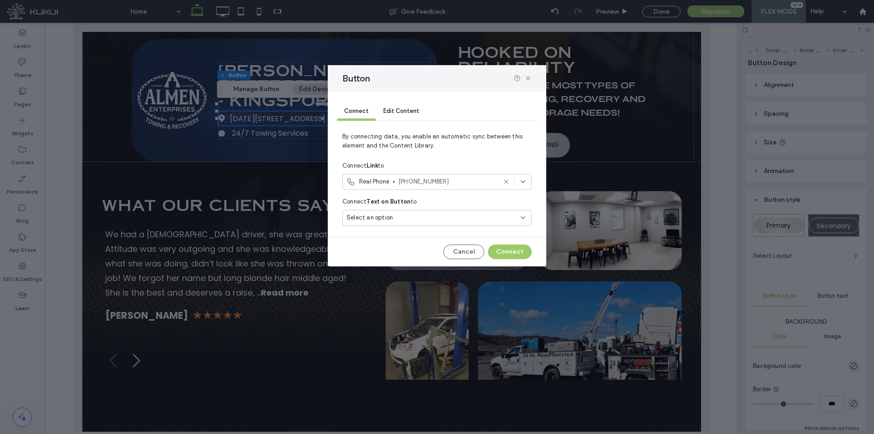
click at [418, 216] on div "Select an option" at bounding box center [431, 217] width 170 height 9
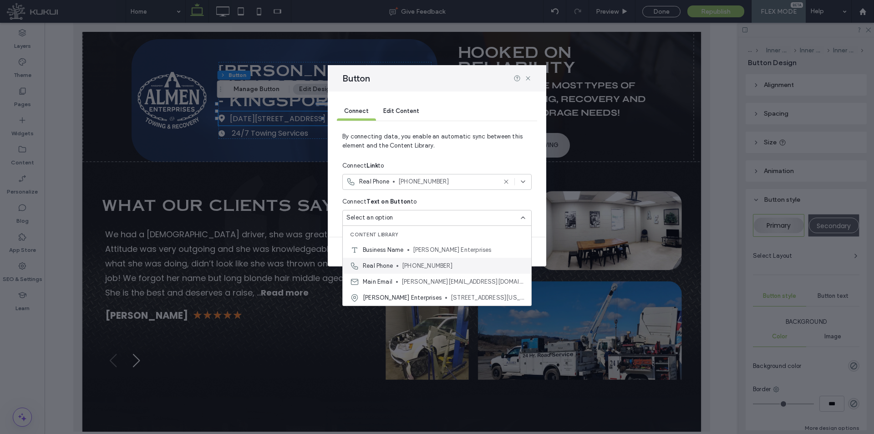
click at [426, 266] on span "(423) 458-2012" at bounding box center [463, 265] width 122 height 9
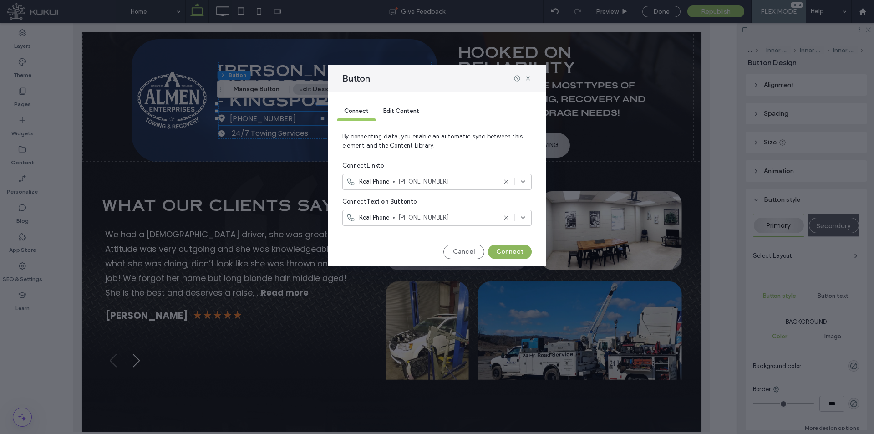
click at [515, 254] on button "Connect" at bounding box center [510, 251] width 44 height 15
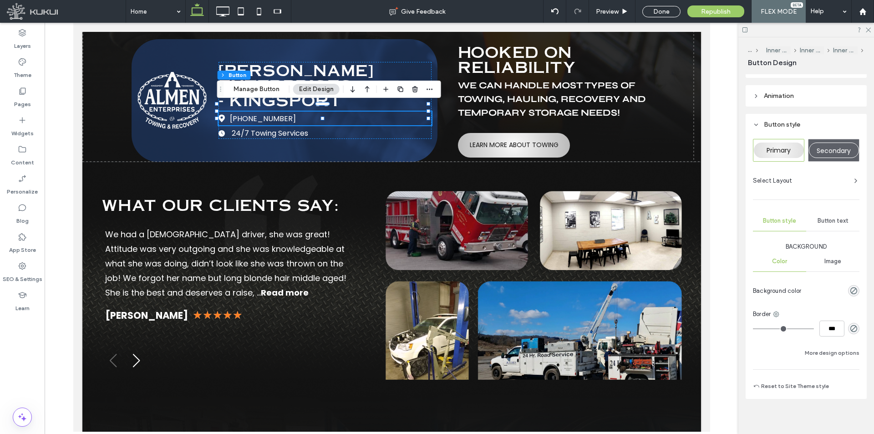
scroll to position [80, 0]
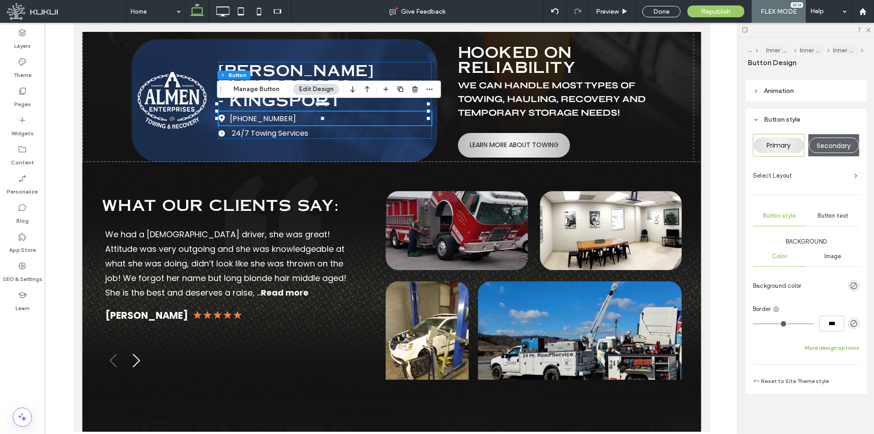
click at [828, 345] on button "More design options" at bounding box center [832, 347] width 55 height 11
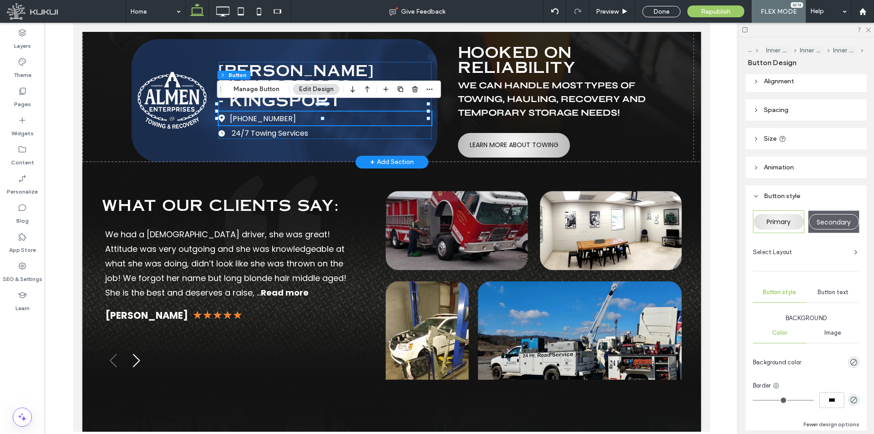
scroll to position [0, 0]
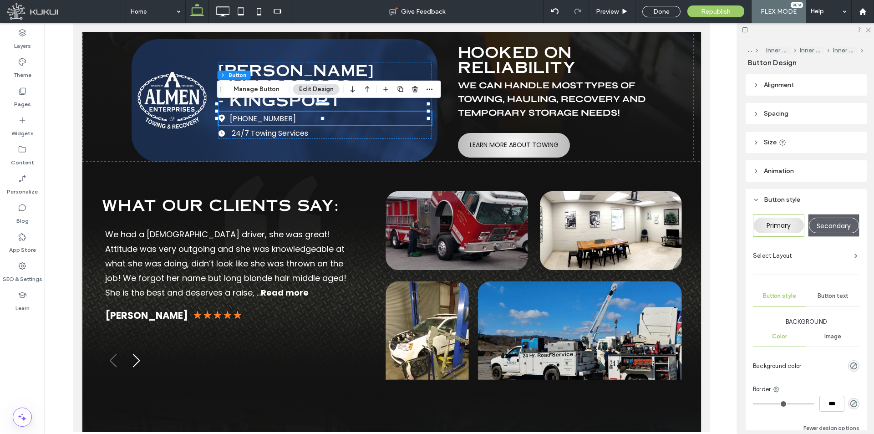
click at [828, 336] on span "Image" at bounding box center [832, 336] width 17 height 7
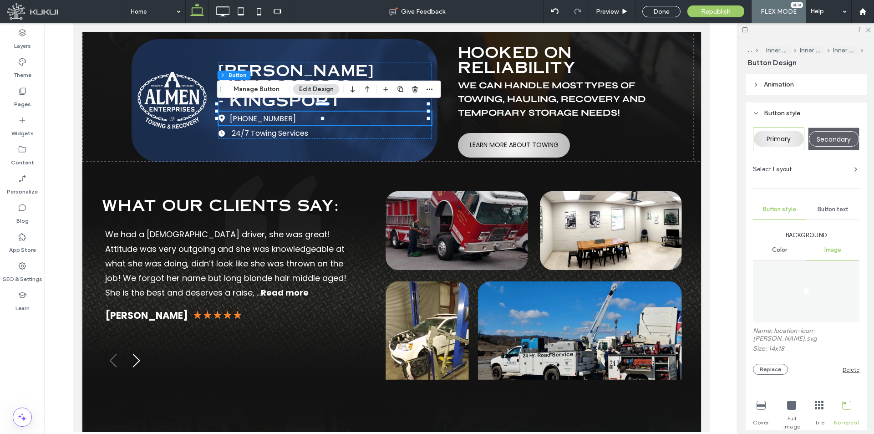
scroll to position [91, 0]
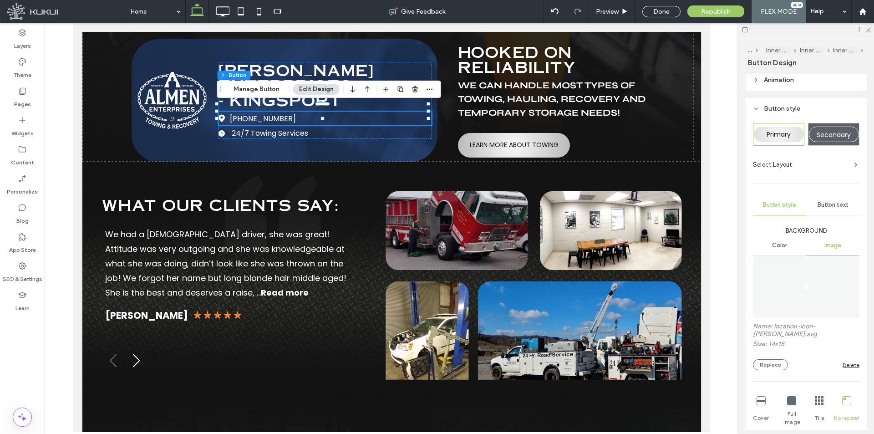
click at [798, 287] on figure at bounding box center [806, 287] width 107 height 62
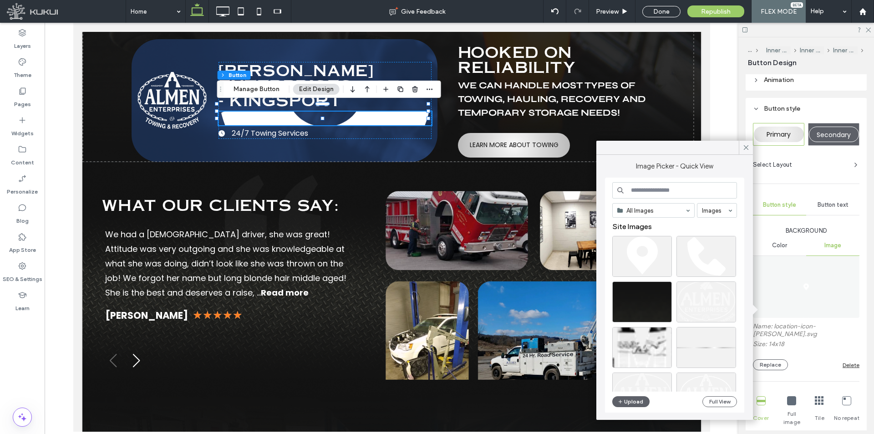
click at [672, 195] on input at bounding box center [674, 190] width 125 height 16
click at [706, 265] on div "Select" at bounding box center [706, 256] width 60 height 41
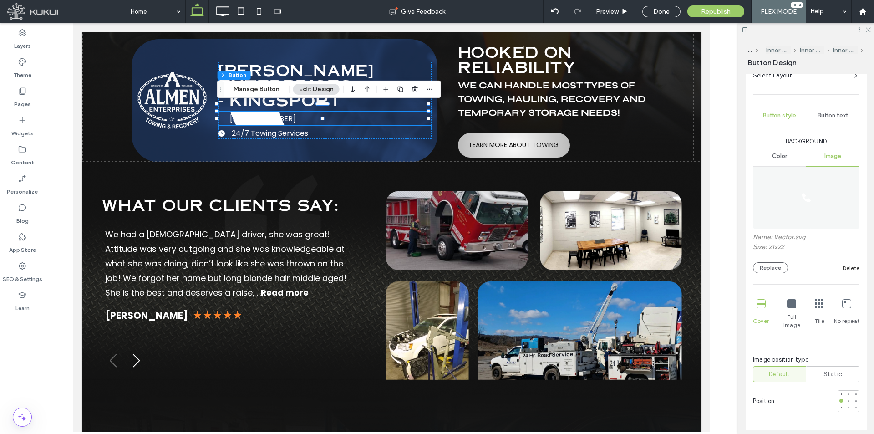
scroll to position [182, 0]
click at [842, 304] on icon at bounding box center [846, 301] width 9 height 9
click at [256, 11] on icon at bounding box center [259, 11] width 18 height 18
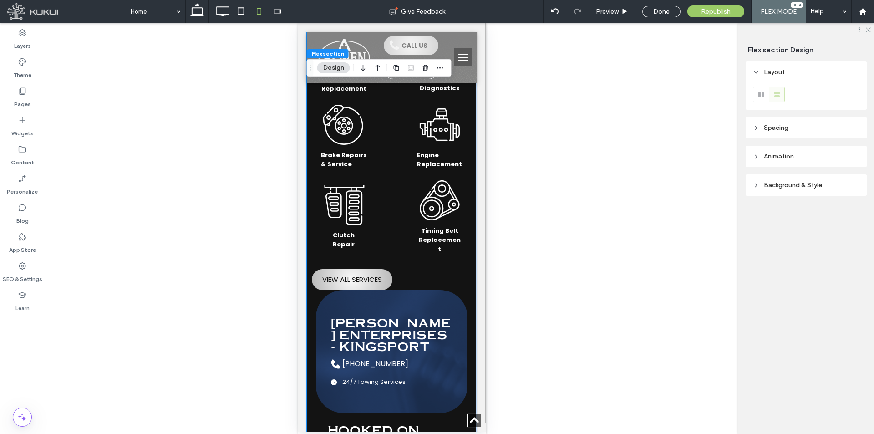
scroll to position [2199, 0]
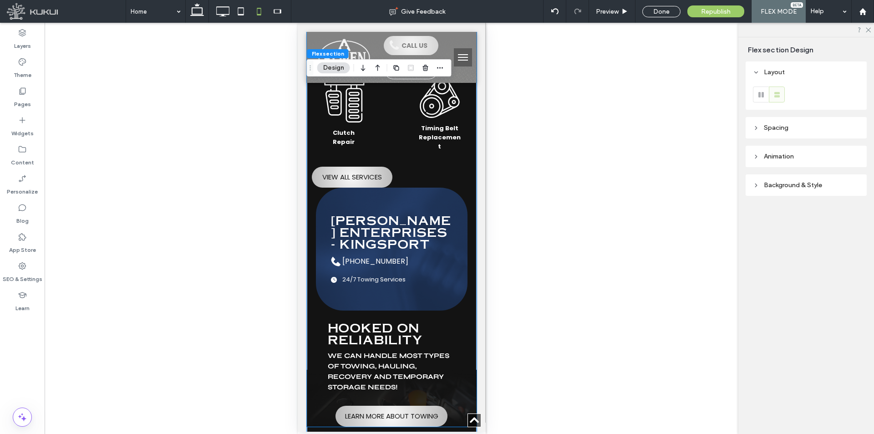
click at [425, 275] on p "24/7 Towing Services" at bounding box center [397, 279] width 110 height 9
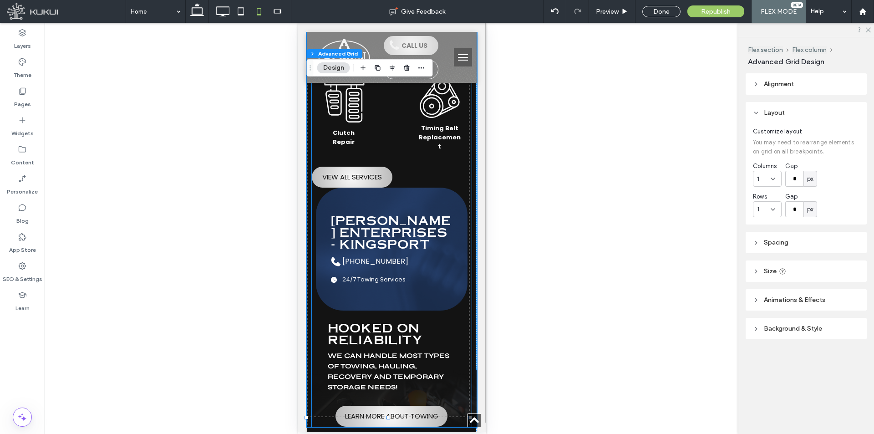
click at [416, 254] on link "[PHONE_NUMBER]" at bounding box center [391, 261] width 121 height 14
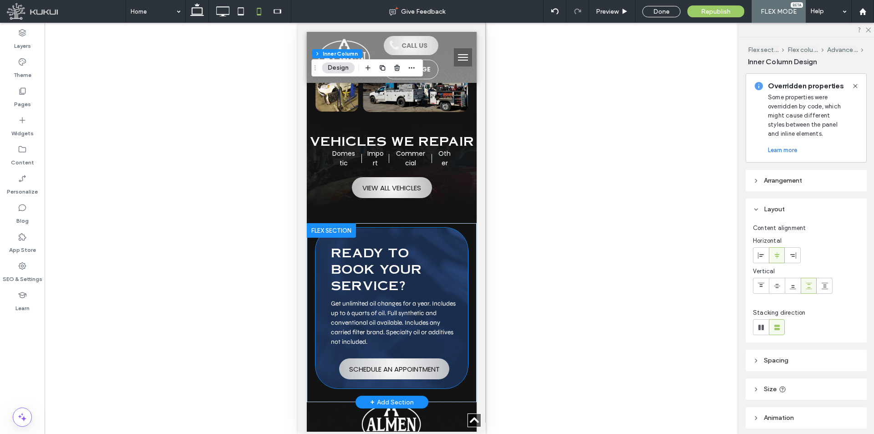
scroll to position [2837, 0]
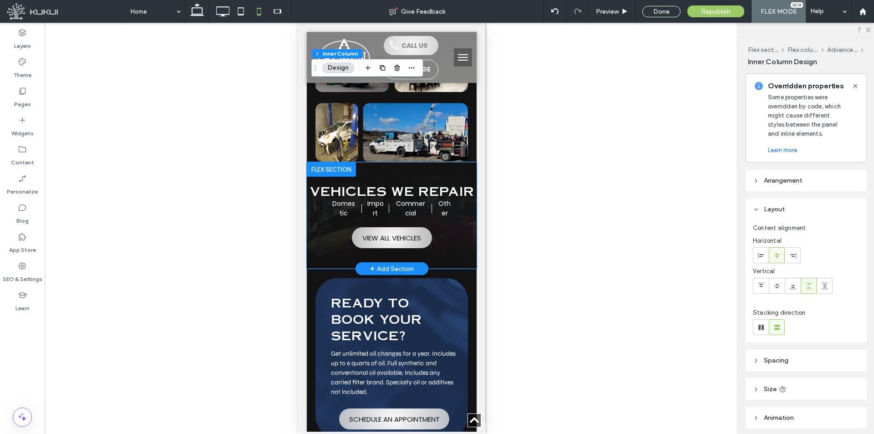
click at [448, 221] on div "Vehicles We Repair Domestic Import Commercial Other VIEW ALL VEHICLES" at bounding box center [391, 216] width 170 height 70
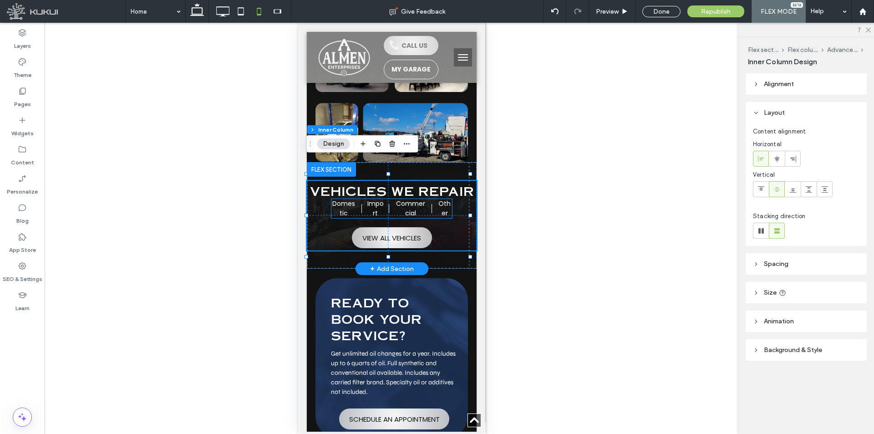
click at [423, 209] on div "Domestic Import Commercial Other" at bounding box center [391, 208] width 121 height 19
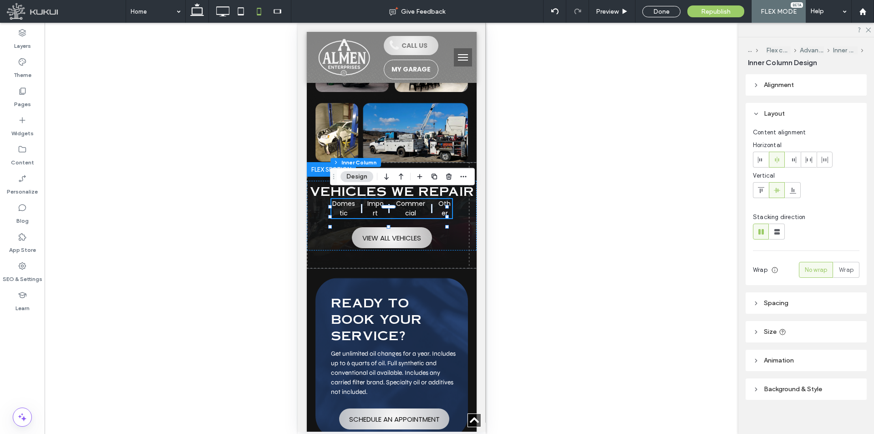
click at [797, 95] on header "Alignment" at bounding box center [806, 84] width 121 height 21
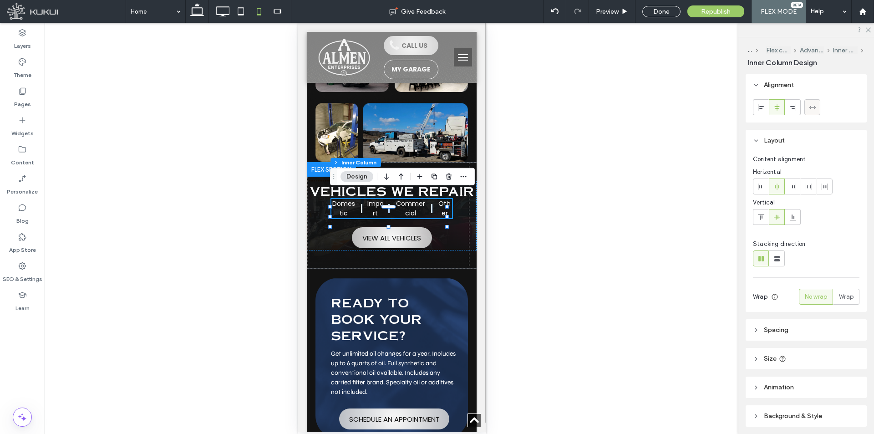
click at [818, 107] on div at bounding box center [812, 107] width 15 height 15
type input "***"
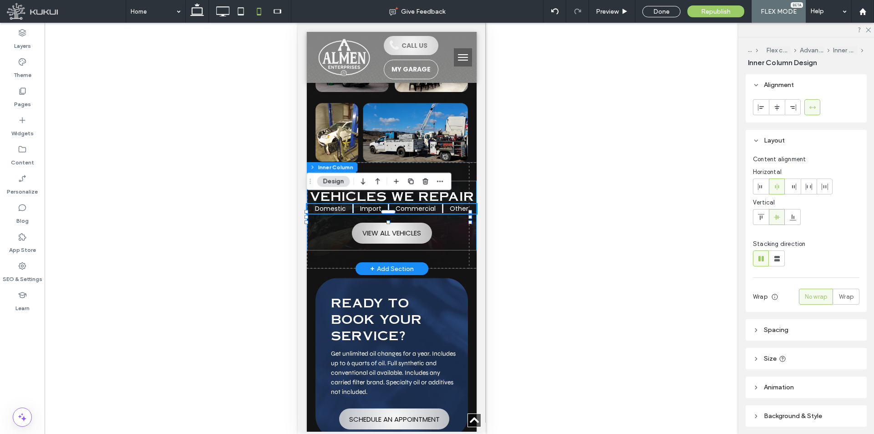
click at [451, 228] on div "Vehicles We Repair Domestic Import Commercial Other VIEW ALL VEHICLES" at bounding box center [391, 216] width 170 height 70
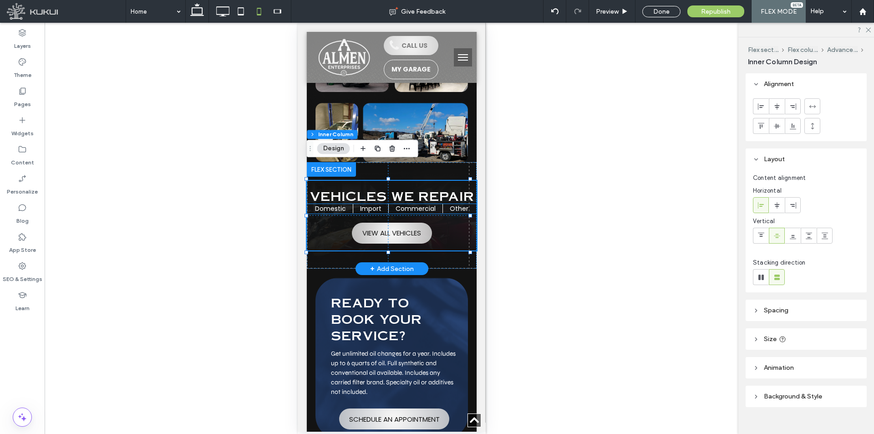
click at [457, 204] on span "Other" at bounding box center [458, 208] width 19 height 9
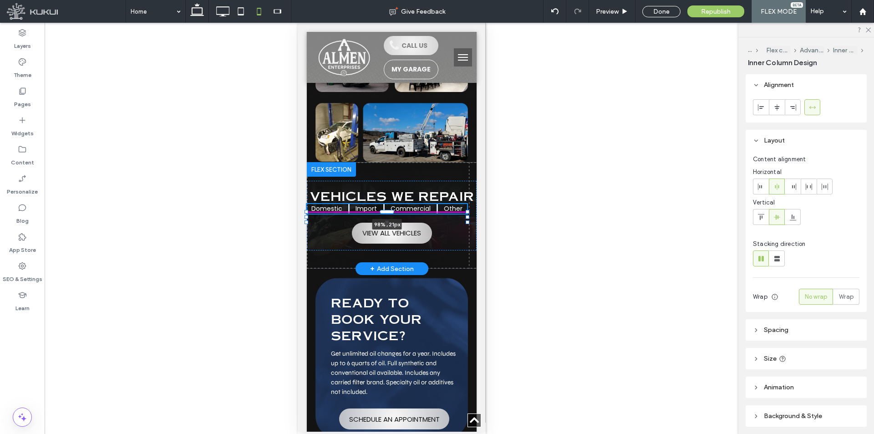
click at [466, 215] on div at bounding box center [467, 217] width 4 height 4
type input "**"
type input "****"
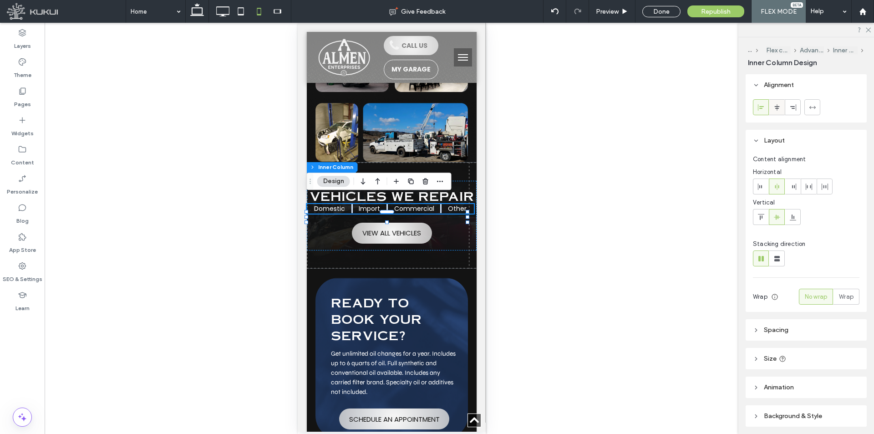
click at [778, 106] on use at bounding box center [776, 107] width 5 height 6
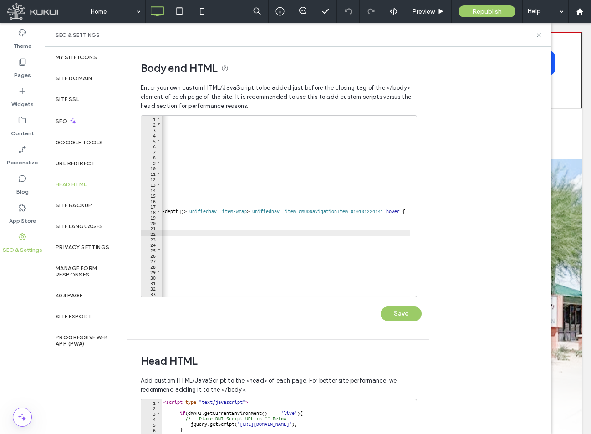
click at [386, 212] on div "< div data-inject = "zenogre-body-end-assets" > < script src = "[URL][DOMAIN_NA…" at bounding box center [129, 208] width 561 height 185
click at [385, 212] on div "< div data-inject = "zenogre-body-end-assets" > < script src = "[URL][DOMAIN_NA…" at bounding box center [114, 208] width 591 height 185
type textarea "**********"
click at [400, 315] on button "Save" at bounding box center [401, 313] width 41 height 15
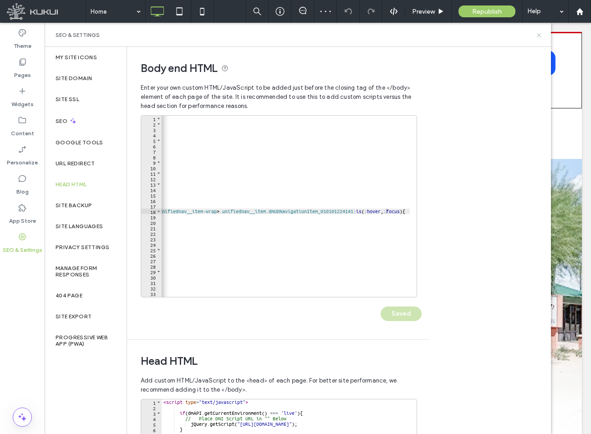
click at [540, 36] on use at bounding box center [539, 35] width 4 height 4
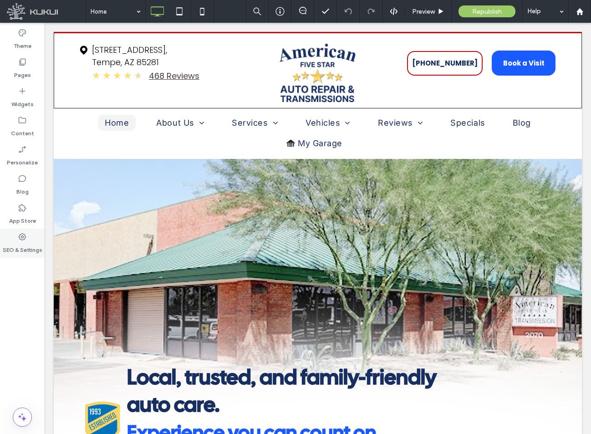
click at [18, 238] on div "SEO & Settings" at bounding box center [22, 243] width 45 height 29
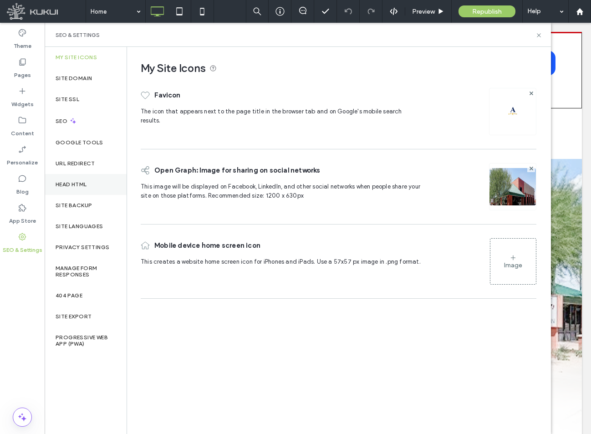
click at [75, 180] on div "Head HTML" at bounding box center [86, 184] width 82 height 21
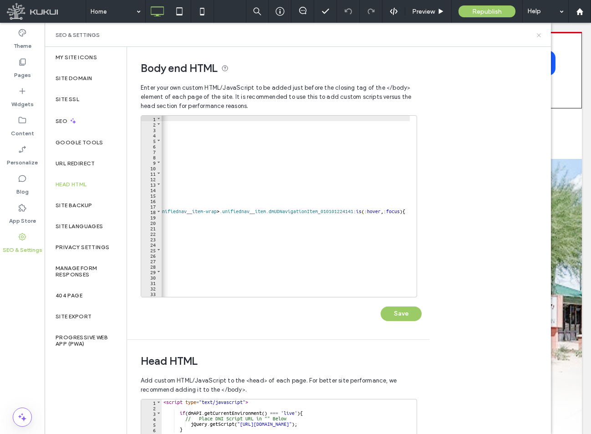
click at [539, 37] on icon at bounding box center [538, 35] width 7 height 7
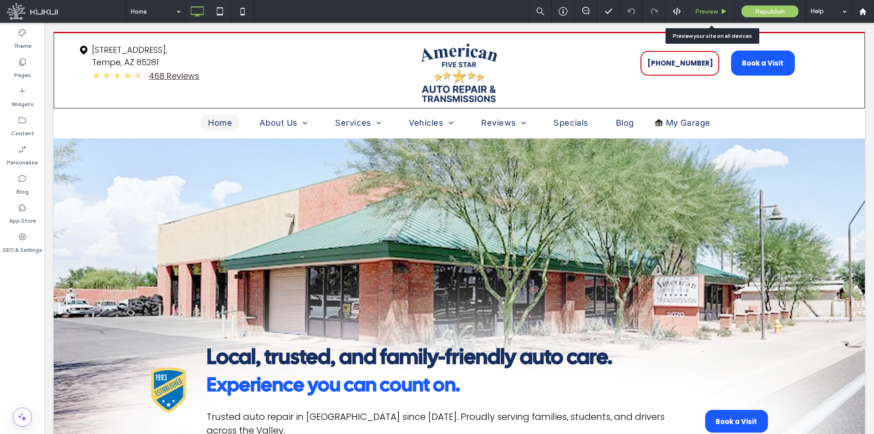
click at [590, 17] on div "Preview" at bounding box center [711, 11] width 46 height 23
click at [590, 14] on span "Preview" at bounding box center [706, 12] width 23 height 8
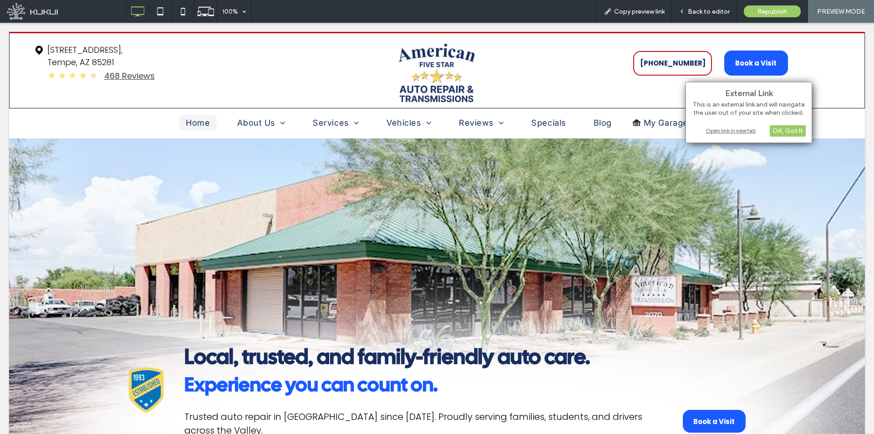
click at [590, 132] on div "Open link in new tab" at bounding box center [749, 131] width 114 height 10
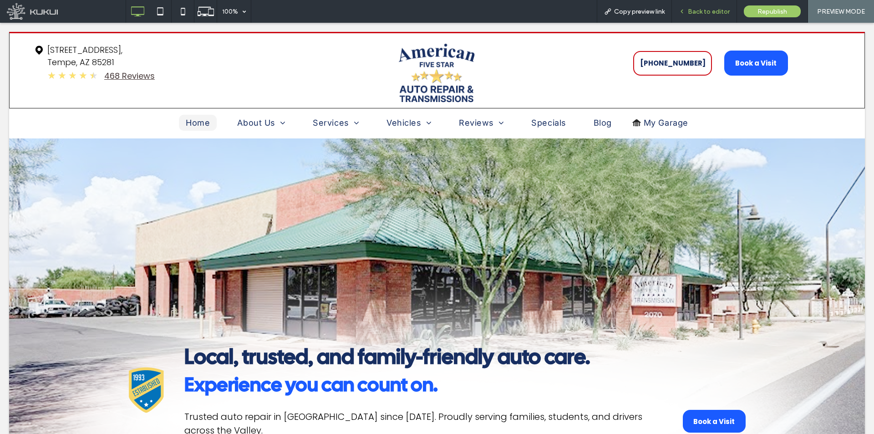
click at [590, 14] on span "Back to editor" at bounding box center [709, 12] width 42 height 8
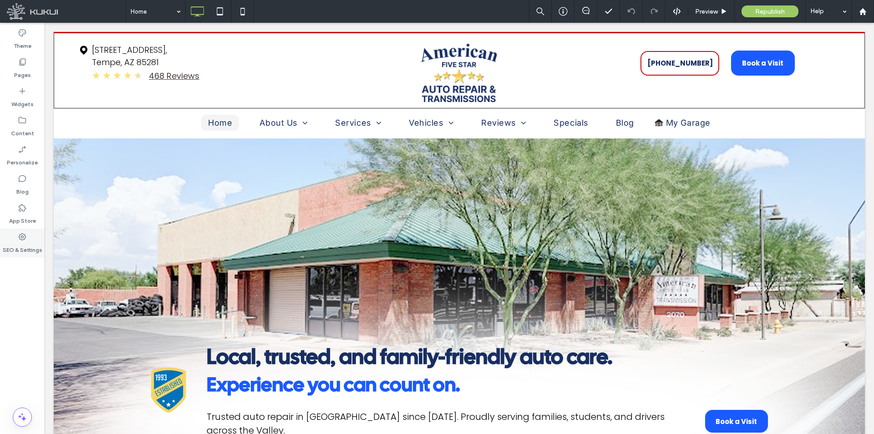
click at [23, 250] on label "SEO & Settings" at bounding box center [23, 247] width 40 height 13
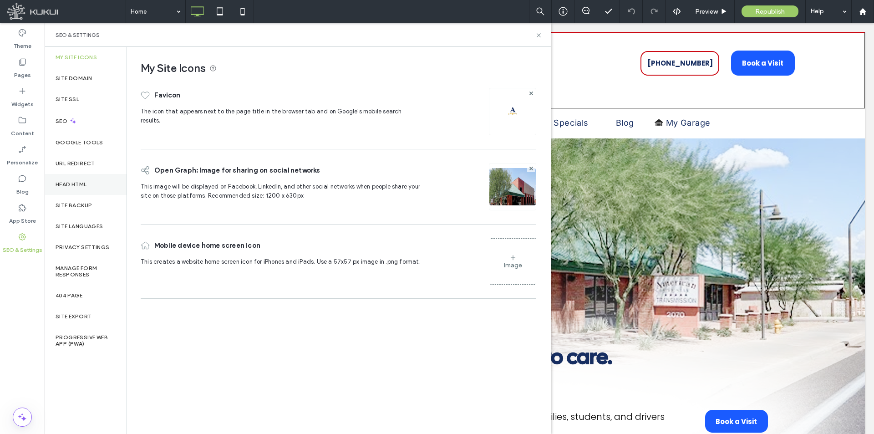
click at [86, 185] on label "Head HTML" at bounding box center [71, 184] width 31 height 6
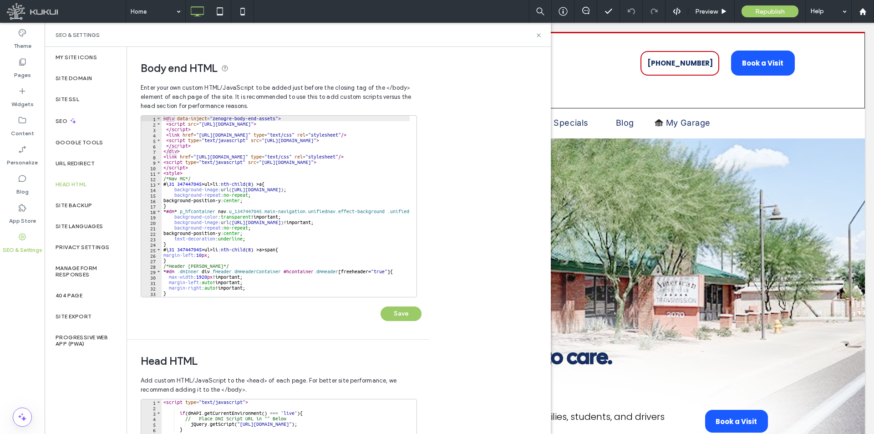
click at [325, 210] on div "< div data-inject = "zenogre-body-end-assets" > < script src = "[URL][DOMAIN_NA…" at bounding box center [457, 208] width 591 height 185
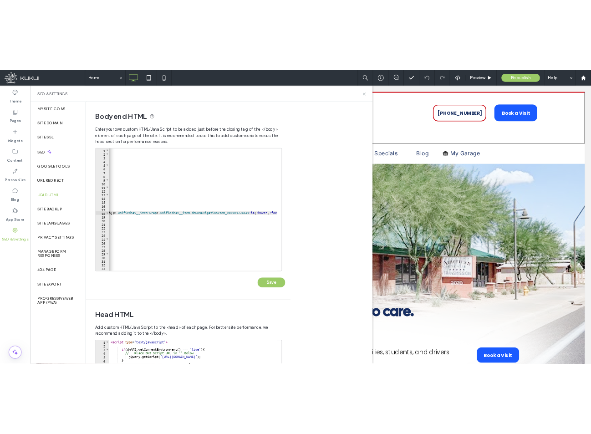
scroll to position [0, 328]
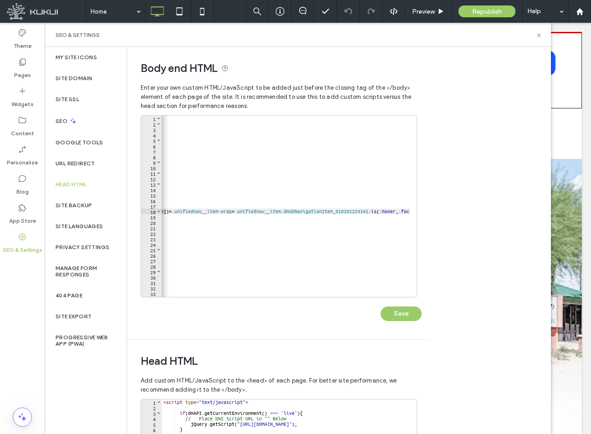
type textarea "**********"
click at [295, 265] on div "< div data-inject = "zenogre-body-end-assets" > < script src = "[URL][DOMAIN_NA…" at bounding box center [129, 208] width 591 height 185
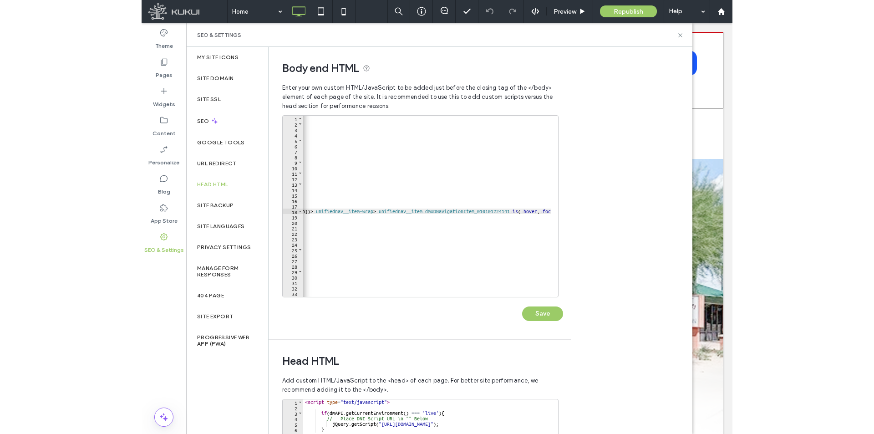
scroll to position [0, 51]
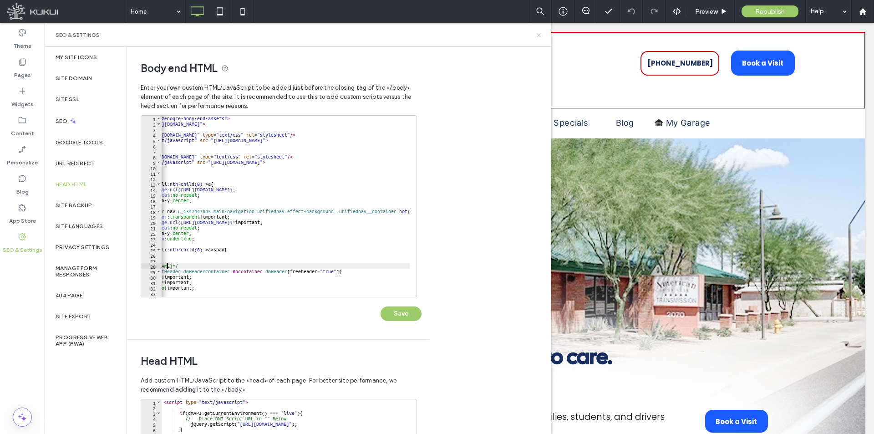
click at [540, 33] on use at bounding box center [539, 35] width 4 height 4
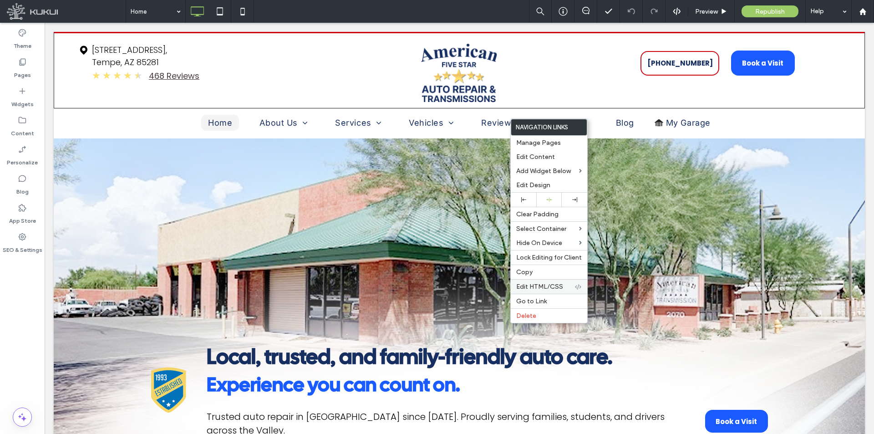
click at [562, 281] on div "Edit HTML/CSS" at bounding box center [549, 286] width 76 height 15
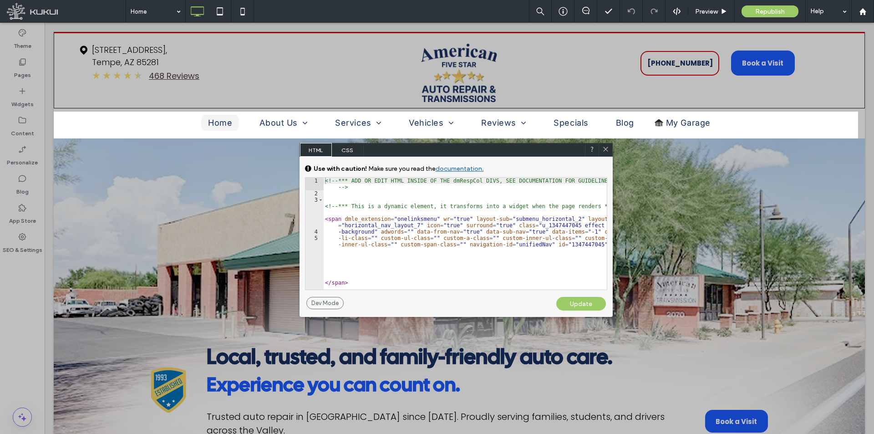
click at [345, 151] on span "CSS" at bounding box center [348, 150] width 32 height 14
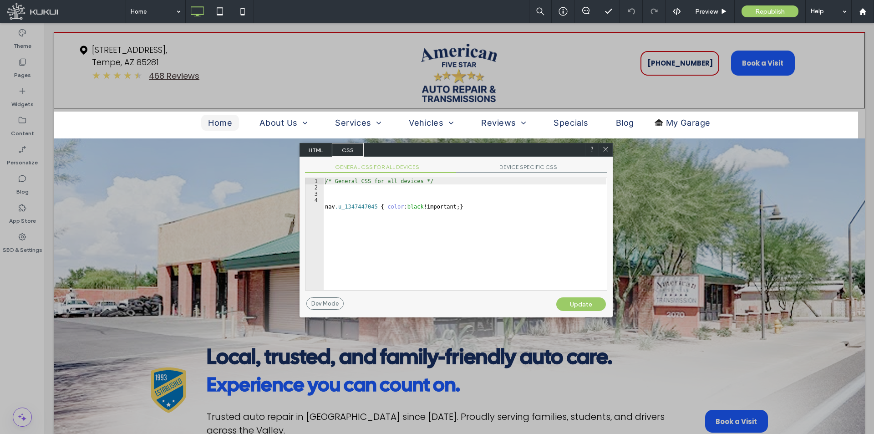
click at [354, 209] on div "/* General CSS for all devices */ nav .u_1347447045 { color : black !important;…" at bounding box center [464, 240] width 283 height 125
click at [543, 163] on span "DEVICE SPECIFIC CSS" at bounding box center [531, 168] width 151 height 10
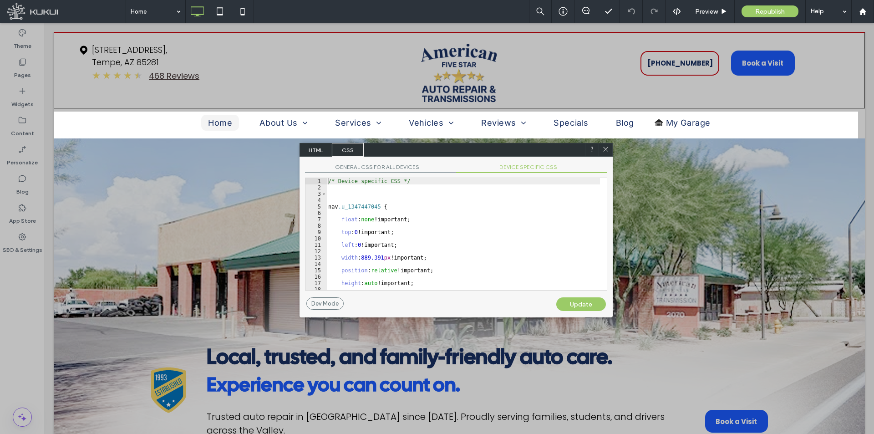
click at [356, 168] on span "GENERAL CSS FOR ALL DEVICES" at bounding box center [380, 168] width 151 height 10
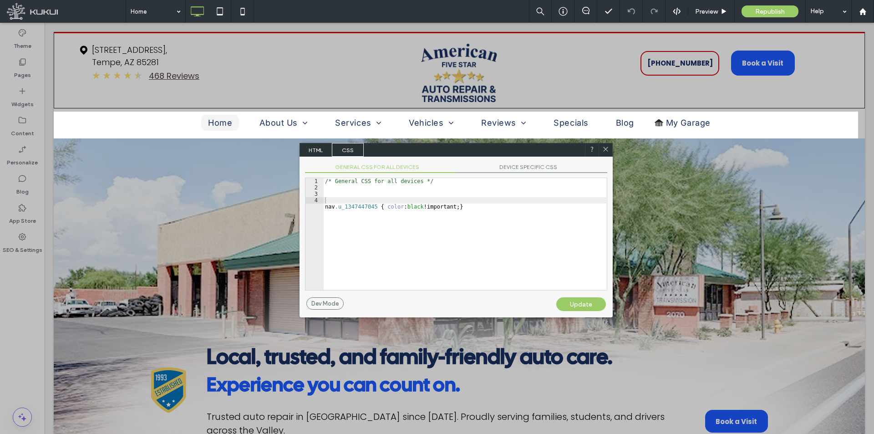
click at [322, 152] on span "HTML" at bounding box center [316, 150] width 32 height 14
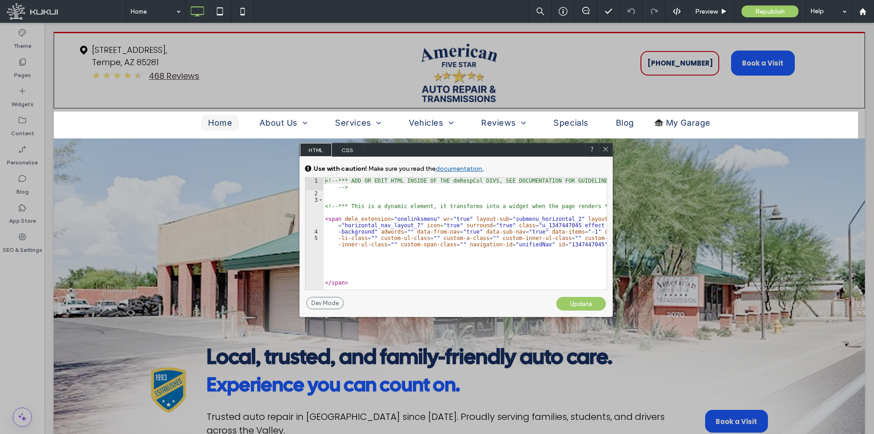
click at [590, 149] on use at bounding box center [605, 149] width 5 height 5
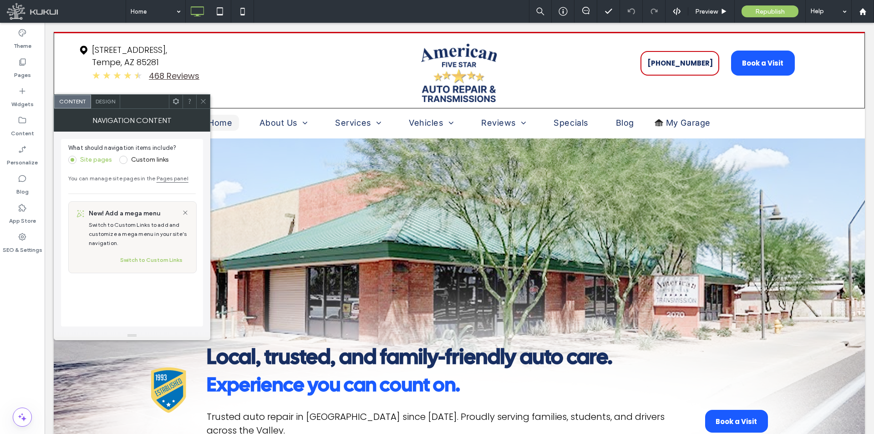
click at [207, 102] on div at bounding box center [203, 102] width 14 height 14
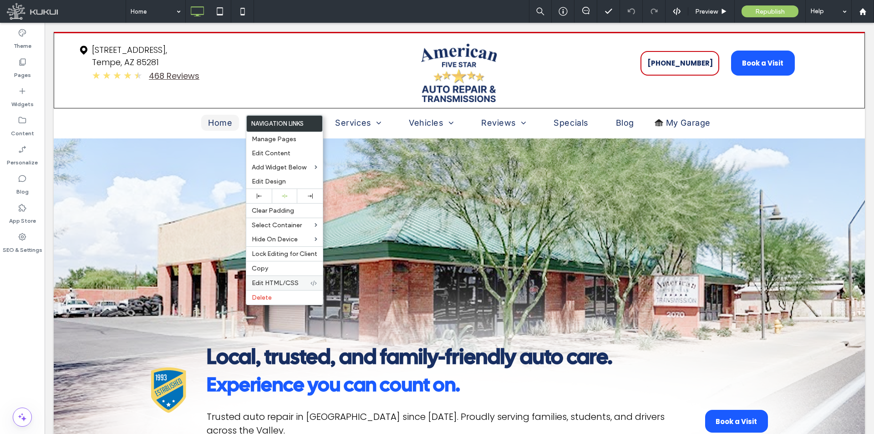
click at [293, 281] on span "Edit HTML/CSS" at bounding box center [275, 283] width 47 height 8
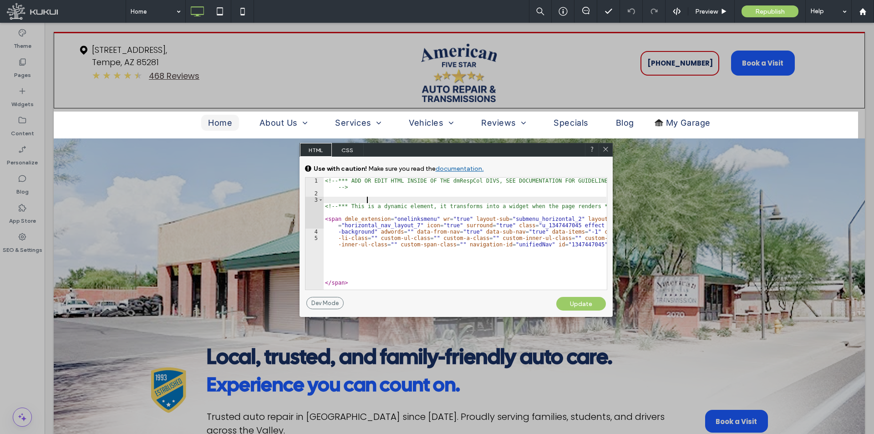
click at [367, 201] on div "<!-- *** ADD OR EDIT HTML INSIDE OF THE dmRespCol DIVS, SEE DOCUMENTATION FOR G…" at bounding box center [464, 243] width 283 height 131
click at [380, 191] on div "<!-- *** ADD OR EDIT HTML INSIDE OF THE dmRespCol DIVS, SEE DOCUMENTATION FOR G…" at bounding box center [464, 243] width 283 height 131
type textarea "**********"
click at [423, 191] on div "<!-- *** ADD OR EDIT HTML INSIDE OF THE dmRespCol DIVS, SEE DOCUMENTATION FOR G…" at bounding box center [464, 243] width 283 height 131
click at [476, 193] on div "<!-- *** ADD OR EDIT HTML INSIDE OF THE dmRespCol DIVS, SEE DOCUMENTATION FOR G…" at bounding box center [464, 243] width 283 height 131
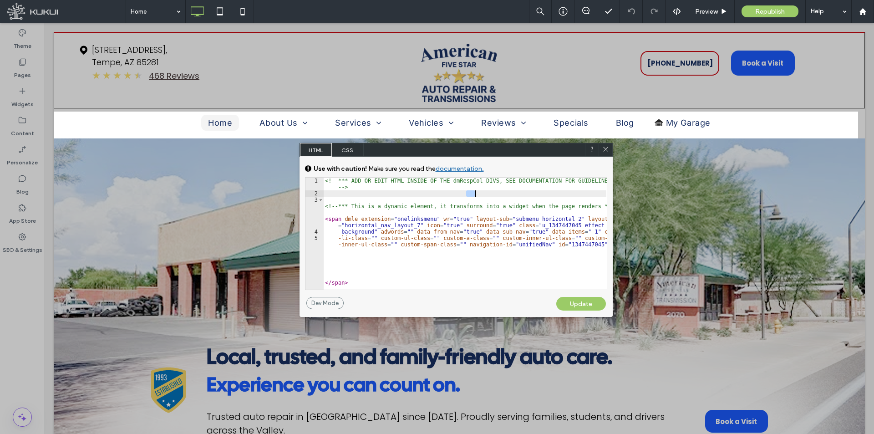
click at [590, 148] on div at bounding box center [606, 150] width 14 height 14
click at [590, 147] on icon at bounding box center [605, 149] width 7 height 7
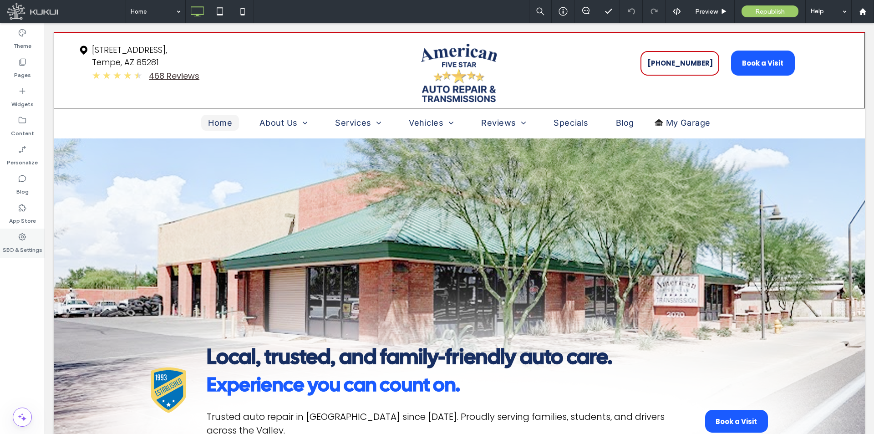
click at [29, 242] on label "SEO & Settings" at bounding box center [23, 247] width 40 height 13
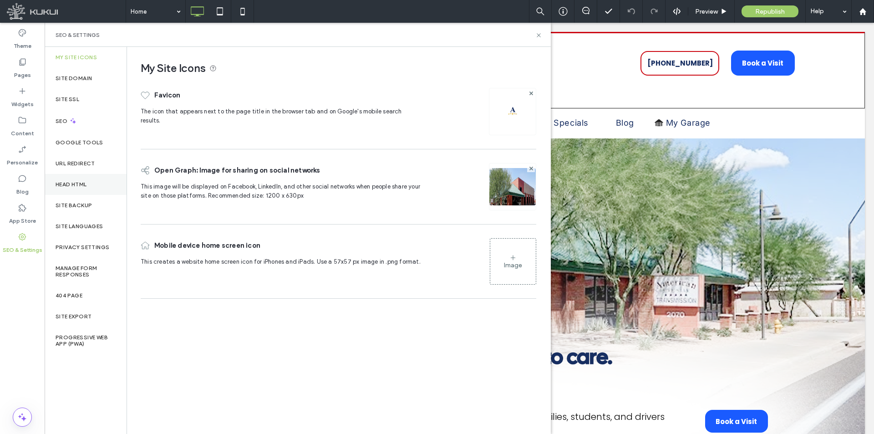
click at [90, 187] on div "Head HTML" at bounding box center [86, 184] width 82 height 21
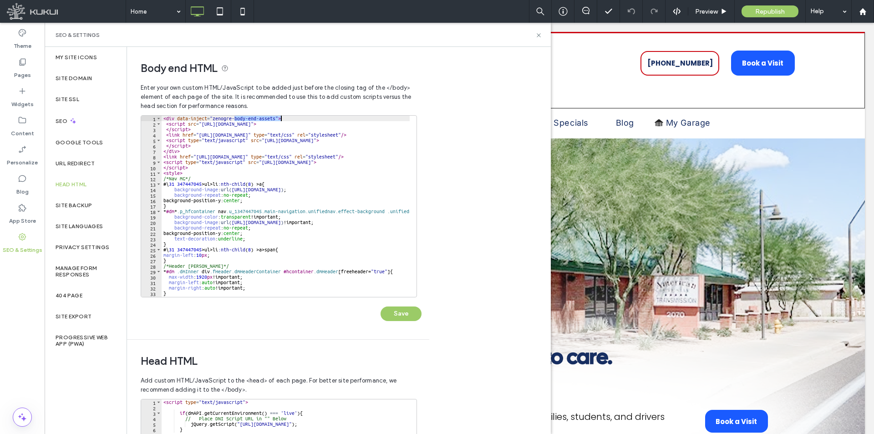
drag, startPoint x: 234, startPoint y: 117, endPoint x: 303, endPoint y: 117, distance: 69.2
click at [303, 117] on div "< div data-inject = "zenogre-body-end-assets" > < script src = "[URL][DOMAIN_NA…" at bounding box center [457, 208] width 591 height 185
drag, startPoint x: 207, startPoint y: 159, endPoint x: 292, endPoint y: 158, distance: 85.6
click at [292, 158] on div "< div data-inject = "zenogre-body-end-assets" > < script src = "[URL][DOMAIN_NA…" at bounding box center [457, 208] width 591 height 185
click at [187, 205] on div "< div data-inject = "zenogre-body-end-assets" > < script src = "[URL][DOMAIN_NA…" at bounding box center [457, 208] width 591 height 185
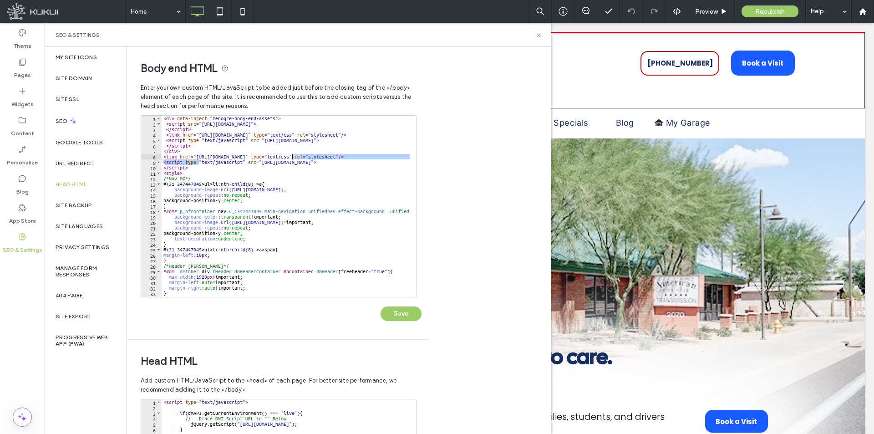
type textarea "*"
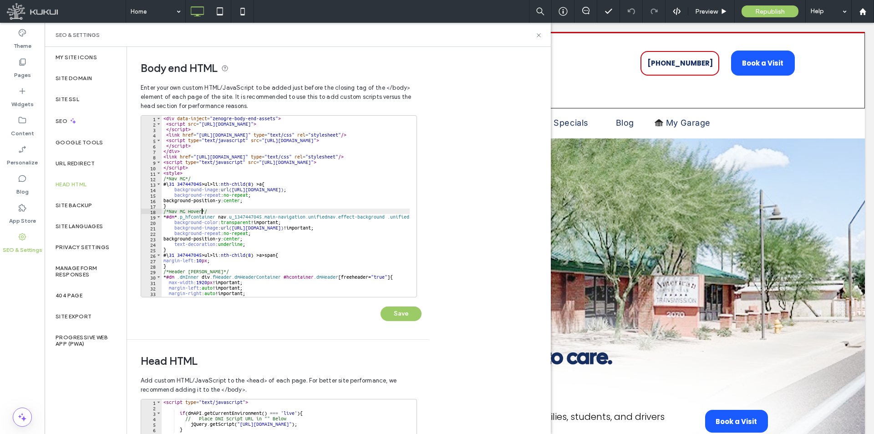
scroll to position [0, 3]
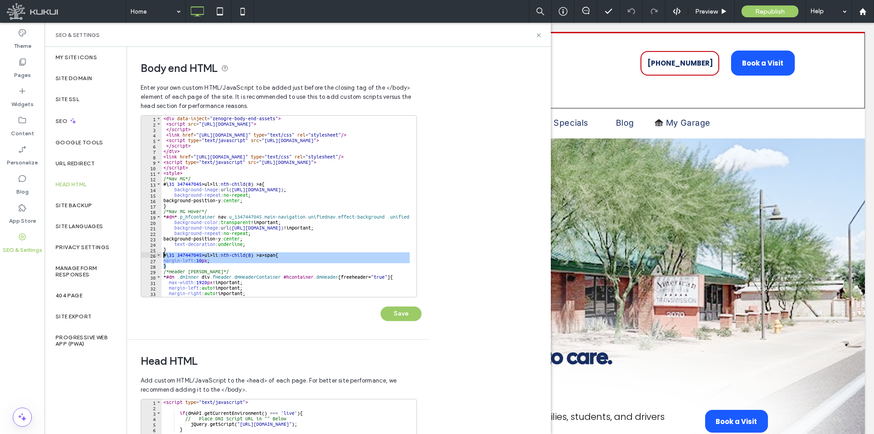
drag, startPoint x: 172, startPoint y: 264, endPoint x: 163, endPoint y: 256, distance: 12.0
click at [163, 256] on div "< div data-inject = "zenogre-body-end-assets" > < script src = "[URL][DOMAIN_NA…" at bounding box center [457, 208] width 591 height 185
type textarea "**********"
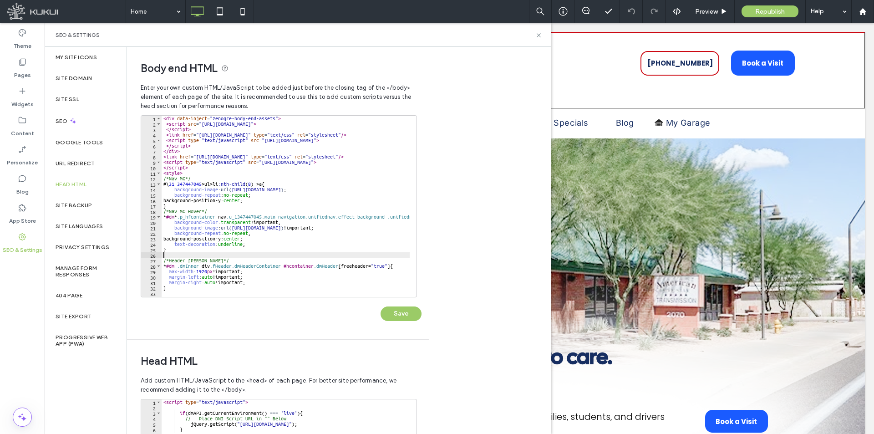
scroll to position [0, 0]
click at [184, 206] on div "< div data-inject = "zenogre-body-end-assets" > < script src = "[URL][DOMAIN_NA…" at bounding box center [457, 208] width 591 height 185
type textarea "*"
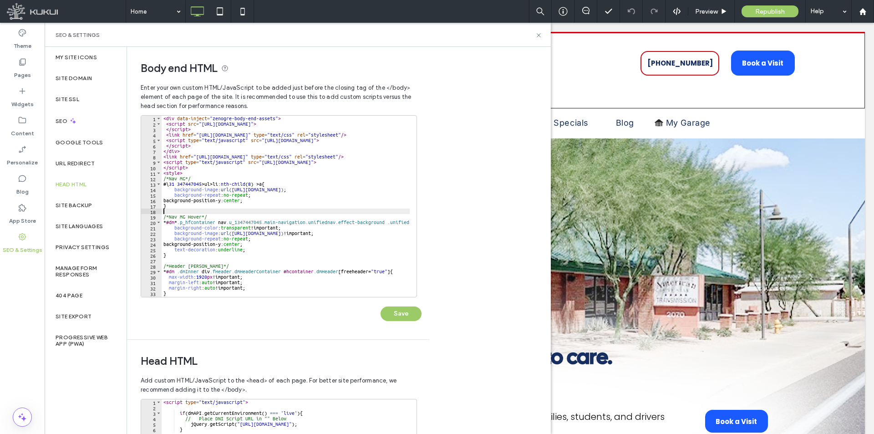
paste textarea "*"
type textarea "*"
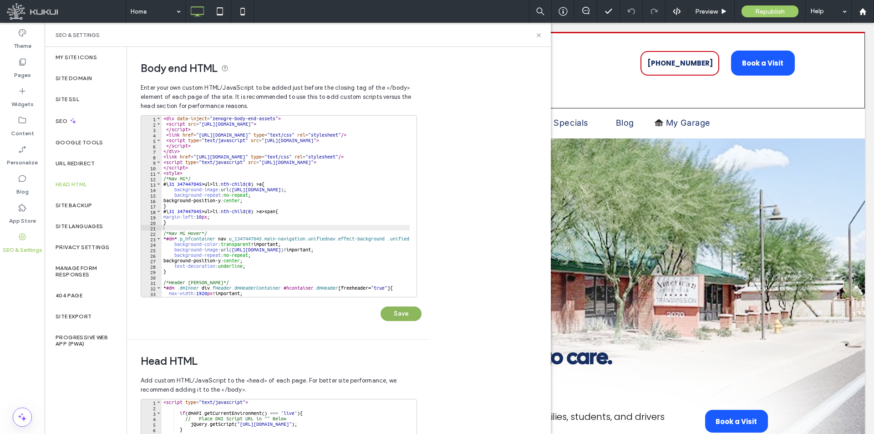
click at [407, 319] on button "Save" at bounding box center [401, 313] width 41 height 15
click at [540, 36] on use at bounding box center [539, 35] width 4 height 4
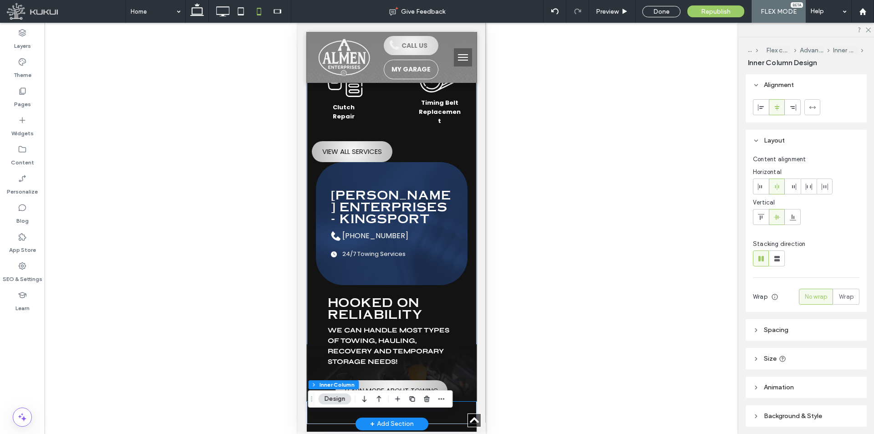
scroll to position [2108, 0]
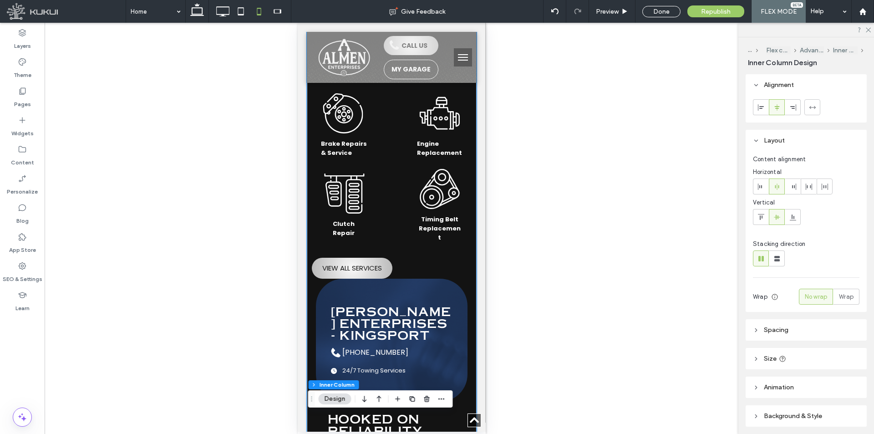
click at [442, 304] on div "[PERSON_NAME] Enterprises - [GEOGRAPHIC_DATA] [PHONE_NUMBER] 24/7 Towing Servic…" at bounding box center [391, 340] width 121 height 73
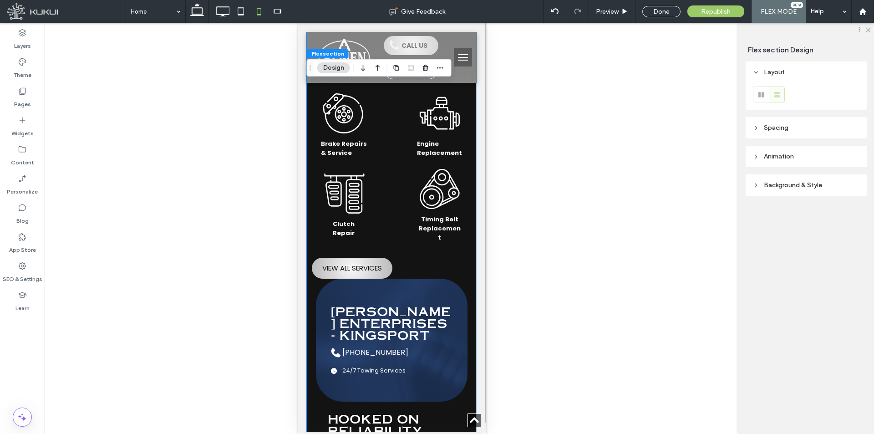
click at [442, 304] on div "[PERSON_NAME] Enterprises - [GEOGRAPHIC_DATA] [PHONE_NUMBER] 24/7 Towing Servic…" at bounding box center [391, 340] width 121 height 73
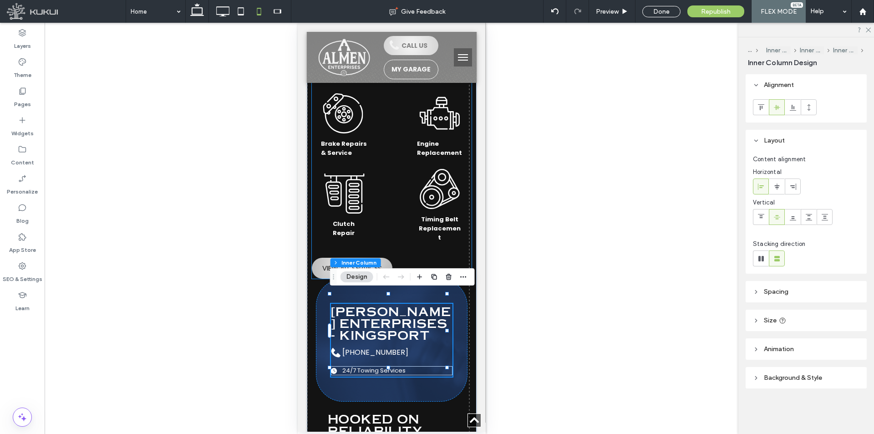
scroll to position [1856, 0]
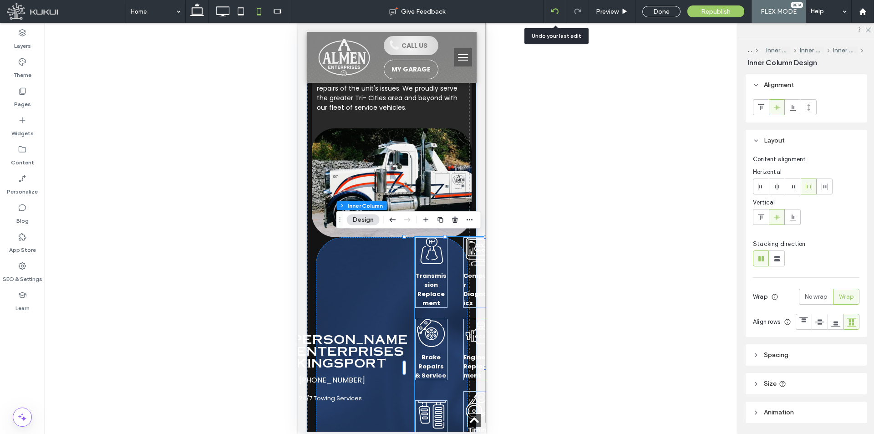
click at [554, 7] on div at bounding box center [555, 11] width 23 height 23
click at [340, 247] on div "[PERSON_NAME] Enterprises - [GEOGRAPHIC_DATA] [PHONE_NUMBER] 24/7 Towing Servic…" at bounding box center [391, 367] width 152 height 261
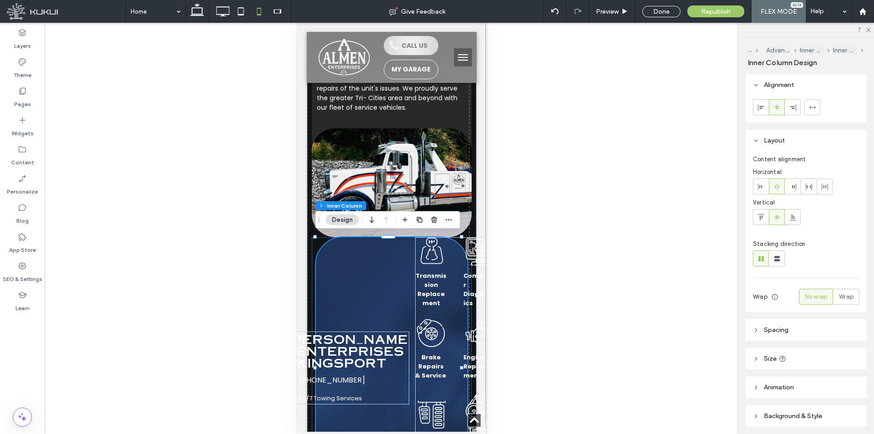
click at [349, 261] on div "[PERSON_NAME] Enterprises - [GEOGRAPHIC_DATA] [PHONE_NUMBER] 24/7 Towing Servic…" at bounding box center [391, 367] width 152 height 261
click at [801, 331] on header "Spacing" at bounding box center [806, 329] width 121 height 21
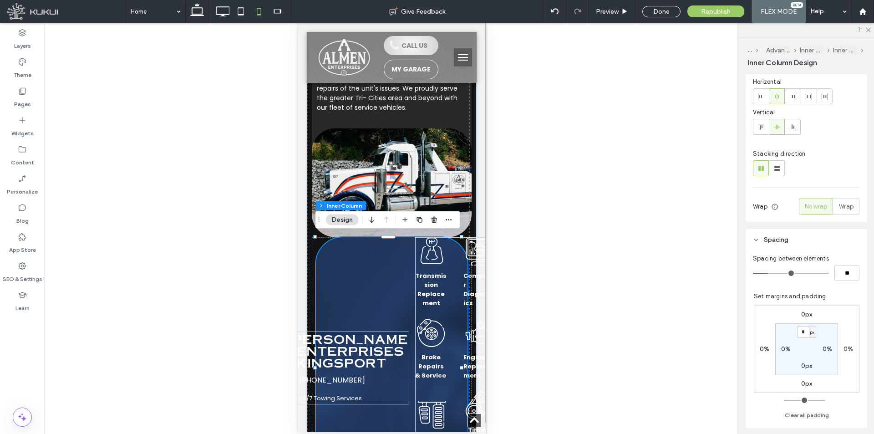
scroll to position [91, 0]
click at [802, 314] on label "0px" at bounding box center [806, 314] width 11 height 8
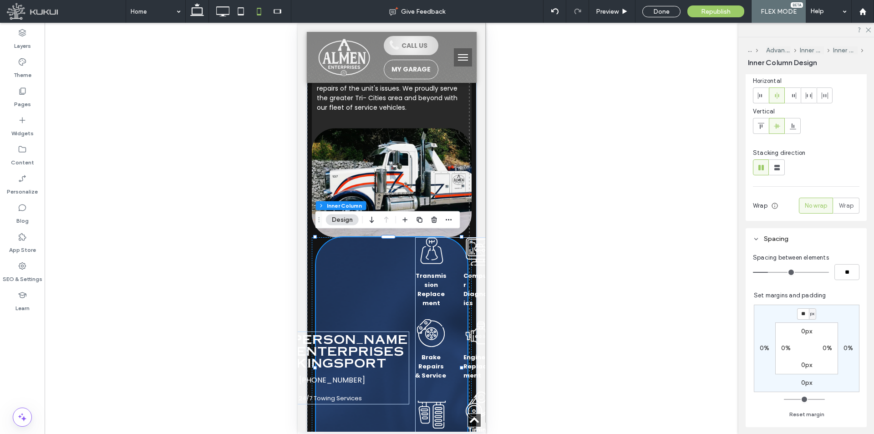
type input "**"
click at [840, 315] on div "** px 0% 0px 0% 0px 0% 0px 0%" at bounding box center [807, 348] width 106 height 87
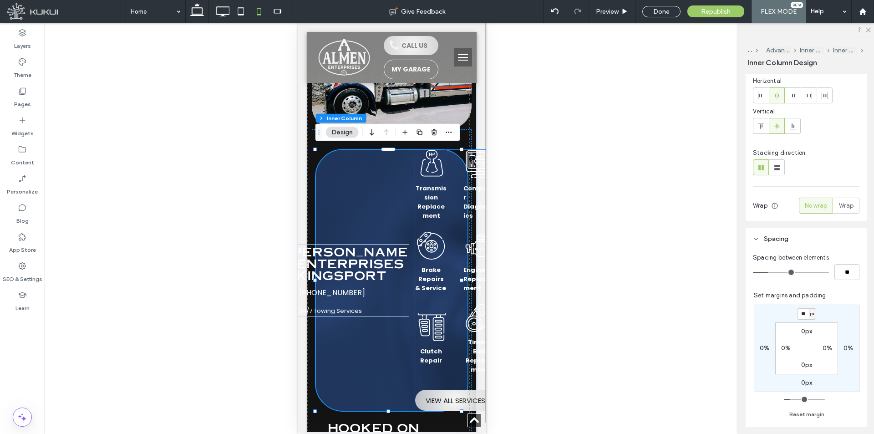
scroll to position [2038, 0]
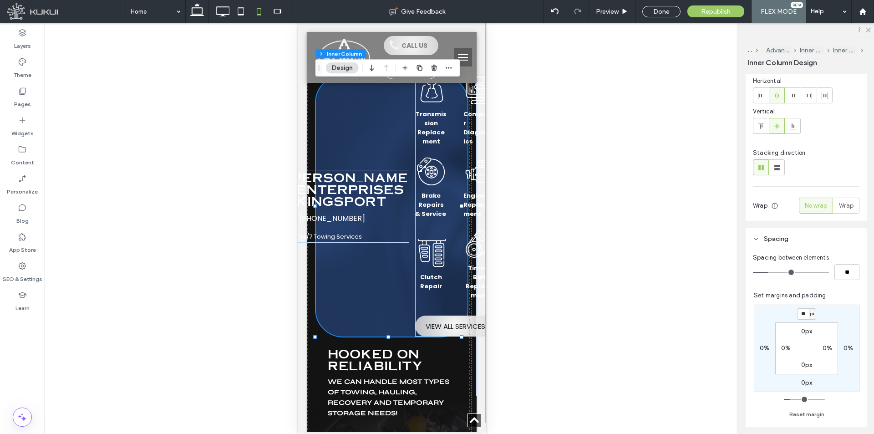
click at [386, 291] on div "[PERSON_NAME] Enterprises - [GEOGRAPHIC_DATA] [PHONE_NUMBER] 24/7 Towing Servic…" at bounding box center [391, 206] width 152 height 261
click at [778, 172] on icon at bounding box center [777, 167] width 9 height 9
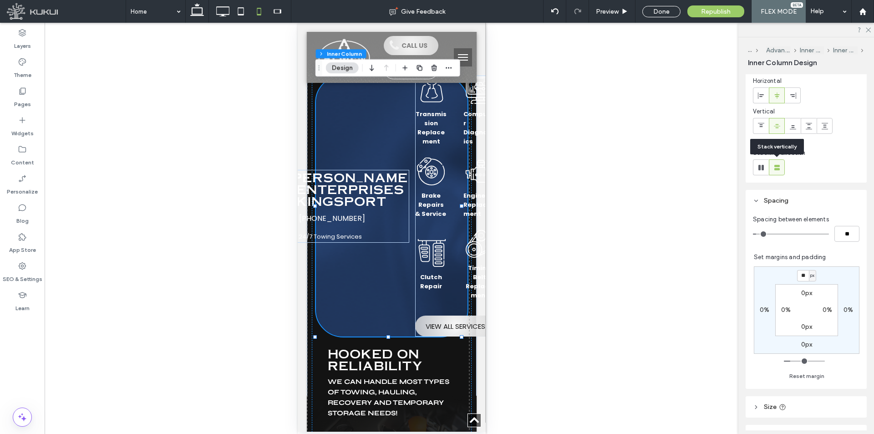
type input "**"
type input "****"
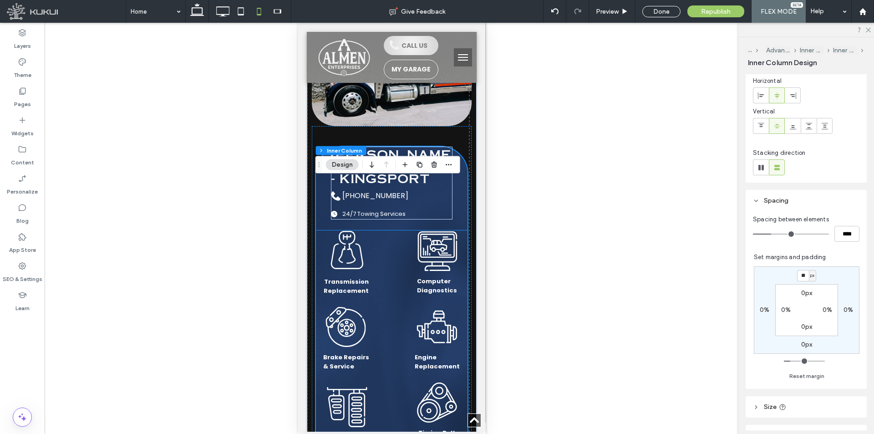
scroll to position [1932, 0]
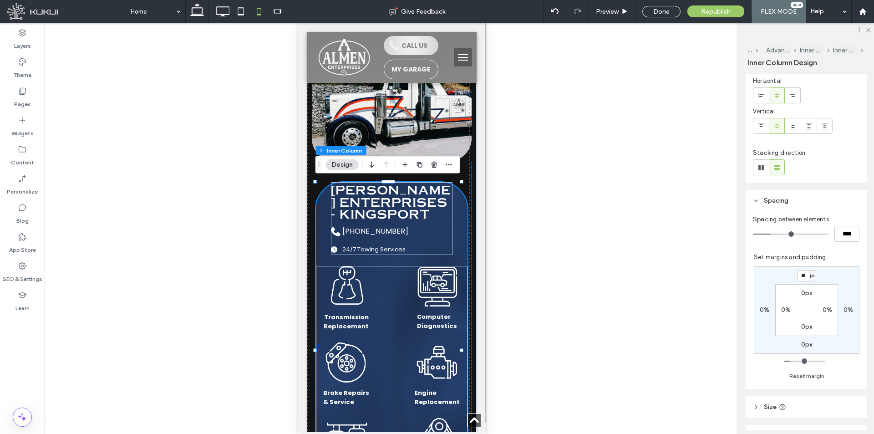
click at [452, 234] on div "[PERSON_NAME] Enterprises - [GEOGRAPHIC_DATA] [PHONE_NUMBER] 24/7 Towing Servic…" at bounding box center [391, 354] width 152 height 345
click at [804, 295] on label "0px" at bounding box center [806, 293] width 11 height 8
type input "*"
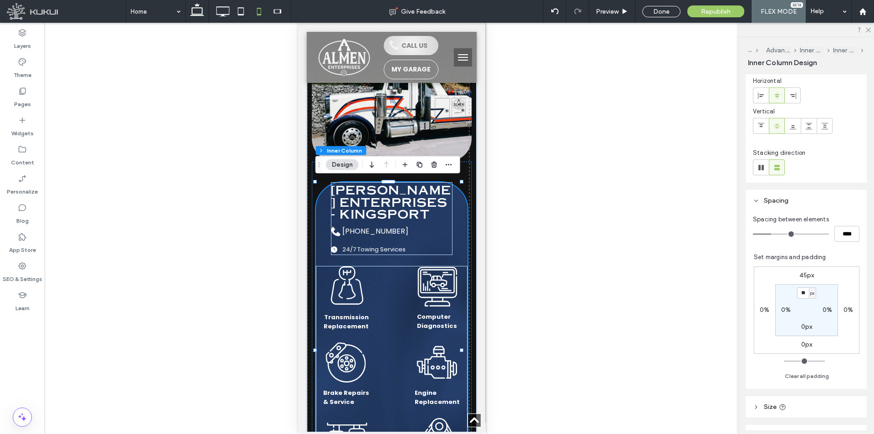
type input "**"
click at [827, 295] on section "** px 0% 0px 0%" at bounding box center [806, 310] width 63 height 52
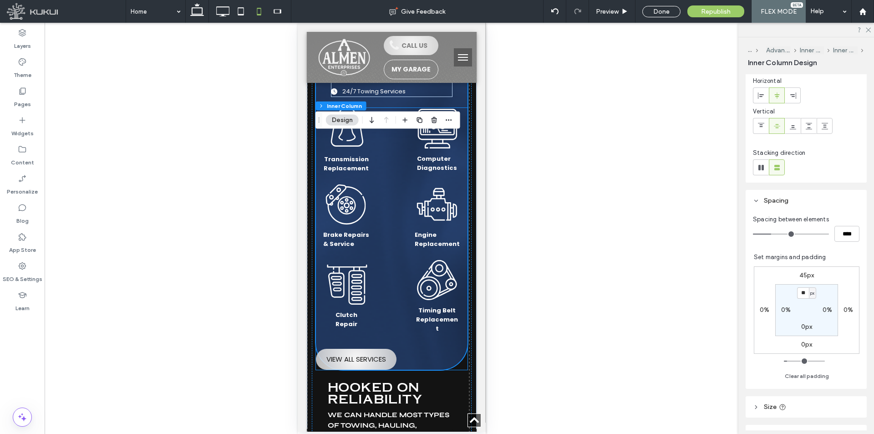
scroll to position [2114, 0]
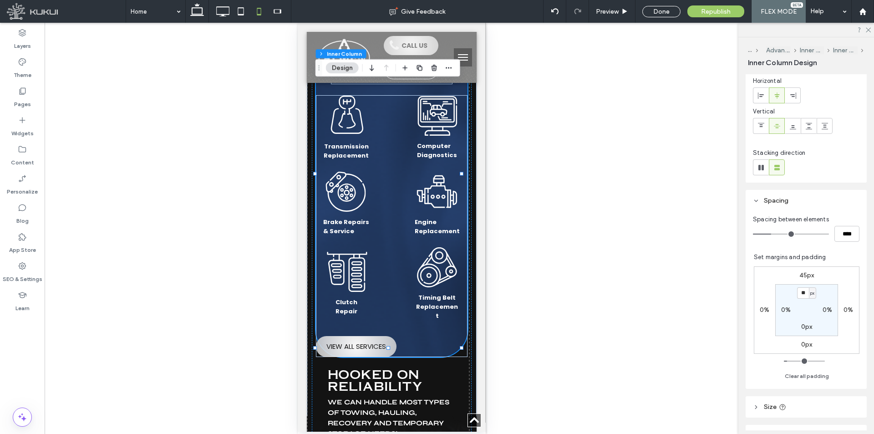
click at [803, 333] on section "** px 0% 0px 0%" at bounding box center [806, 310] width 63 height 52
click at [804, 325] on label "0px" at bounding box center [806, 327] width 11 height 8
type input "*"
type input "**"
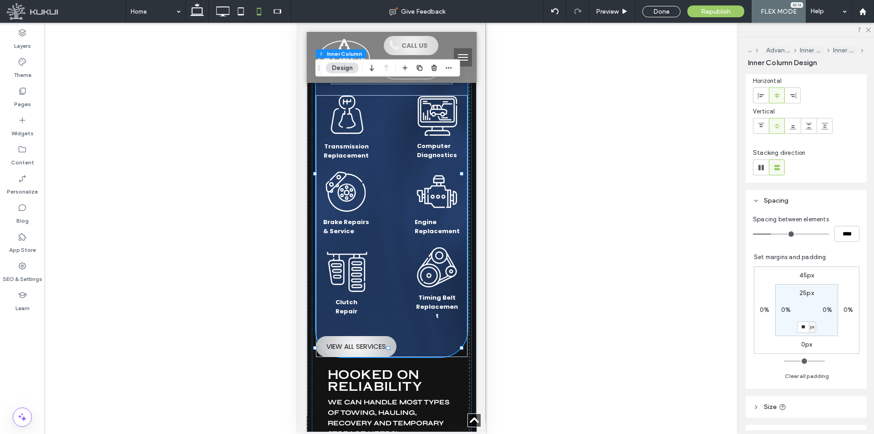
click at [835, 331] on div "45px 0% 0px 0% 25px 0% ** px 0%" at bounding box center [807, 309] width 106 height 87
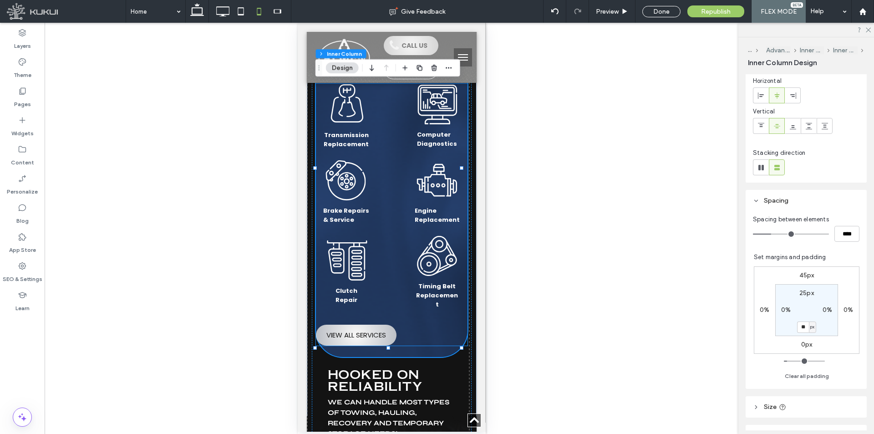
click at [428, 316] on div "Transmission Replacement Computer Diagnostics Brake Repairs & Service Engine Re…" at bounding box center [391, 214] width 152 height 261
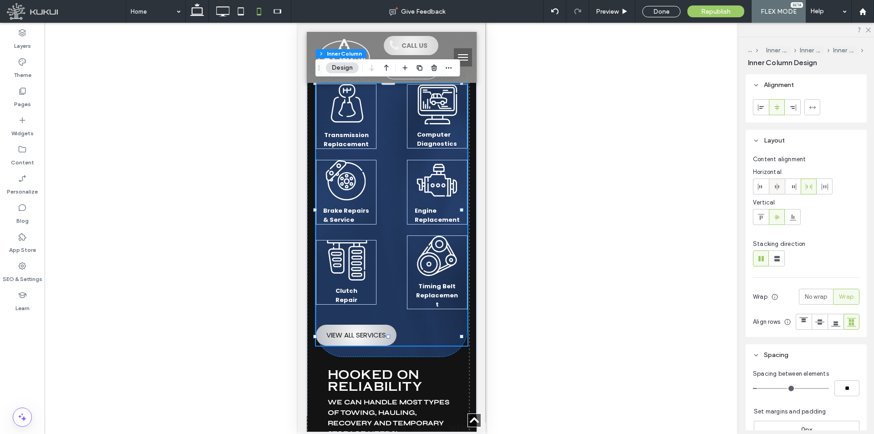
click at [778, 192] on span at bounding box center [776, 186] width 7 height 15
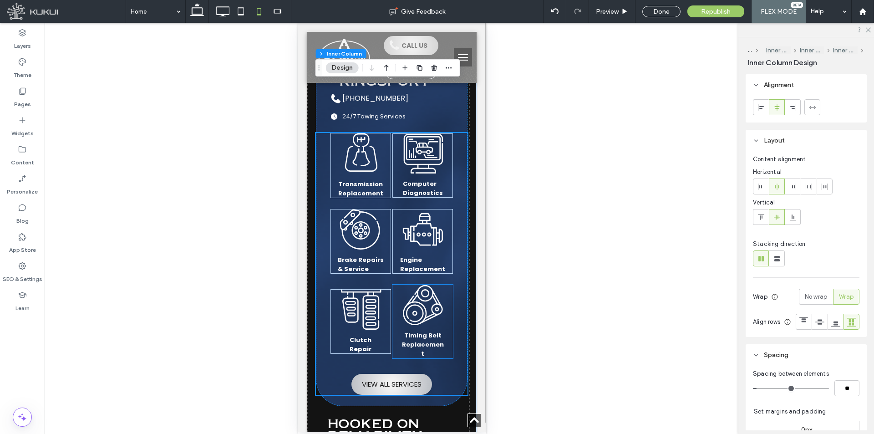
scroll to position [1943, 0]
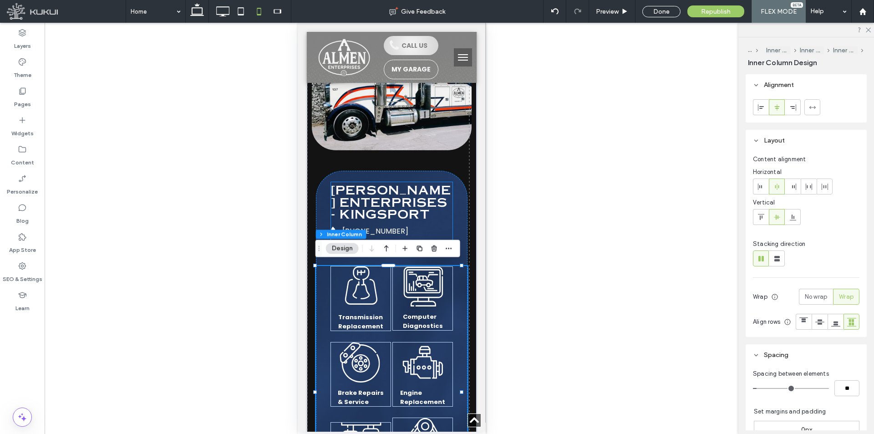
click at [390, 197] on span "Almen Enterprises - Kingsport" at bounding box center [391, 201] width 120 height 41
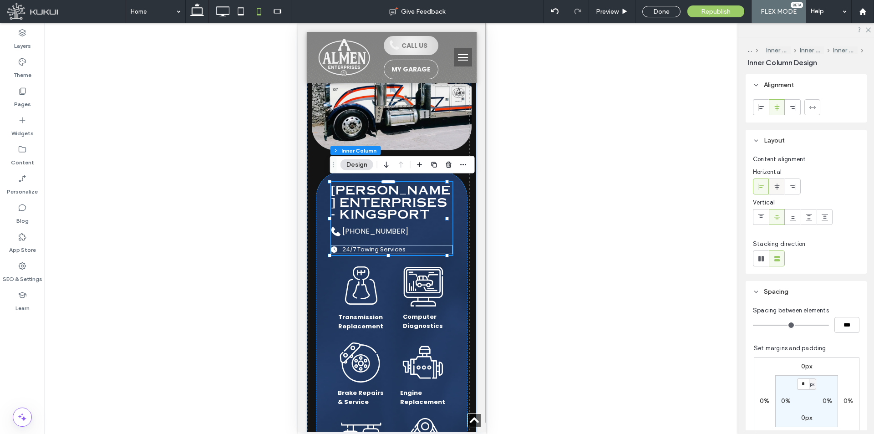
click at [777, 182] on span at bounding box center [776, 186] width 7 height 15
click at [762, 191] on span at bounding box center [761, 186] width 7 height 15
click at [725, 10] on span "Republish" at bounding box center [716, 12] width 30 height 8
